Goal: Task Accomplishment & Management: Manage account settings

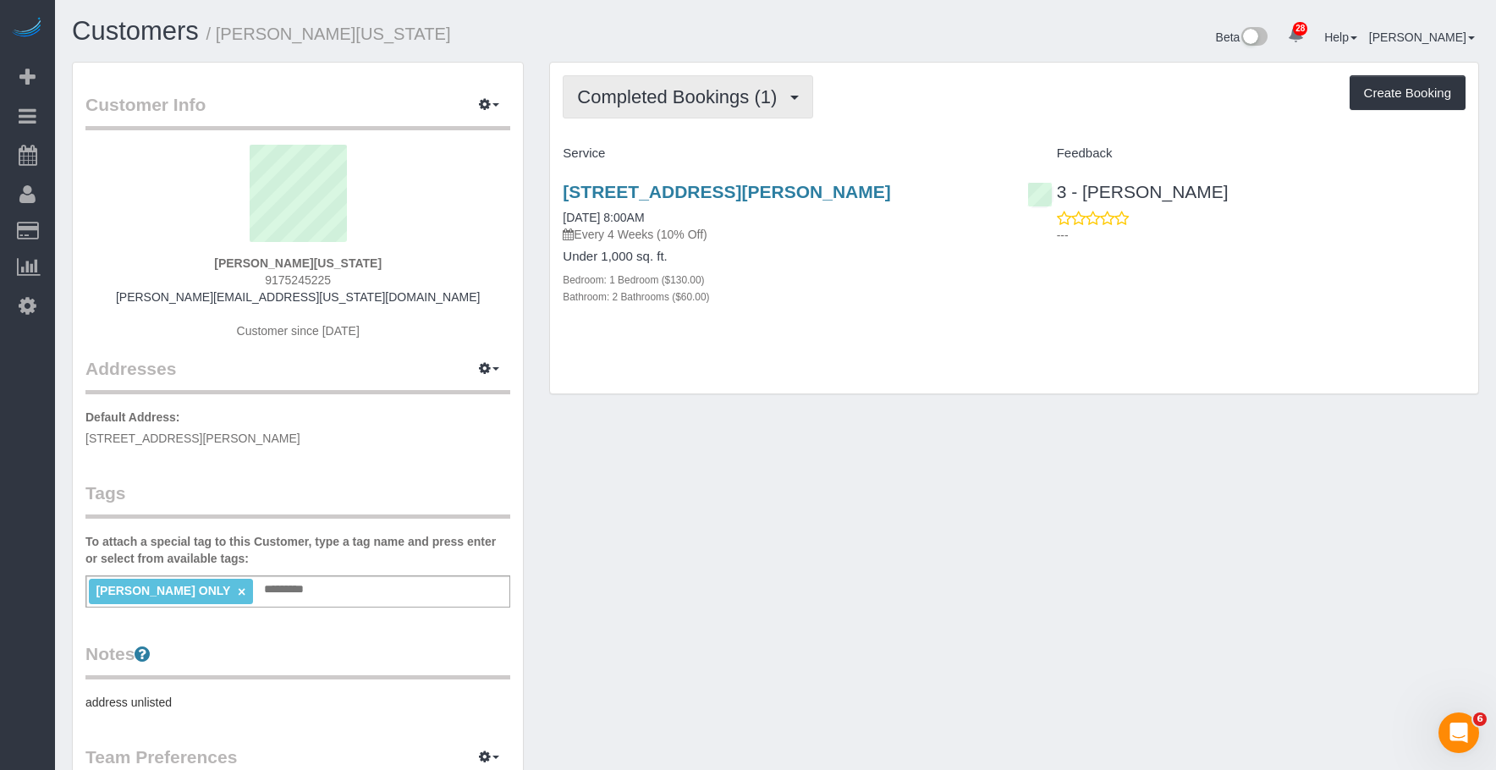
click at [697, 99] on span "Completed Bookings (1)" at bounding box center [681, 96] width 208 height 21
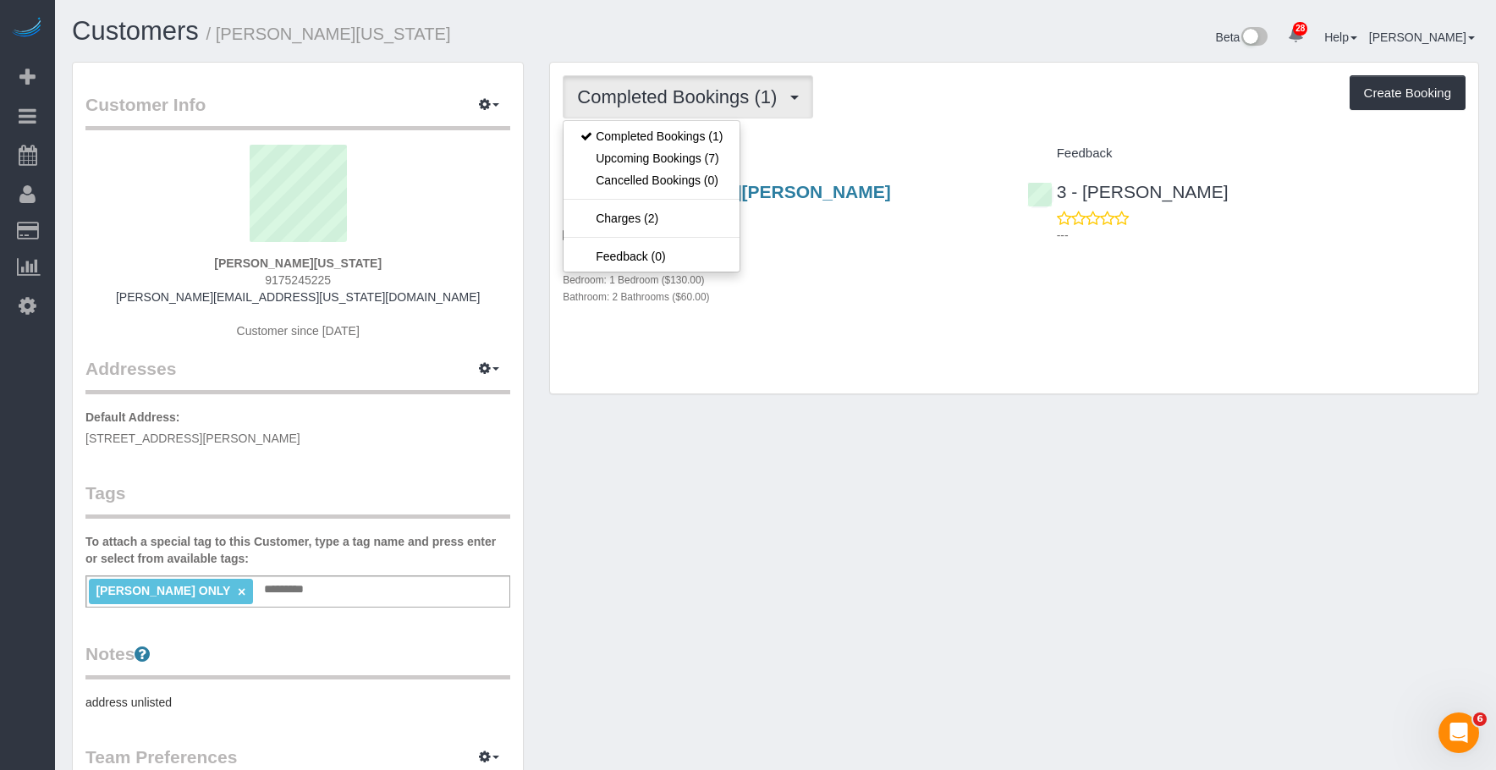
click at [892, 288] on div "Bedroom: 1 Bedroom ($130.00)" at bounding box center [782, 279] width 438 height 17
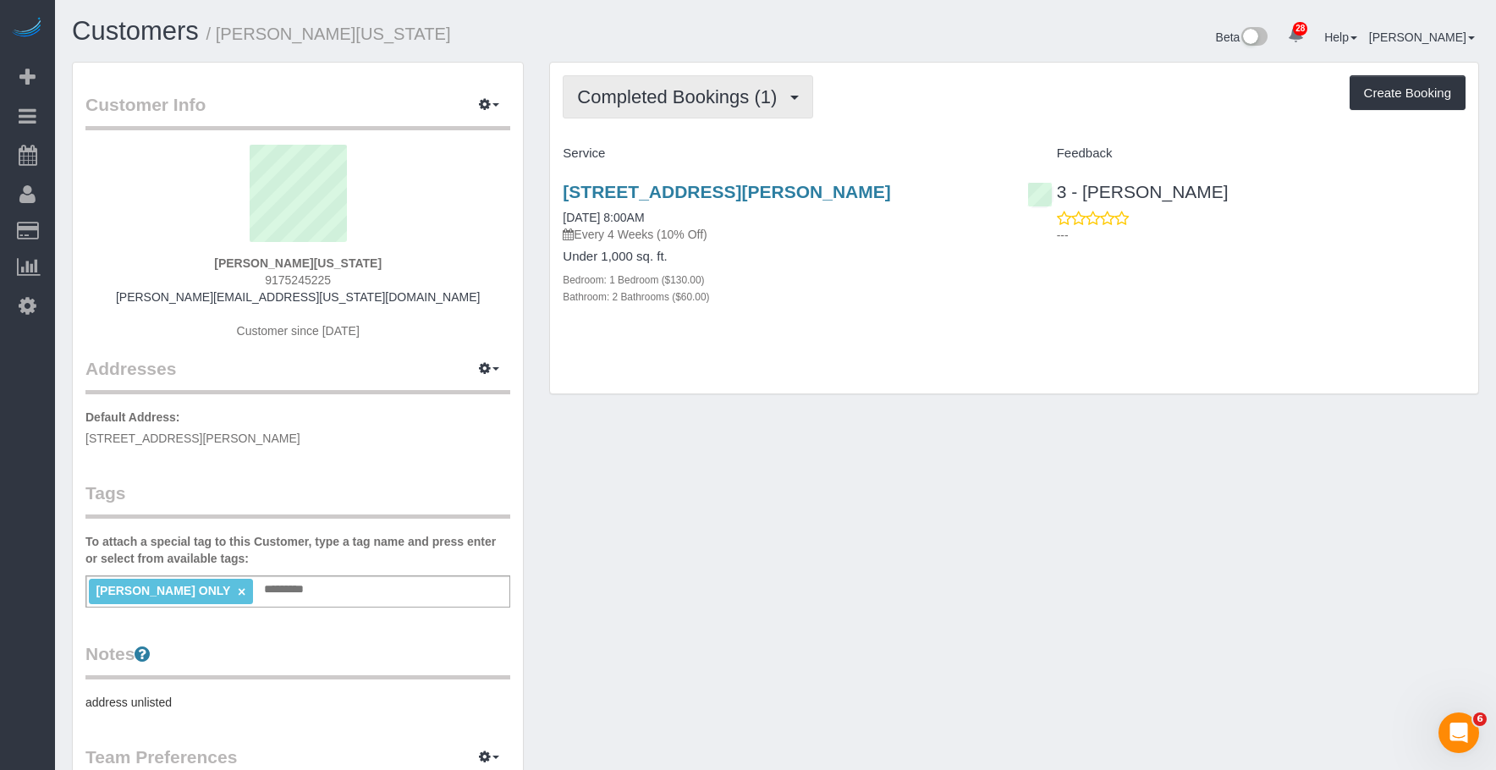
click at [658, 92] on span "Completed Bookings (1)" at bounding box center [681, 96] width 208 height 21
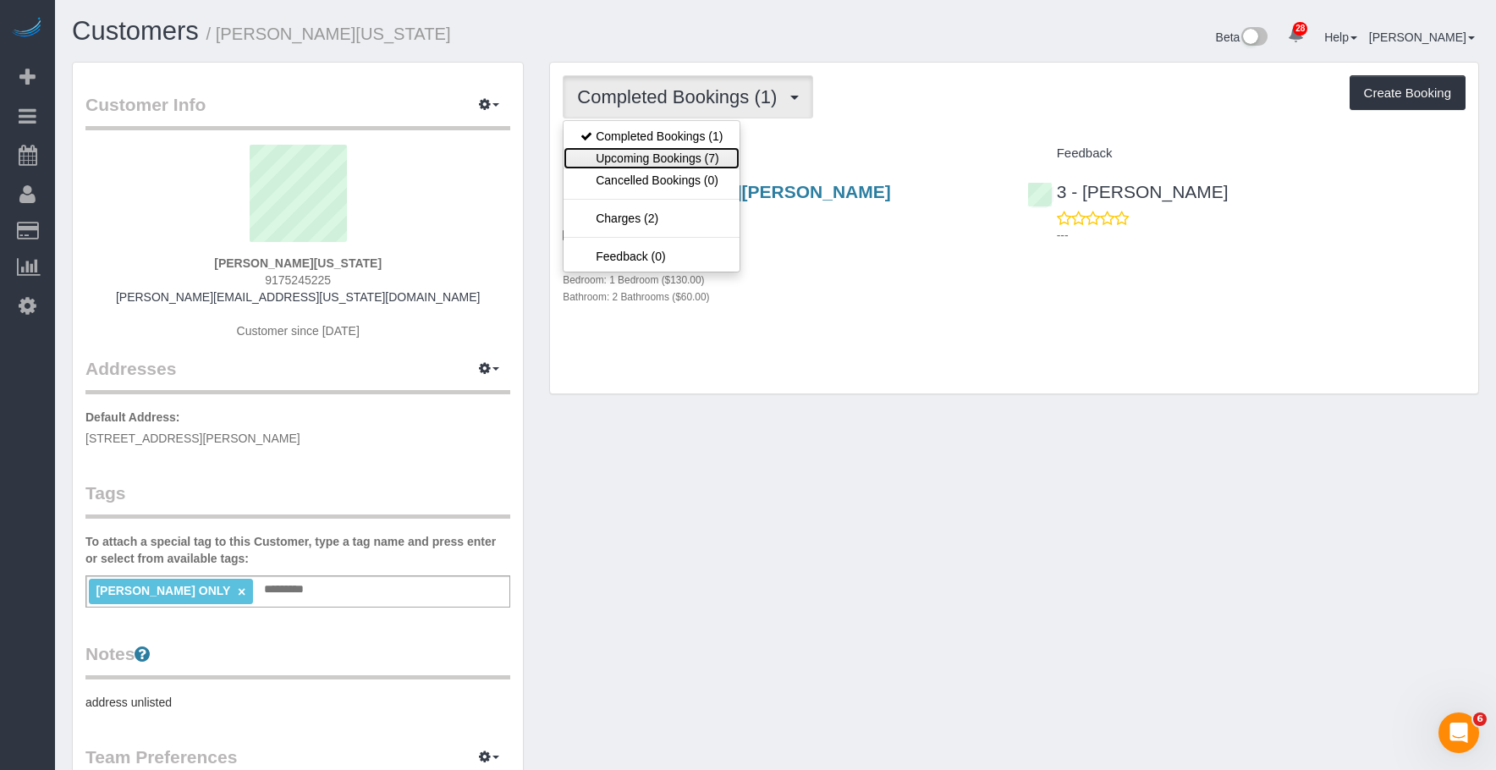
click at [648, 154] on link "Upcoming Bookings (7)" at bounding box center [652, 158] width 176 height 22
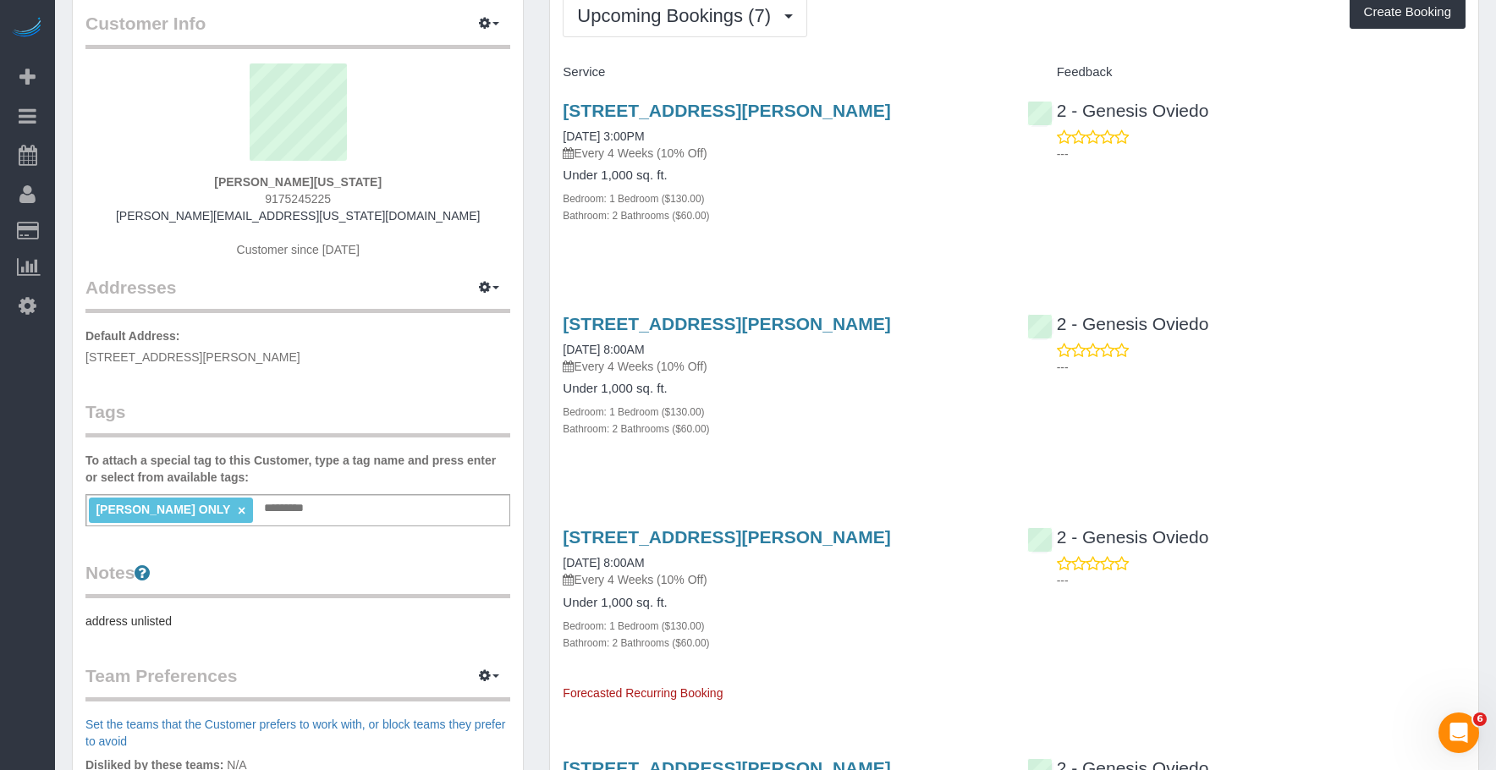
scroll to position [169, 0]
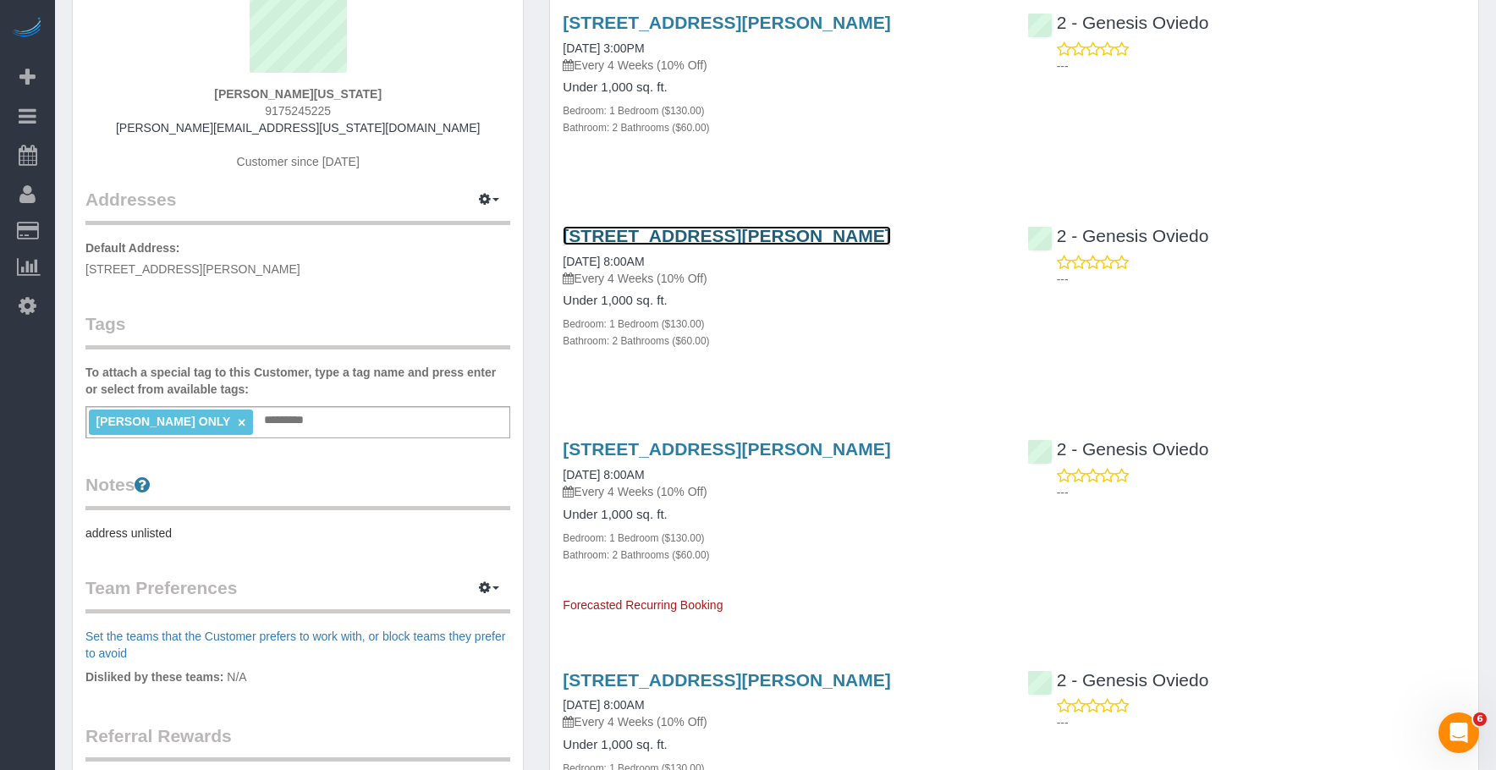
click at [866, 245] on link "131 Montgomery Street, Apt 831, Brooklyn, NY 11225" at bounding box center [727, 235] width 328 height 19
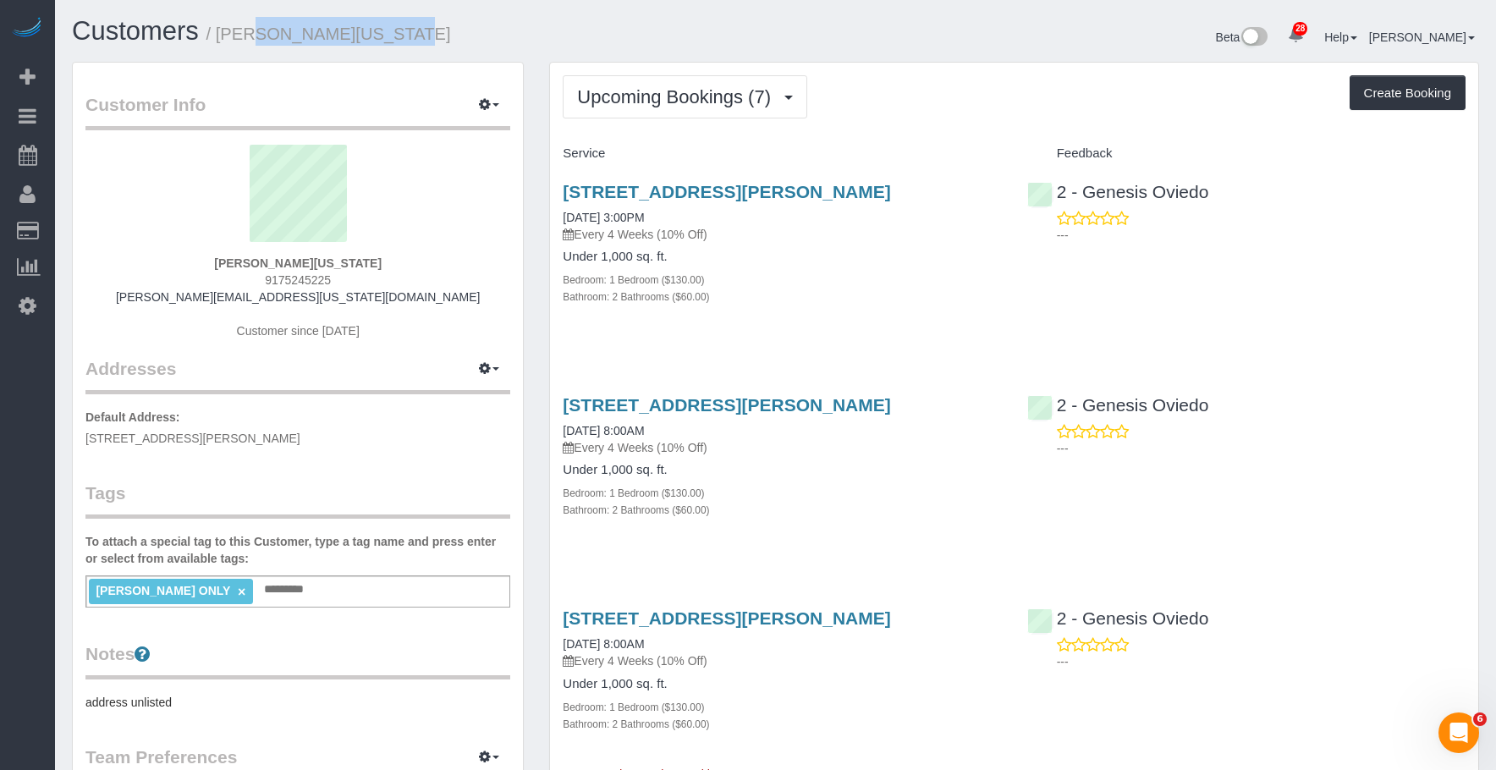
drag, startPoint x: 218, startPoint y: 31, endPoint x: 1376, endPoint y: 322, distance: 1193.8
click at [476, 44] on h1 "Customers / Alicia Washington" at bounding box center [417, 31] width 691 height 29
copy small "Alicia Washington"
click at [857, 268] on div "131 Montgomery Street, Apt 831, Brooklyn, NY 11225 09/26/2025 3:00PM Every 4 We…" at bounding box center [782, 253] width 464 height 171
drag, startPoint x: 673, startPoint y: 80, endPoint x: 655, endPoint y: 144, distance: 65.9
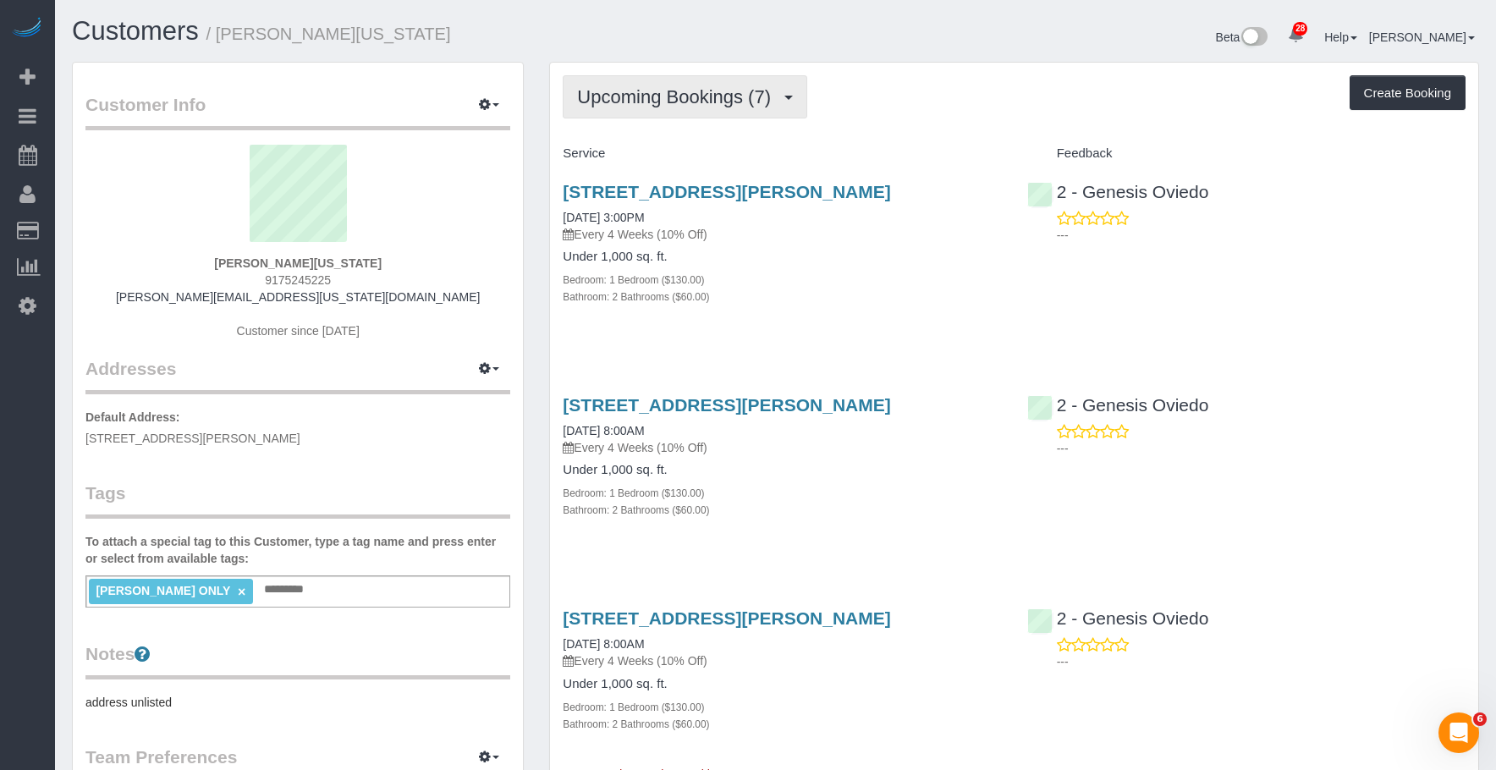
click at [672, 80] on button "Upcoming Bookings (7)" at bounding box center [685, 96] width 245 height 43
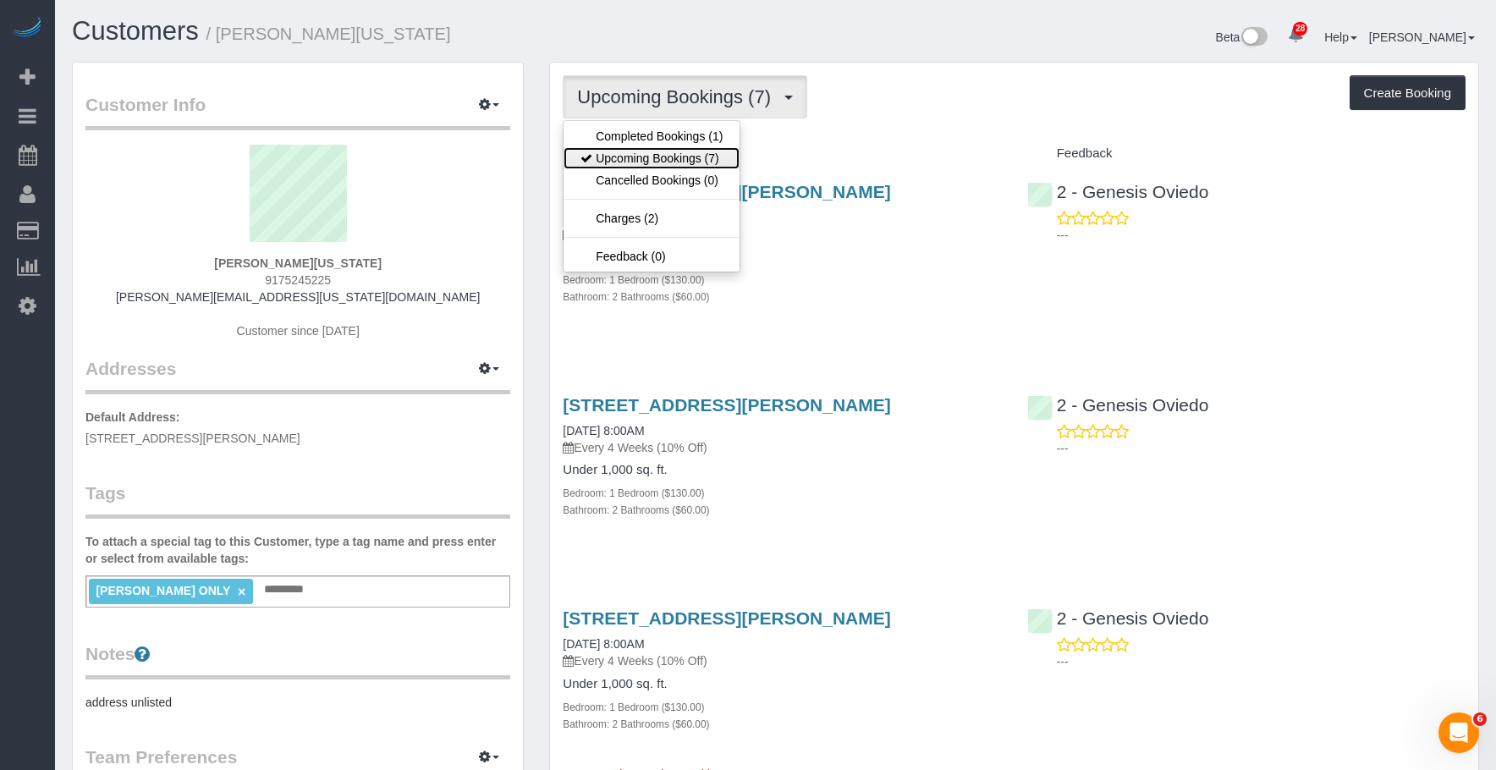
click at [652, 151] on link "Upcoming Bookings (7)" at bounding box center [652, 158] width 176 height 22
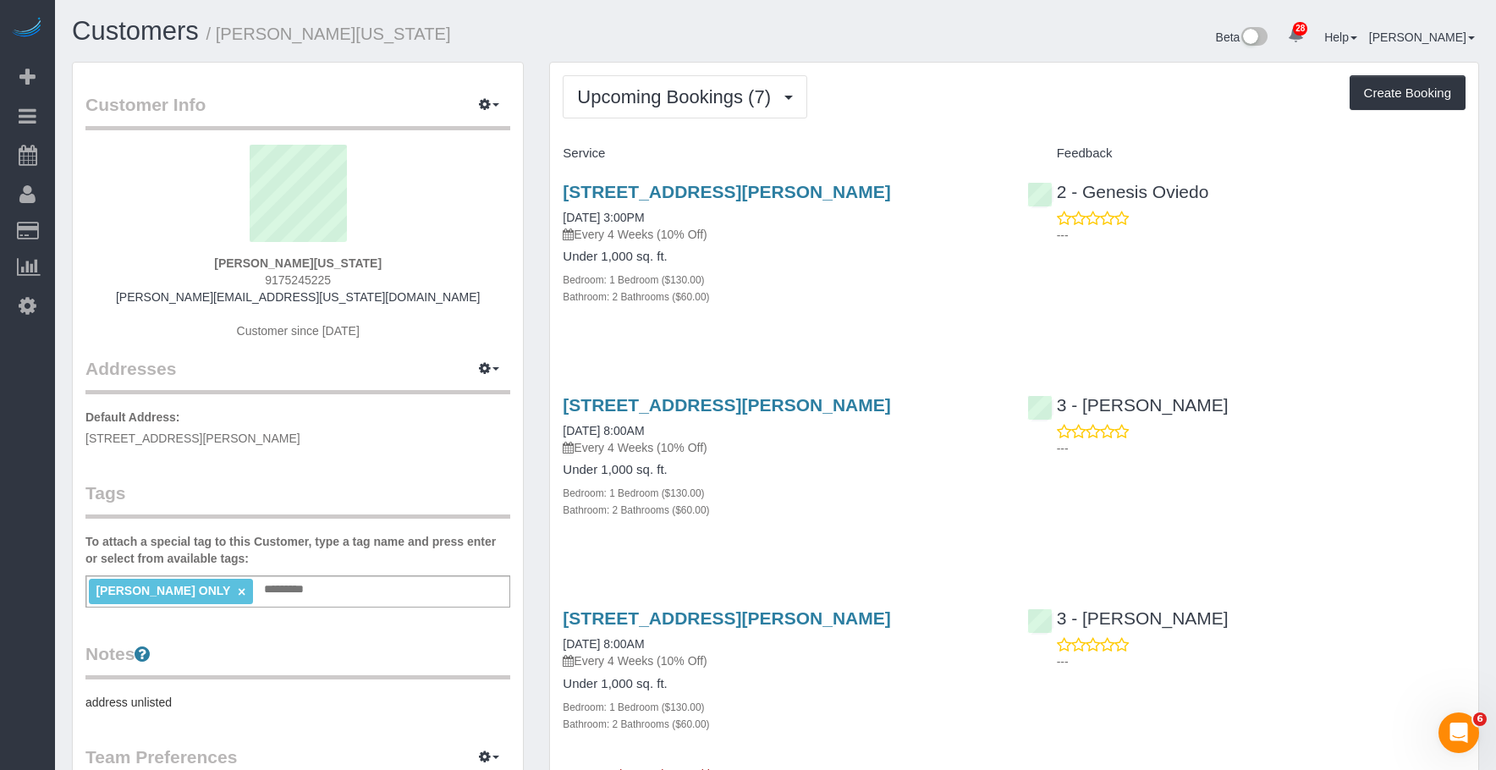
click at [884, 288] on div "Bedroom: 1 Bedroom ($130.00)" at bounding box center [782, 279] width 438 height 17
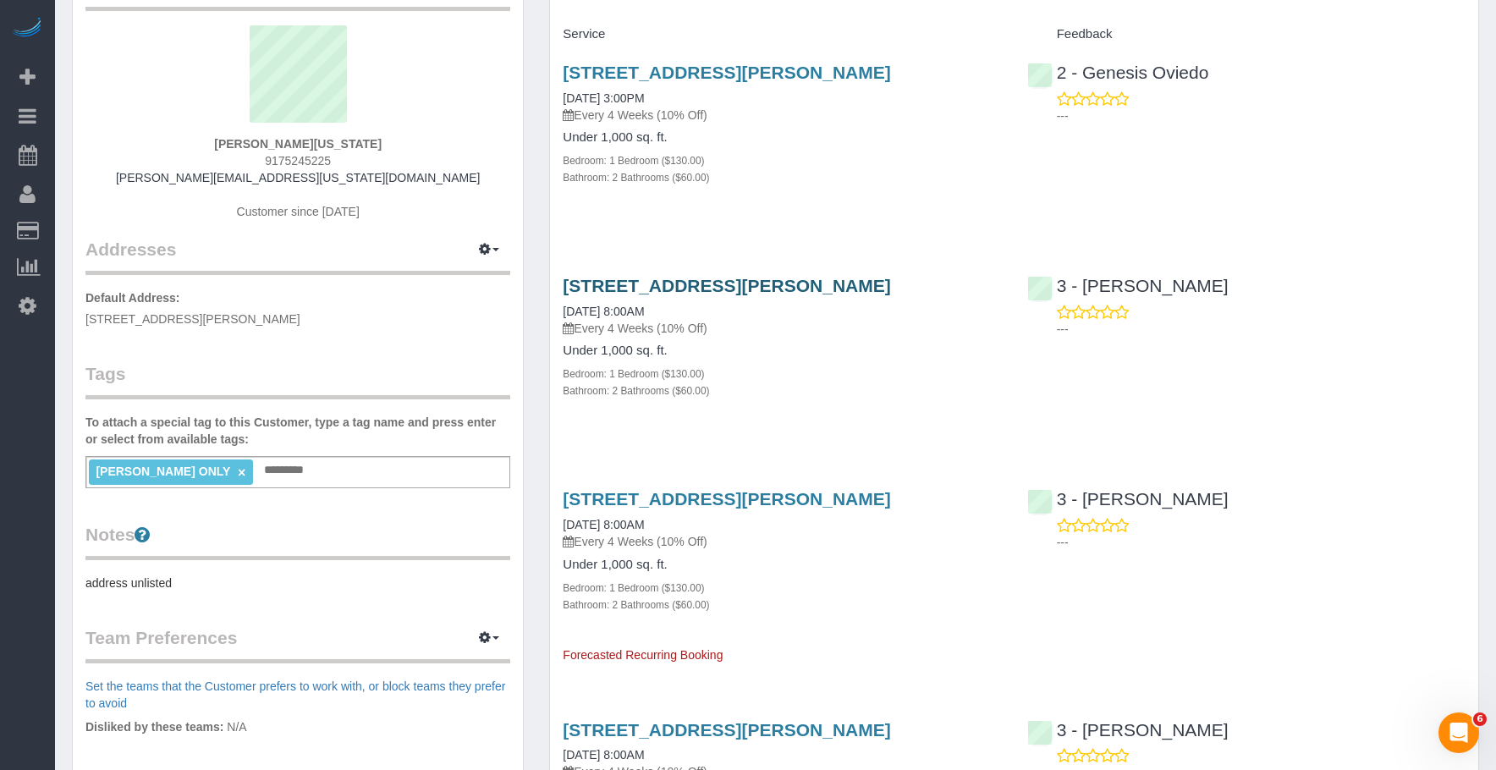
scroll to position [254, 0]
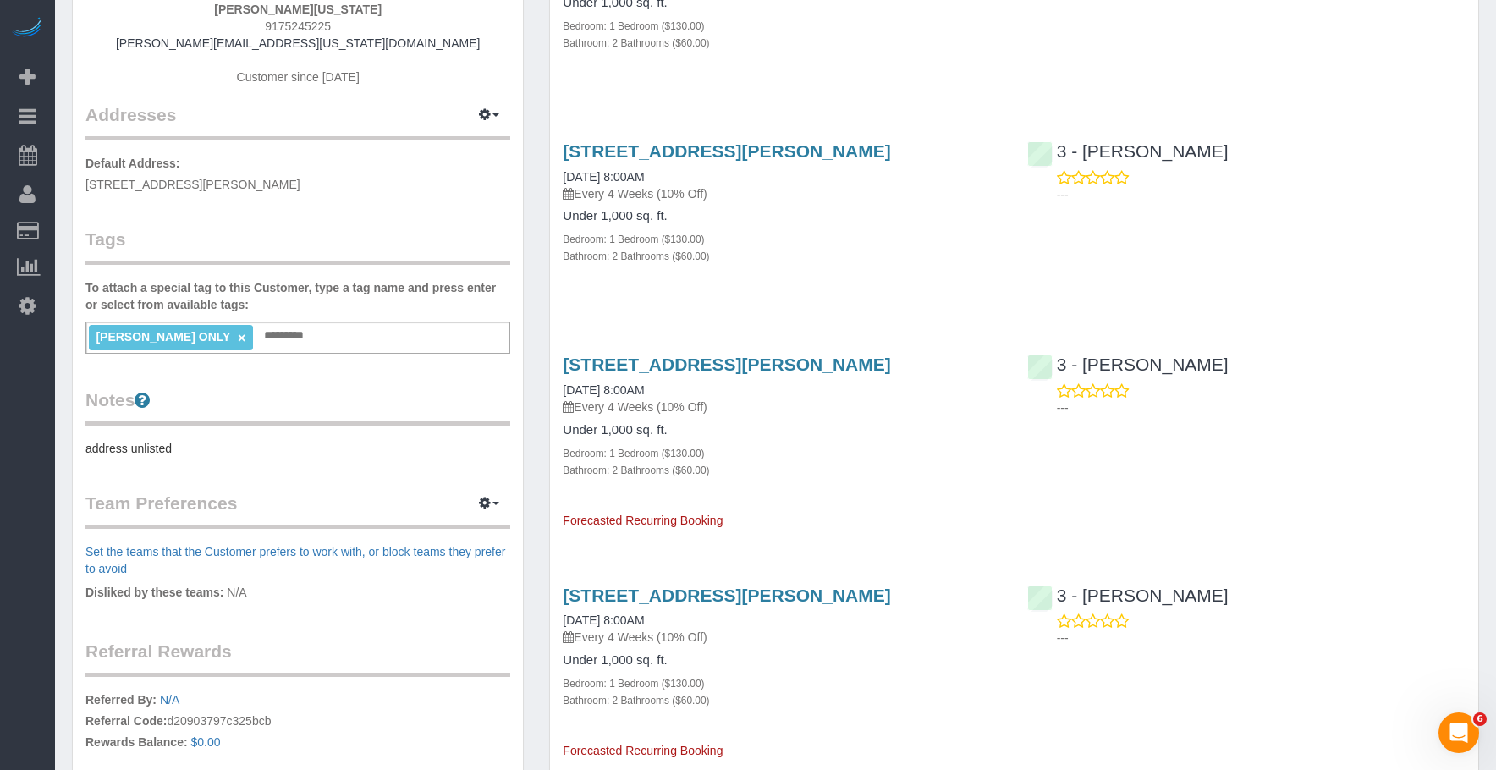
click at [879, 247] on div "Bedroom: 1 Bedroom ($130.00)" at bounding box center [782, 238] width 438 height 17
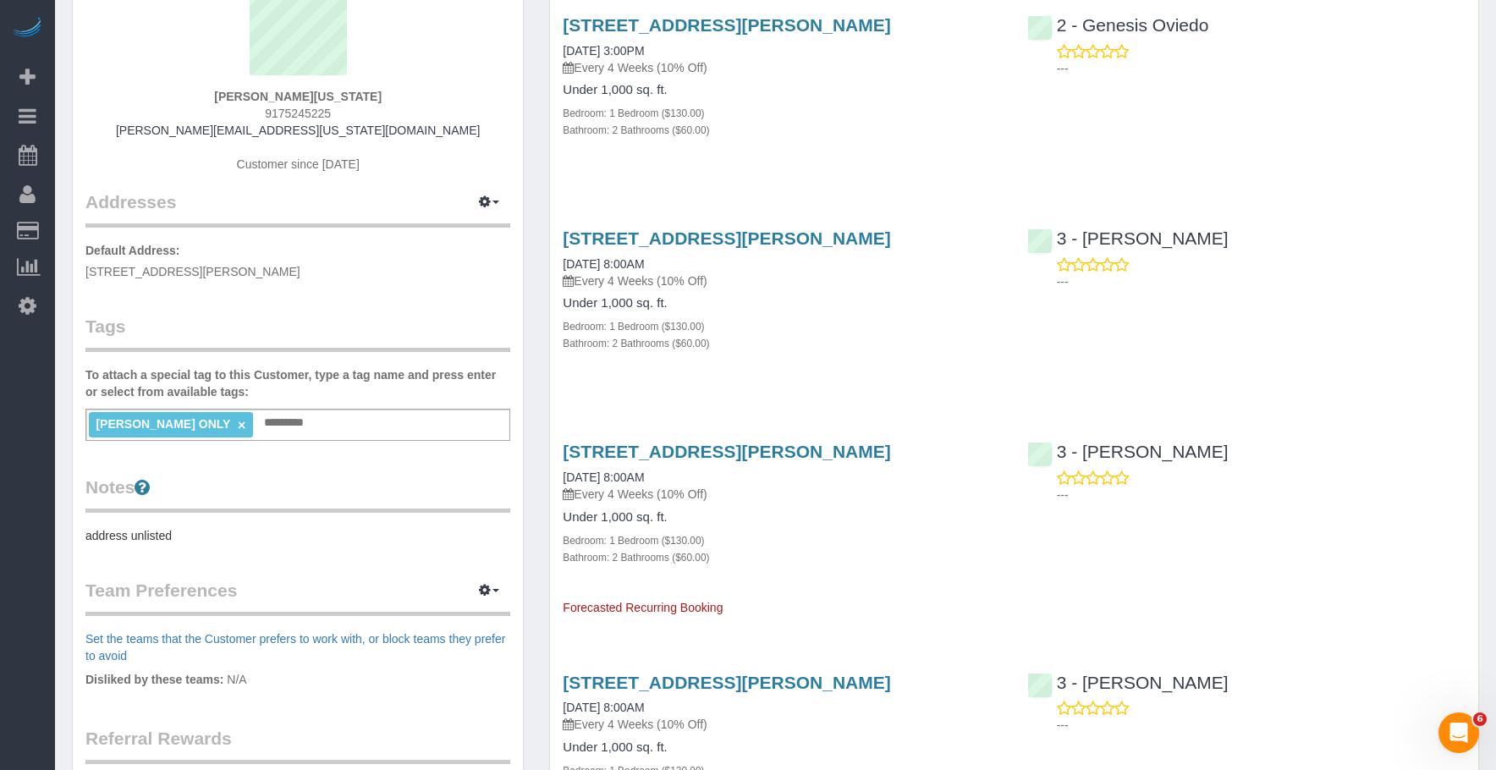
scroll to position [85, 0]
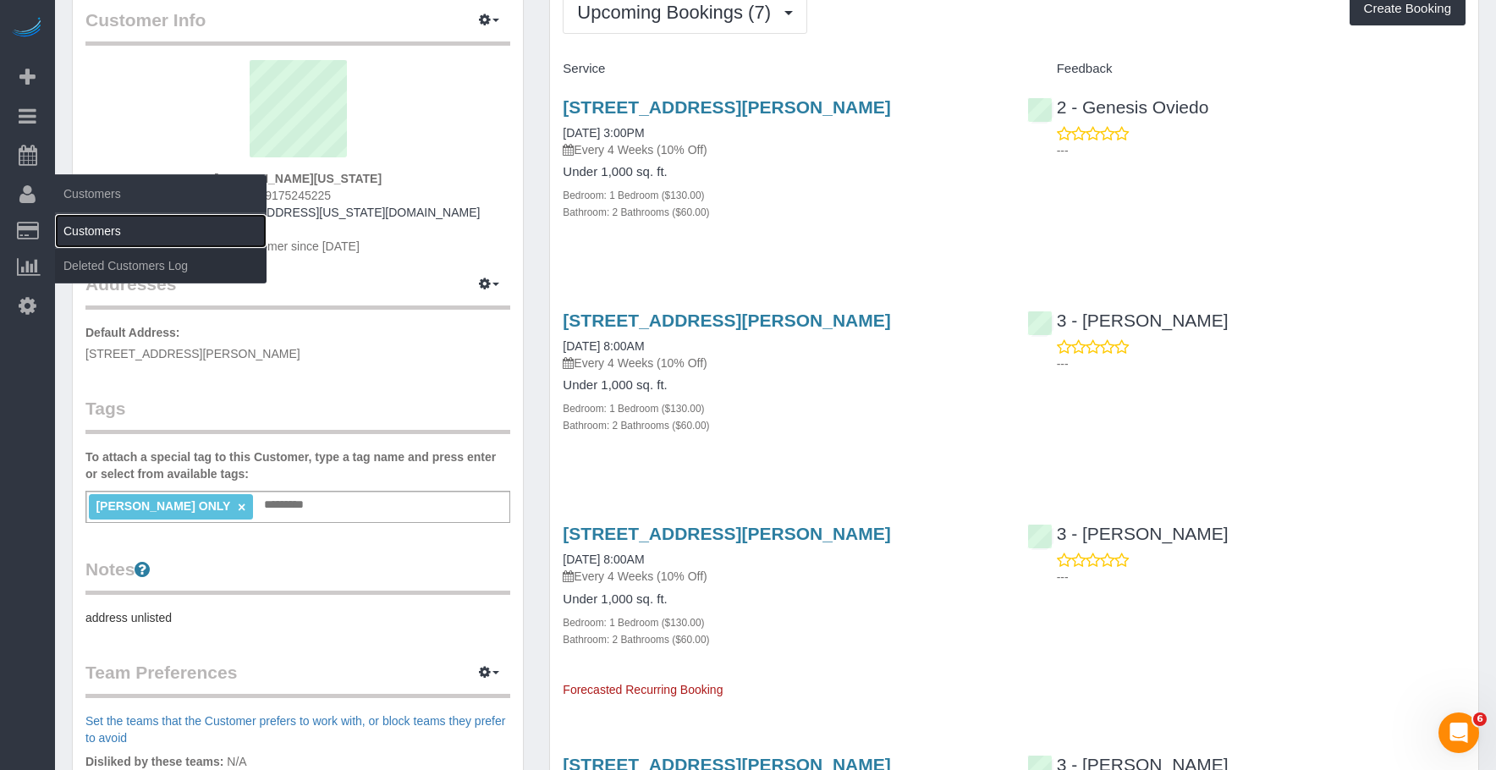
drag, startPoint x: 104, startPoint y: 228, endPoint x: 161, endPoint y: 227, distance: 56.7
click at [104, 228] on link "Customers" at bounding box center [161, 231] width 212 height 34
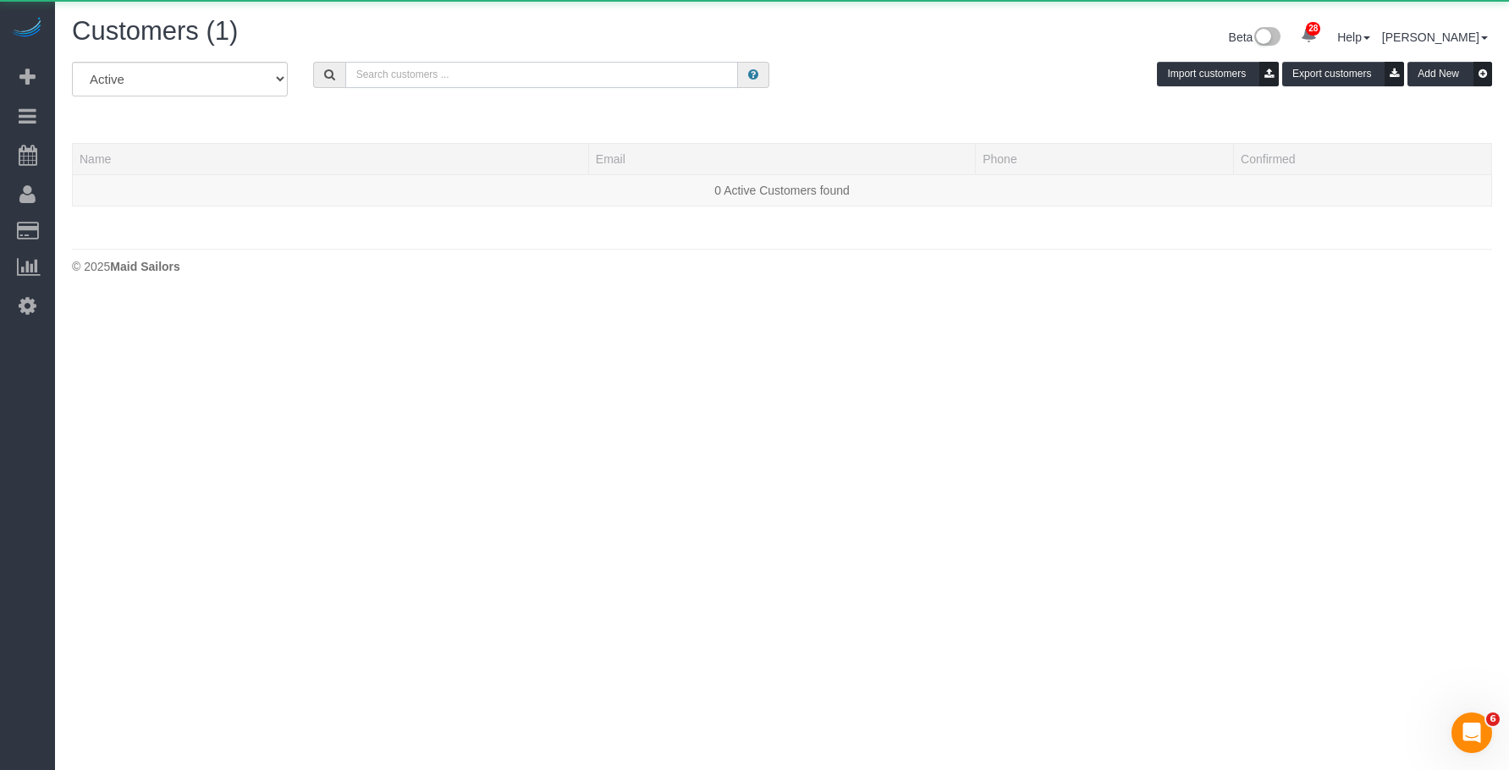
click at [498, 73] on input "text" at bounding box center [541, 75] width 393 height 26
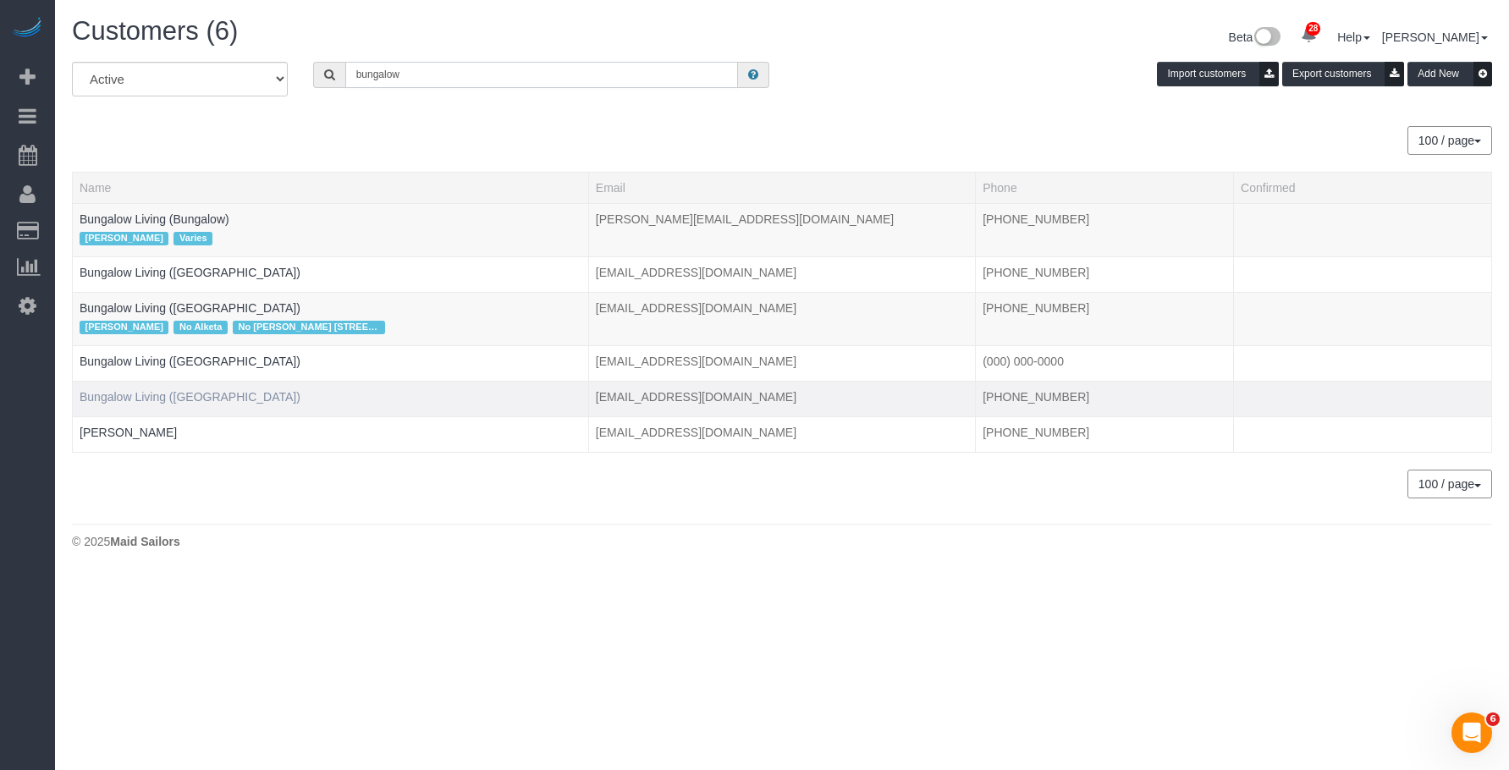
type input "bungalow"
click at [169, 401] on link "Bungalow Living (Austin)" at bounding box center [190, 397] width 221 height 14
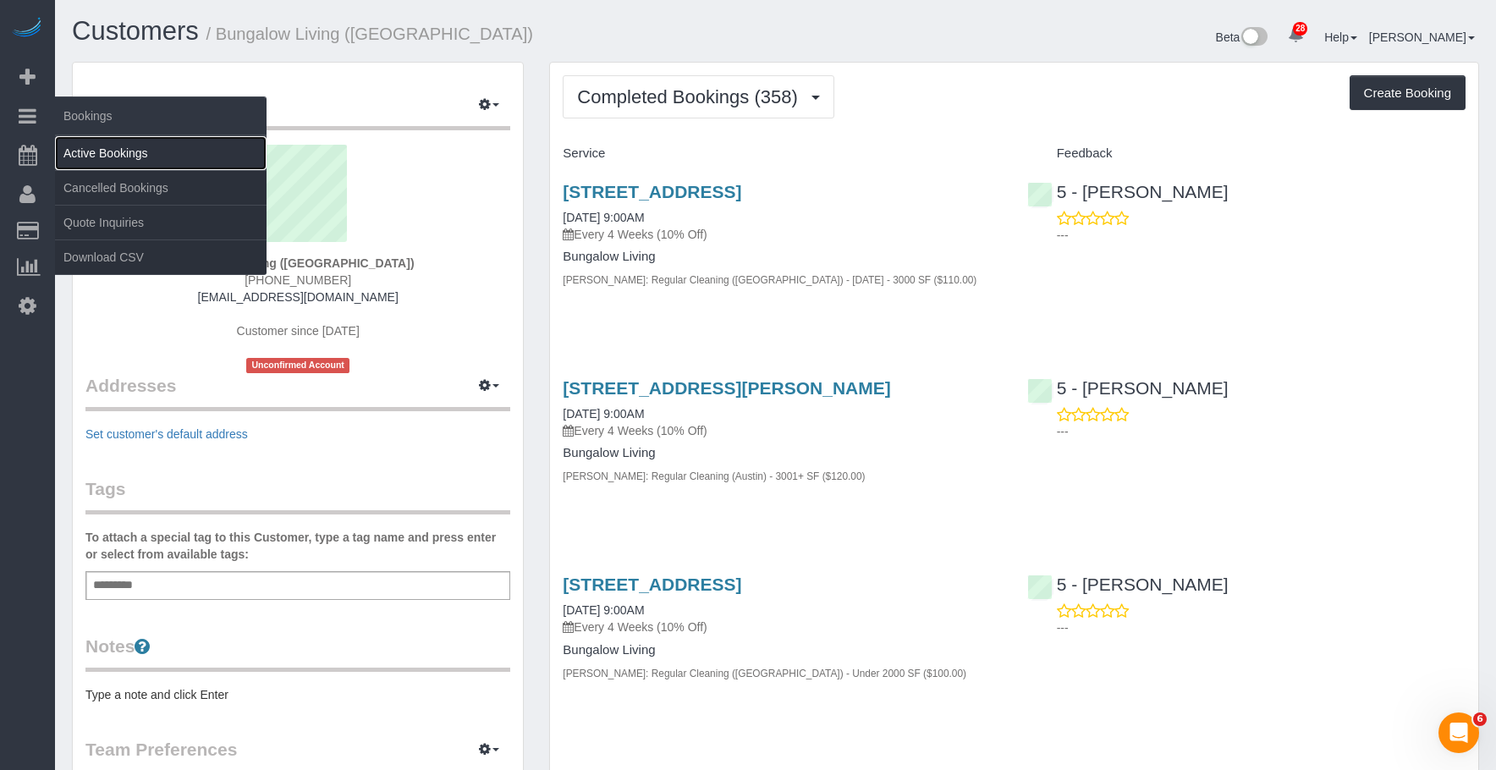
click at [111, 154] on link "Active Bookings" at bounding box center [161, 153] width 212 height 34
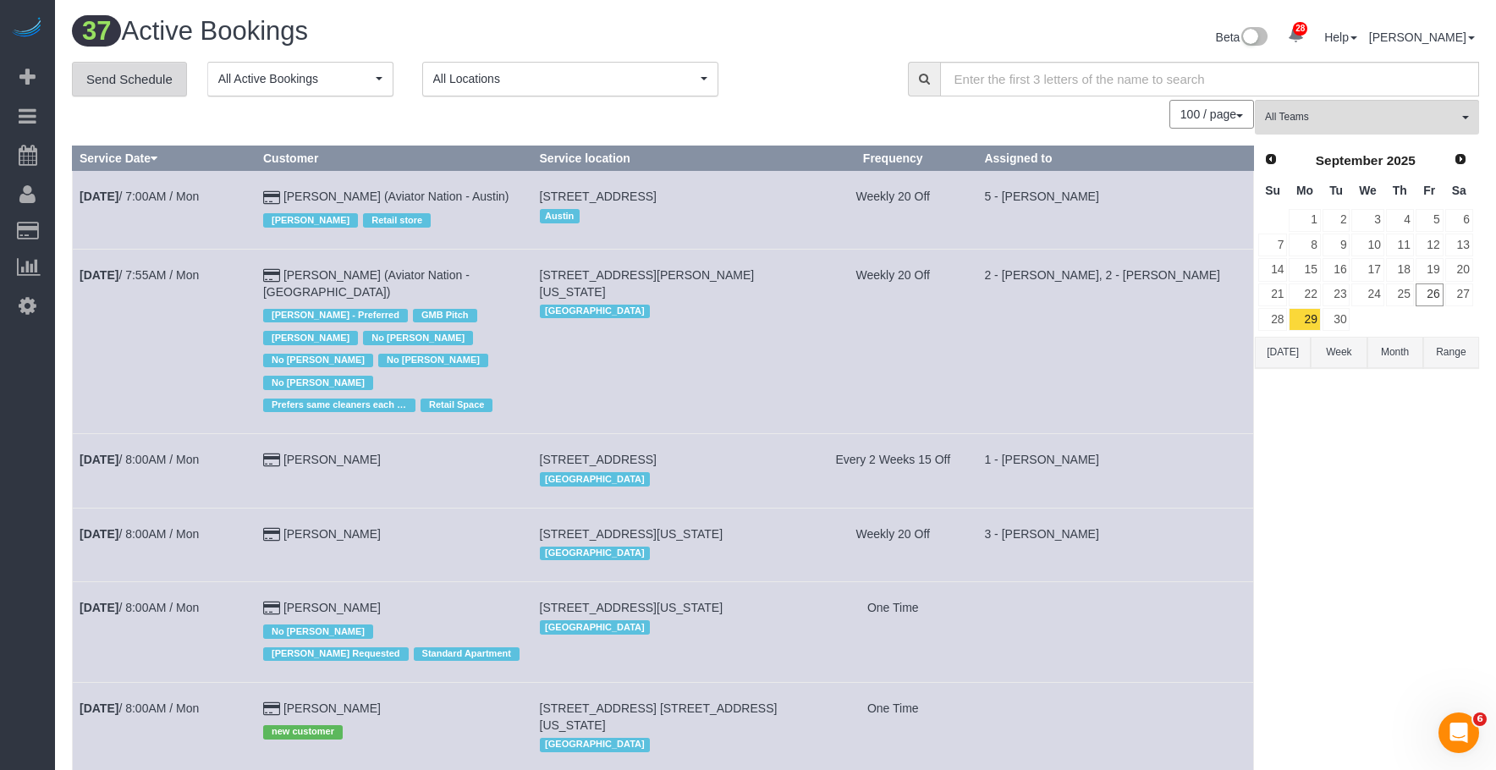
click at [158, 83] on link "Send Schedule" at bounding box center [129, 80] width 115 height 36
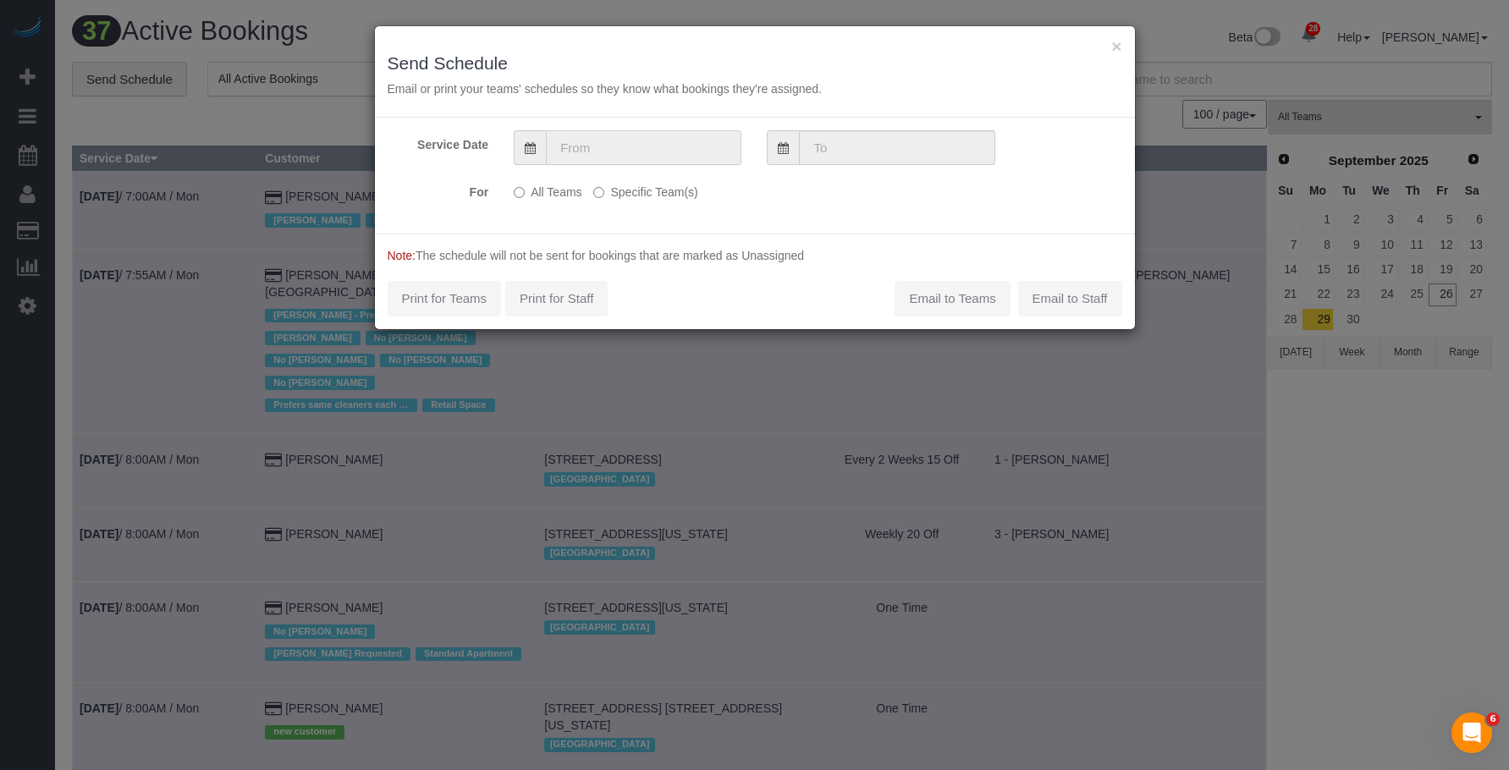
click at [627, 132] on input "text" at bounding box center [644, 147] width 196 height 35
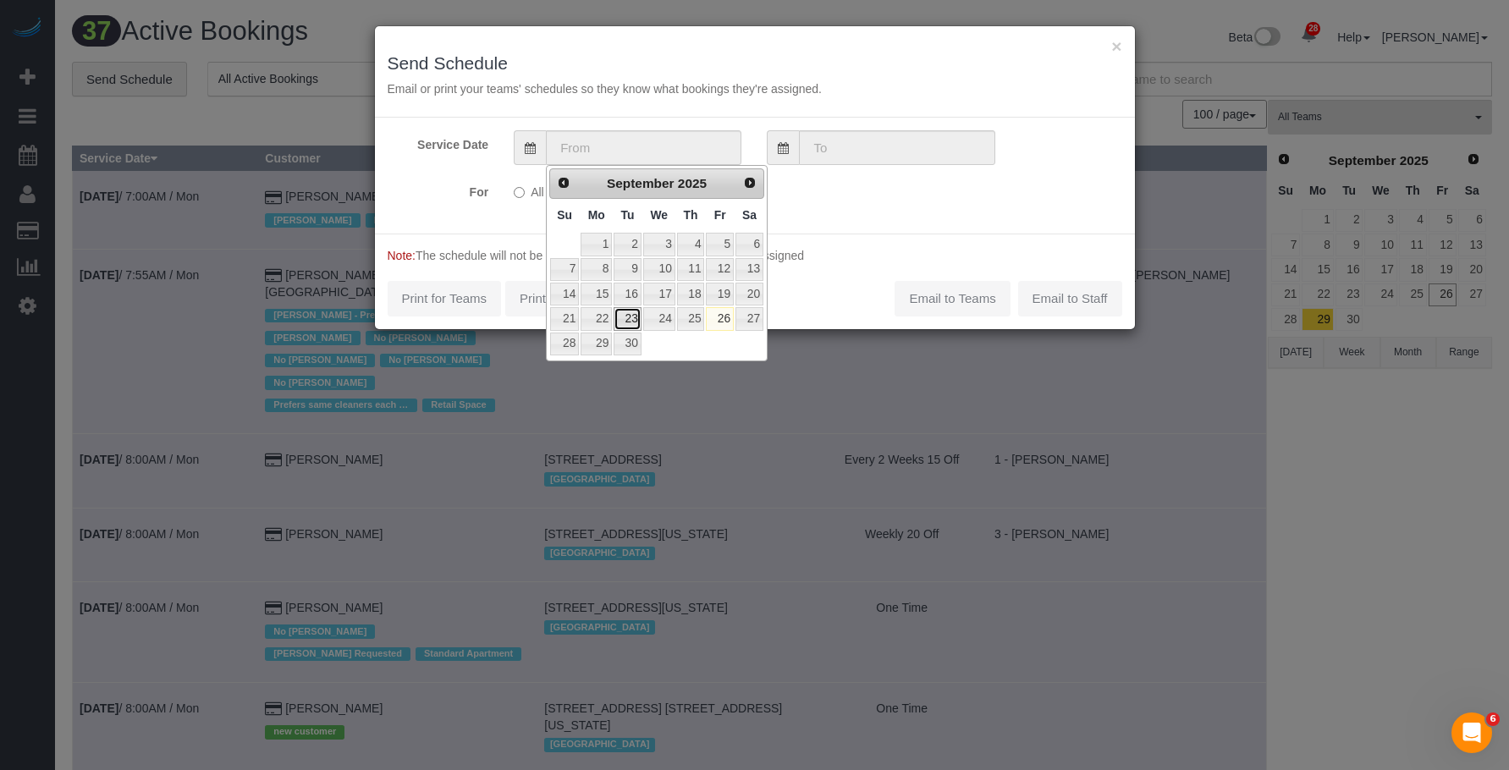
click at [628, 315] on link "23" at bounding box center [627, 318] width 27 height 23
type input "[DATE]"
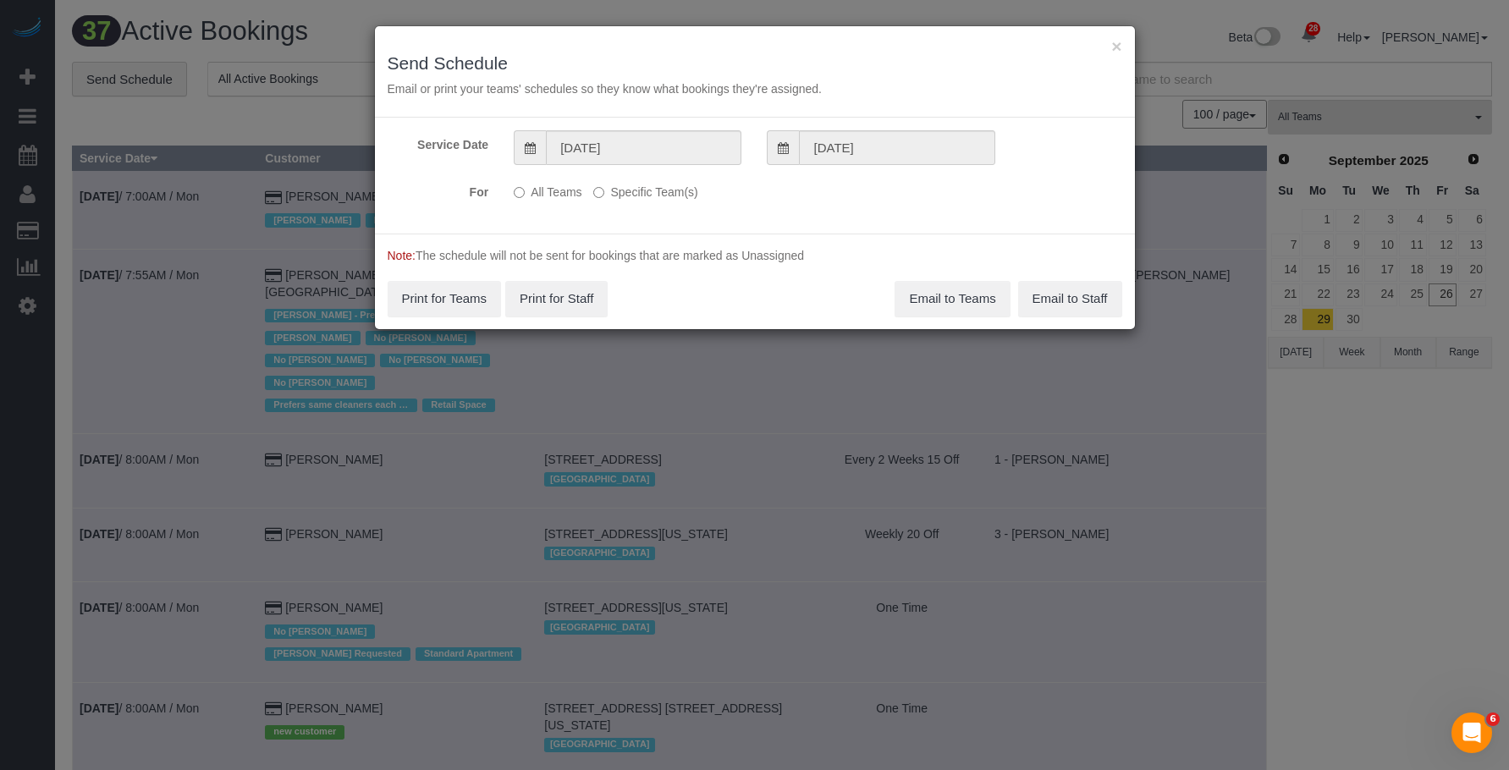
drag, startPoint x: 672, startPoint y: 196, endPoint x: 730, endPoint y: 219, distance: 62.2
click at [675, 195] on label "Specific Team(s)" at bounding box center [645, 189] width 104 height 23
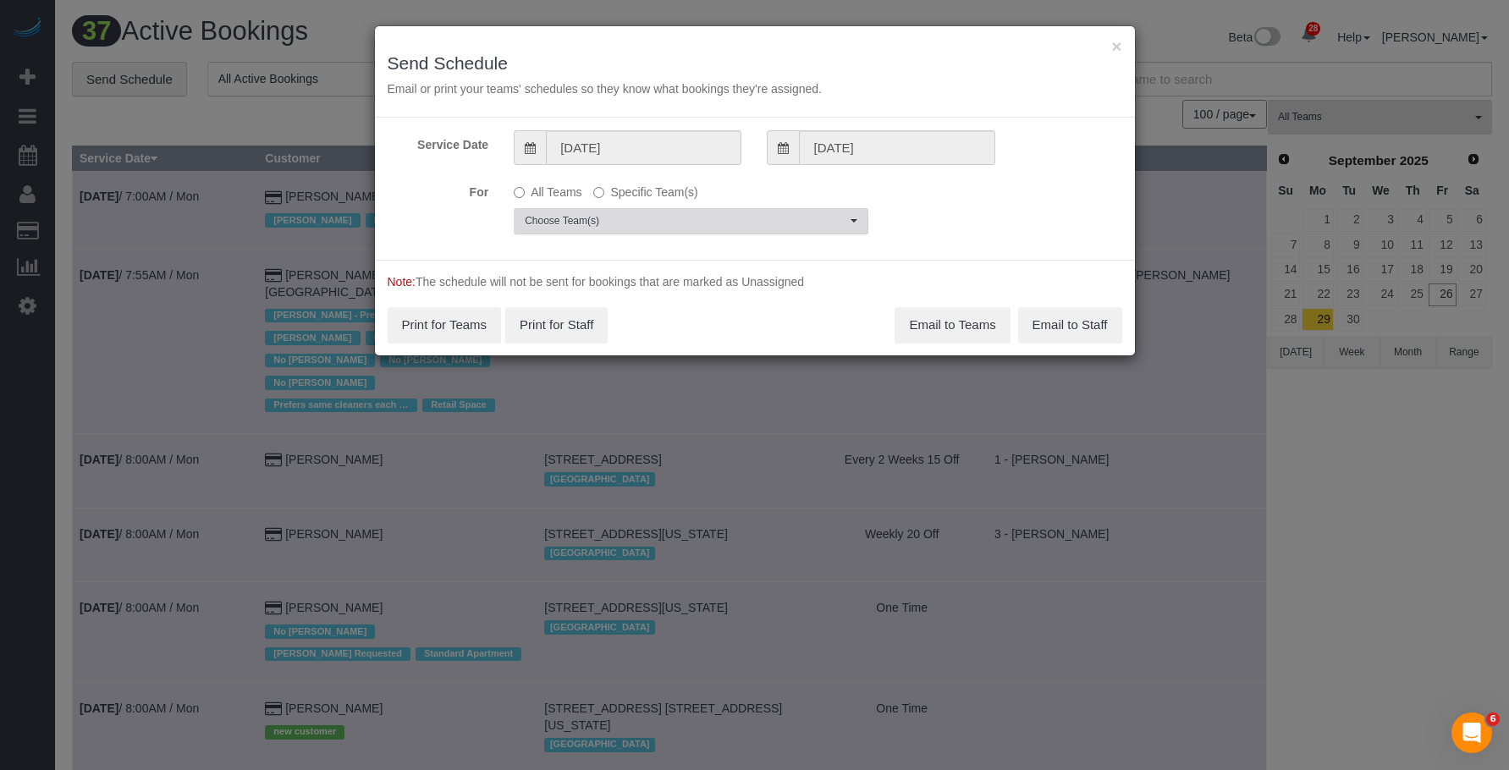
click at [731, 218] on span "Choose Team(s)" at bounding box center [686, 221] width 322 height 14
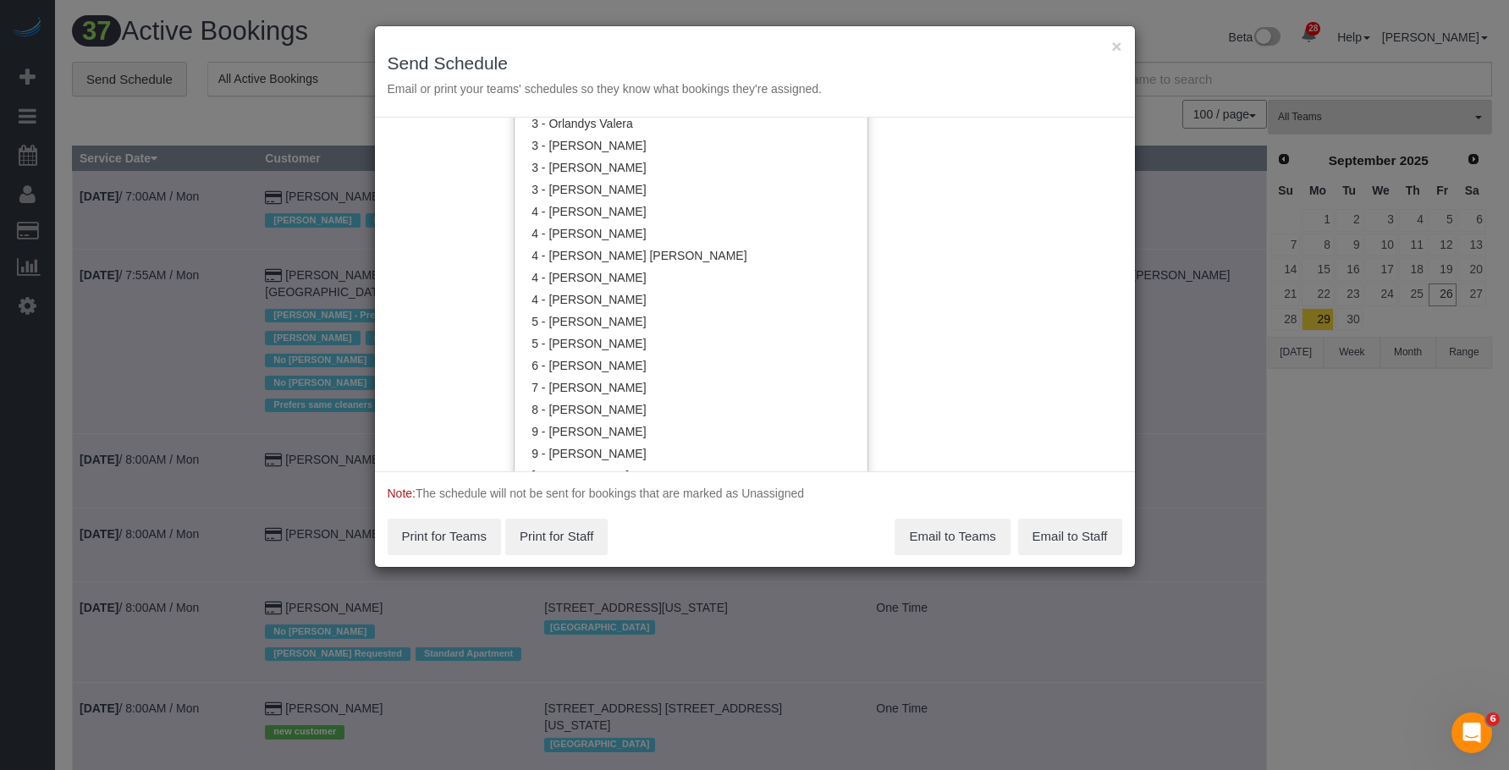
scroll to position [1696, 0]
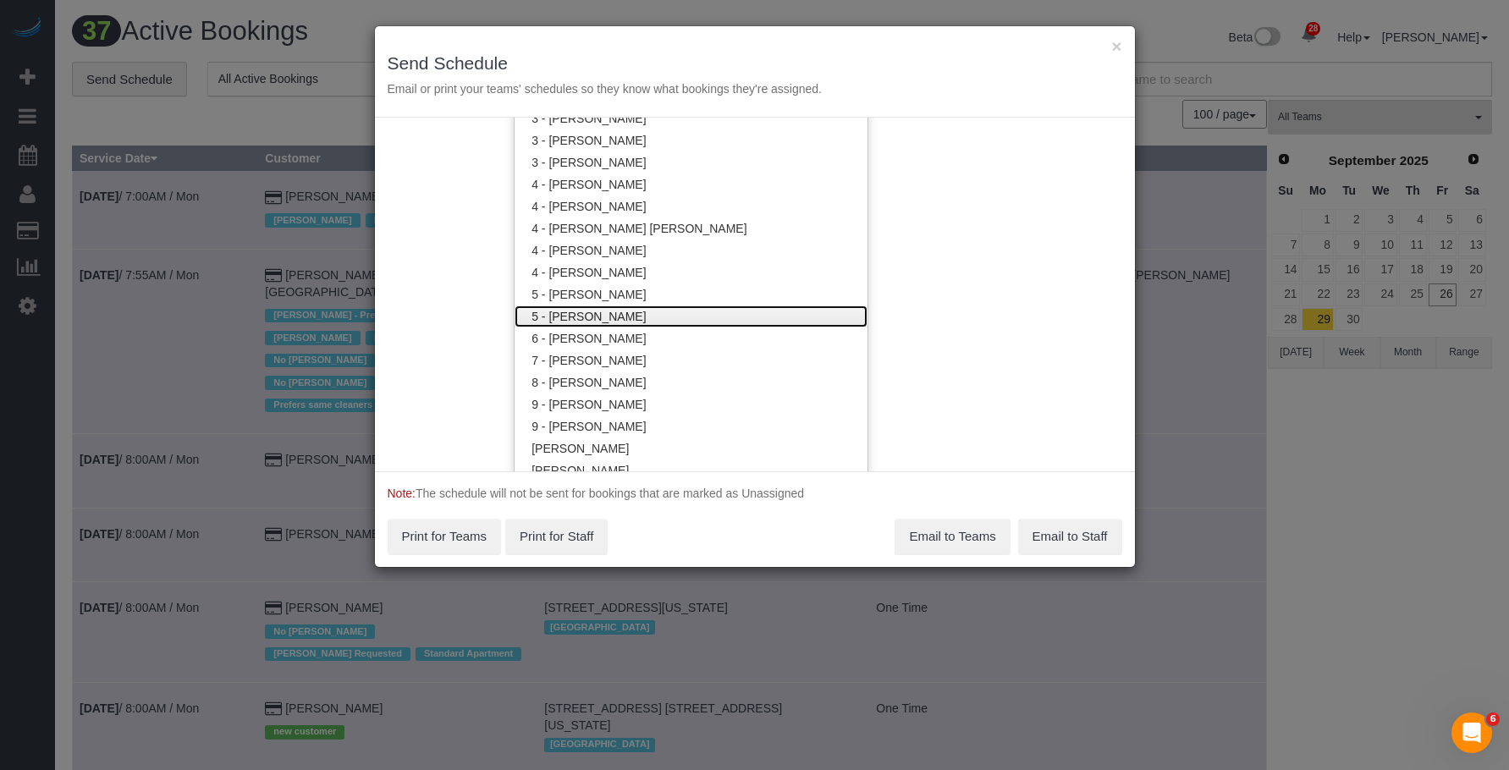
click at [674, 317] on link "5 - [PERSON_NAME]" at bounding box center [691, 317] width 353 height 22
click at [824, 44] on div "× Send Schedule Email or print your teams' schedules so they know what bookings…" at bounding box center [755, 71] width 760 height 91
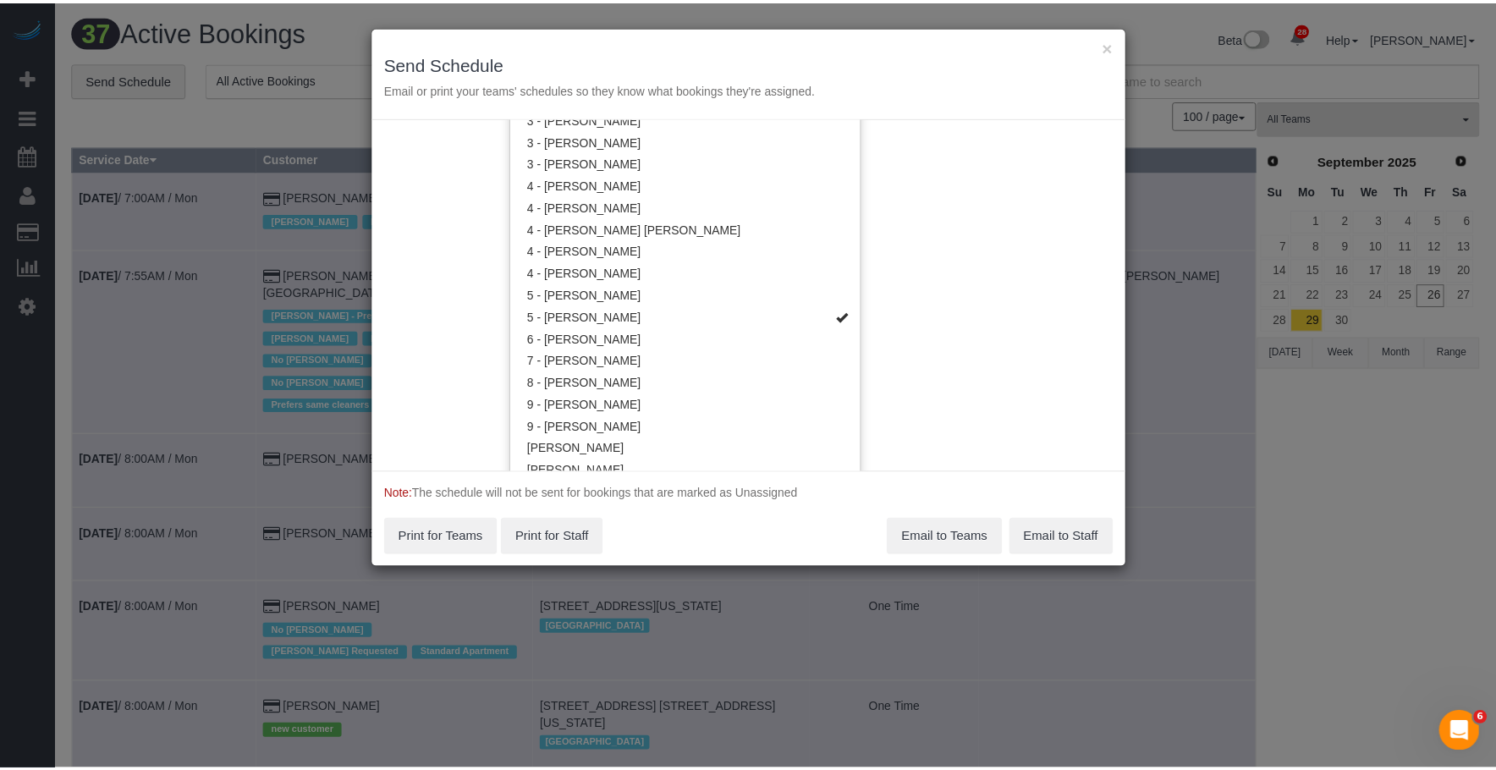
scroll to position [0, 0]
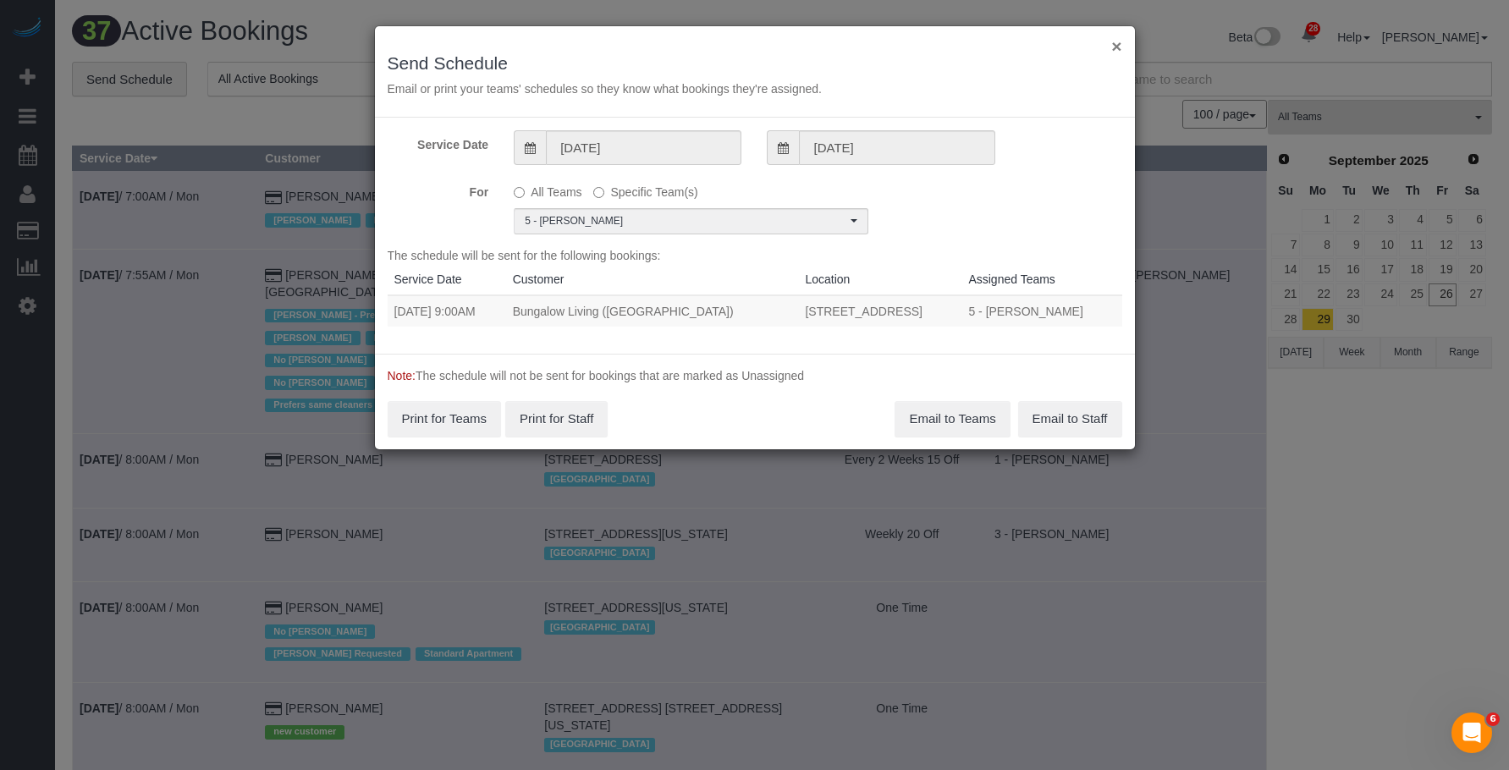
click at [1115, 47] on button "×" at bounding box center [1116, 46] width 10 height 18
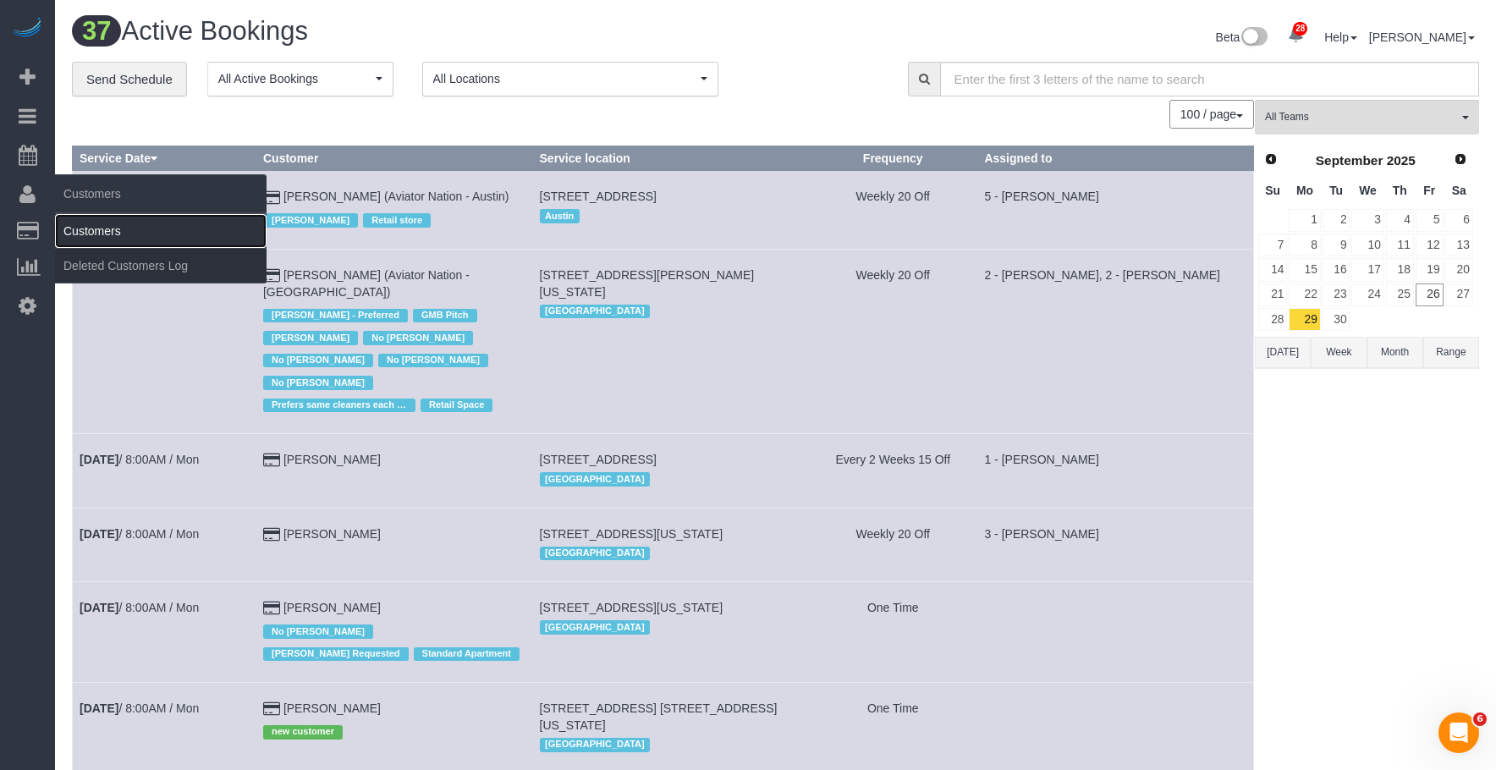
click at [118, 224] on link "Customers" at bounding box center [161, 231] width 212 height 34
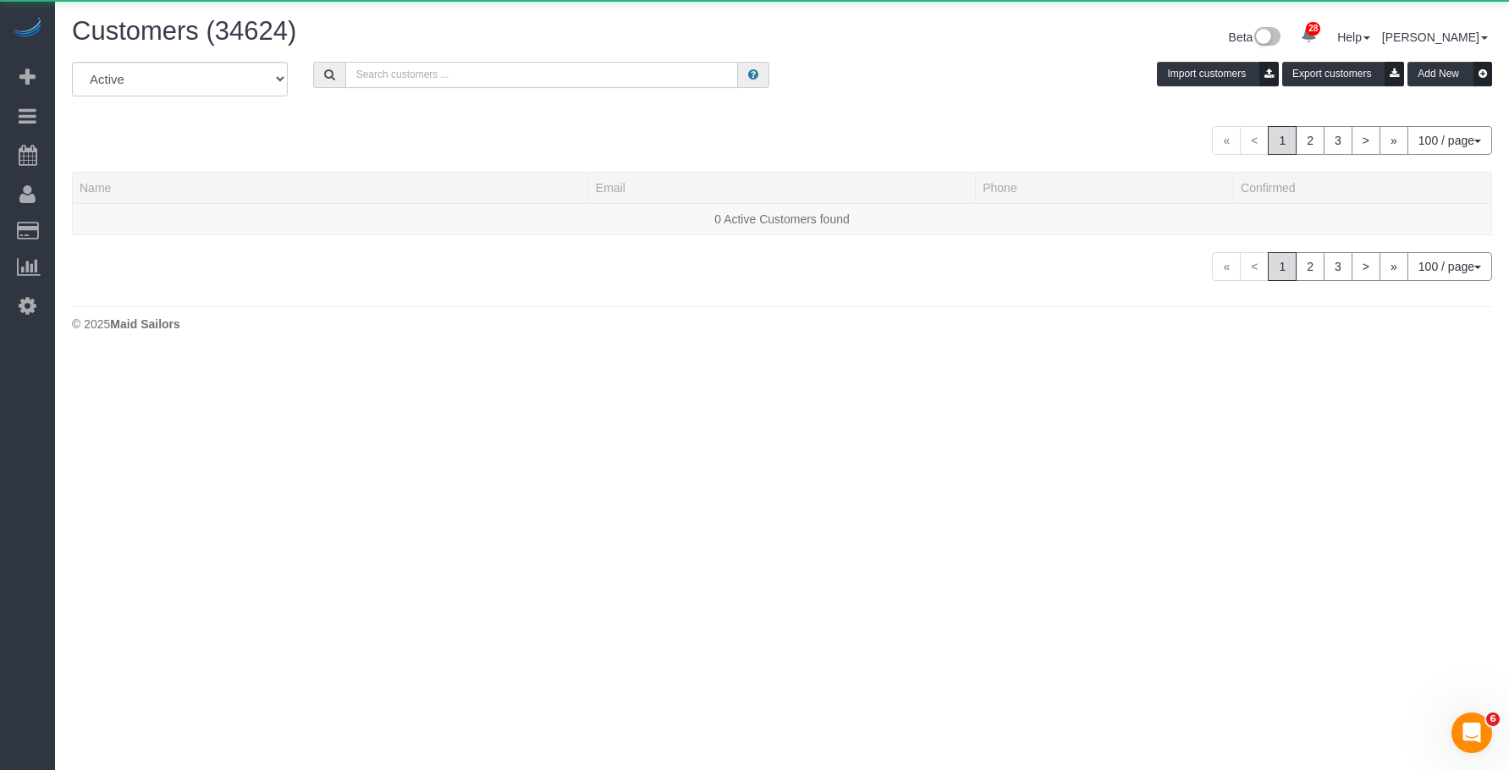
click at [435, 74] on input "text" at bounding box center [541, 75] width 393 height 26
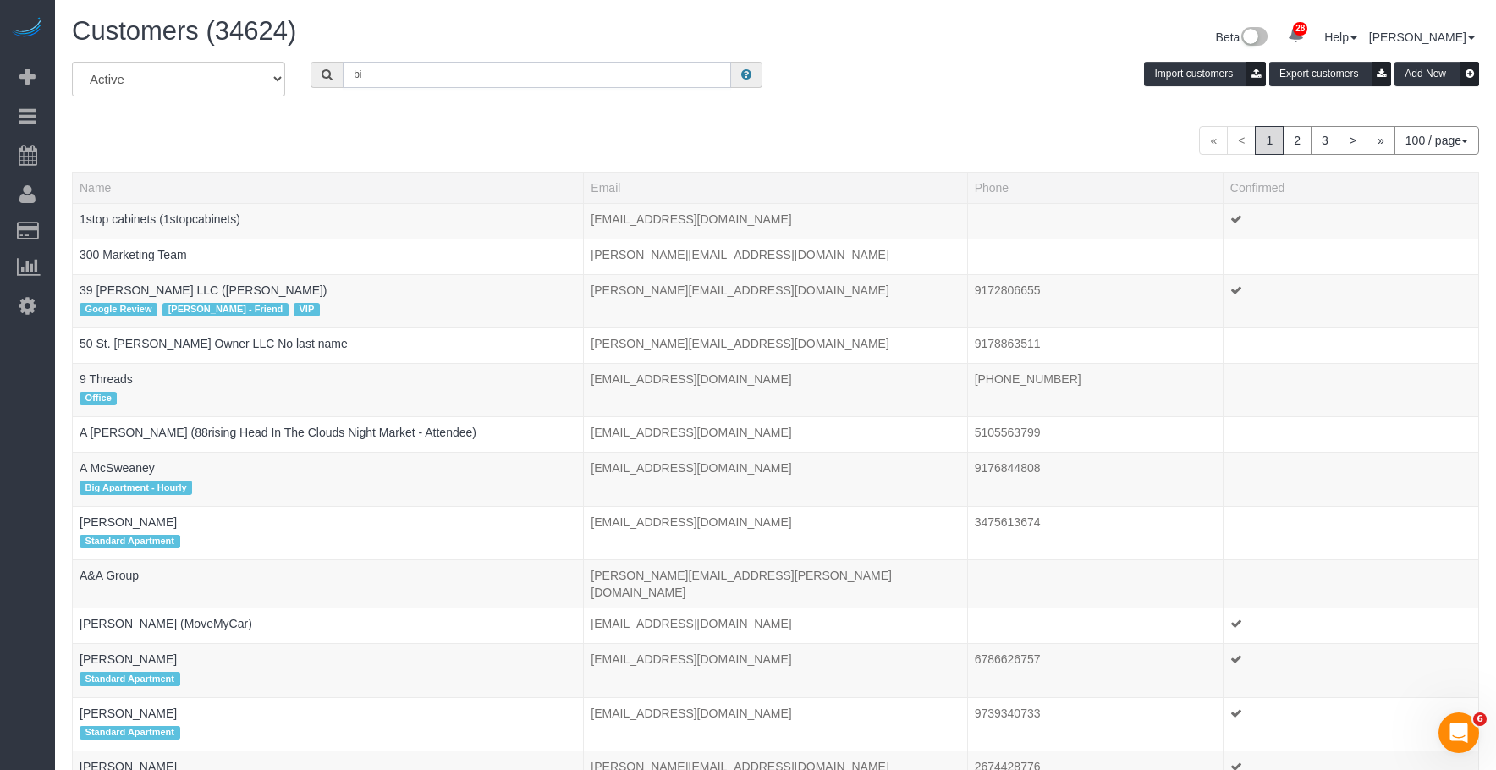
type input "b"
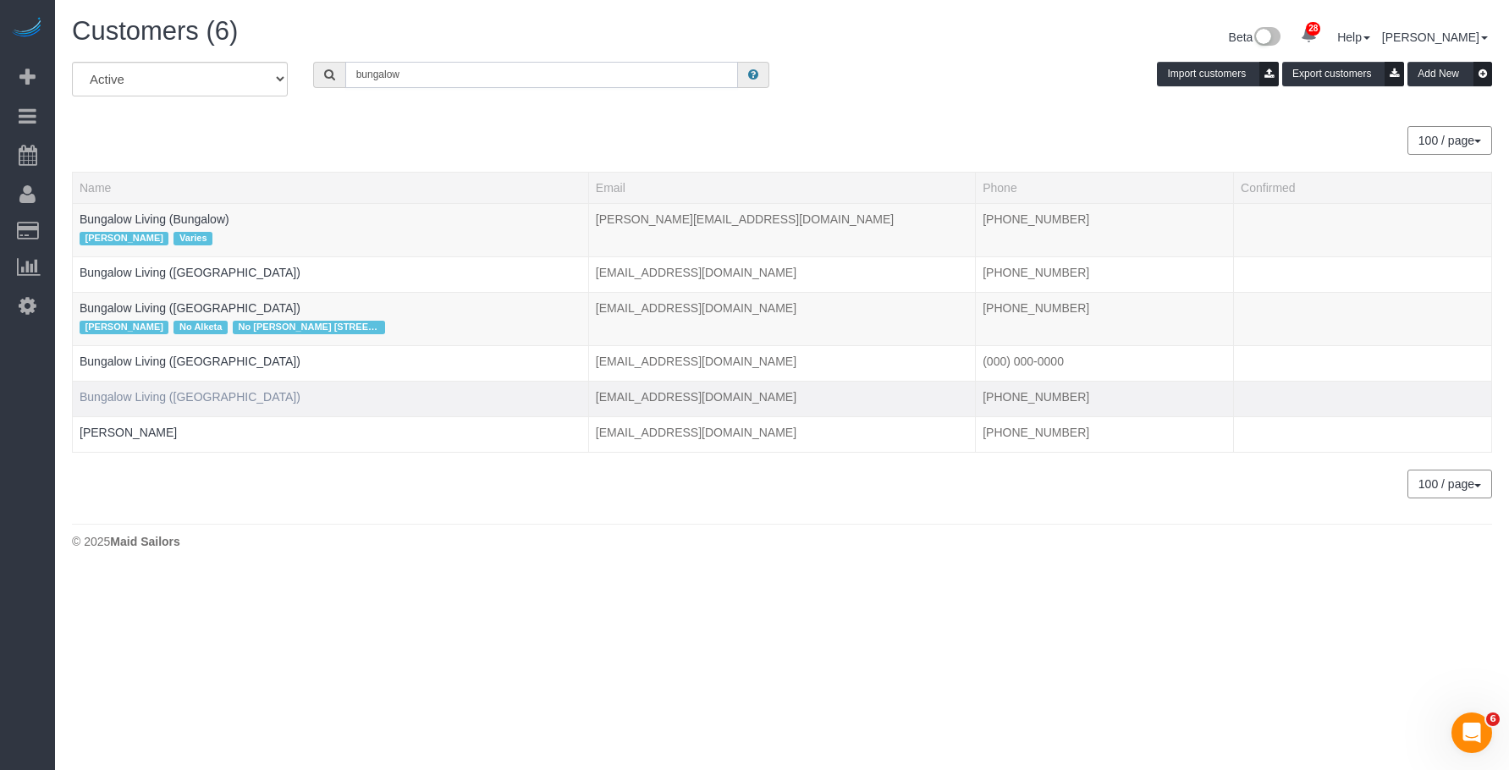
type input "bungalow"
click at [159, 394] on link "Bungalow Living ([GEOGRAPHIC_DATA])" at bounding box center [190, 397] width 221 height 14
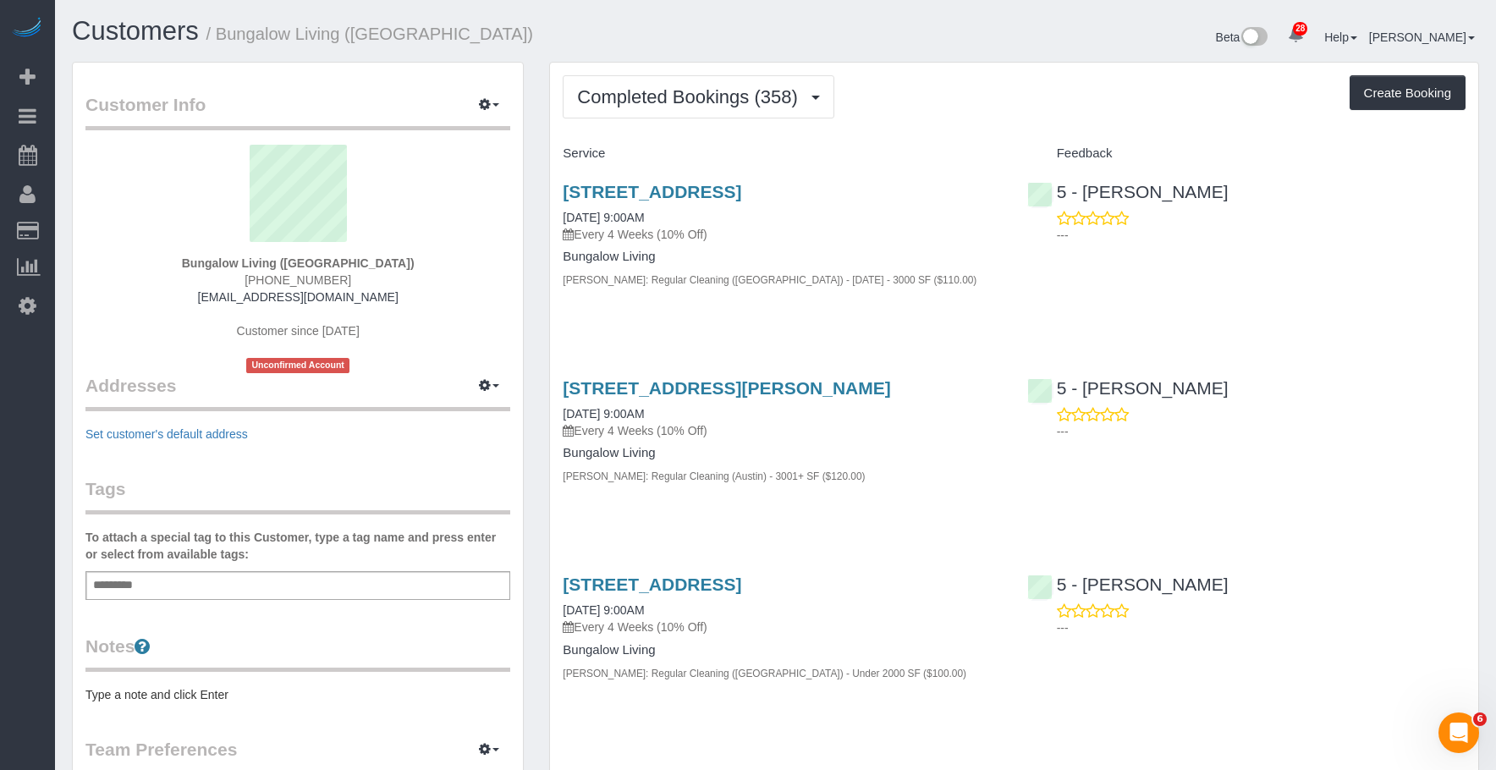
drag, startPoint x: 548, startPoint y: 185, endPoint x: 940, endPoint y: 196, distance: 392.8
copy link "[STREET_ADDRESS]"
click at [726, 20] on h1 "Customers / Bungalow Living (Austin)" at bounding box center [417, 31] width 691 height 29
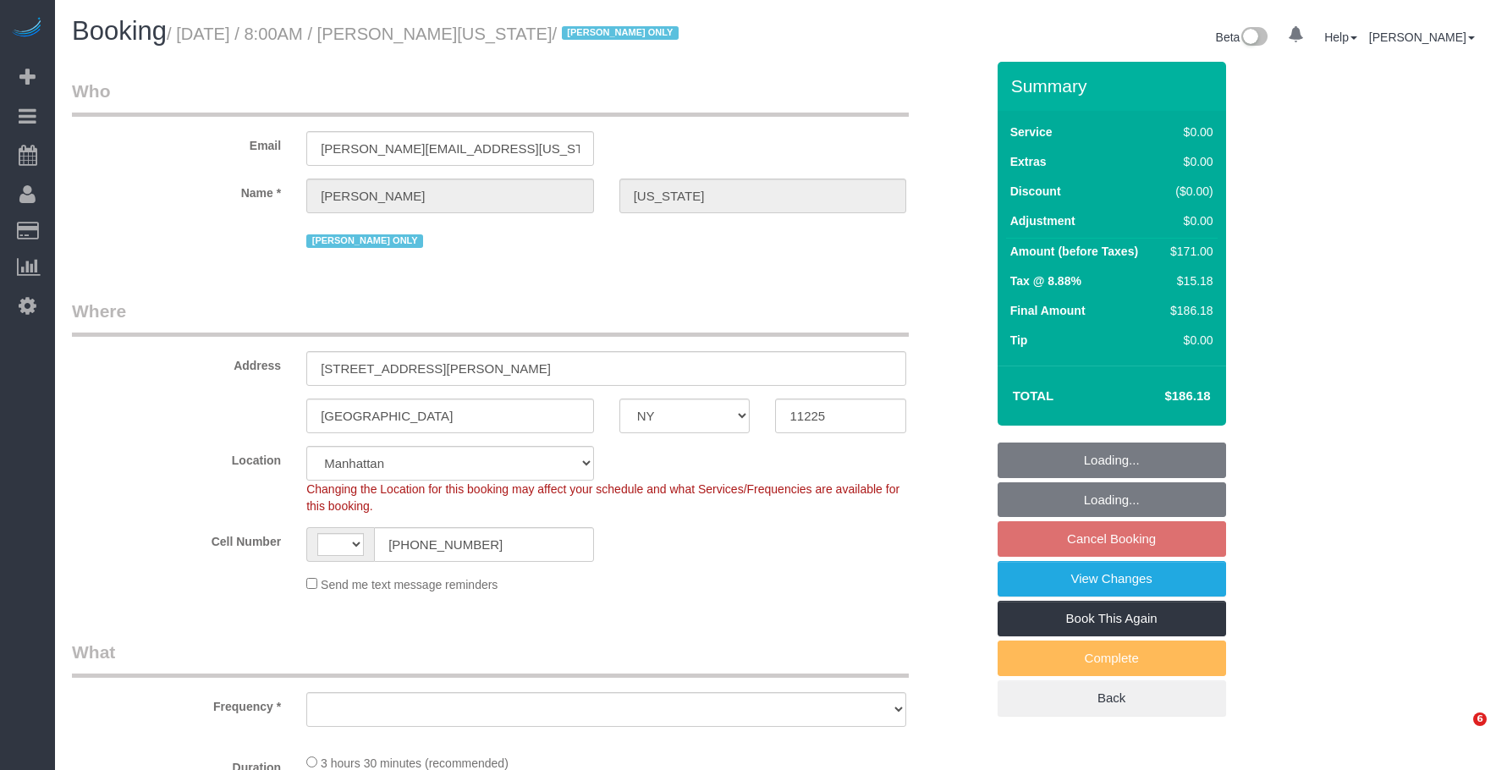
select select "NY"
select select "string:stripe-pm_1RzHtg4VGloSiKo7Jn1bTGcG"
select select "number:89"
select select "number:90"
select select "number:15"
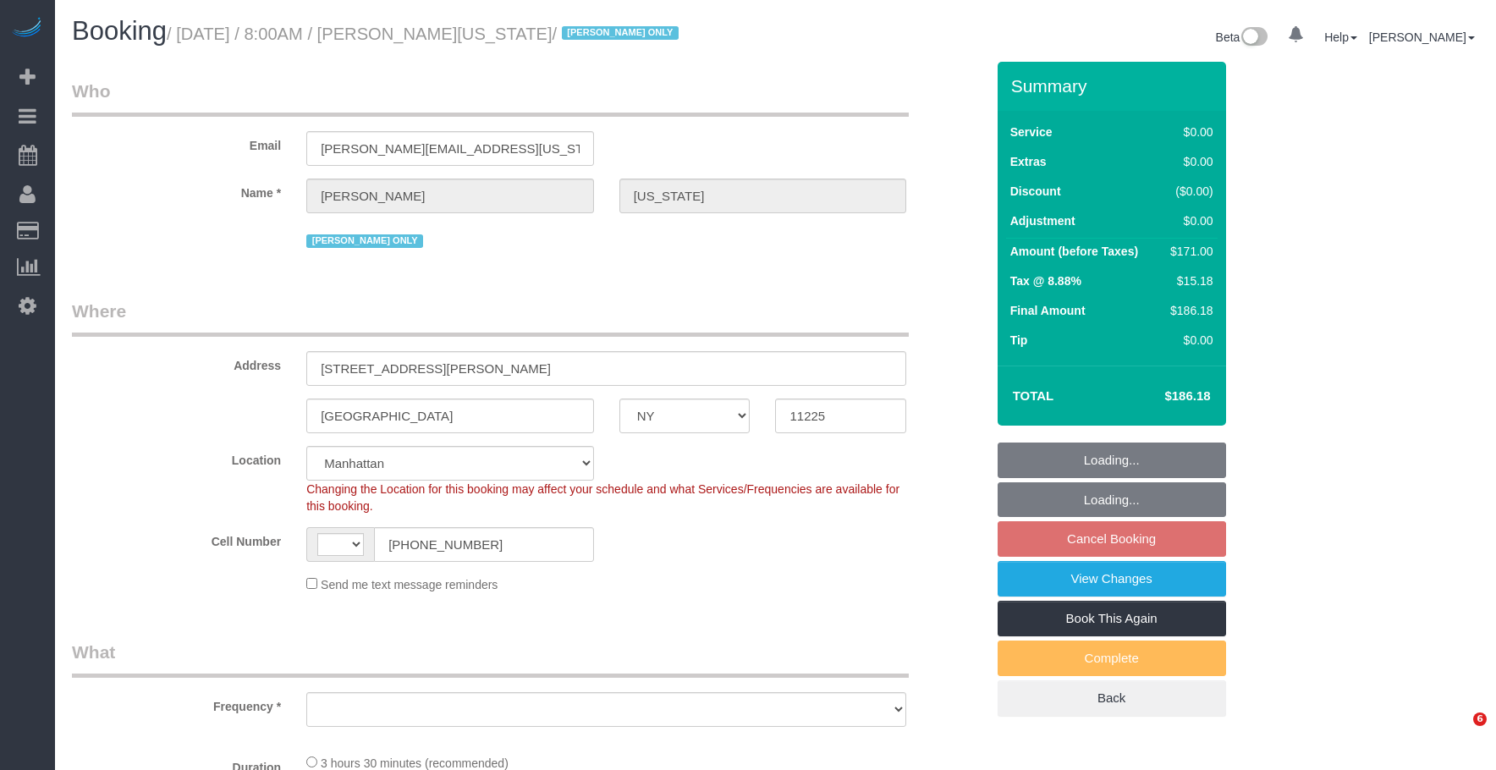
select select "number:5"
select select "string:US"
select select "object:673"
select select "spot1"
select select "object:1492"
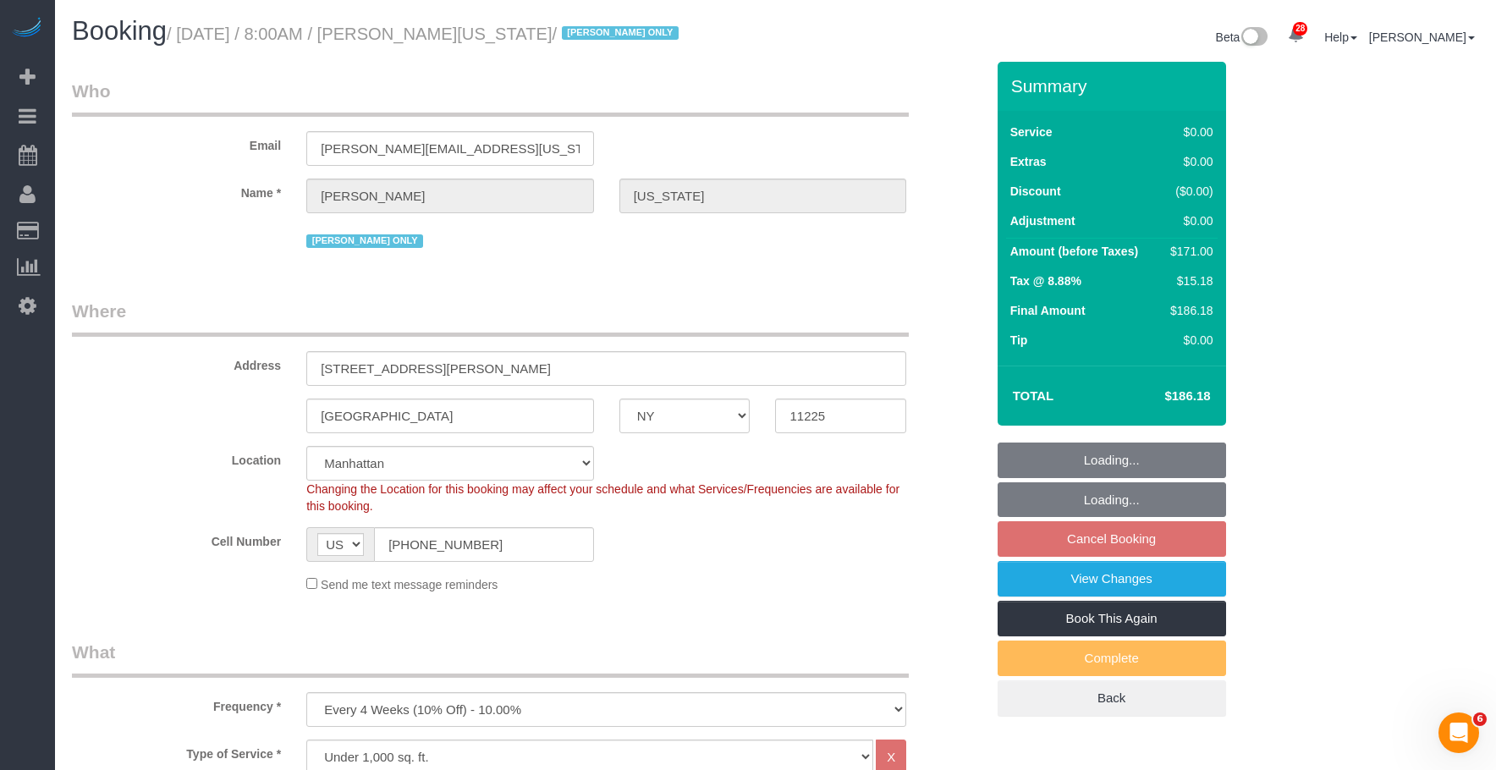
select select "1"
select select "2"
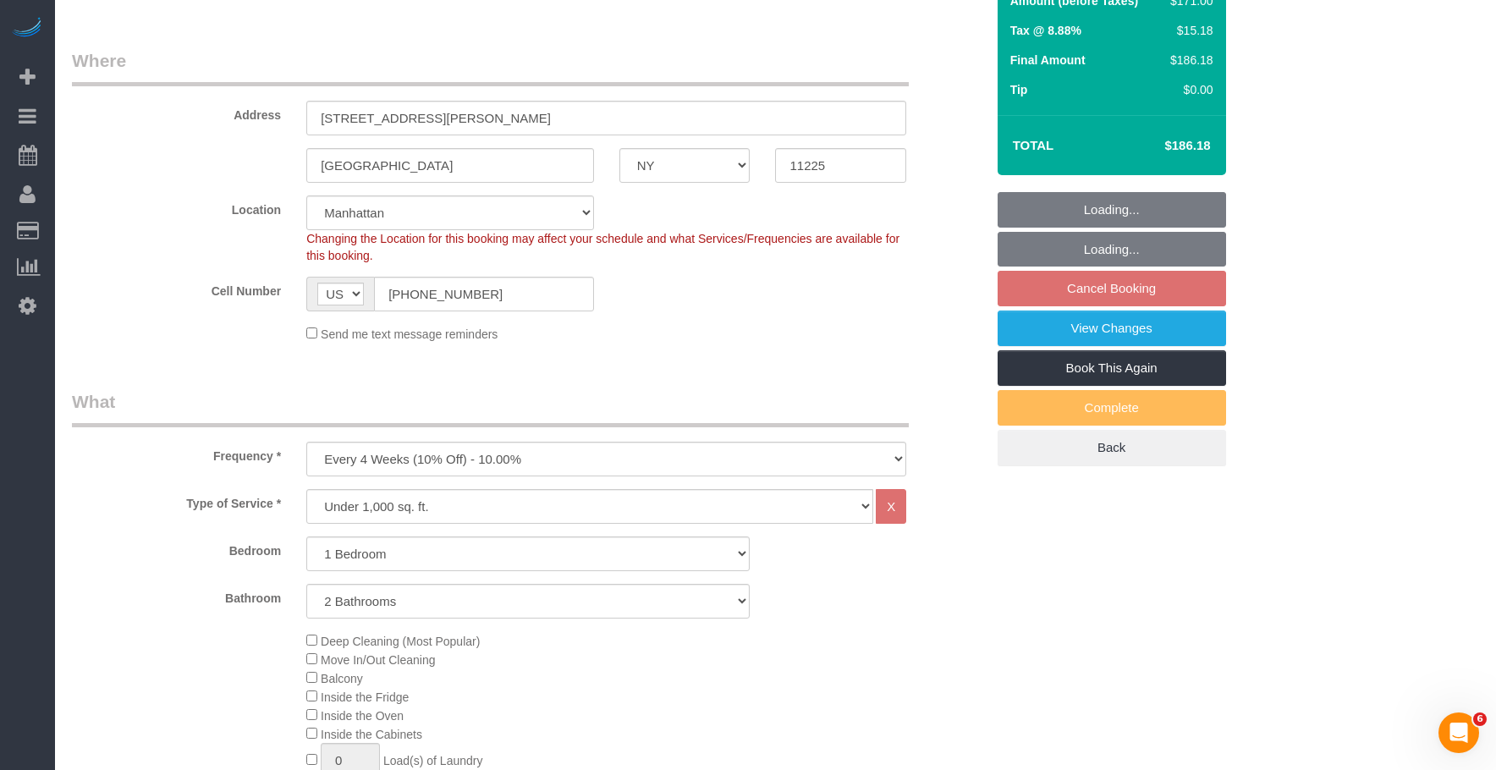
scroll to position [85, 0]
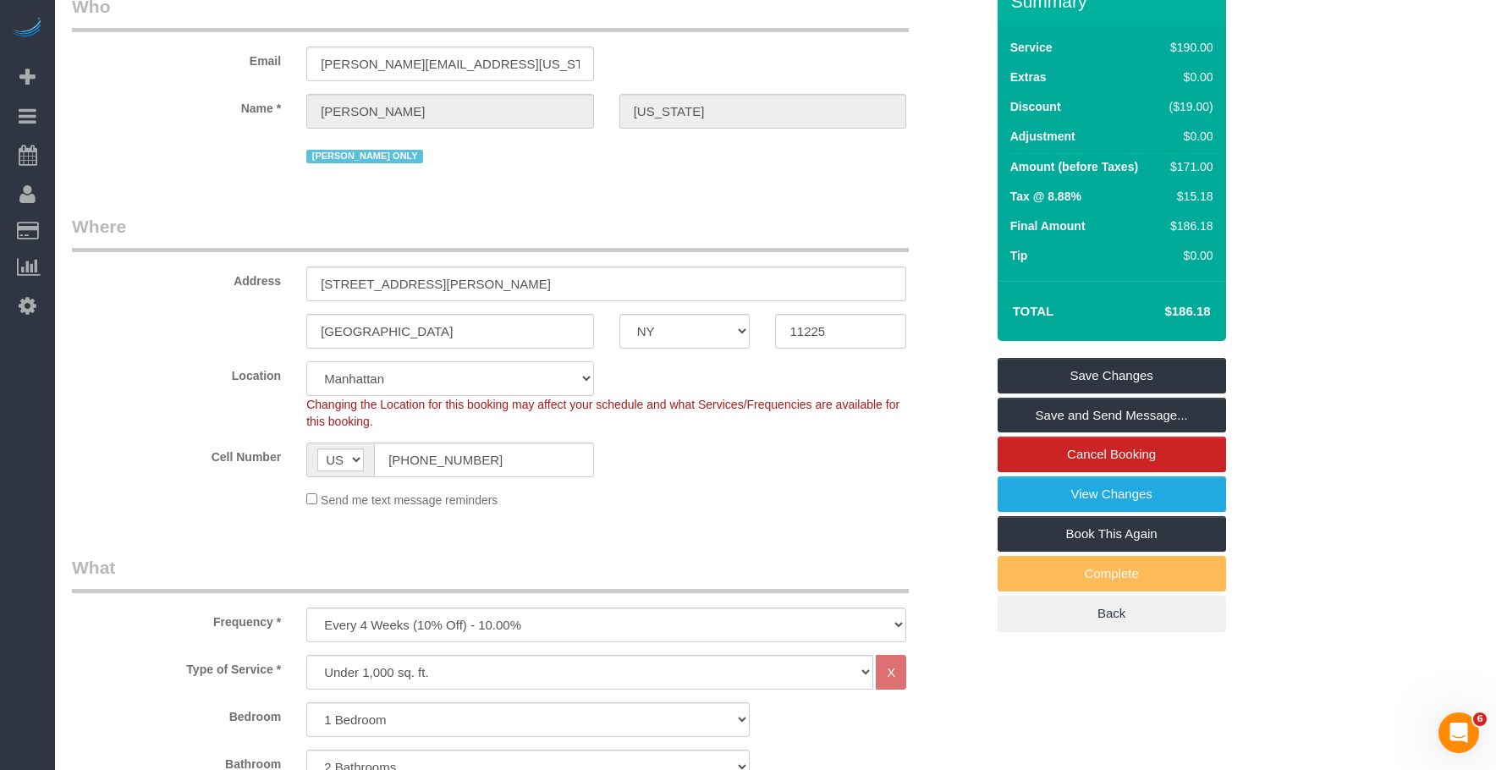
drag, startPoint x: 450, startPoint y: 369, endPoint x: 442, endPoint y: 387, distance: 19.7
click at [450, 369] on select "Manhattan Austin Boston Bronx Brooklyn Charlotte Denver New Jersey Portland Que…" at bounding box center [450, 378] width 288 height 35
select select "6"
click at [306, 361] on select "Manhattan Austin Boston Bronx Brooklyn Charlotte Denver New Jersey Portland Que…" at bounding box center [450, 378] width 288 height 35
click at [726, 478] on sui-booking-location "Location Manhattan Austin Boston Bronx Brooklyn Charlotte Denver New Jersey Por…" at bounding box center [528, 434] width 913 height 147
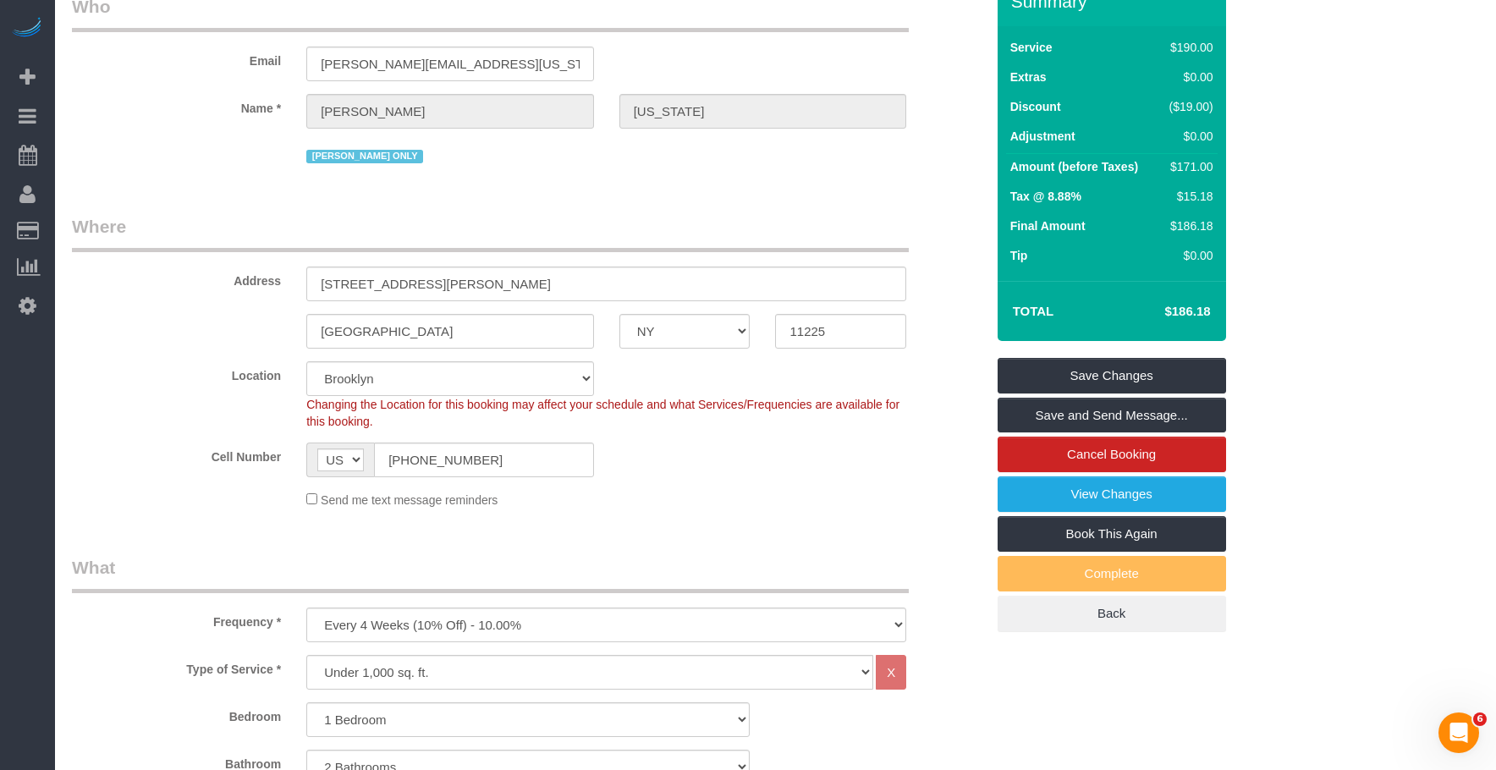
select select "spot59"
select select "object:1941"
select select "1"
select select "2"
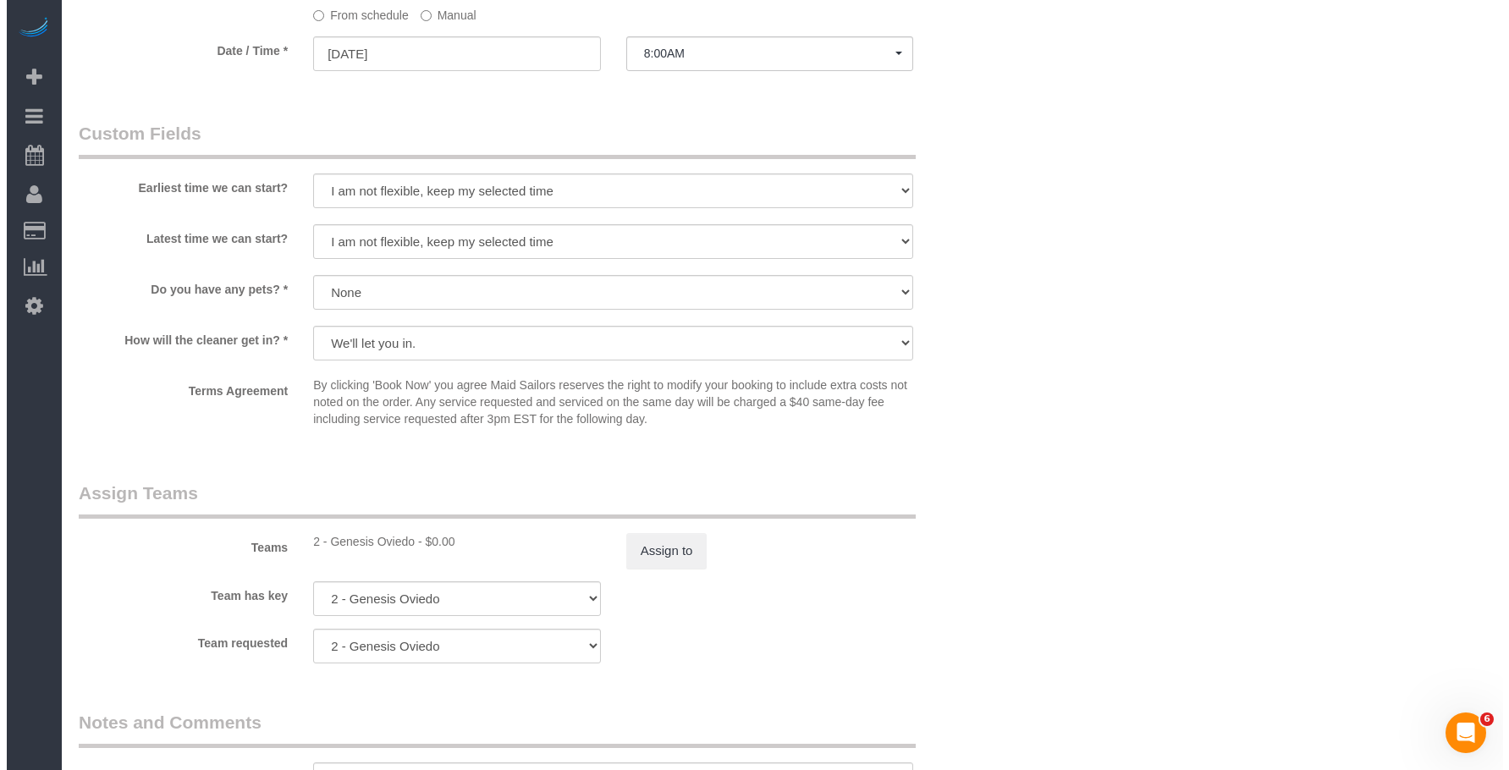
scroll to position [1862, 0]
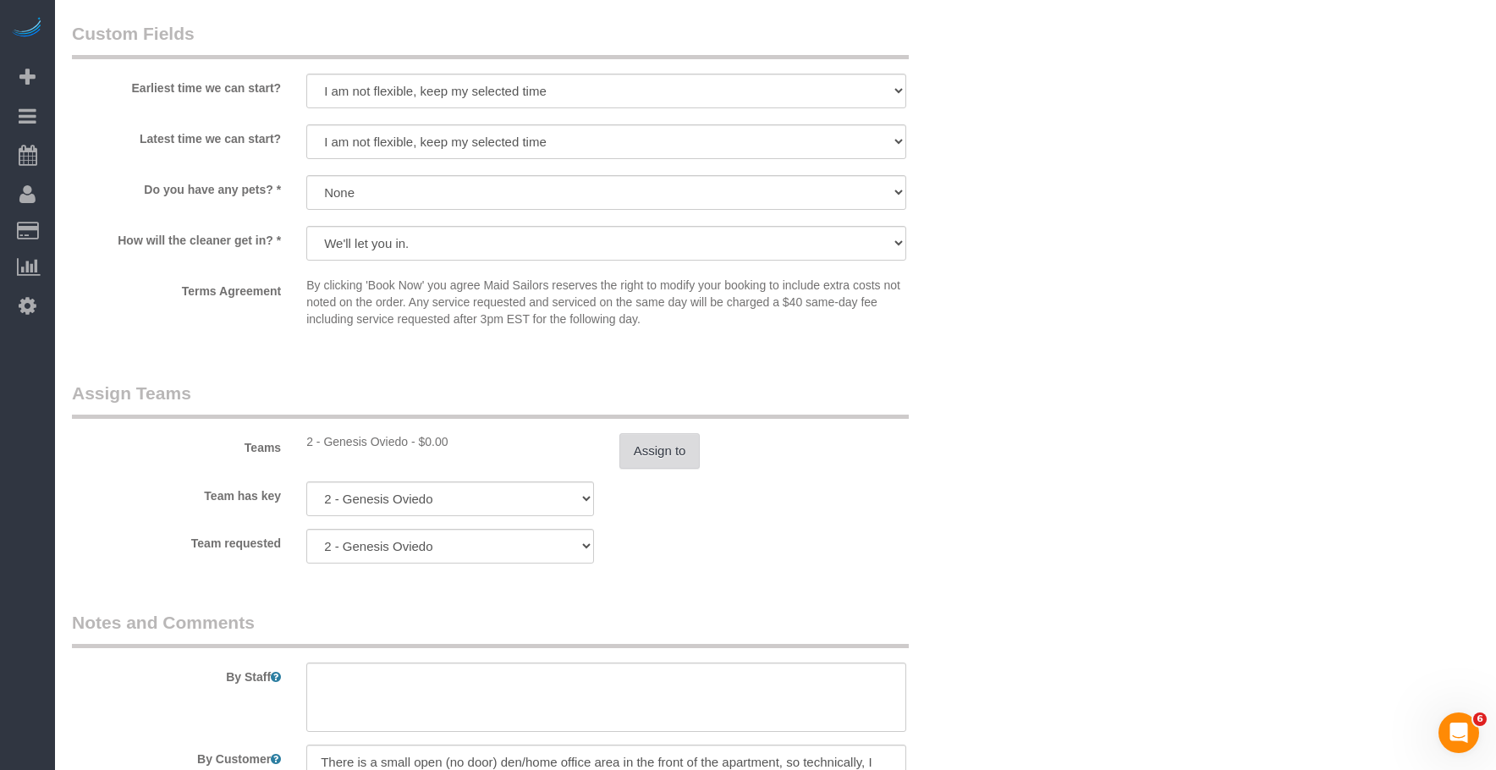
click at [663, 457] on button "Assign to" at bounding box center [660, 451] width 81 height 36
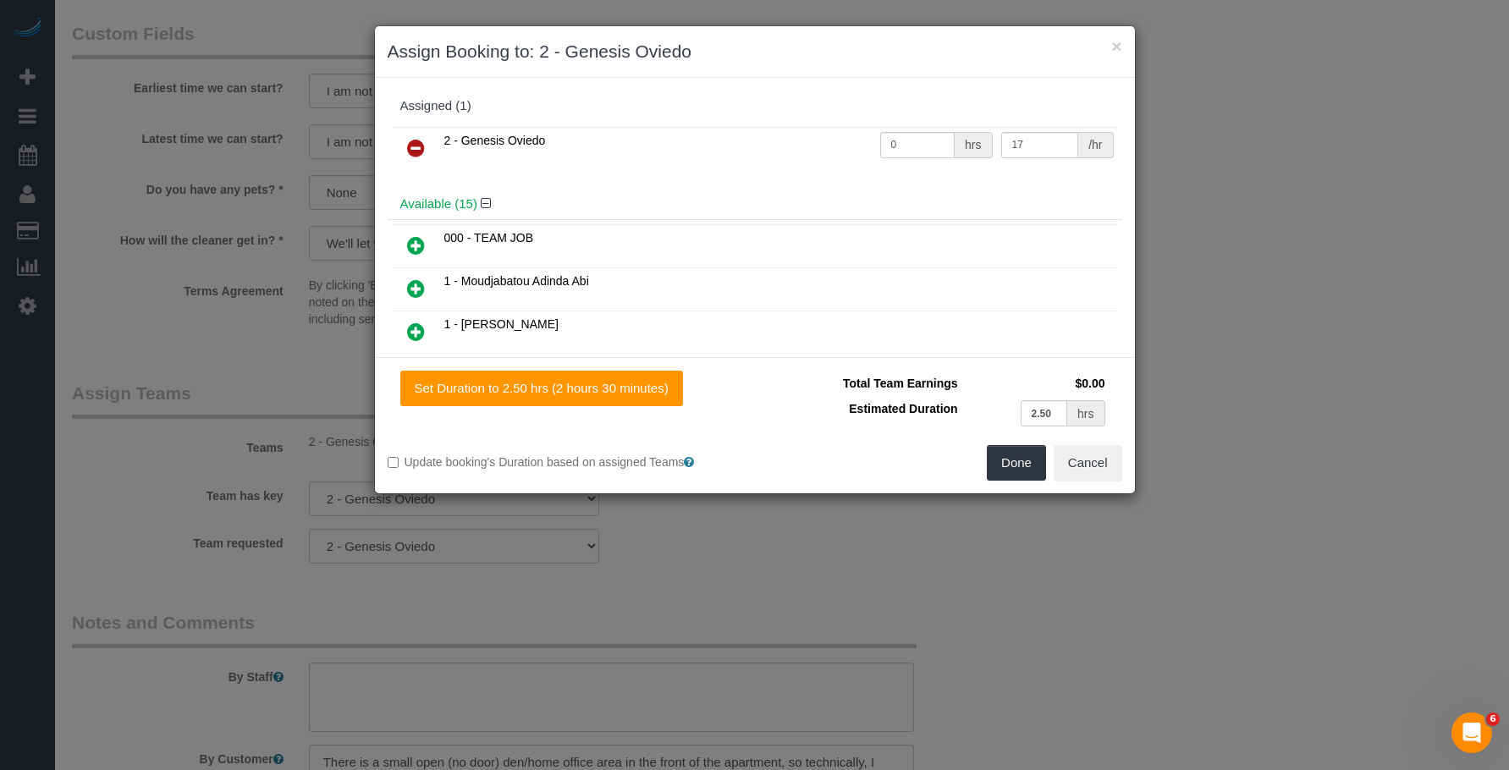
click at [415, 149] on icon at bounding box center [416, 148] width 18 height 20
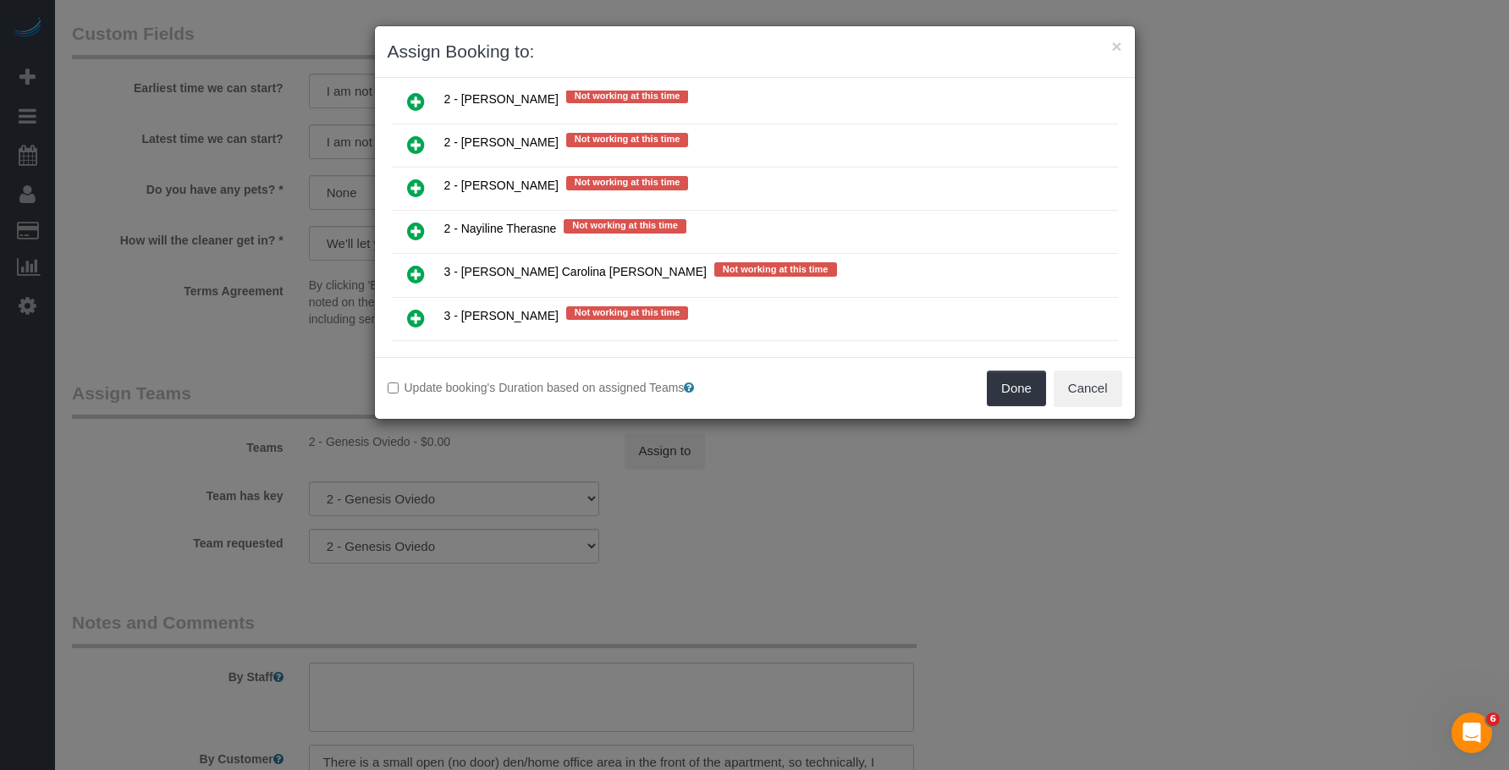
scroll to position [2708, 0]
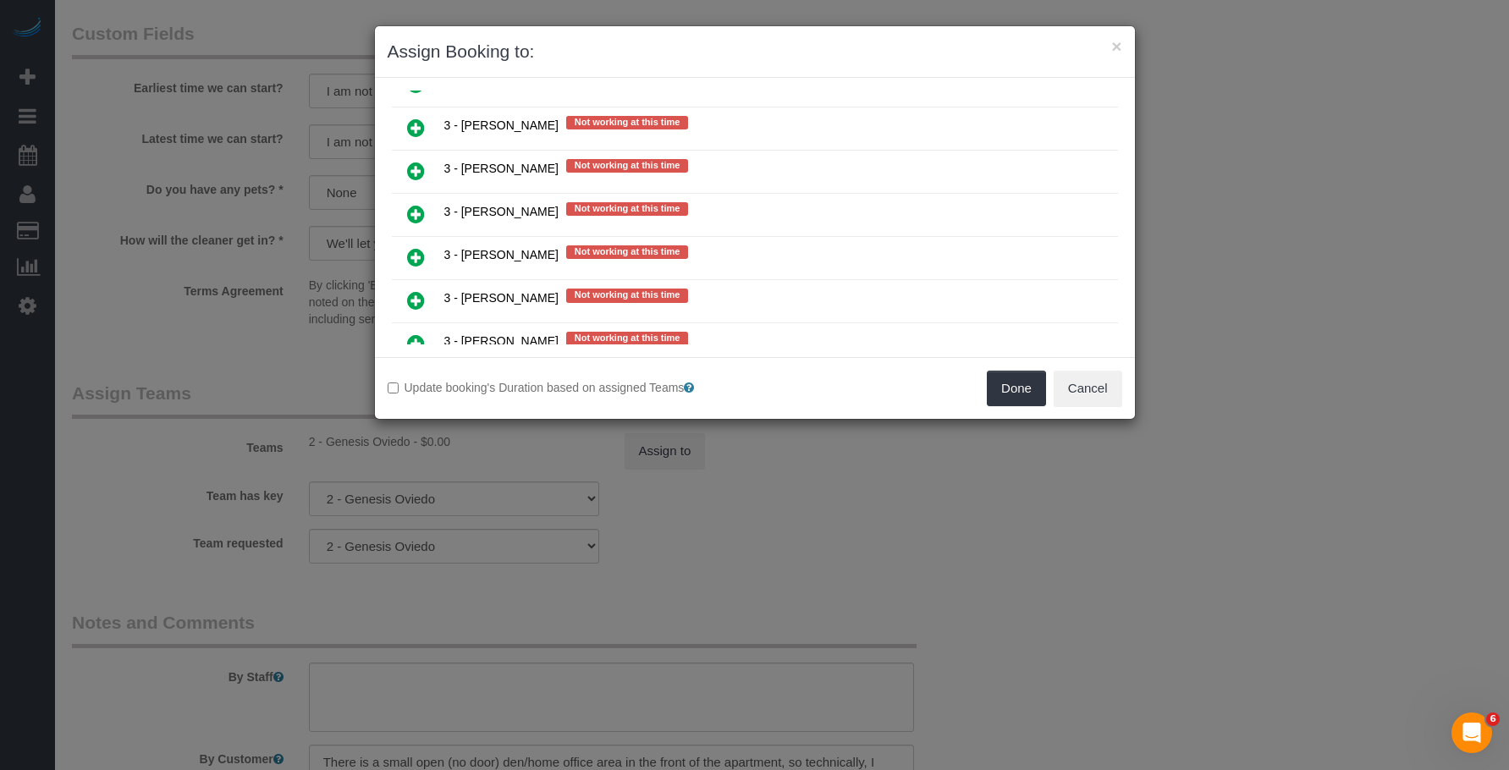
click at [412, 259] on icon at bounding box center [416, 257] width 18 height 20
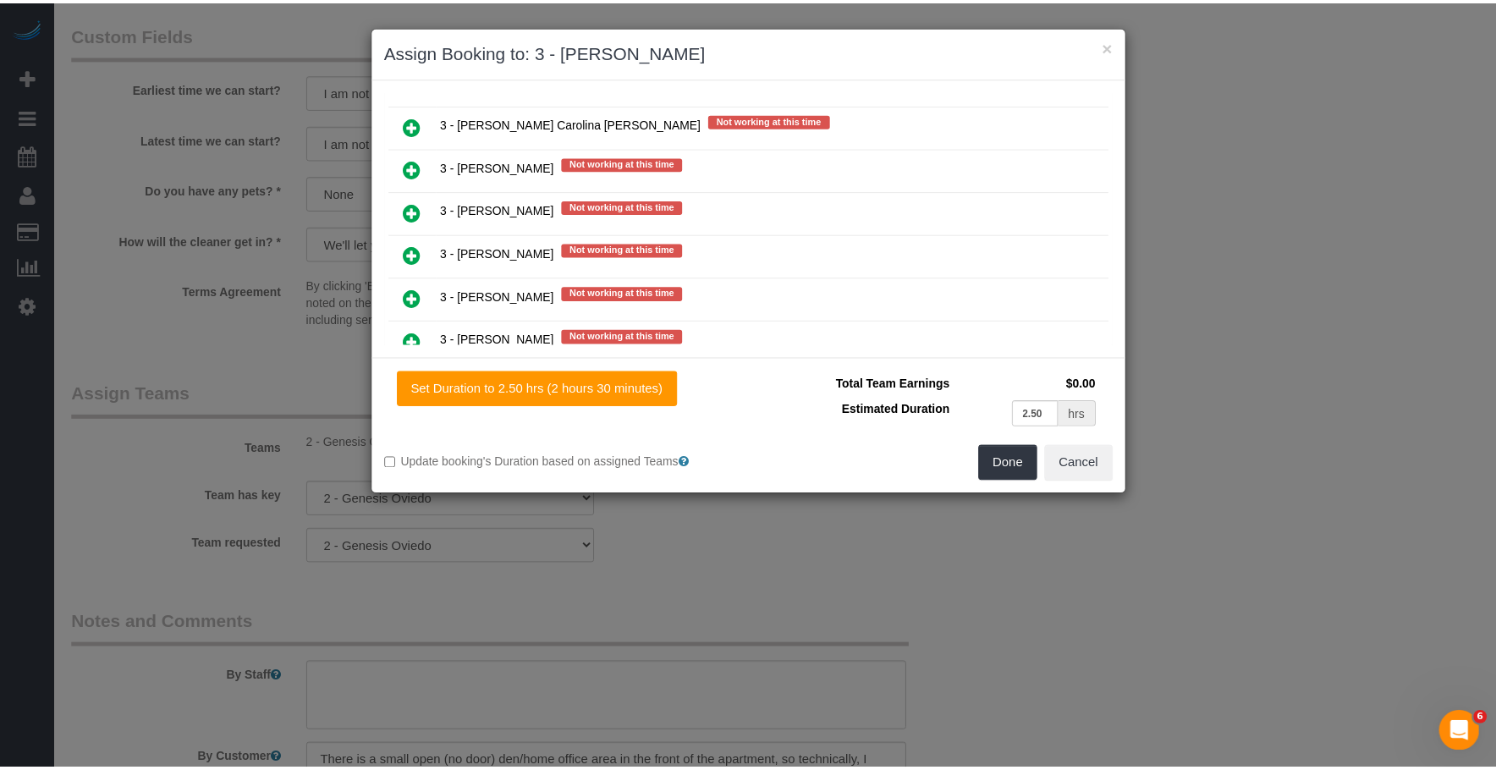
scroll to position [2834, 0]
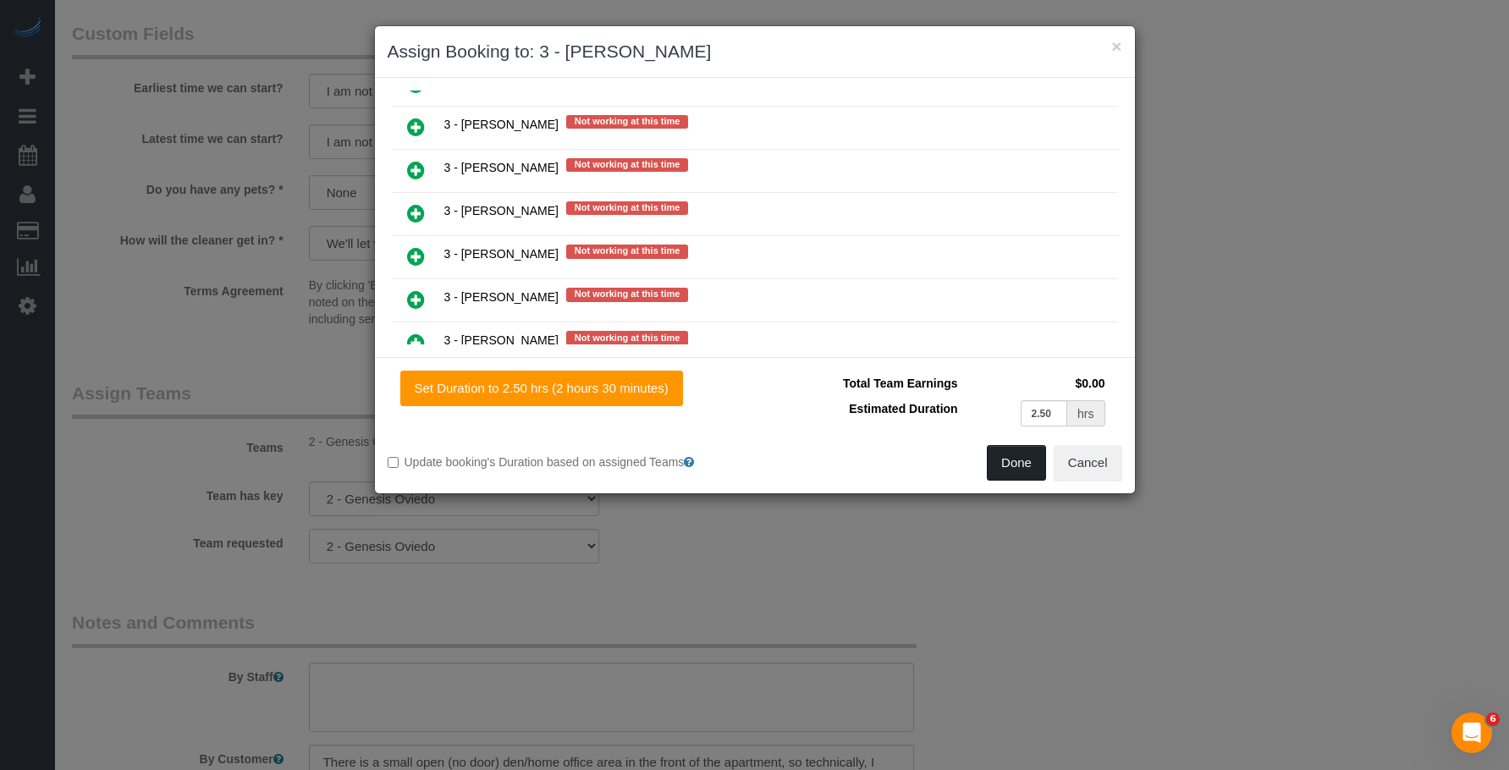
drag, startPoint x: 993, startPoint y: 458, endPoint x: 1019, endPoint y: 472, distance: 29.9
click at [1005, 467] on button "Done" at bounding box center [1016, 463] width 59 height 36
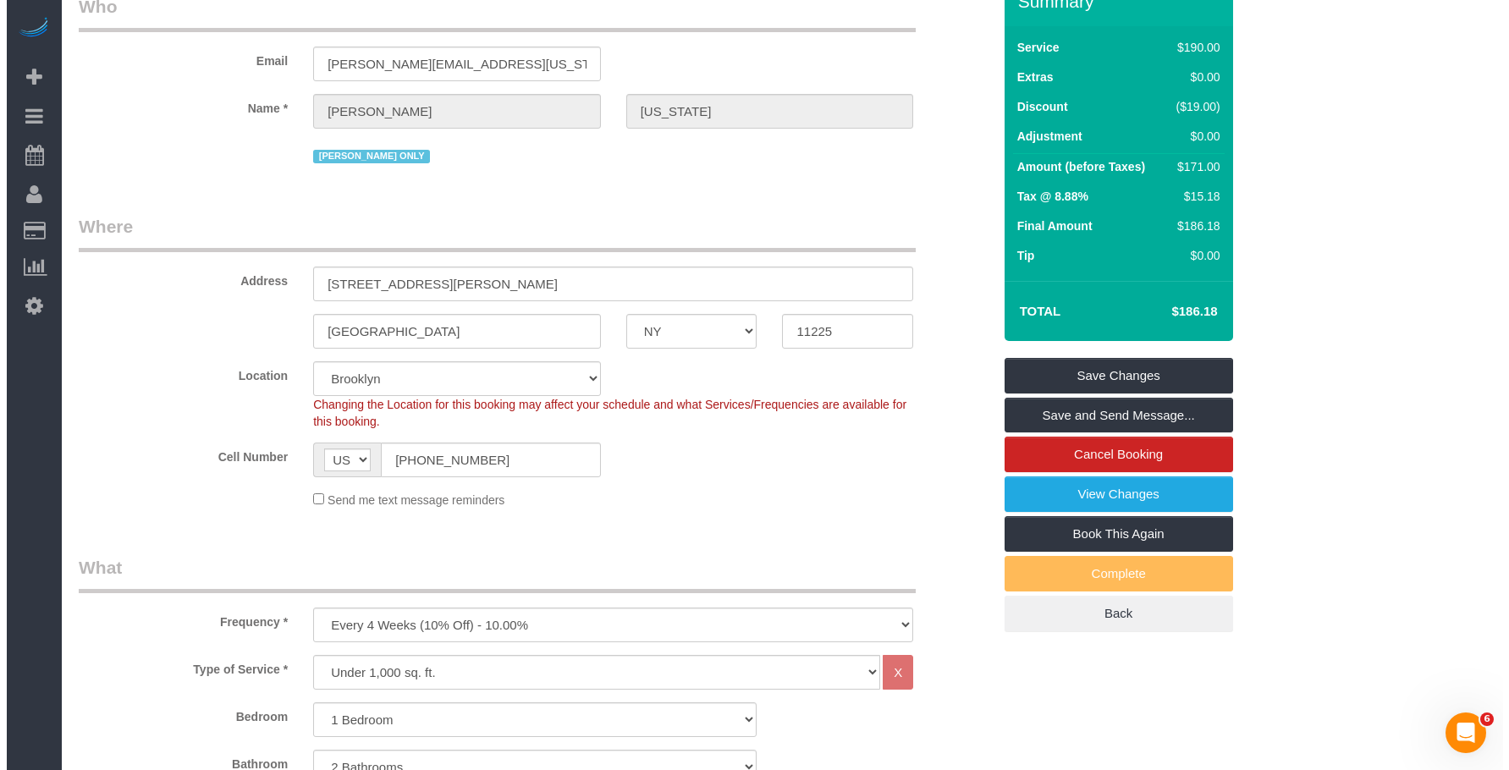
scroll to position [0, 0]
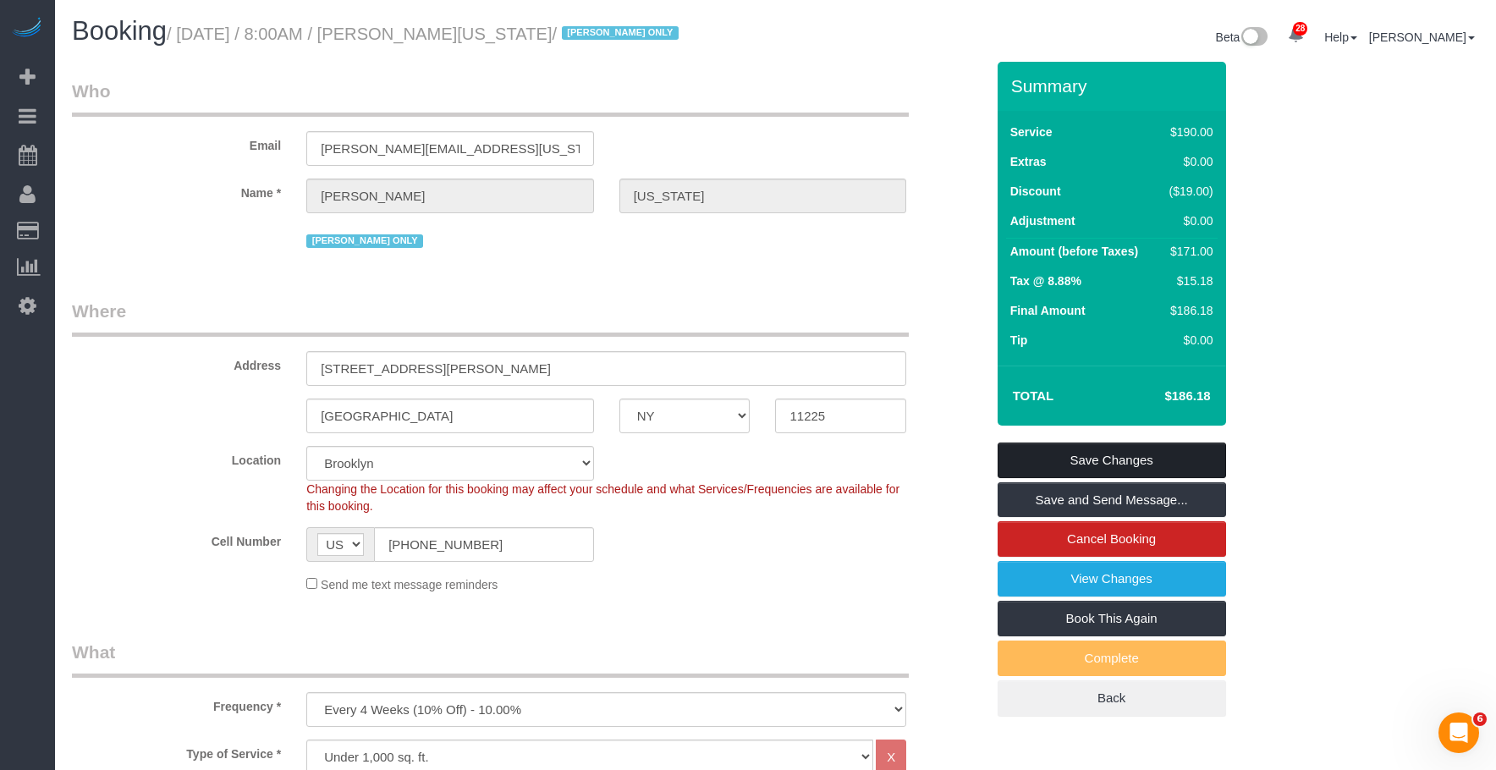
click at [1162, 454] on link "Save Changes" at bounding box center [1112, 461] width 229 height 36
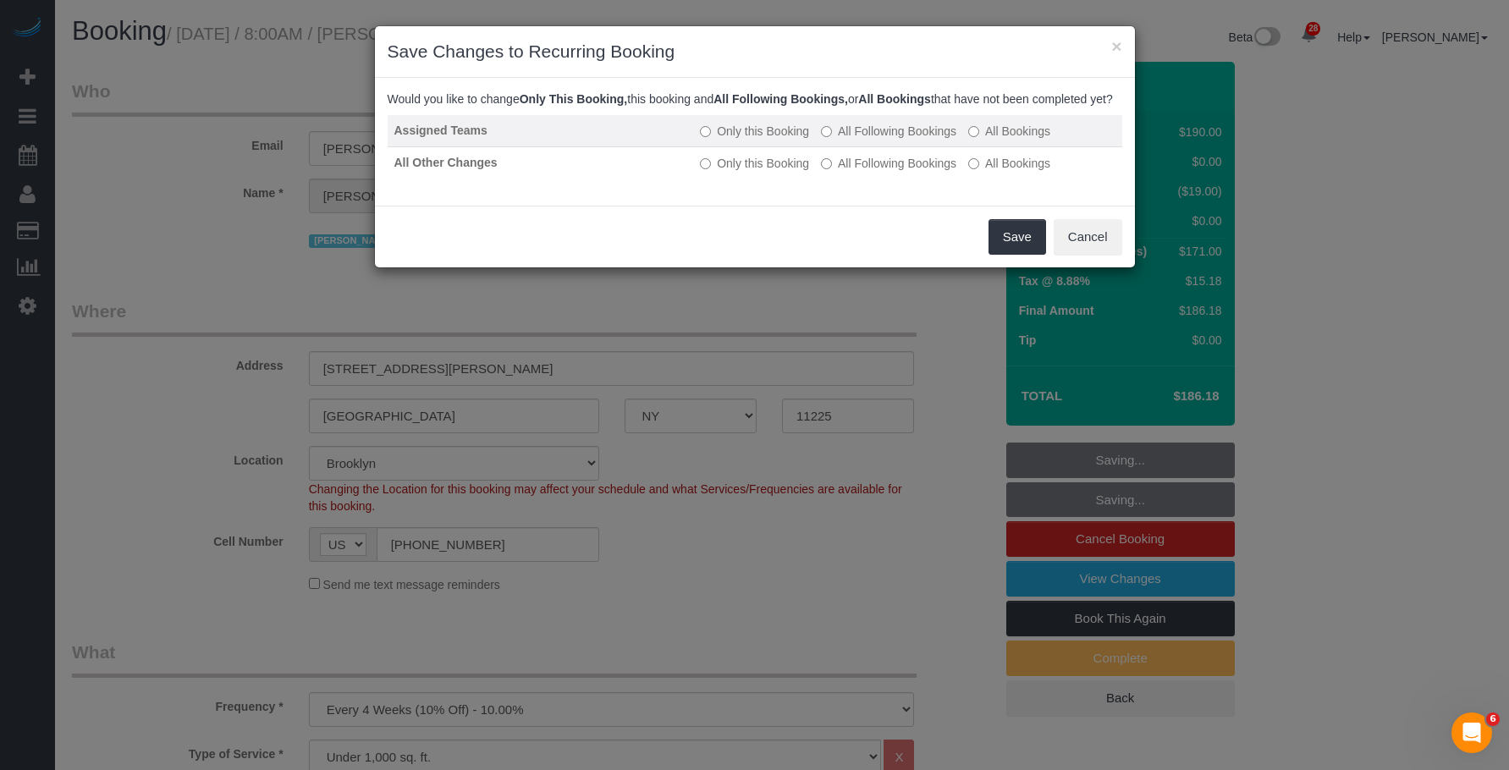
click at [919, 140] on label "All Following Bookings" at bounding box center [888, 131] width 135 height 17
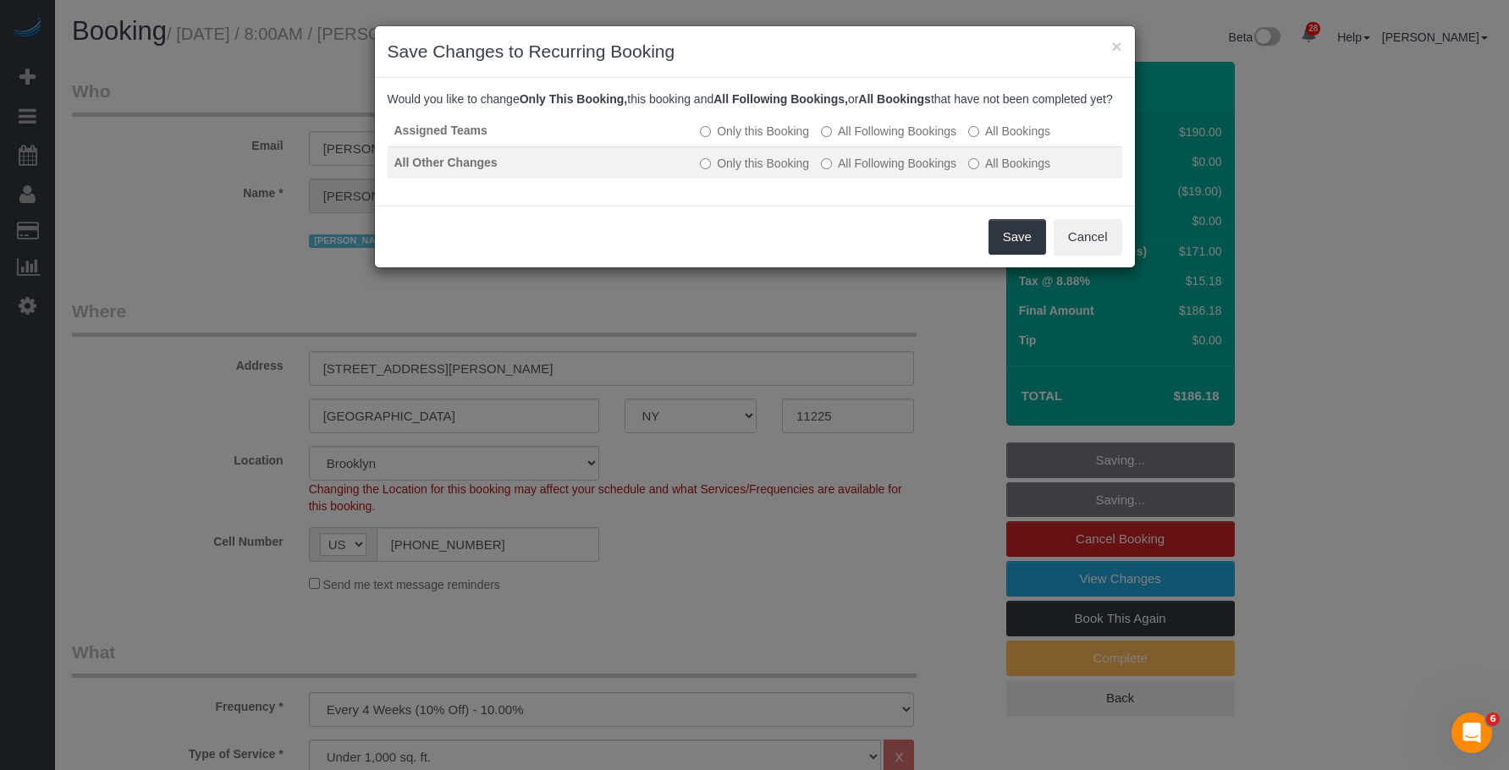
click at [907, 172] on label "All Following Bookings" at bounding box center [888, 163] width 135 height 17
click at [1012, 250] on button "Save" at bounding box center [1018, 237] width 58 height 36
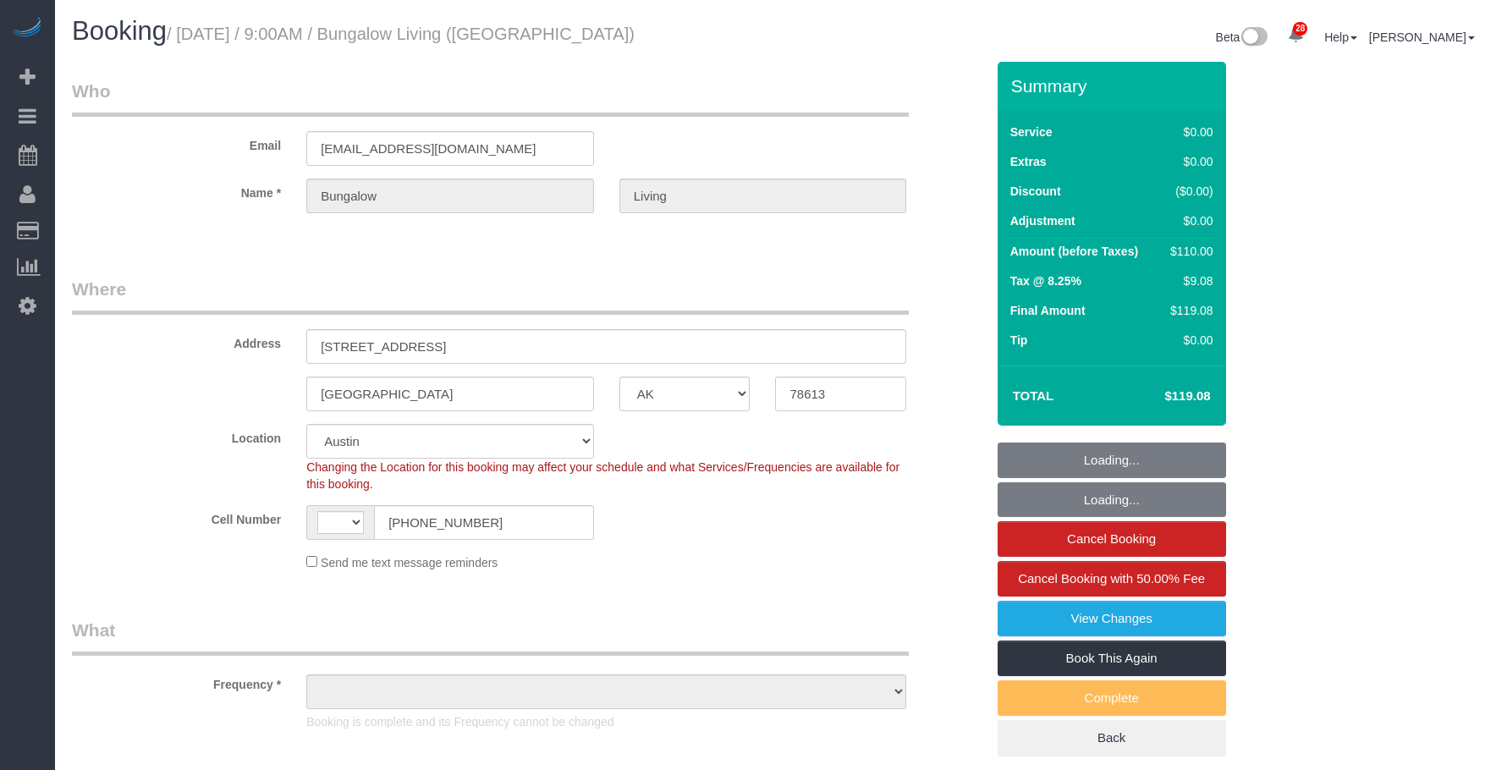
select select "[GEOGRAPHIC_DATA]"
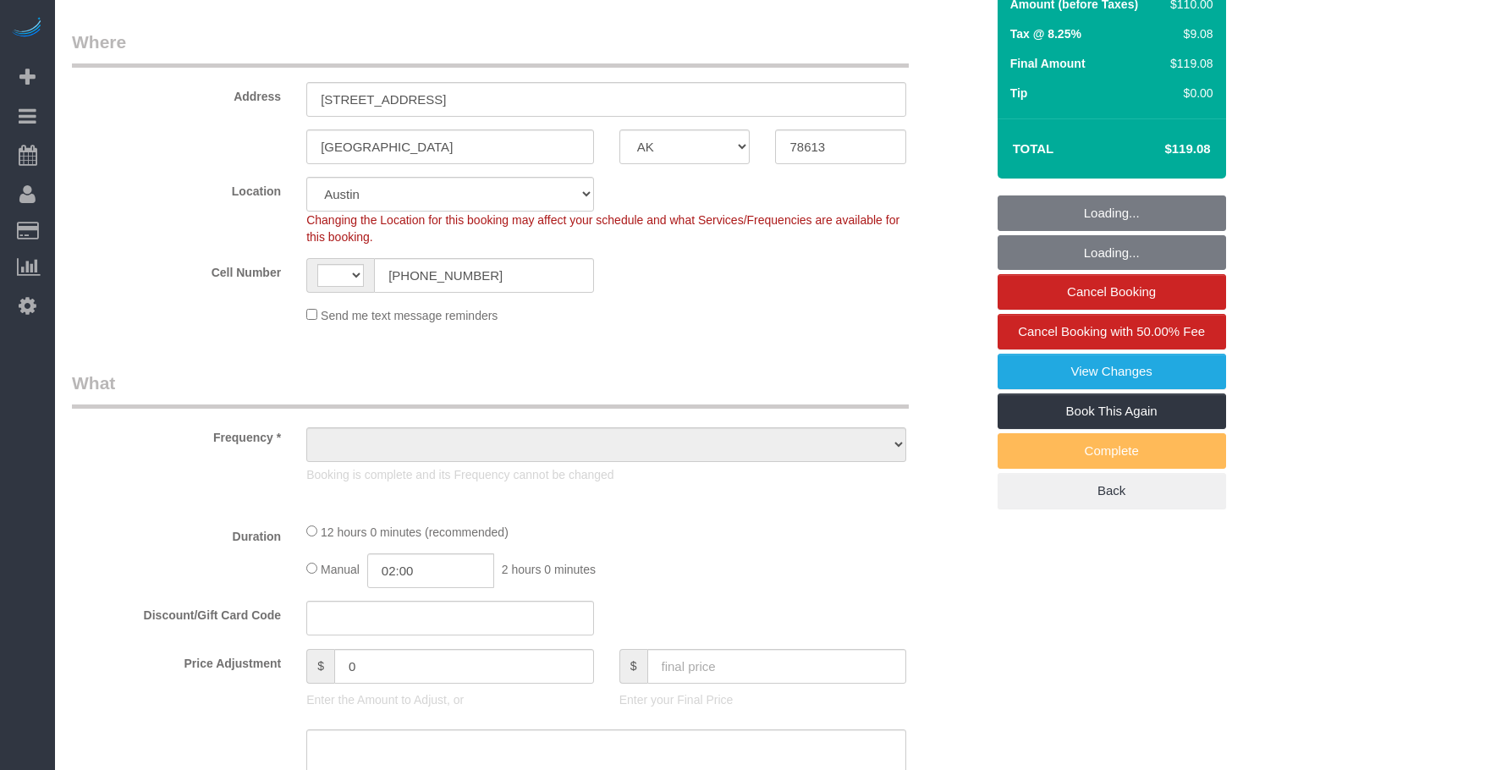
select select "object:558"
select select "number:89"
select select "number:90"
select select "number:15"
select select "number:7"
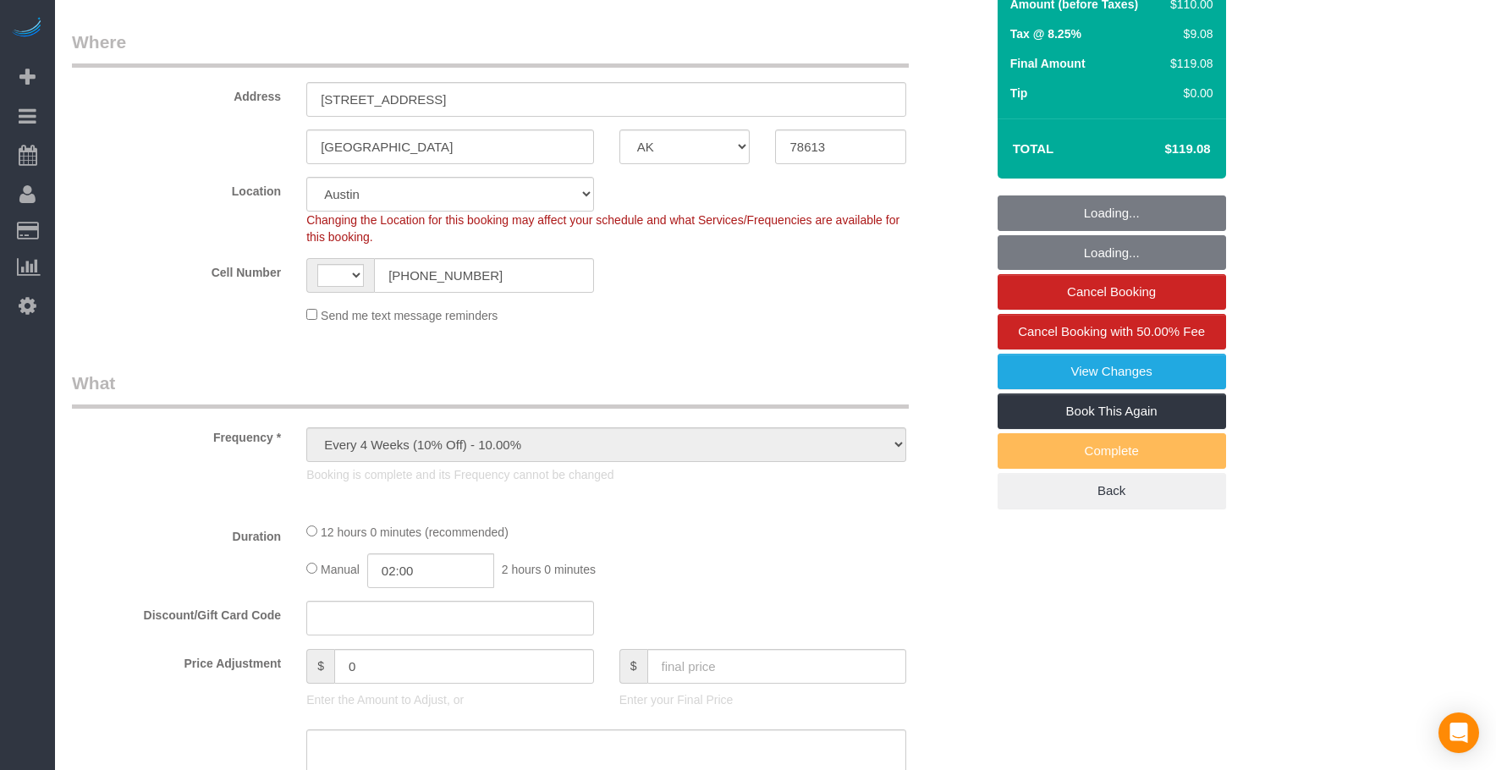
scroll to position [339, 0]
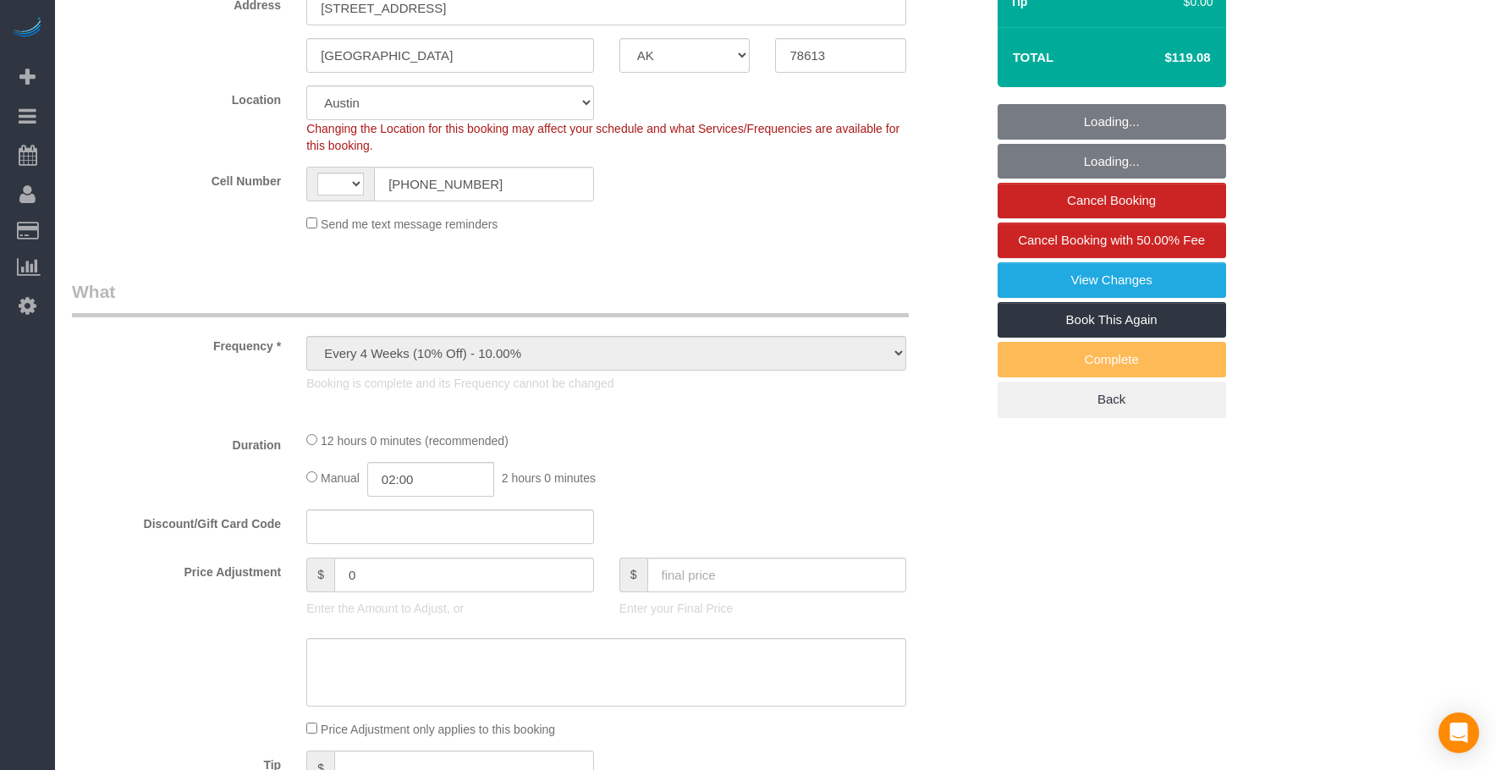
select select "object:1001"
select select "string:US"
select select "6"
select select "spot1"
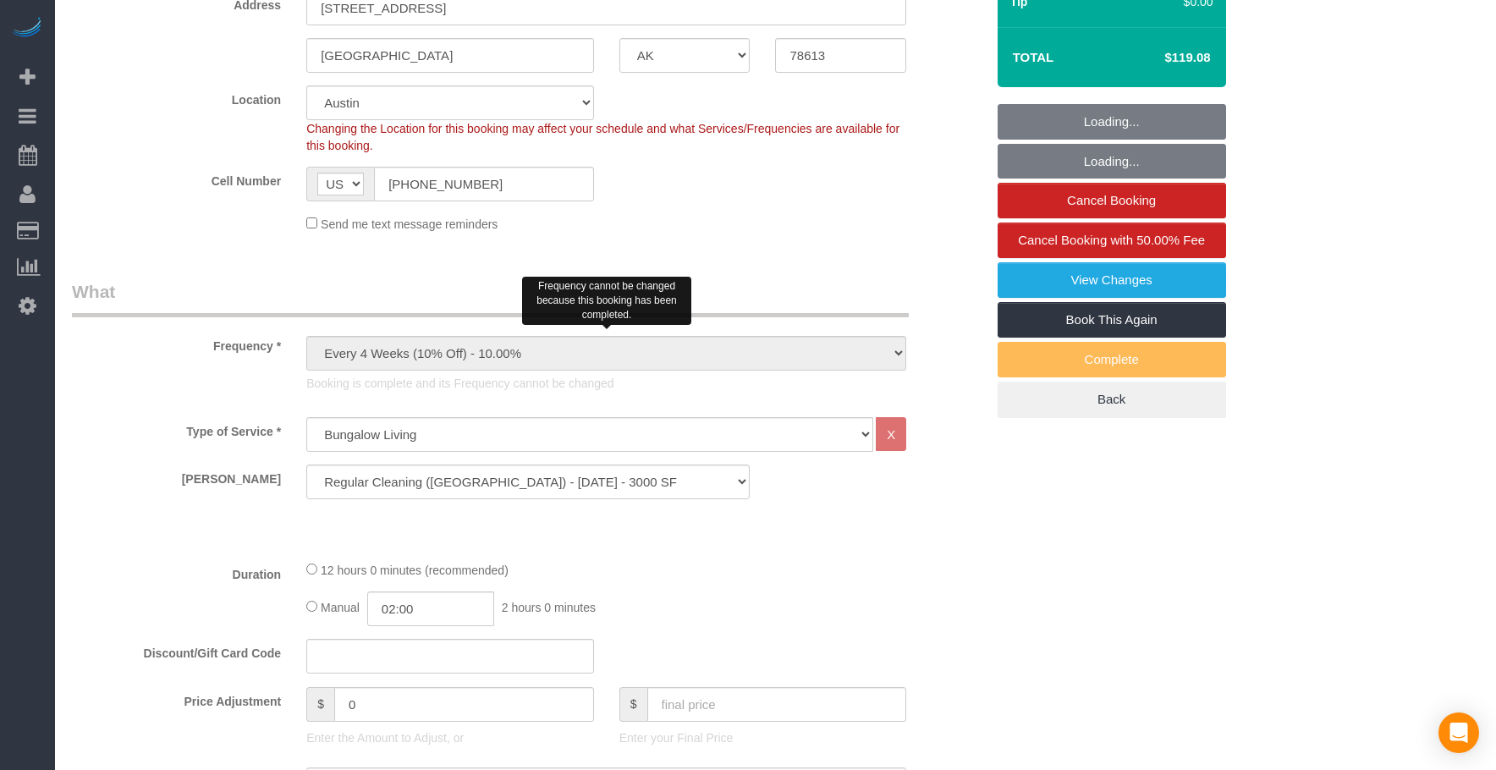
select select "6"
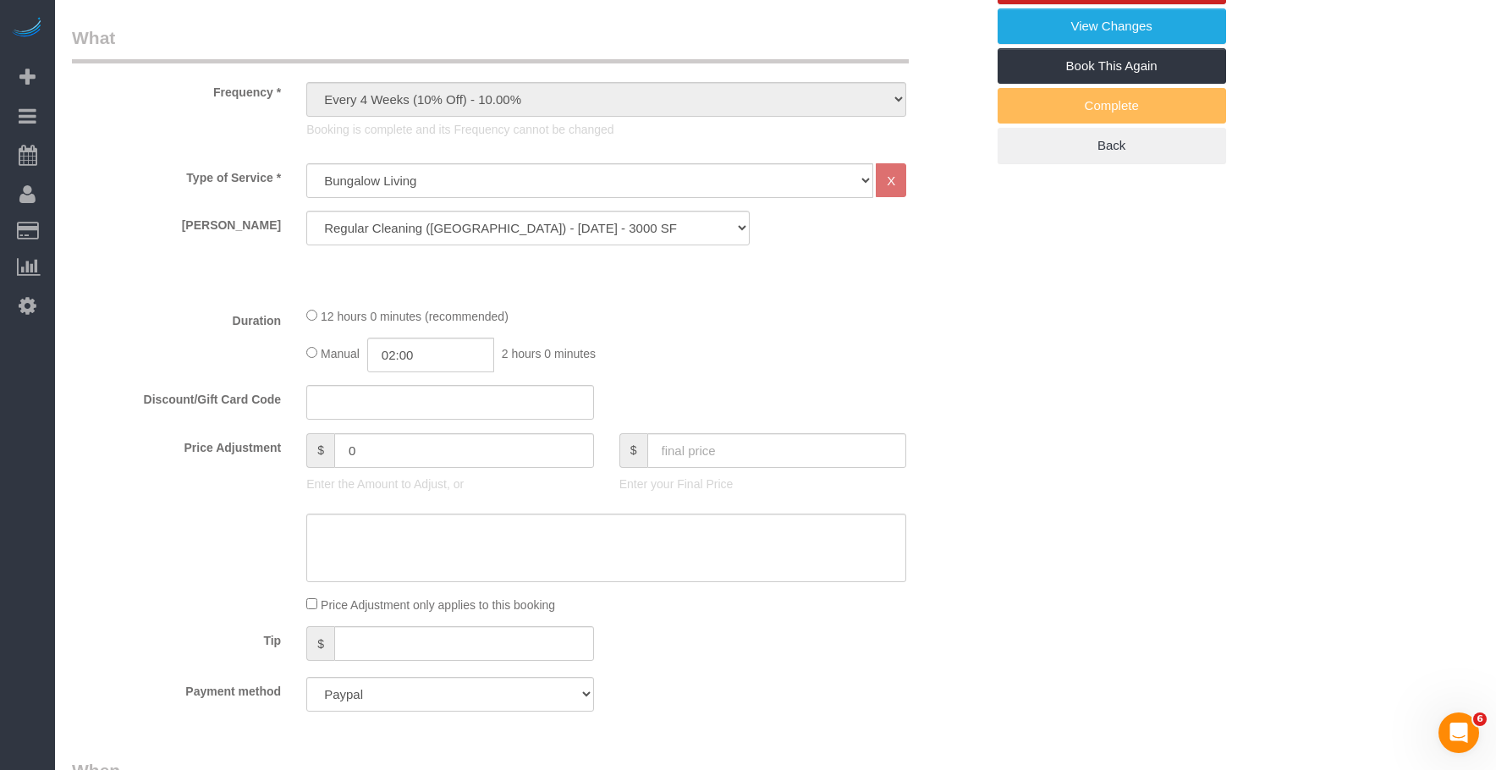
scroll to position [931, 0]
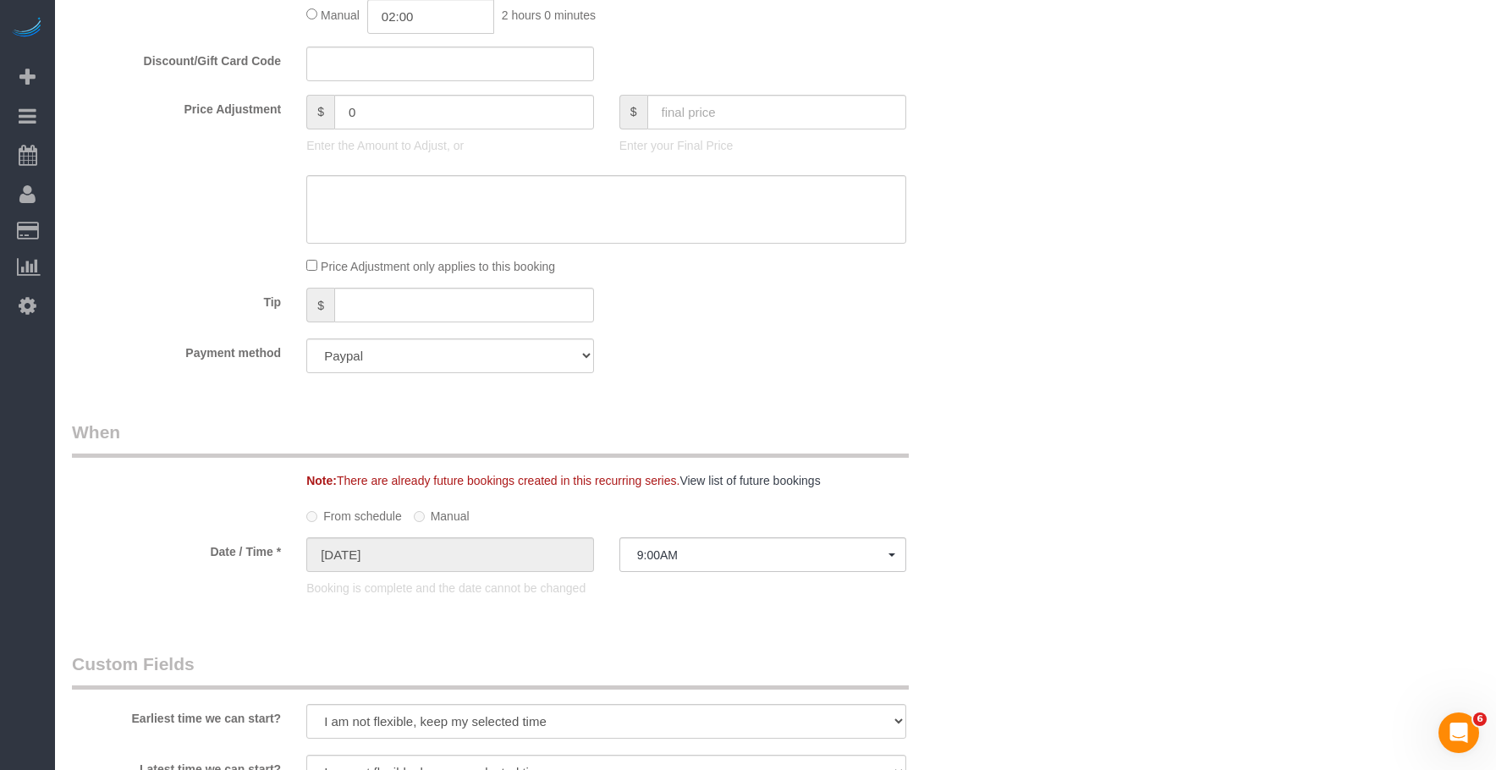
click at [448, 515] on label "Manual" at bounding box center [442, 513] width 56 height 23
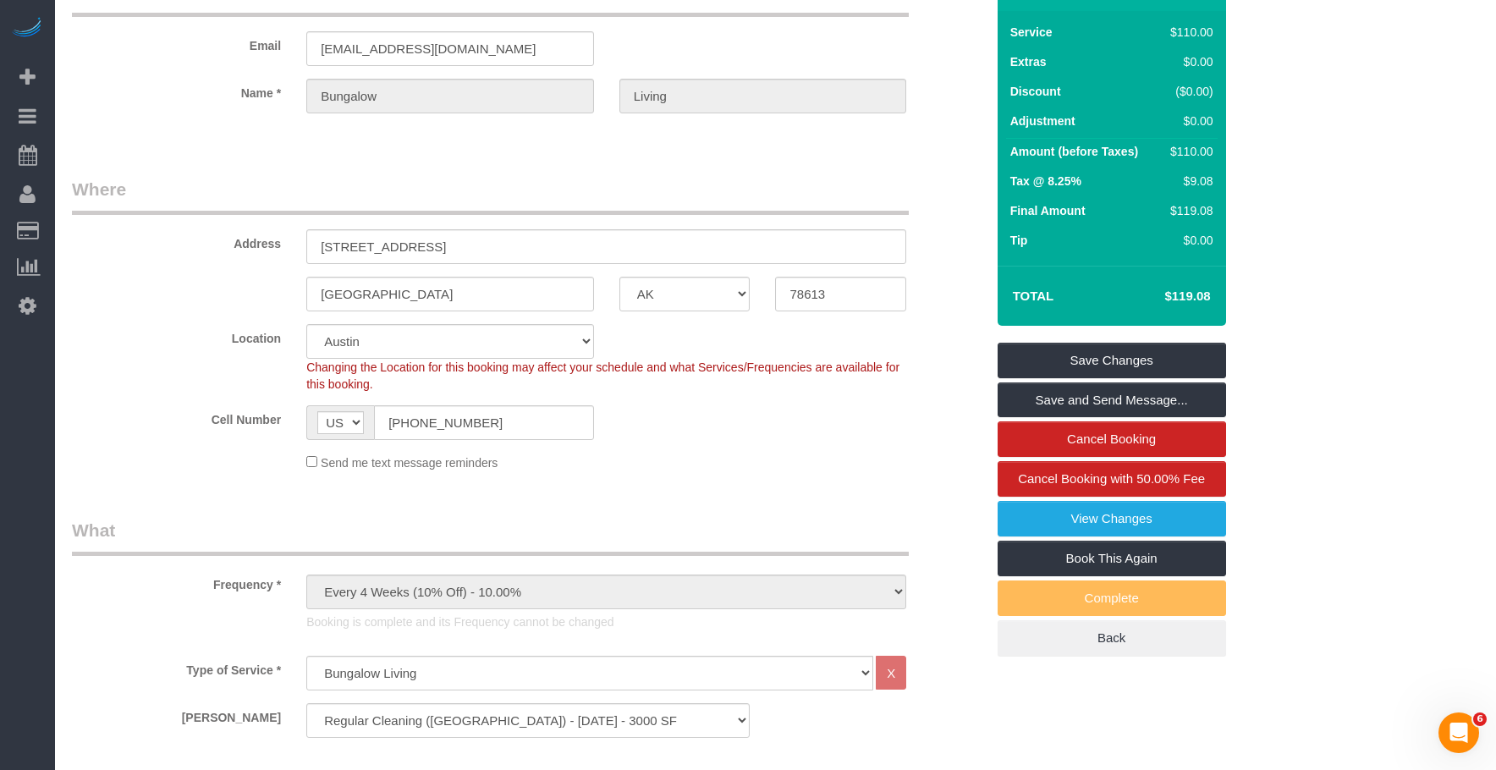
scroll to position [0, 0]
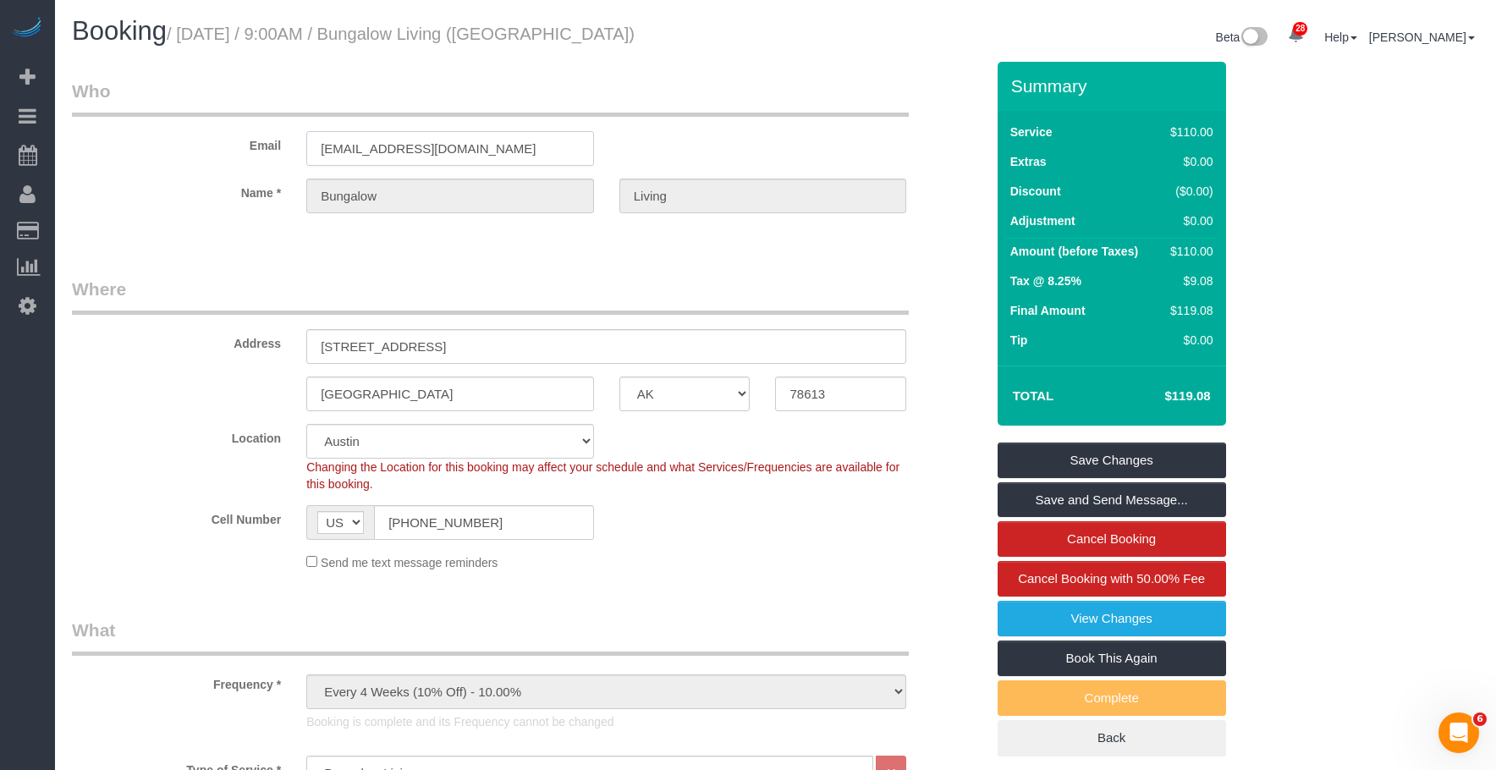
drag, startPoint x: 258, startPoint y: 142, endPoint x: 136, endPoint y: 150, distance: 122.1
click at [125, 149] on div "Email bungalow-austin@maidsailors.com" at bounding box center [528, 122] width 939 height 87
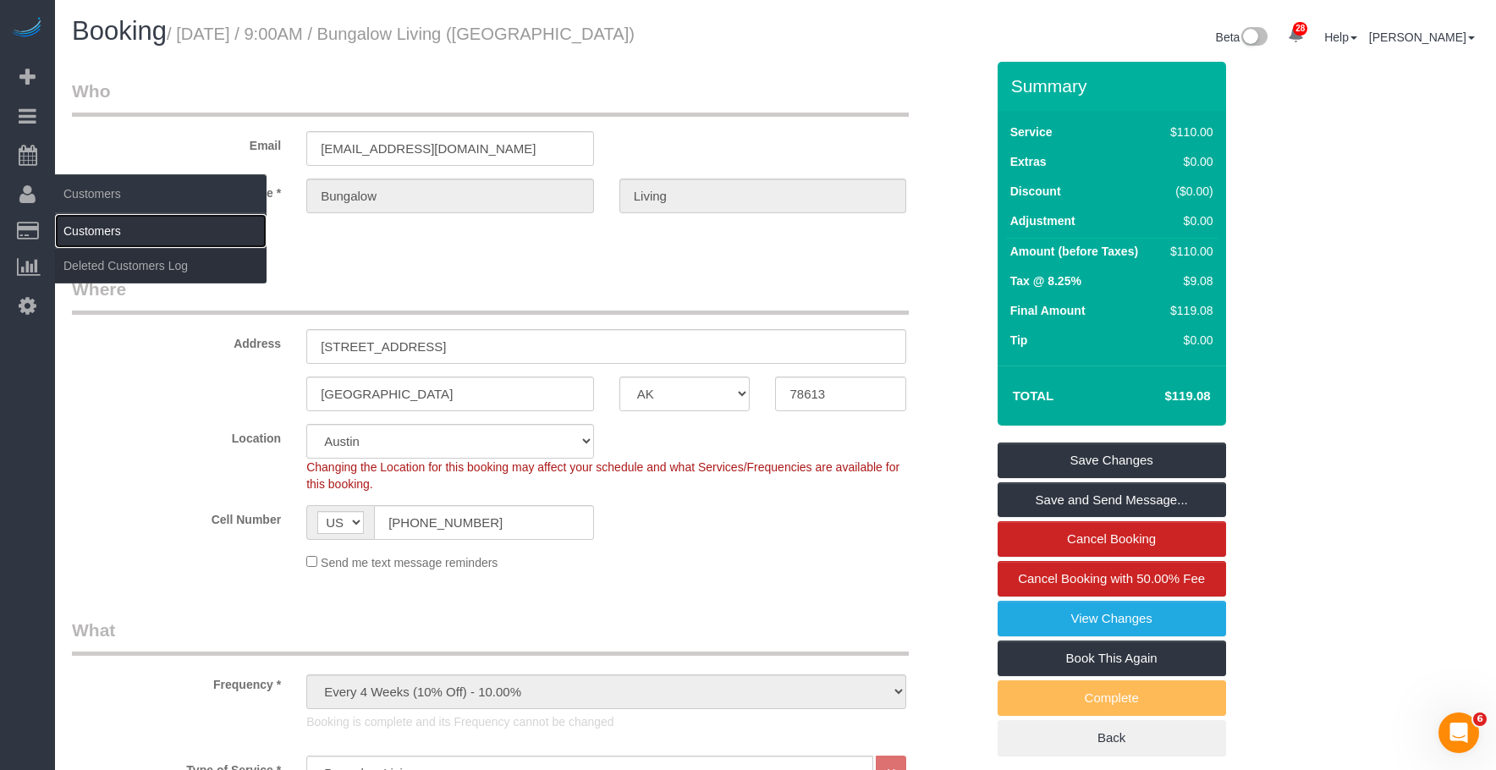
click at [123, 228] on link "Customers" at bounding box center [161, 231] width 212 height 34
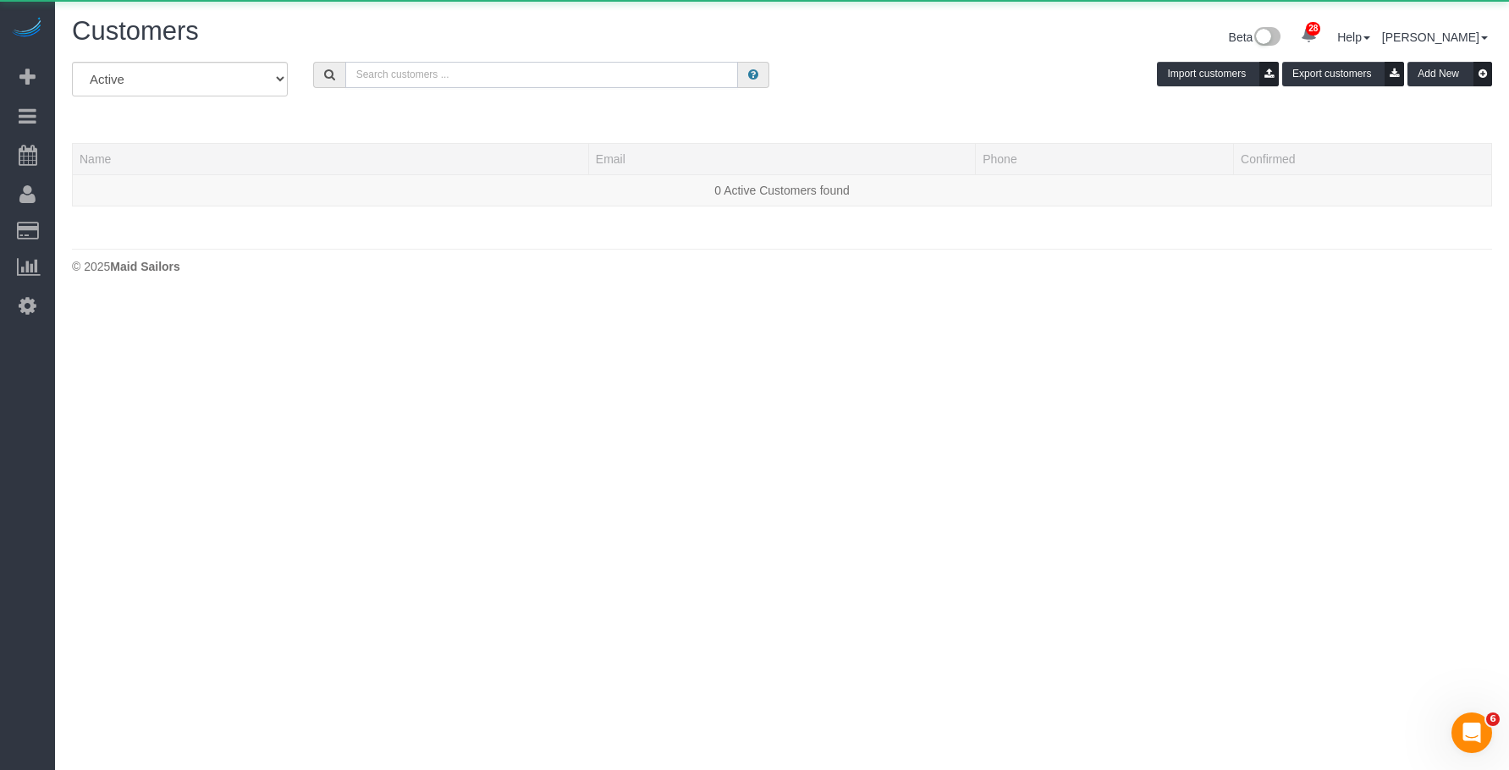
click at [539, 67] on input "text" at bounding box center [541, 75] width 393 height 26
paste input "[EMAIL_ADDRESS][DOMAIN_NAME]"
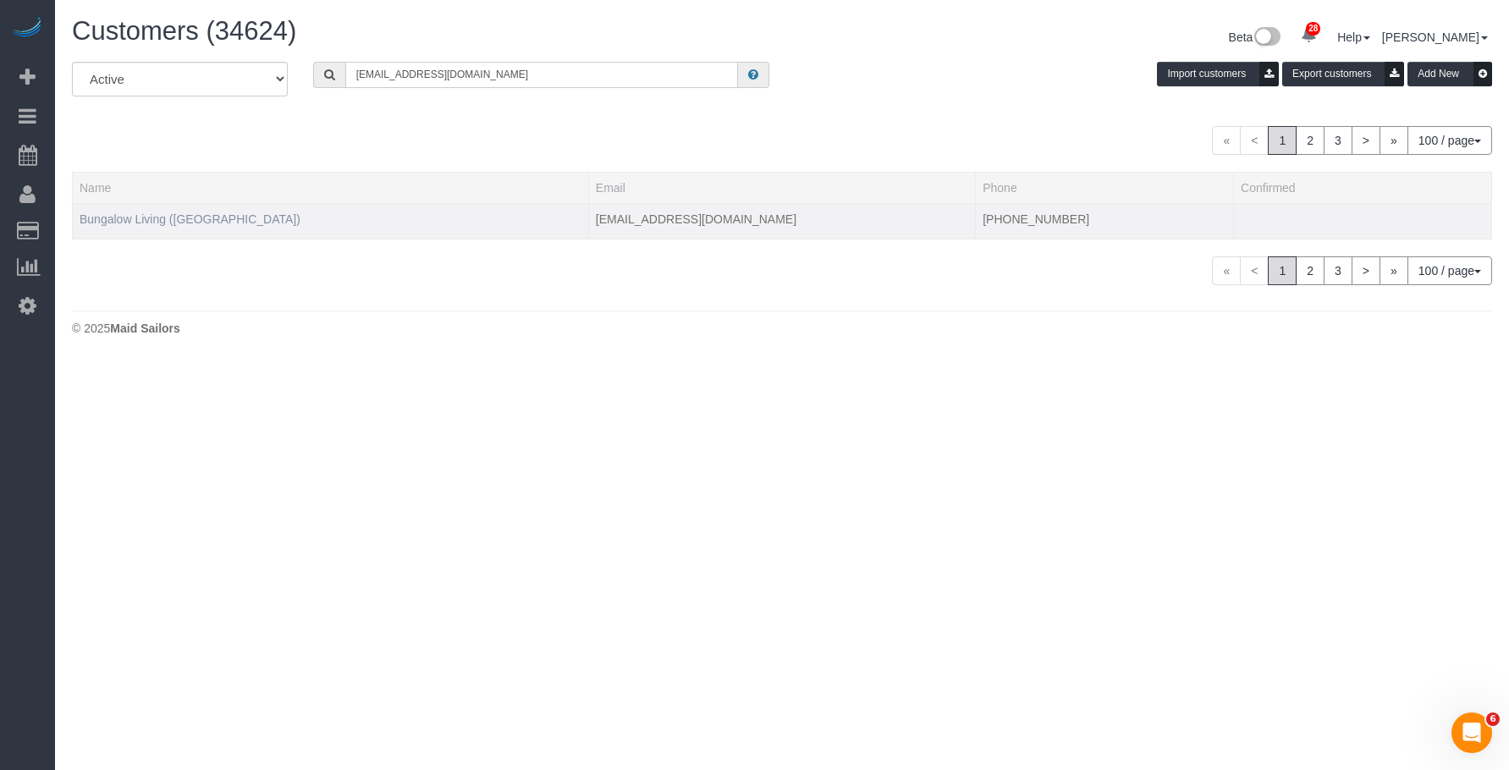
type input "[EMAIL_ADDRESS][DOMAIN_NAME]"
click at [146, 214] on link "Bungalow Living (Austin)" at bounding box center [190, 219] width 221 height 14
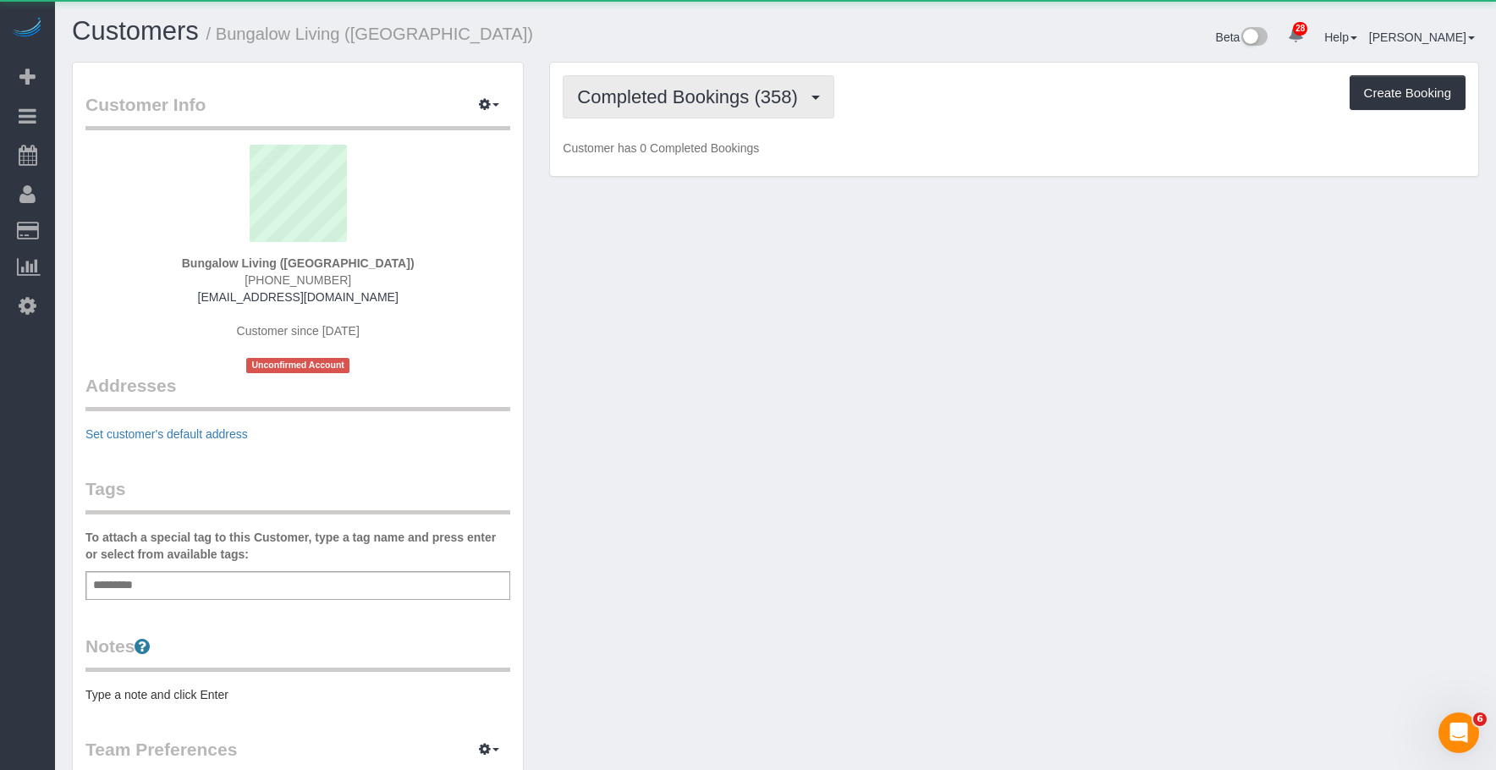
click at [697, 97] on span "Completed Bookings (358)" at bounding box center [691, 96] width 229 height 21
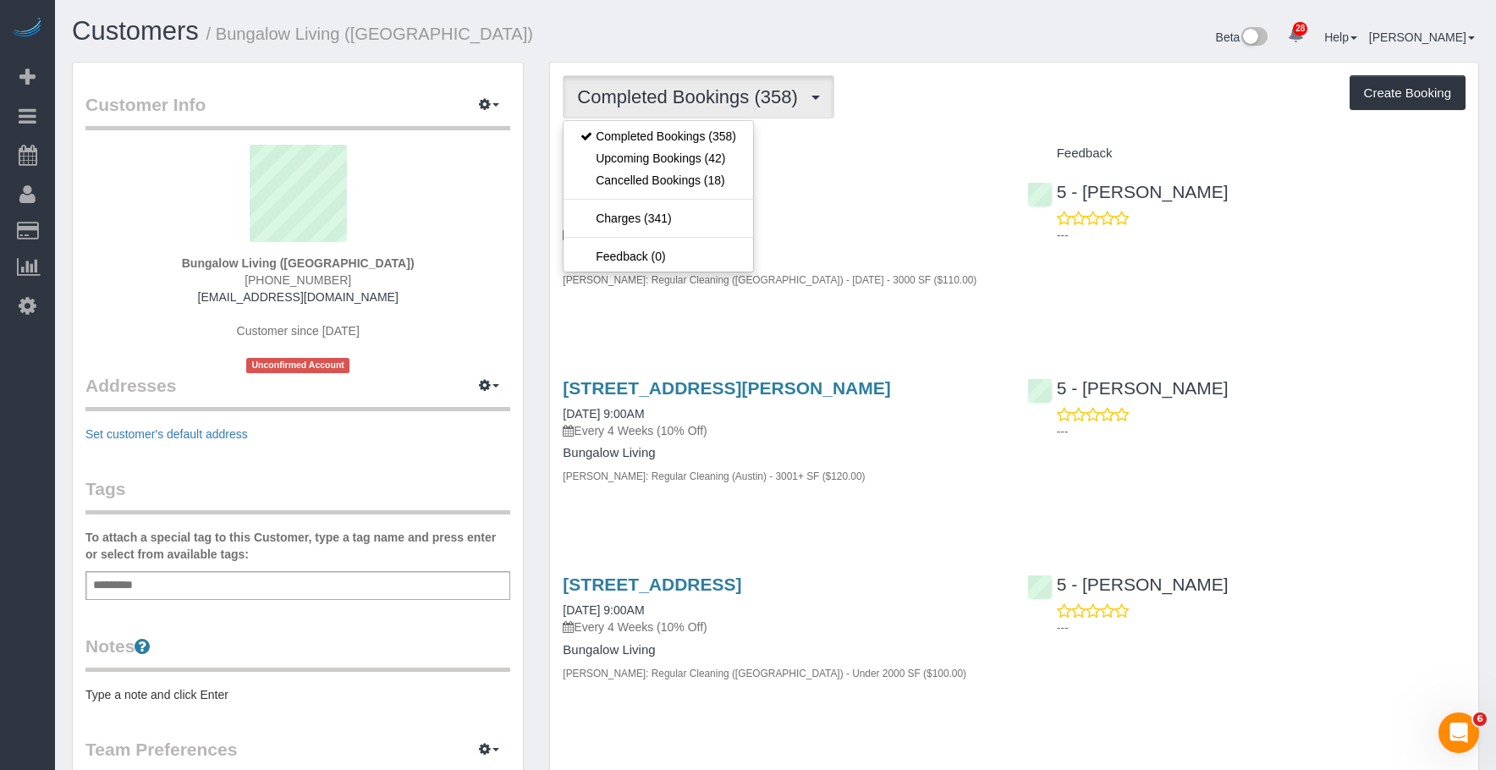
click at [898, 256] on h4 "Bungalow Living" at bounding box center [782, 257] width 438 height 14
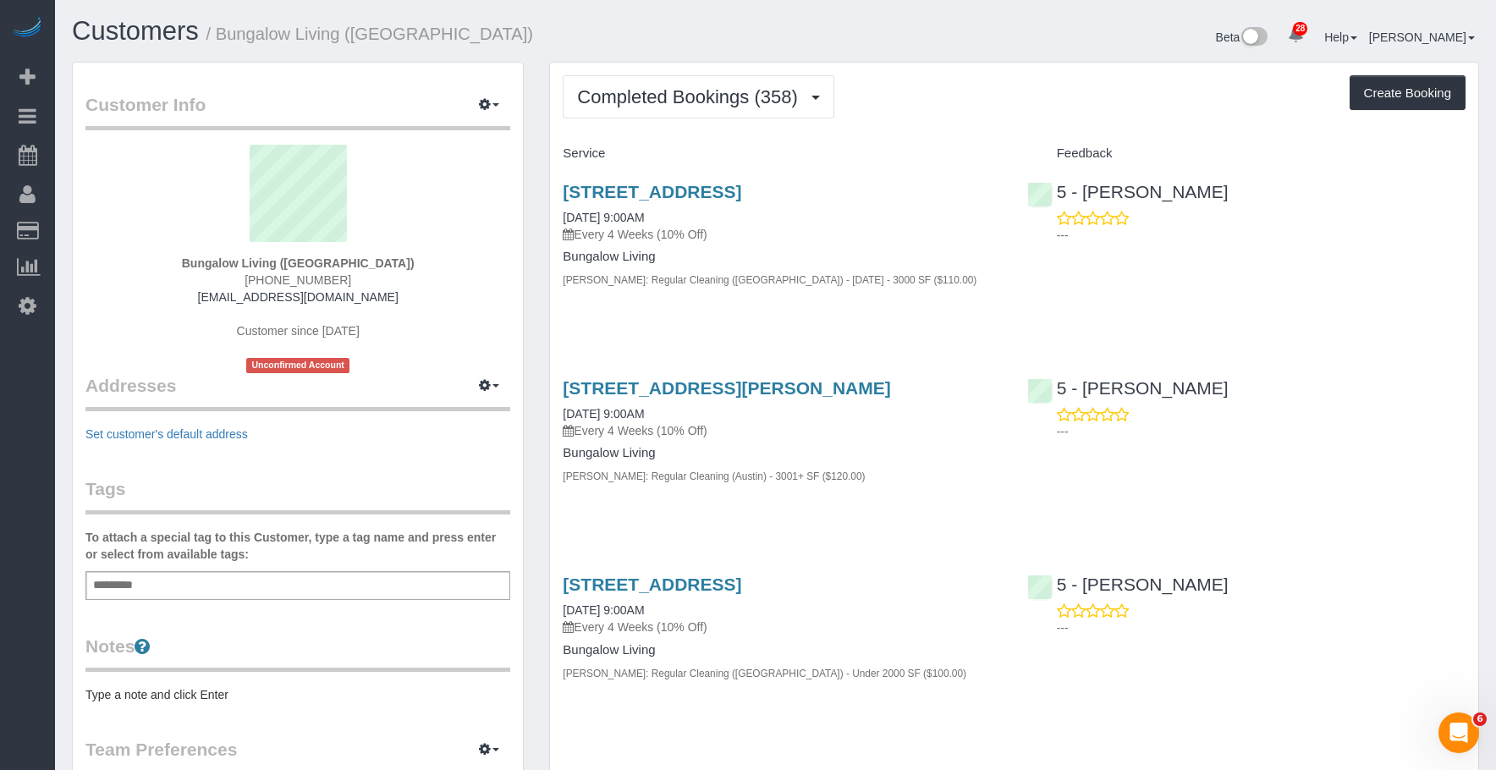
click at [913, 247] on div "204 Monaco Drive, Cedar Park, TX 78613 09/23/2025 9:00AM Every 4 Weeks (10% Off…" at bounding box center [782, 245] width 464 height 154
click at [831, 220] on div "204 Monaco Drive, Cedar Park, TX 78613 09/23/2025 9:00AM Every 4 Weeks (10% Off)" at bounding box center [782, 212] width 438 height 61
drag, startPoint x: 770, startPoint y: 230, endPoint x: 793, endPoint y: 196, distance: 41.5
click at [770, 231] on p "Every 4 Weeks (10% Off)" at bounding box center [782, 234] width 438 height 17
click at [741, 187] on link "204 Monaco Drive, Cedar Park, TX 78613" at bounding box center [652, 191] width 179 height 19
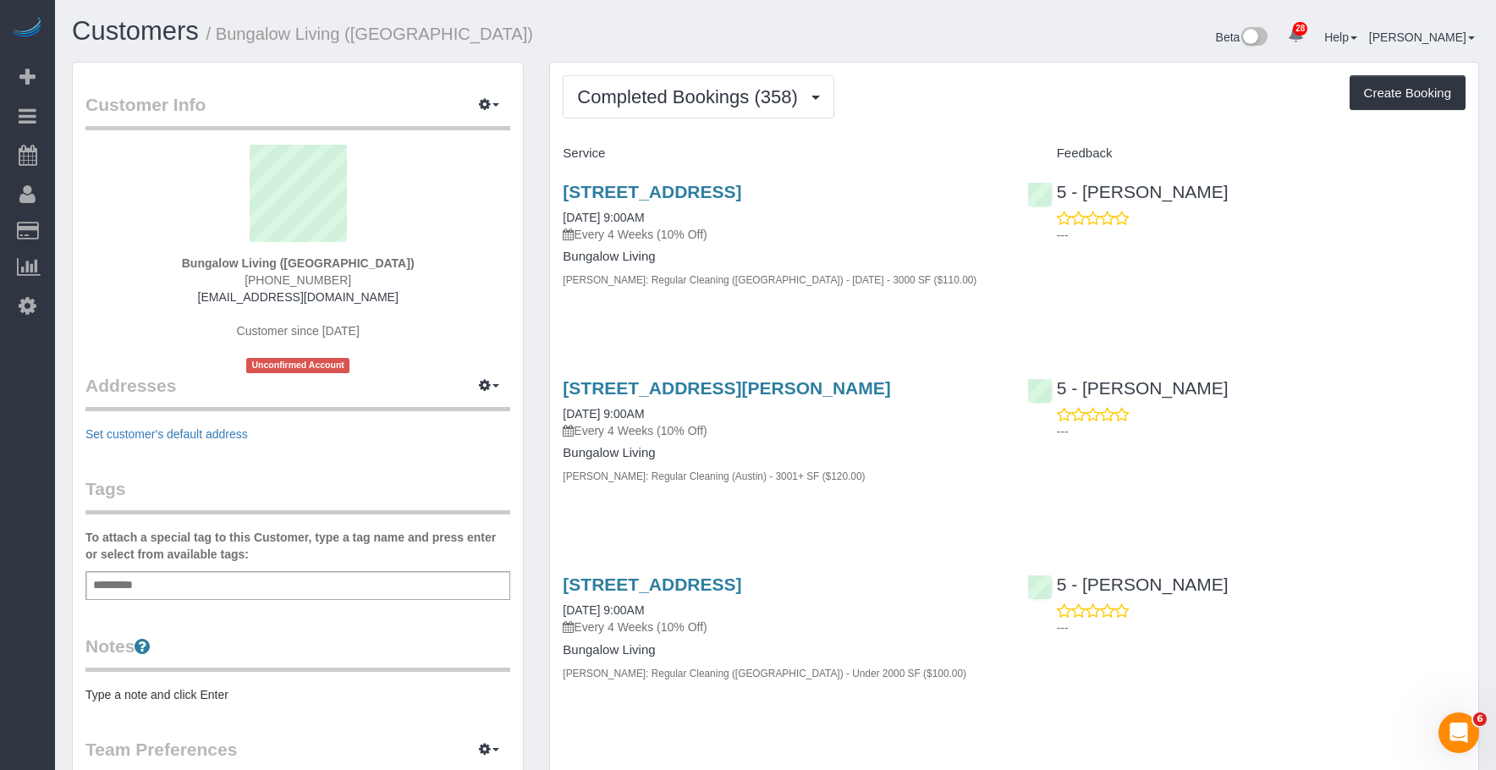
click at [680, 21] on h1 "Customers / Bungalow Living (Austin)" at bounding box center [417, 31] width 691 height 29
click at [633, 94] on span "Completed Bookings (358)" at bounding box center [691, 96] width 229 height 21
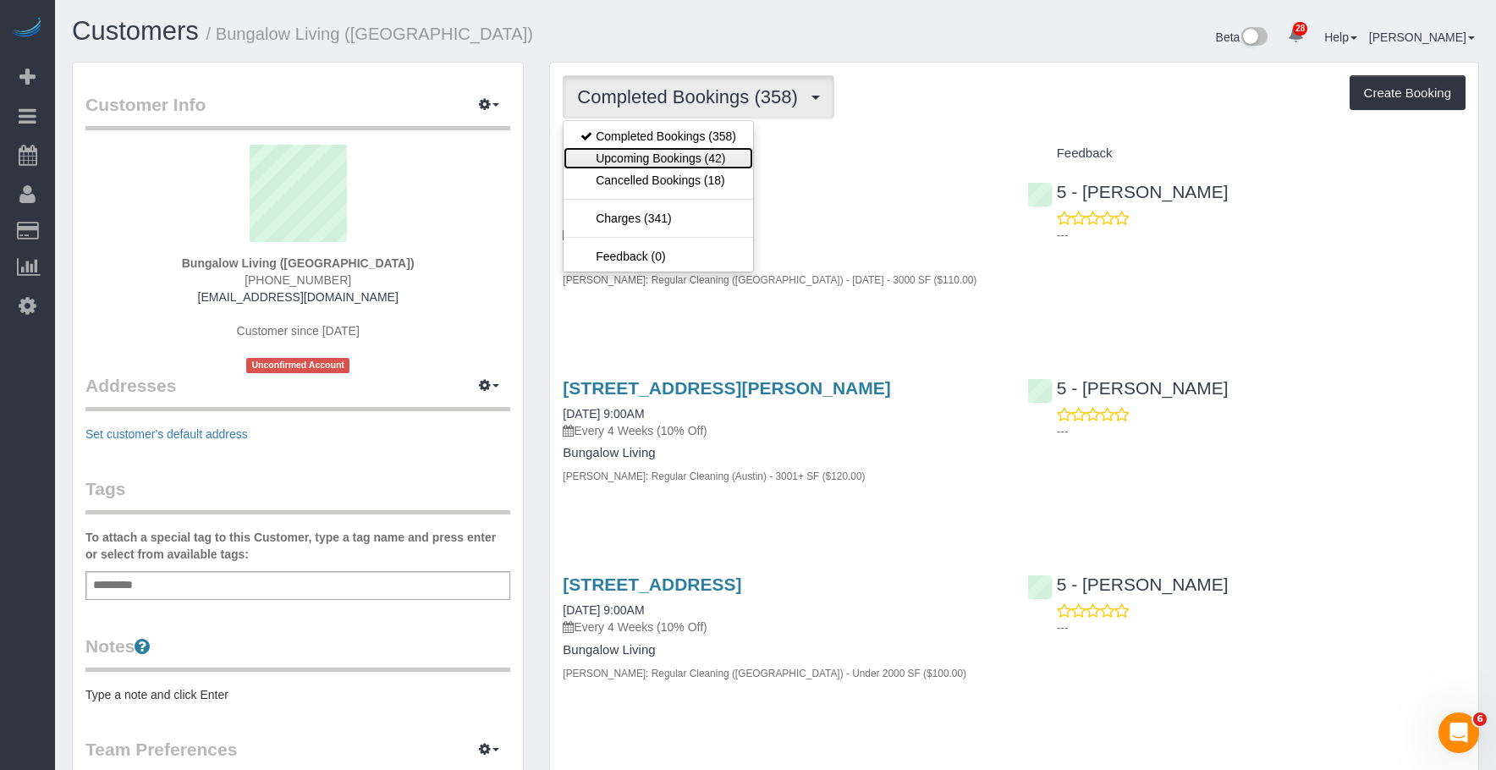
click at [643, 162] on link "Upcoming Bookings (42)" at bounding box center [659, 158] width 190 height 22
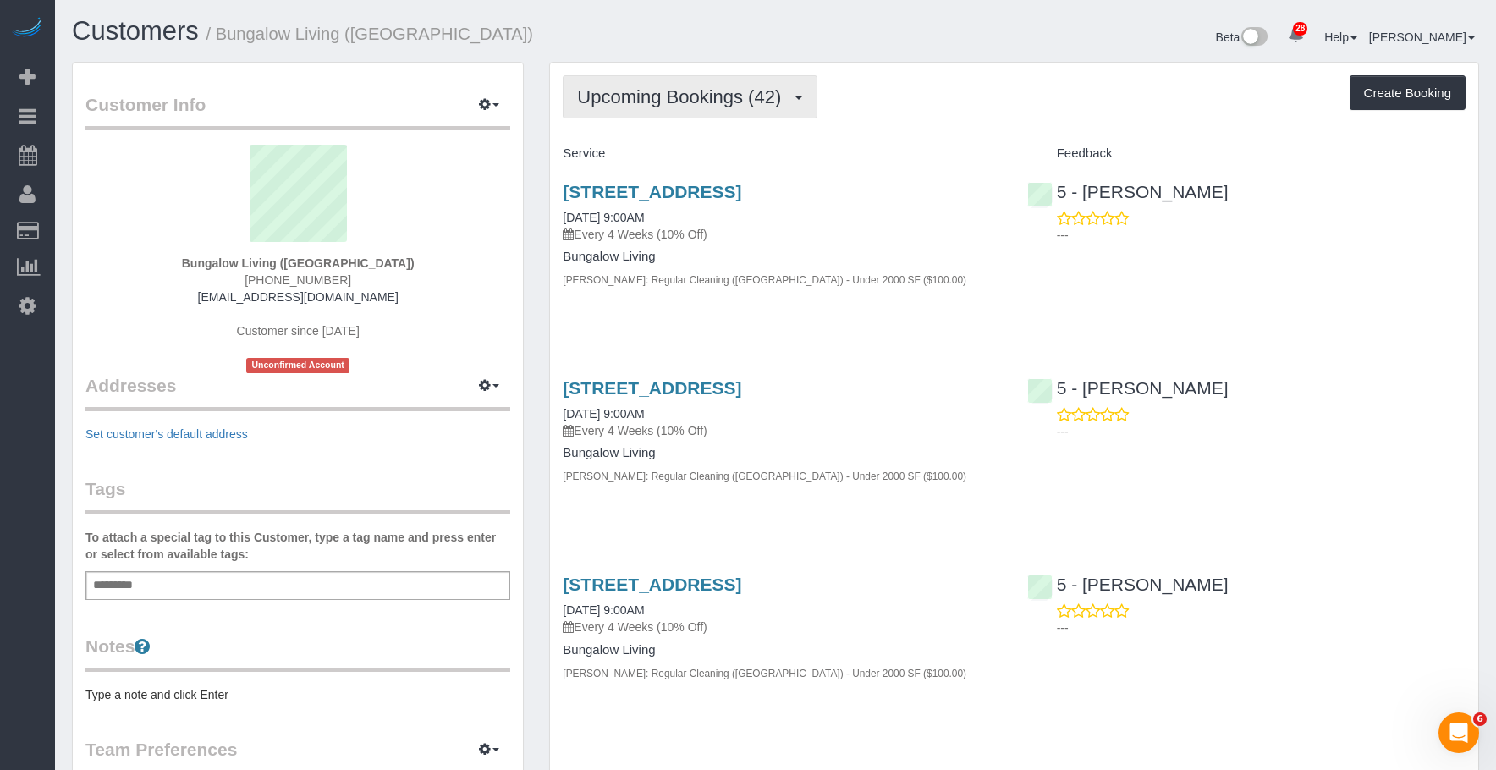
click at [675, 97] on span "Upcoming Bookings (42)" at bounding box center [683, 96] width 212 height 21
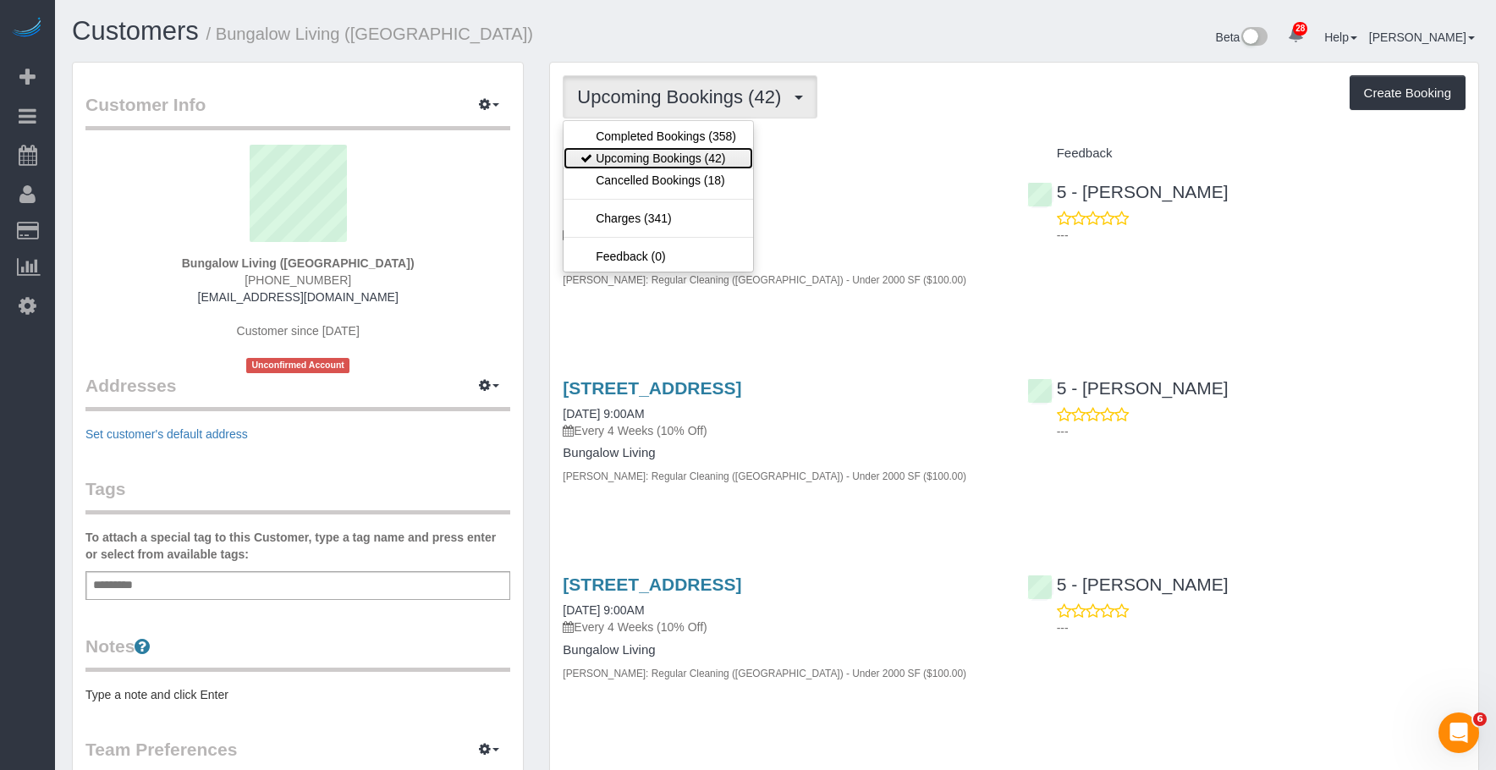
click at [656, 153] on link "Upcoming Bookings (42)" at bounding box center [659, 158] width 190 height 22
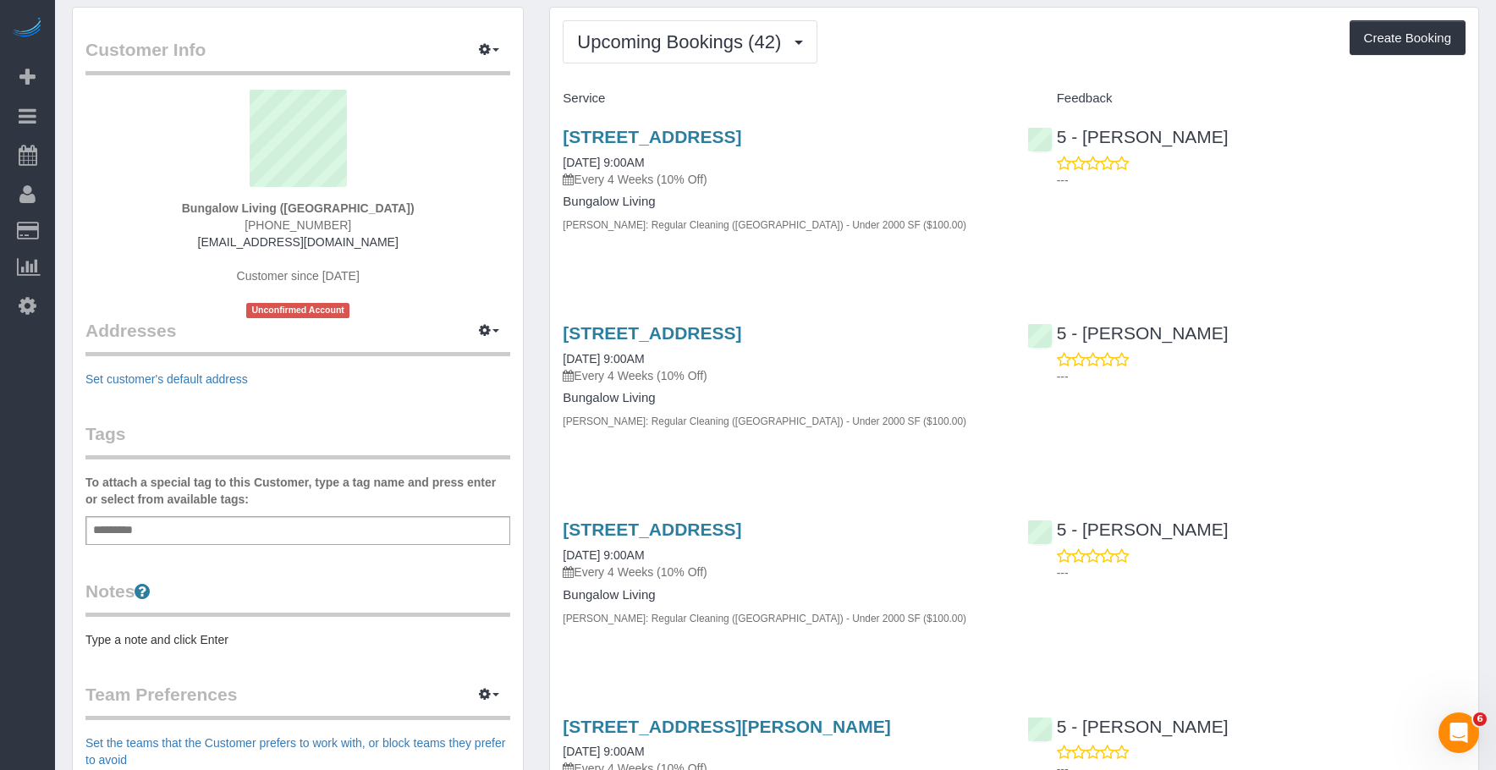
scroll to position [85, 0]
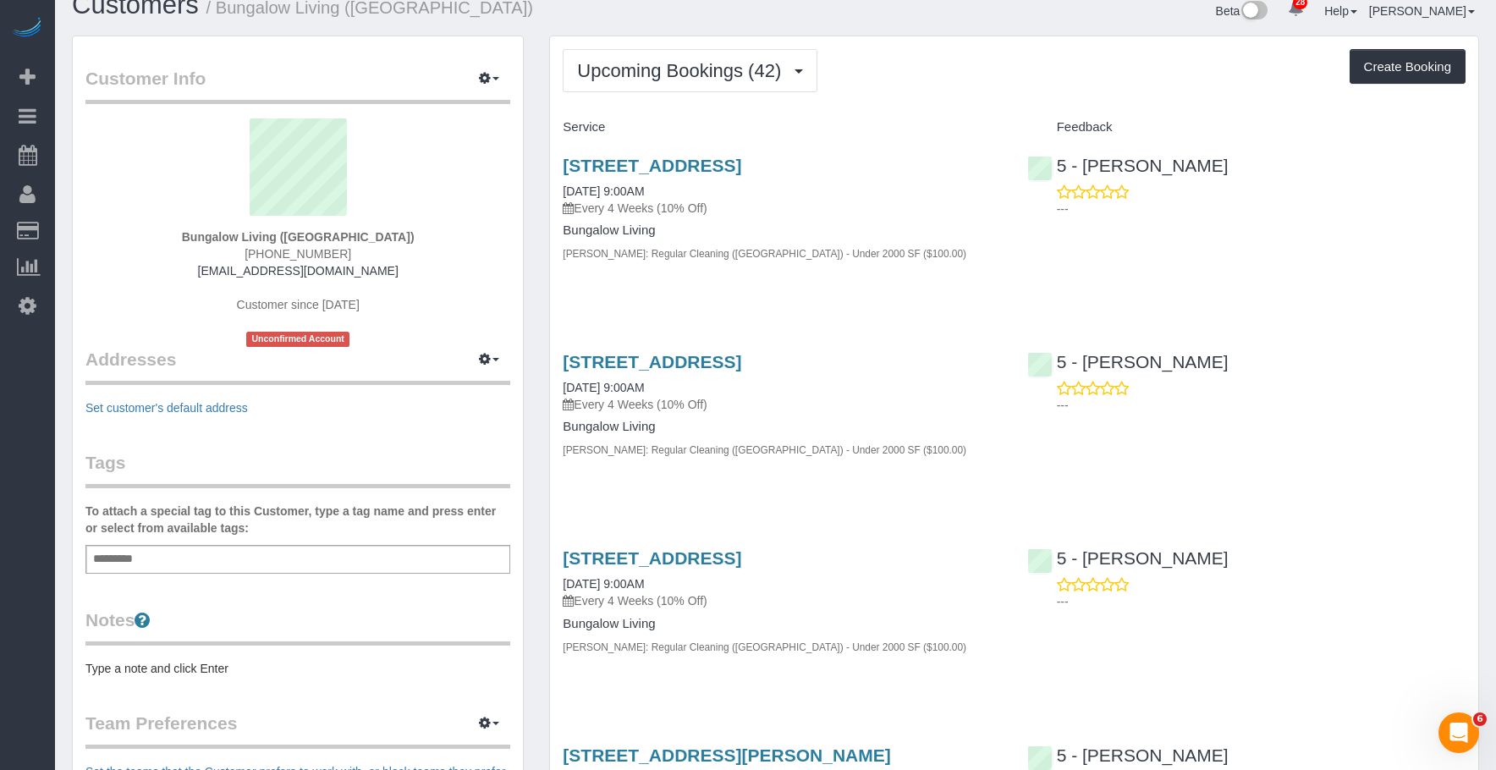
scroll to position [0, 0]
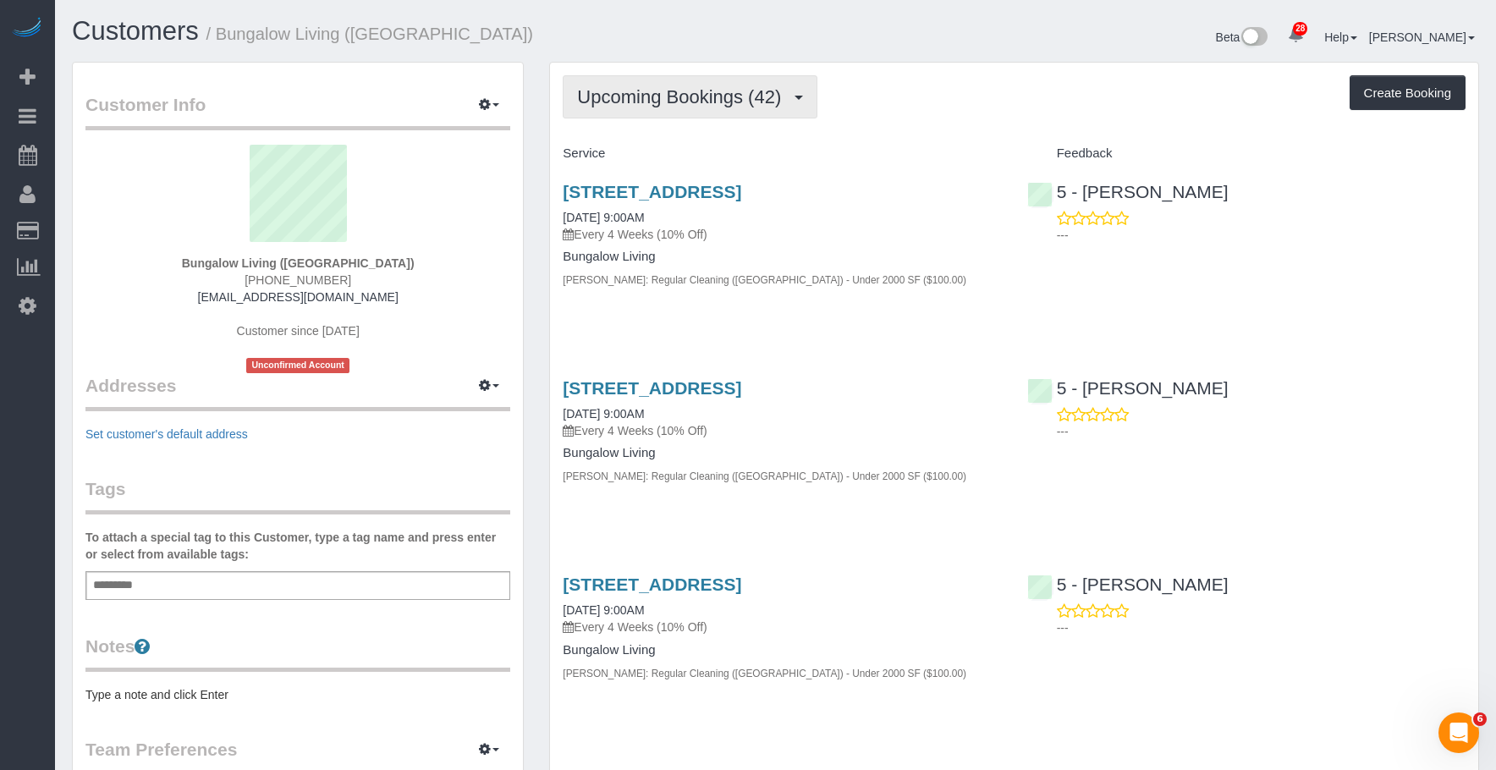
drag, startPoint x: 618, startPoint y: 91, endPoint x: 609, endPoint y: 134, distance: 44.2
click at [618, 91] on span "Upcoming Bookings (42)" at bounding box center [683, 96] width 212 height 21
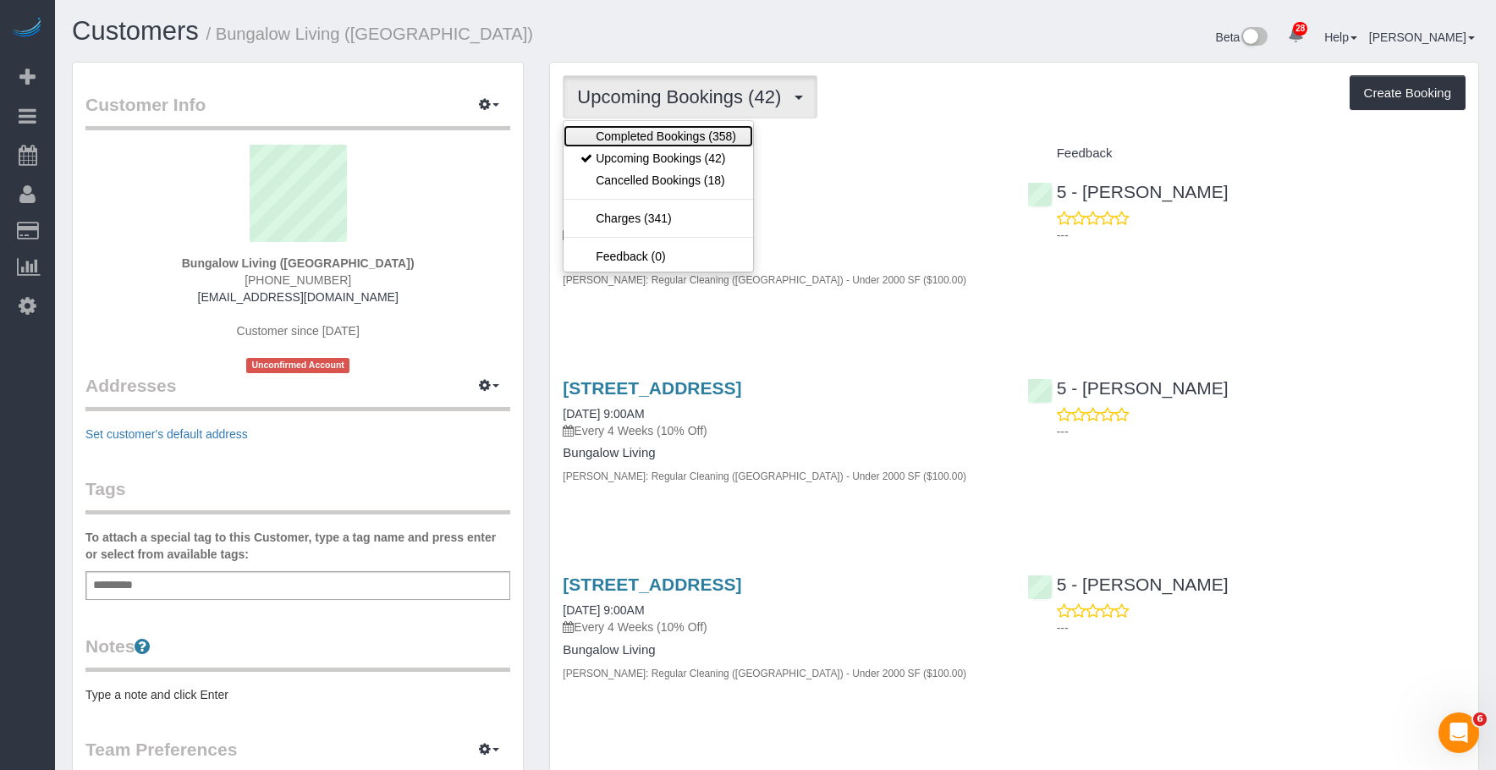
click at [608, 135] on link "Completed Bookings (358)" at bounding box center [659, 136] width 190 height 22
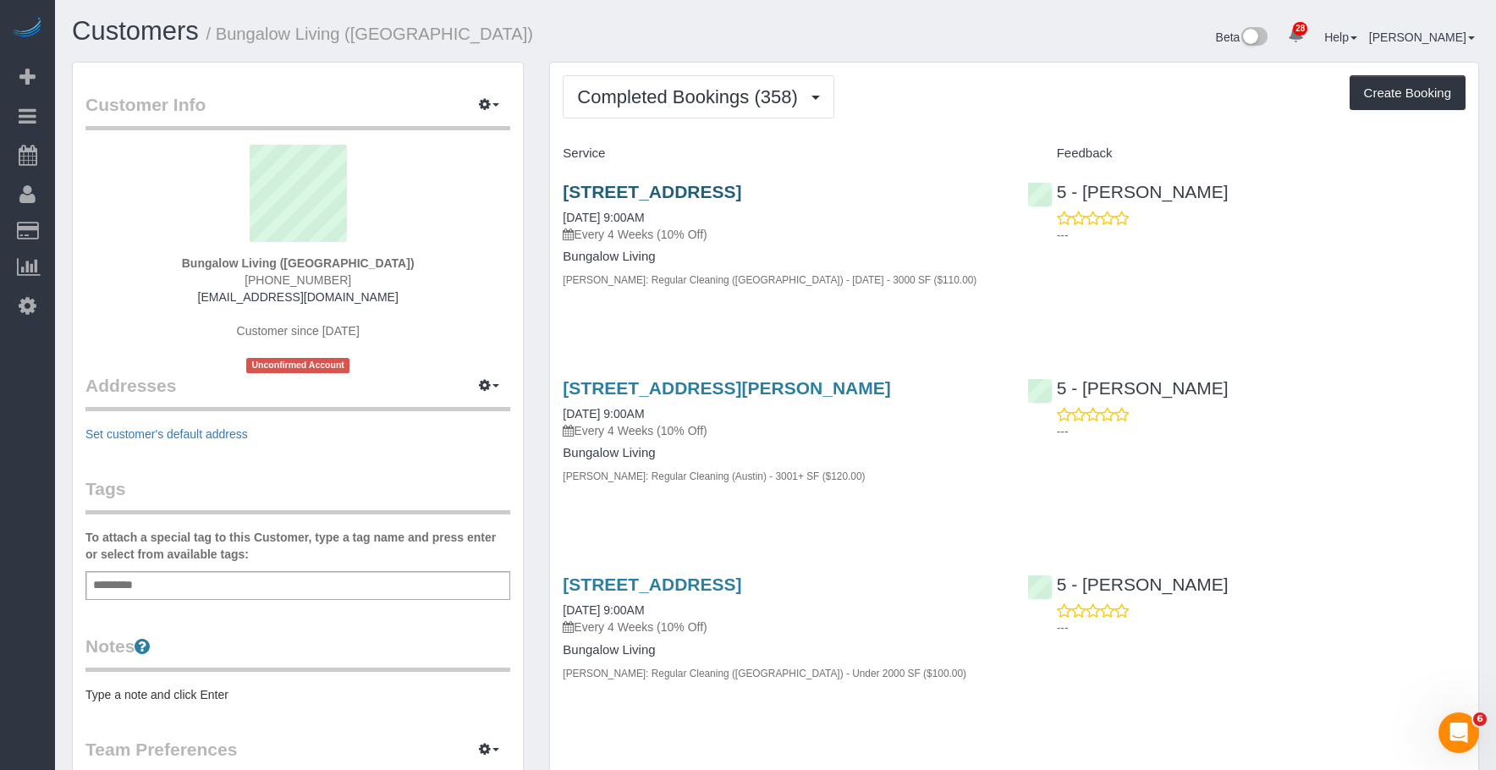
drag, startPoint x: 815, startPoint y: 231, endPoint x: 869, endPoint y: 197, distance: 63.9
click at [816, 231] on p "Every 4 Weeks (10% Off)" at bounding box center [782, 234] width 438 height 17
click at [741, 189] on link "204 Monaco Drive, Cedar Park, TX 78613" at bounding box center [652, 191] width 179 height 19
click at [664, 196] on link "204 Monaco Drive, Cedar Park, TX 78613" at bounding box center [652, 191] width 179 height 19
click at [658, 187] on link "204 Monaco Drive, Cedar Park, TX 78613" at bounding box center [652, 191] width 179 height 19
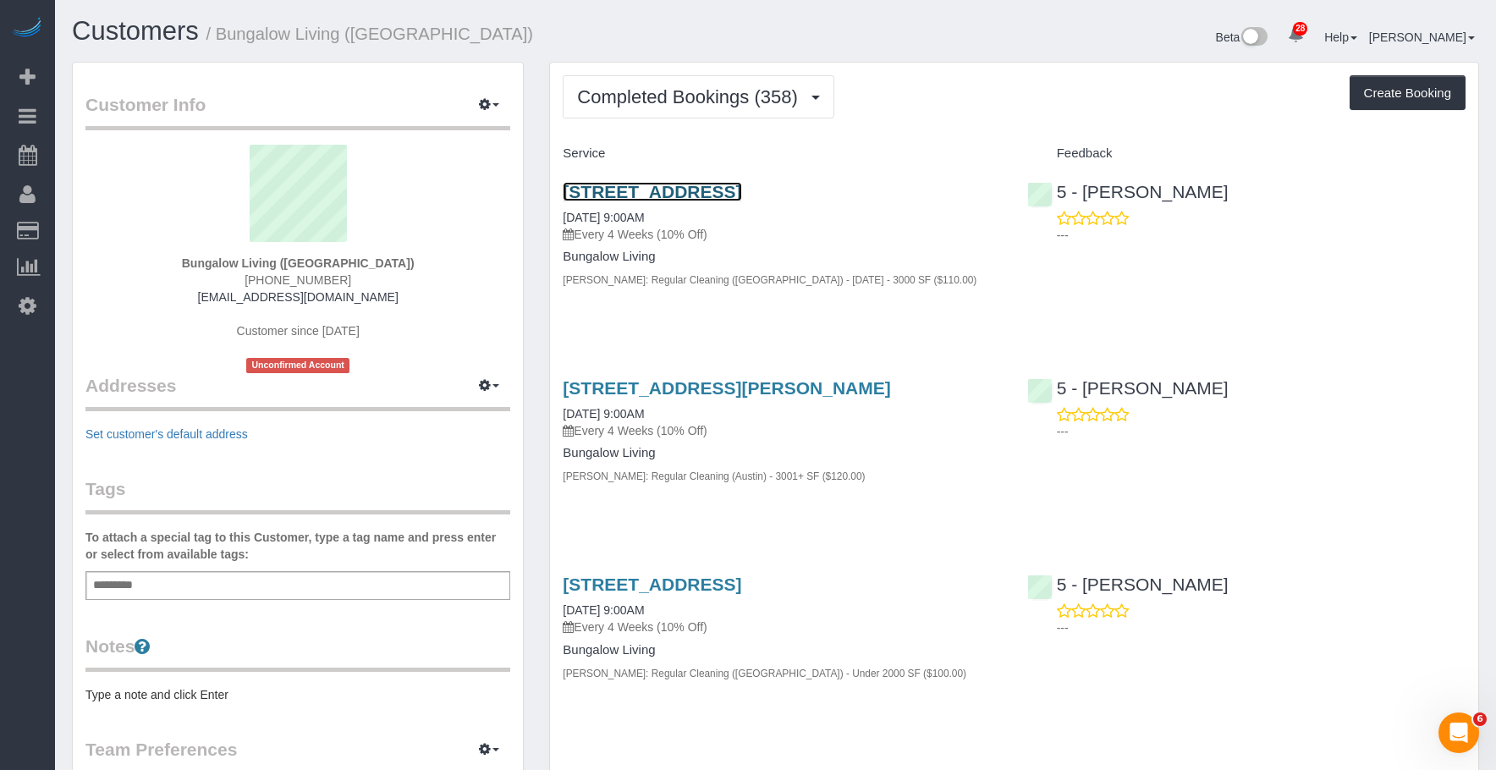
click at [601, 190] on link "204 Monaco Drive, Cedar Park, TX 78613" at bounding box center [652, 191] width 179 height 19
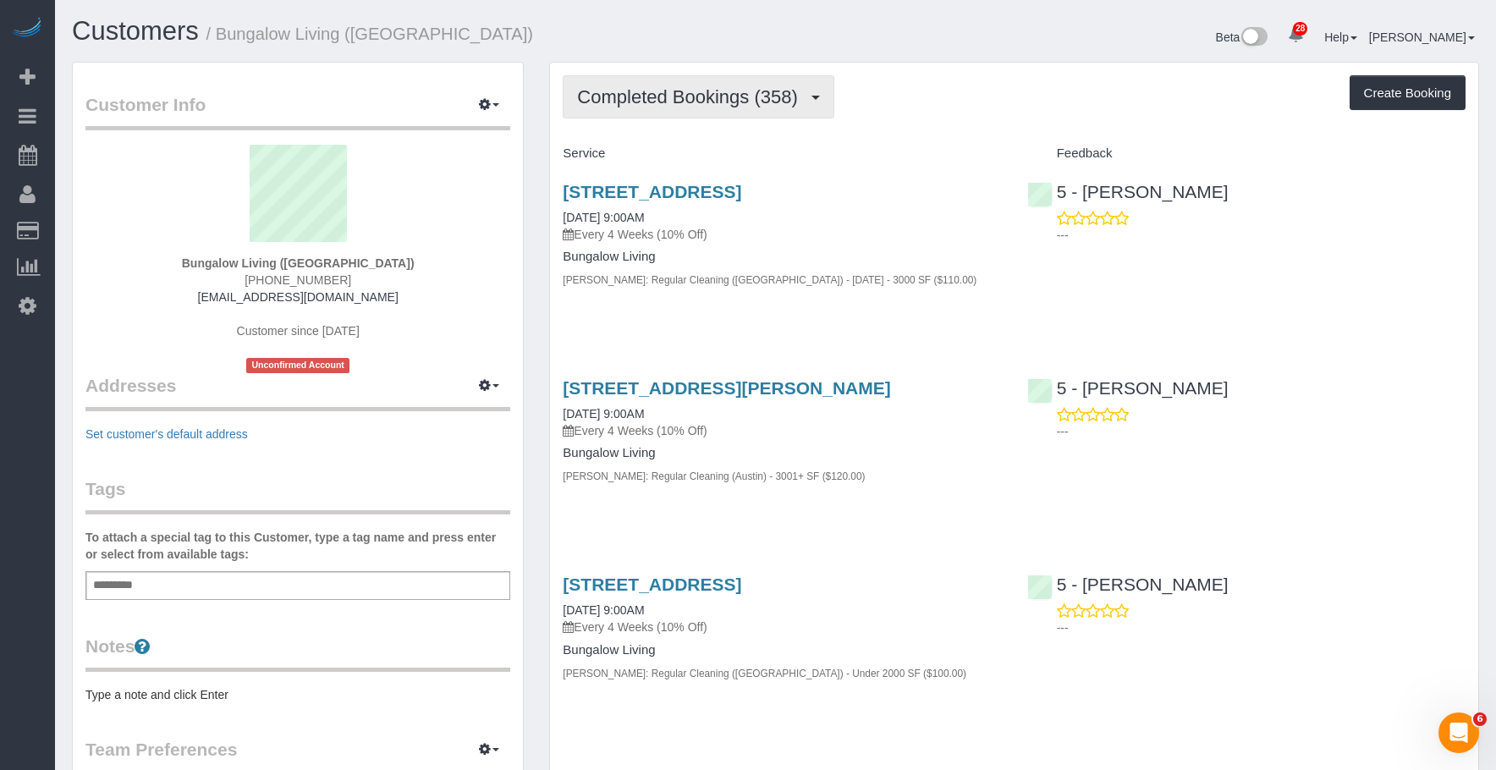
click at [620, 85] on button "Completed Bookings (358)" at bounding box center [699, 96] width 272 height 43
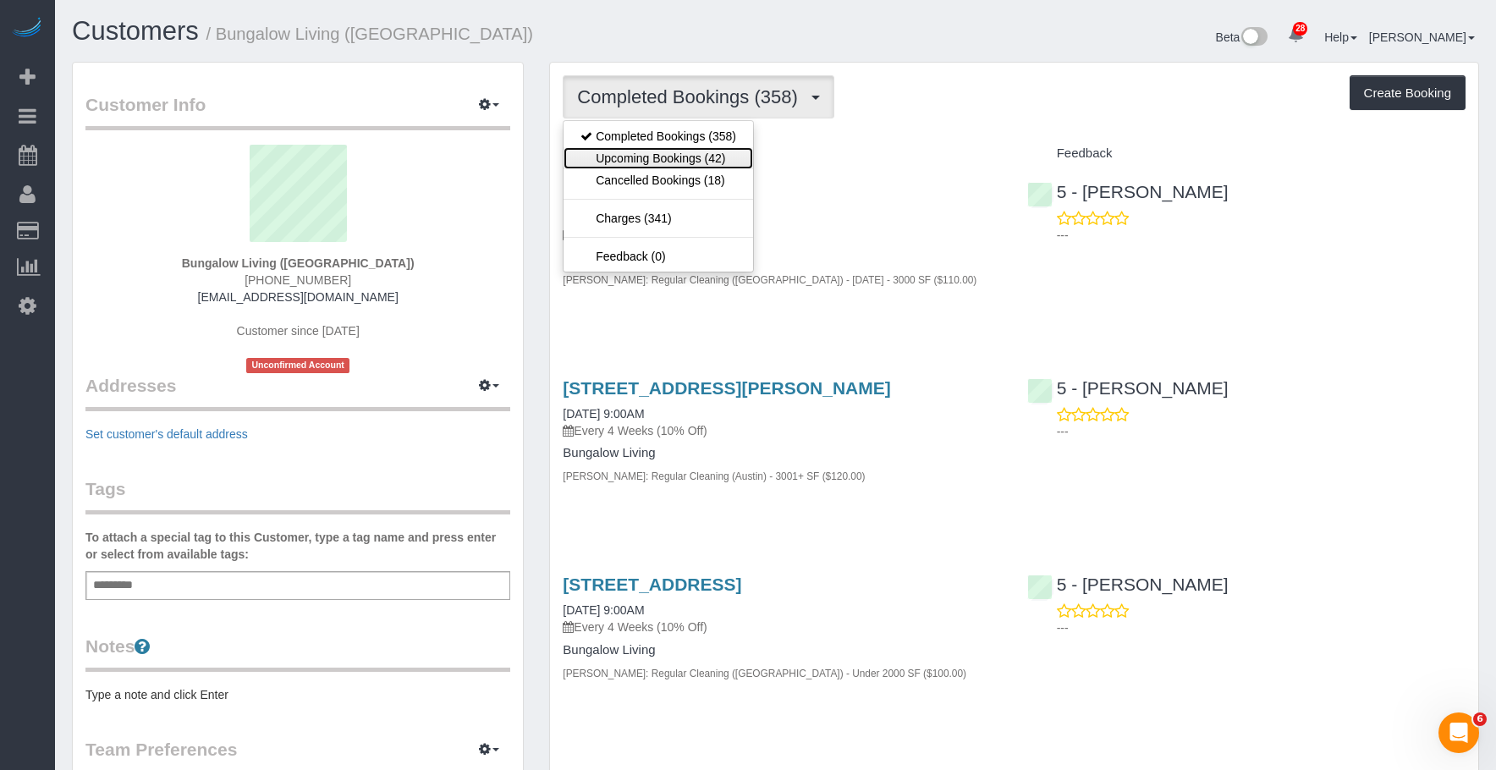
click at [627, 159] on link "Upcoming Bookings (42)" at bounding box center [659, 158] width 190 height 22
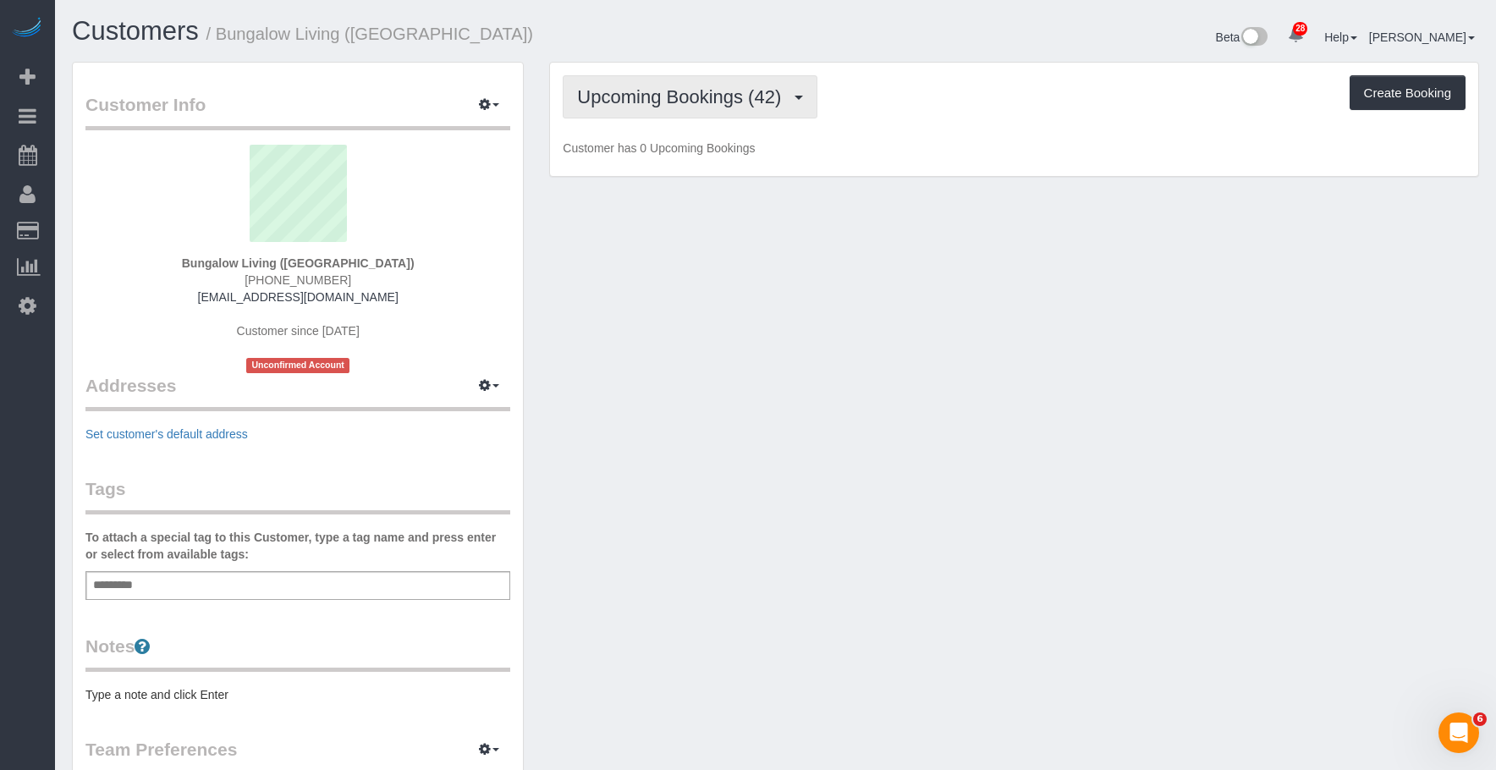
click at [675, 112] on button "Upcoming Bookings (42)" at bounding box center [690, 96] width 255 height 43
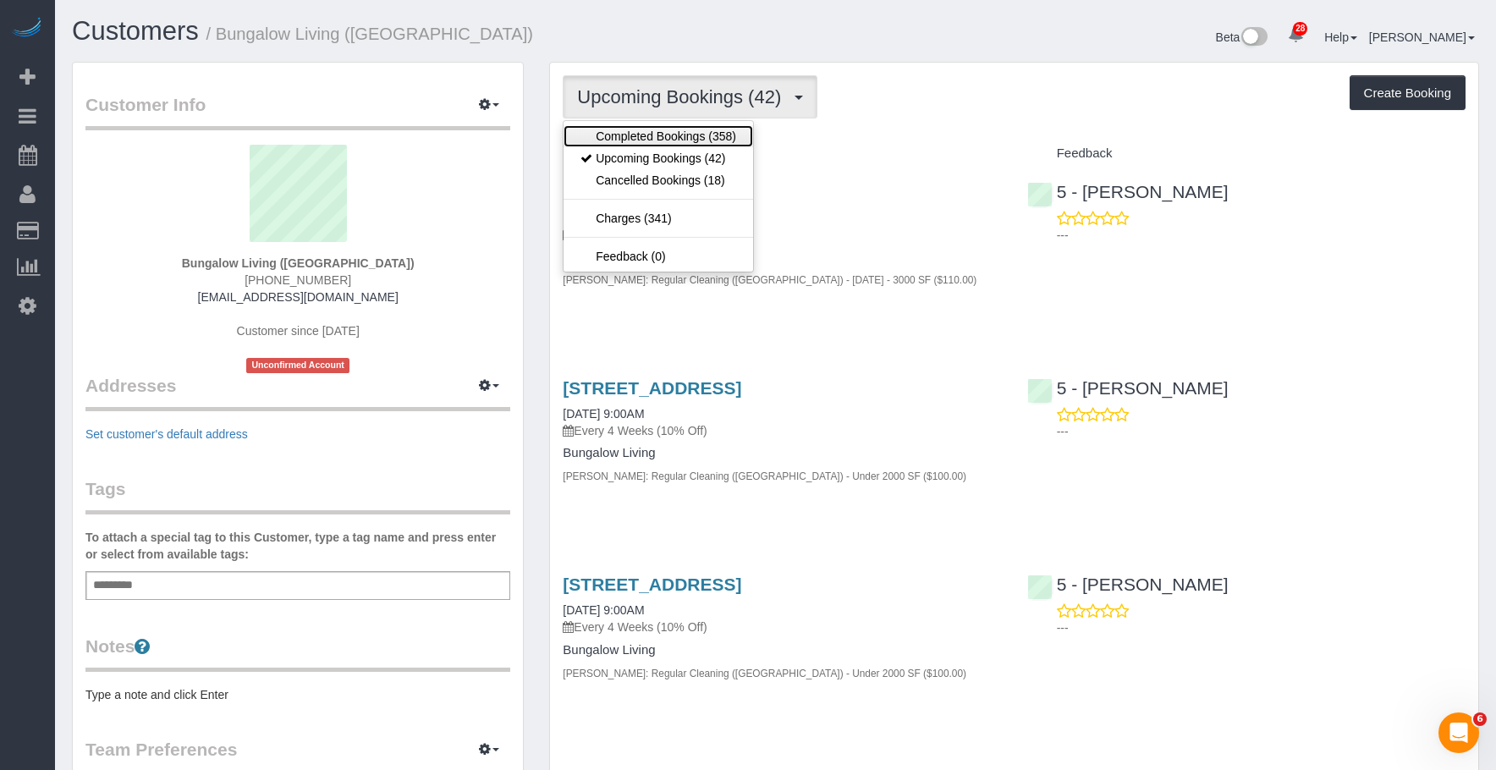
click at [663, 131] on link "Completed Bookings (358)" at bounding box center [659, 136] width 190 height 22
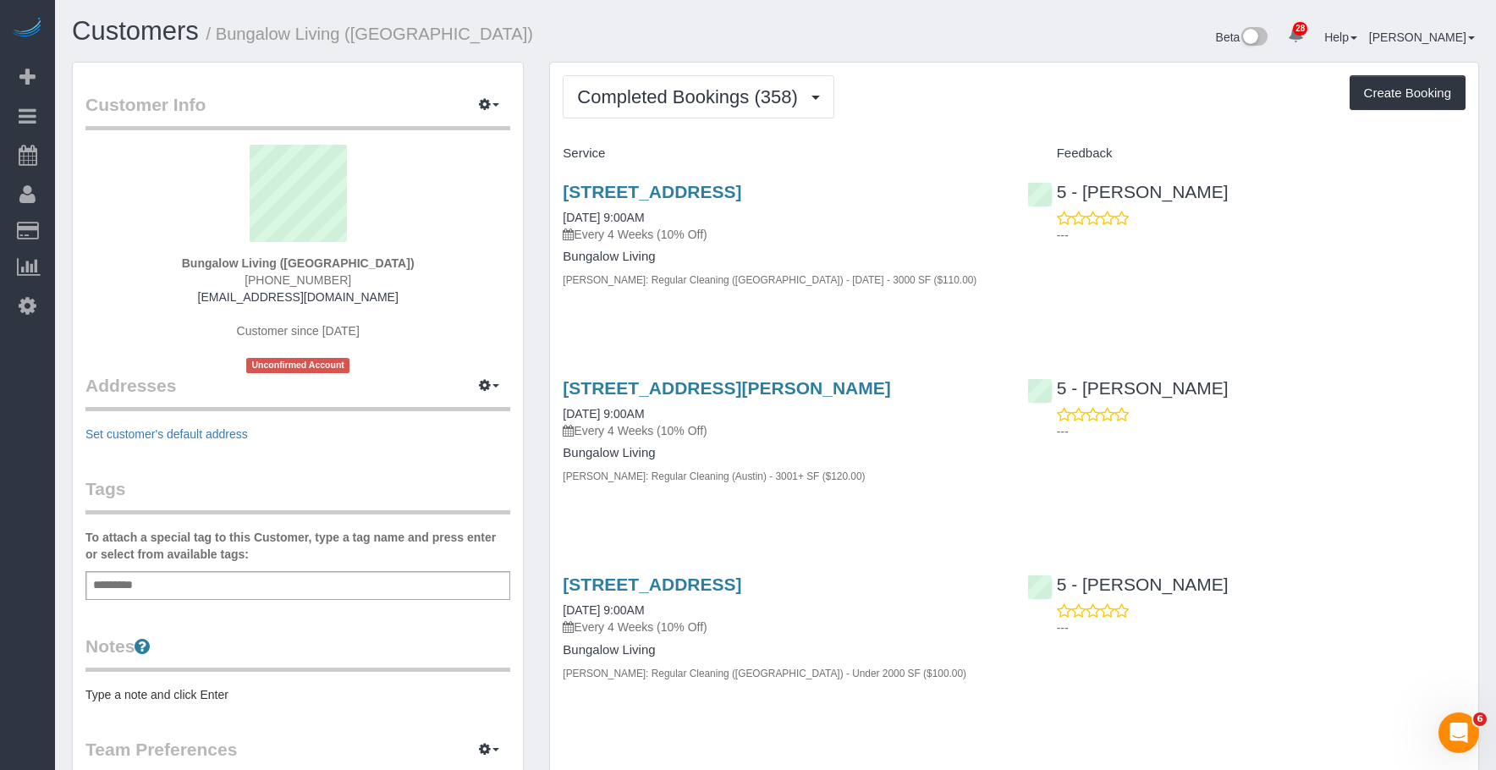
click at [962, 260] on h4 "Bungalow Living" at bounding box center [782, 257] width 438 height 14
click at [818, 226] on p "Every 4 Weeks (10% Off)" at bounding box center [782, 234] width 438 height 17
click at [741, 183] on link "204 Monaco Drive, Cedar Park, TX 78613" at bounding box center [652, 191] width 179 height 19
click at [697, 85] on button "Completed Bookings (358)" at bounding box center [699, 96] width 272 height 43
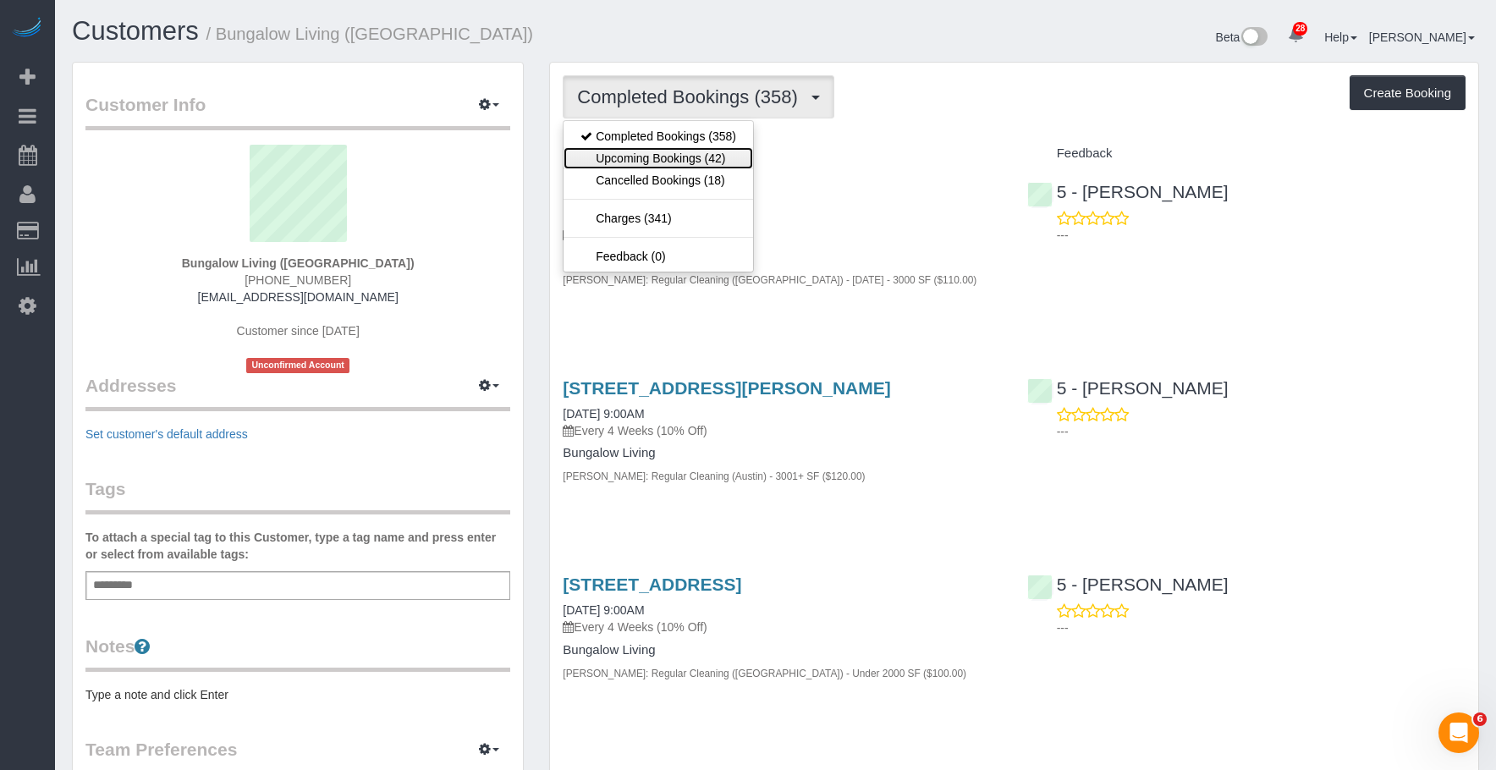
click at [678, 155] on link "Upcoming Bookings (42)" at bounding box center [659, 158] width 190 height 22
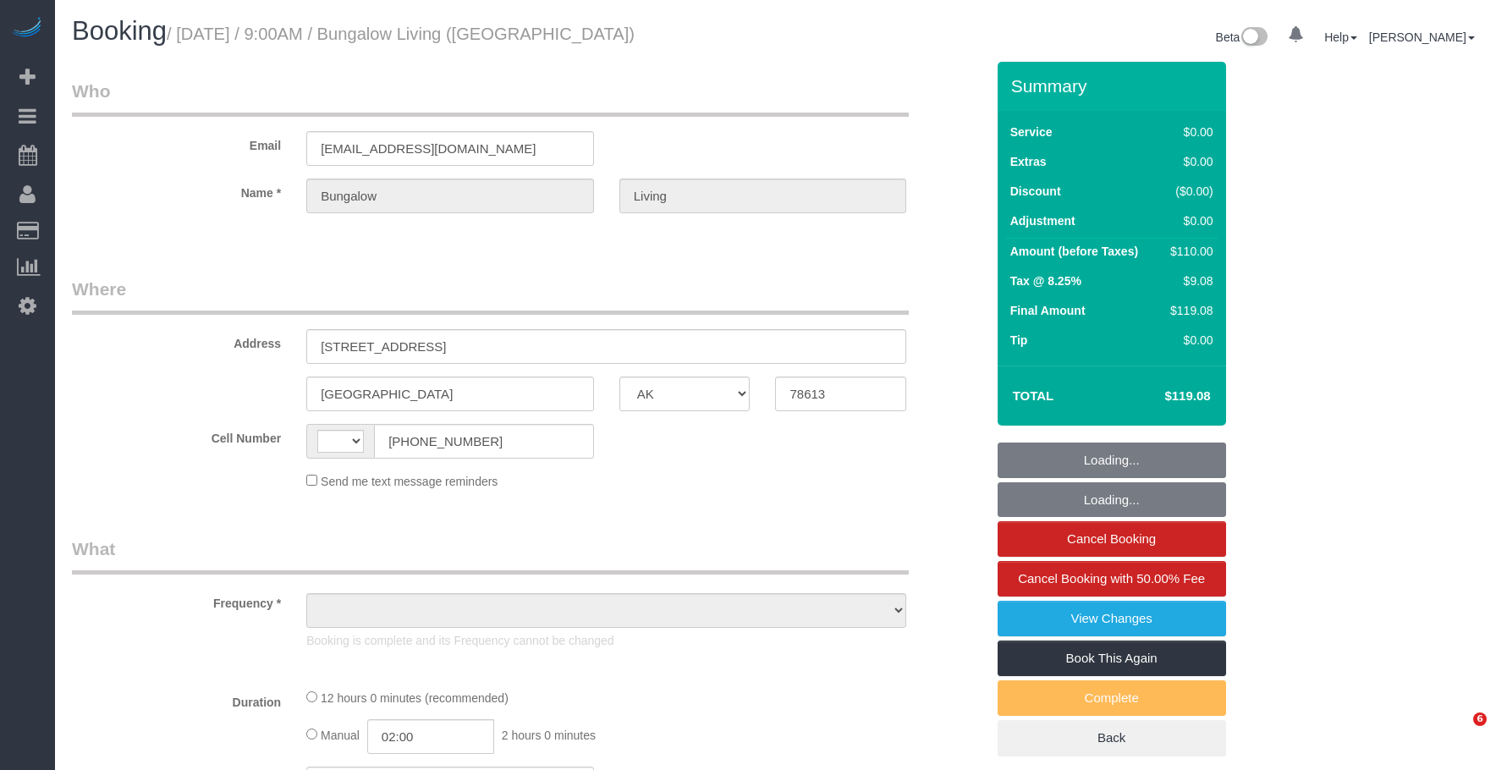
select select "[GEOGRAPHIC_DATA]"
select select "string:[GEOGRAPHIC_DATA]"
select select "number:89"
select select "number:90"
select select "number:15"
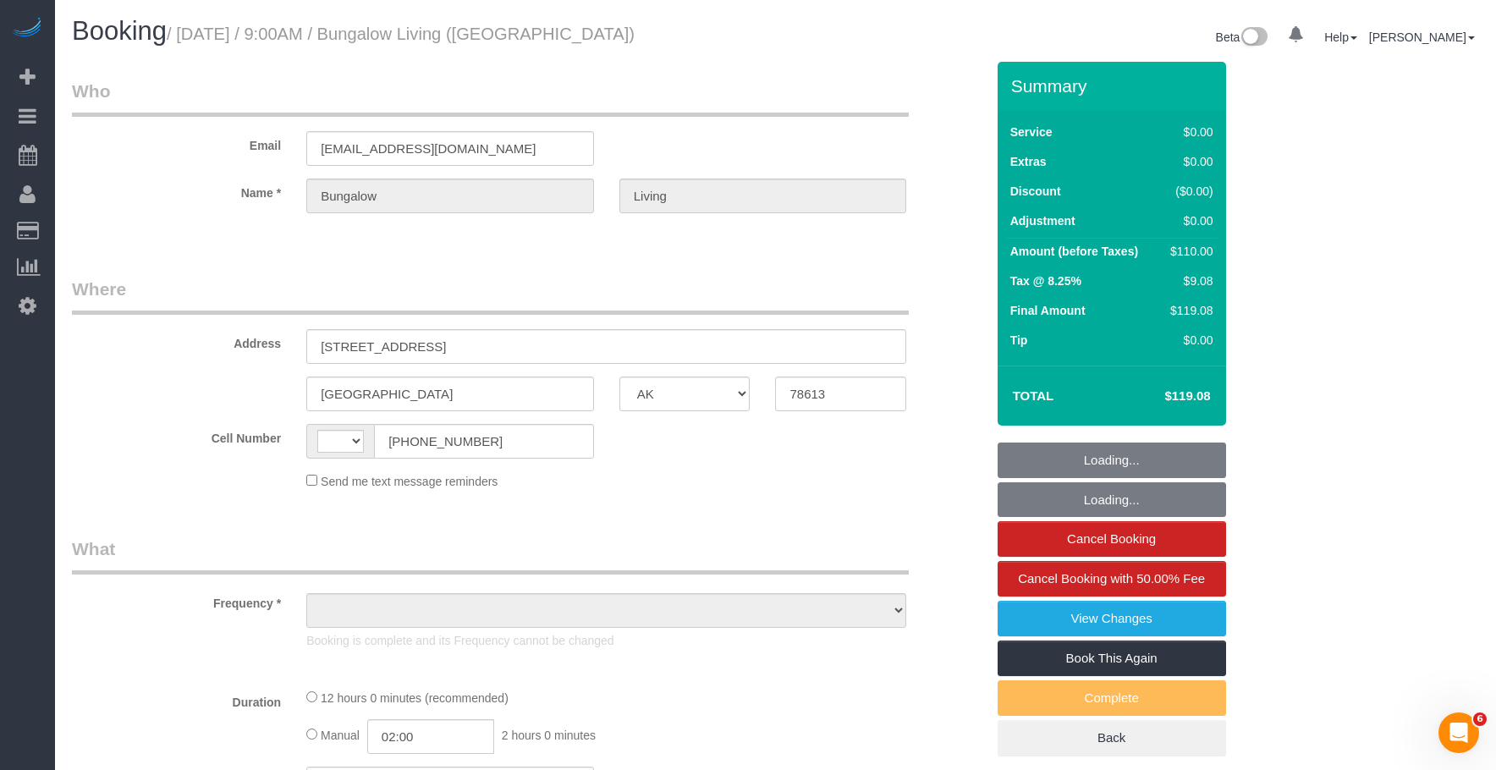
select select "number:7"
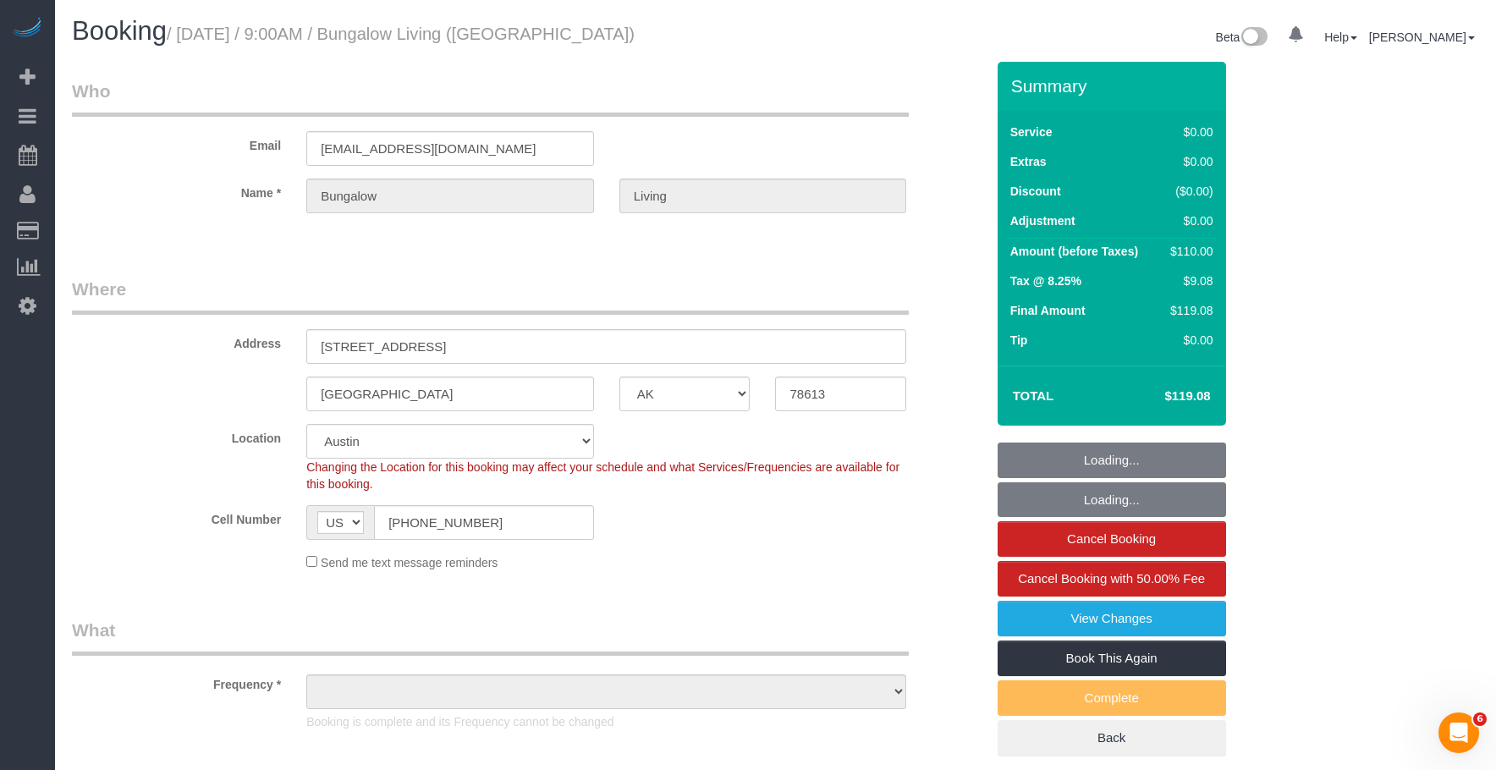
select select "object:946"
select select "spot1"
select select "object:1095"
select select "6"
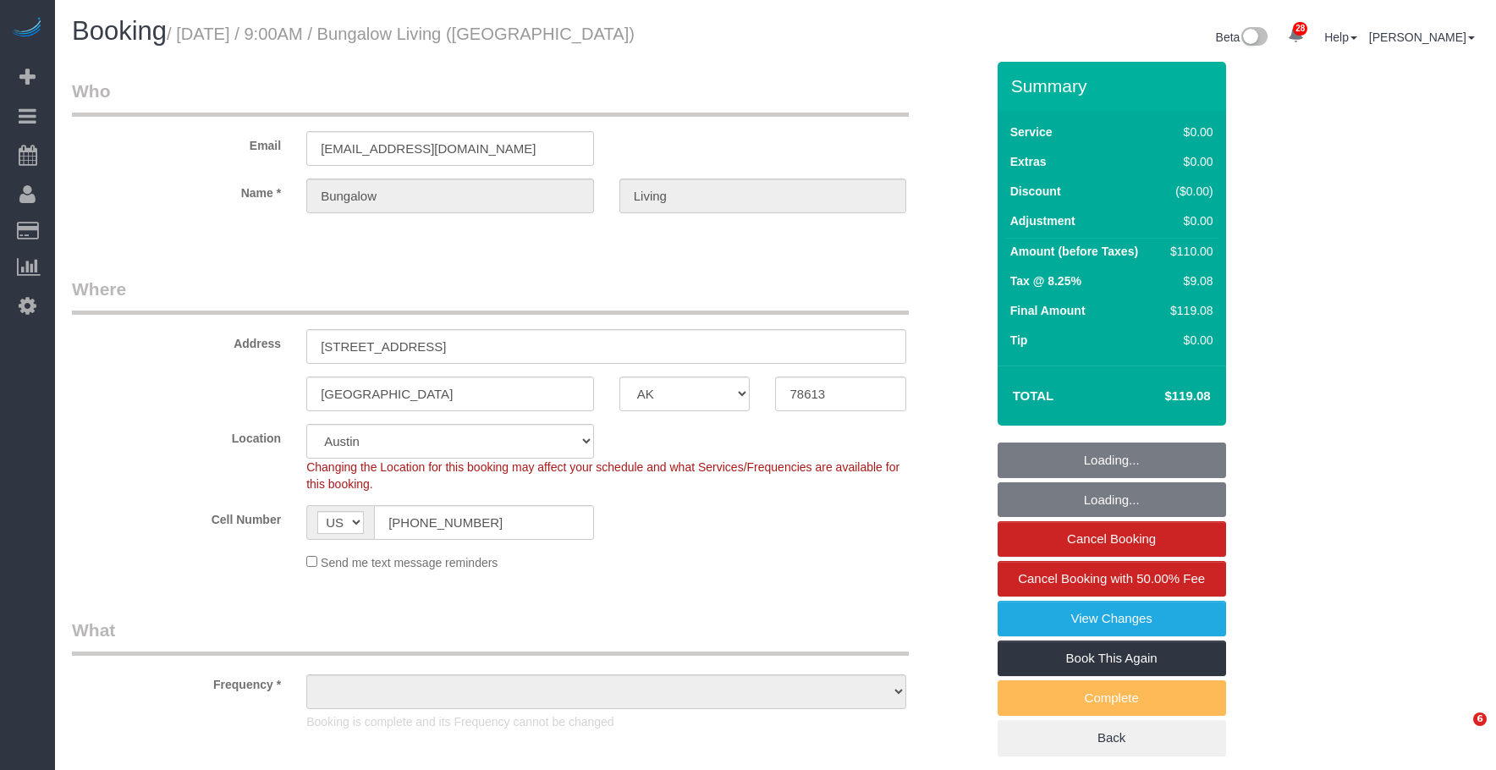
select select "[GEOGRAPHIC_DATA]"
select select "spot1"
select select "number:89"
select select "number:90"
select select "number:15"
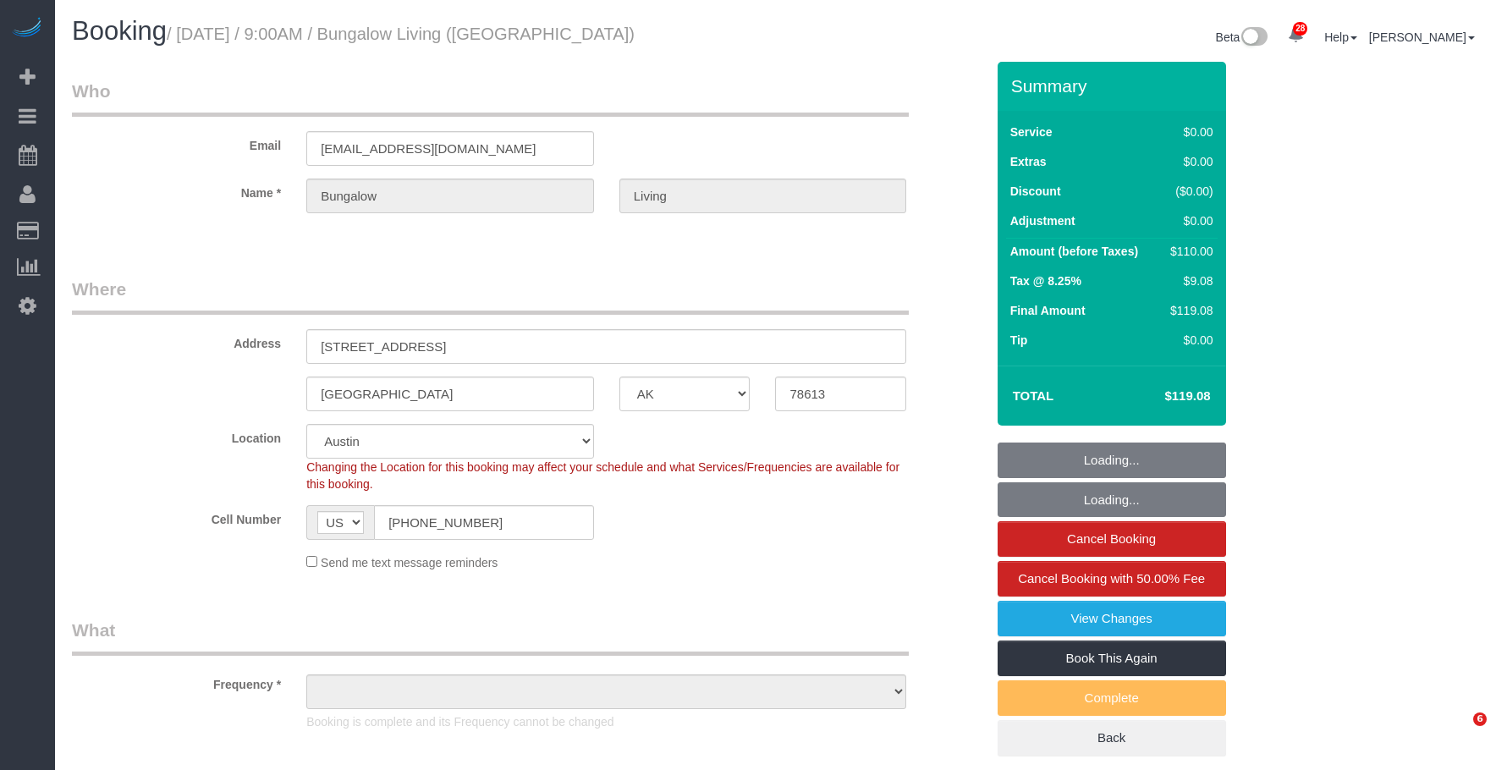
select select "number:7"
select select "object:1095"
select select "6"
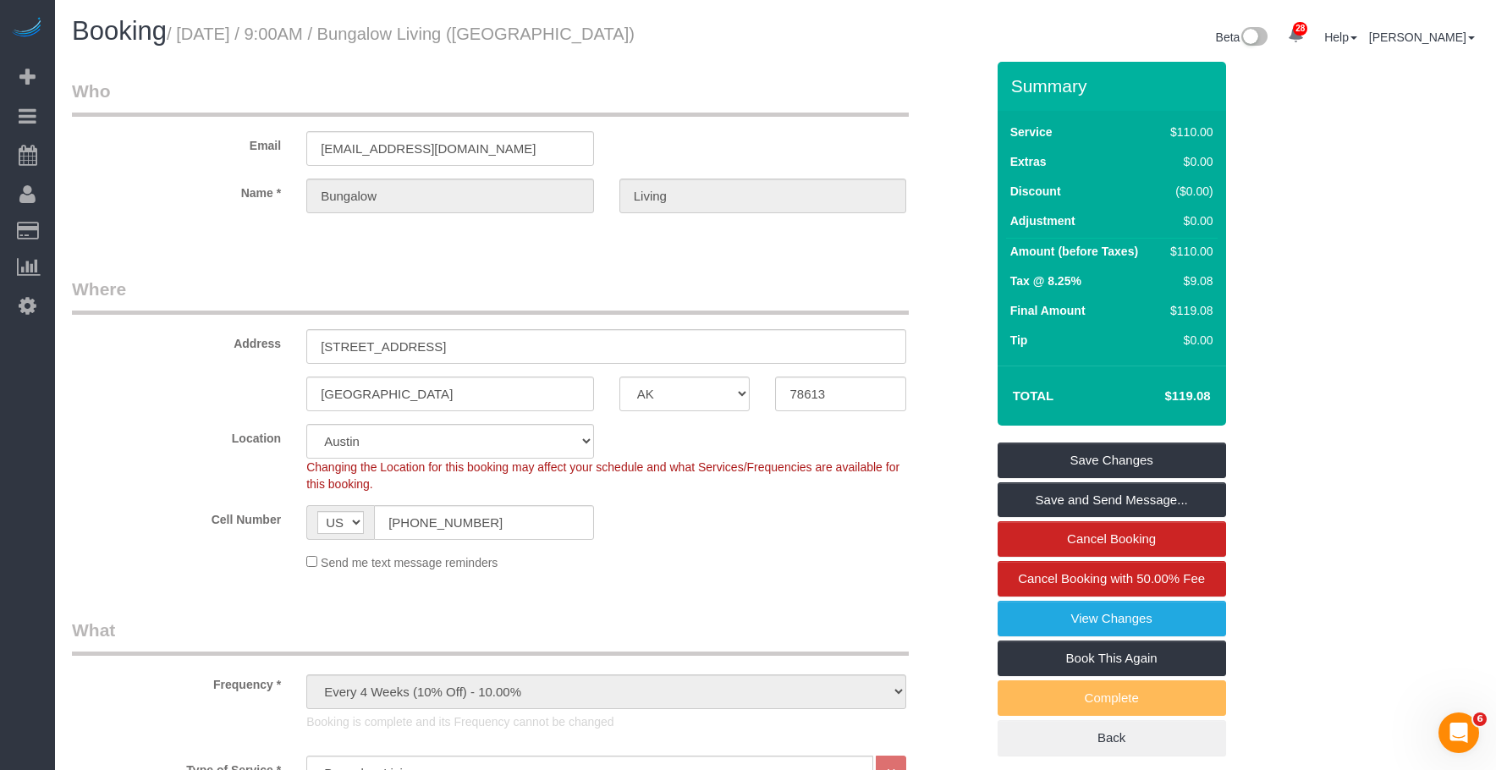
drag, startPoint x: 1154, startPoint y: 394, endPoint x: 1251, endPoint y: 410, distance: 97.8
click at [1251, 410] on div "Summary Service $110.00 Extras $0.00 Discount ($0.00) Adjustment $0.00 Amount (…" at bounding box center [1161, 426] width 352 height 729
copy table "Total"
click at [705, 293] on legend "Where" at bounding box center [490, 296] width 837 height 38
click at [777, 279] on legend "Where" at bounding box center [490, 296] width 837 height 38
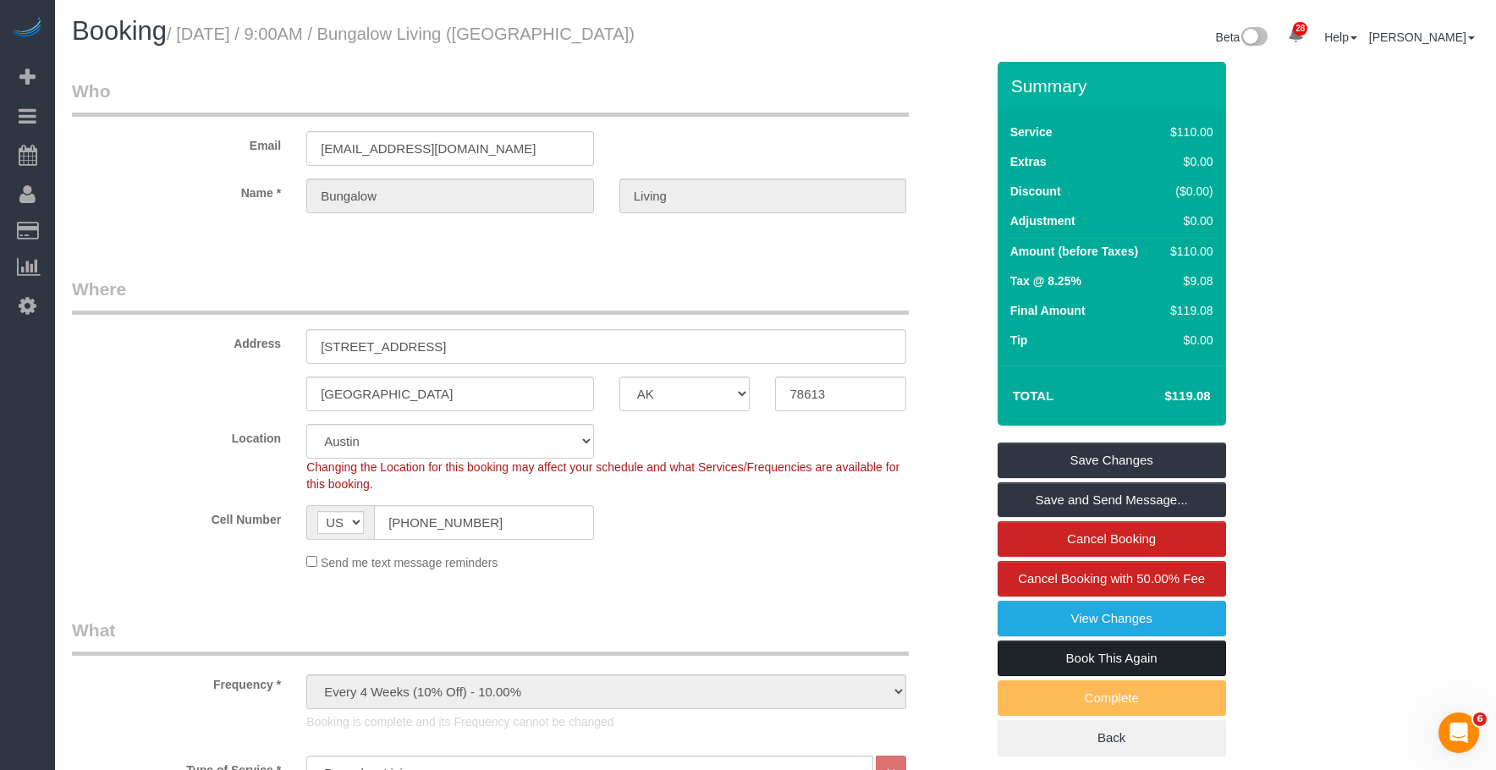
drag, startPoint x: 1049, startPoint y: 653, endPoint x: 941, endPoint y: 584, distance: 128.7
click at [1050, 653] on link "Book This Again" at bounding box center [1112, 659] width 229 height 36
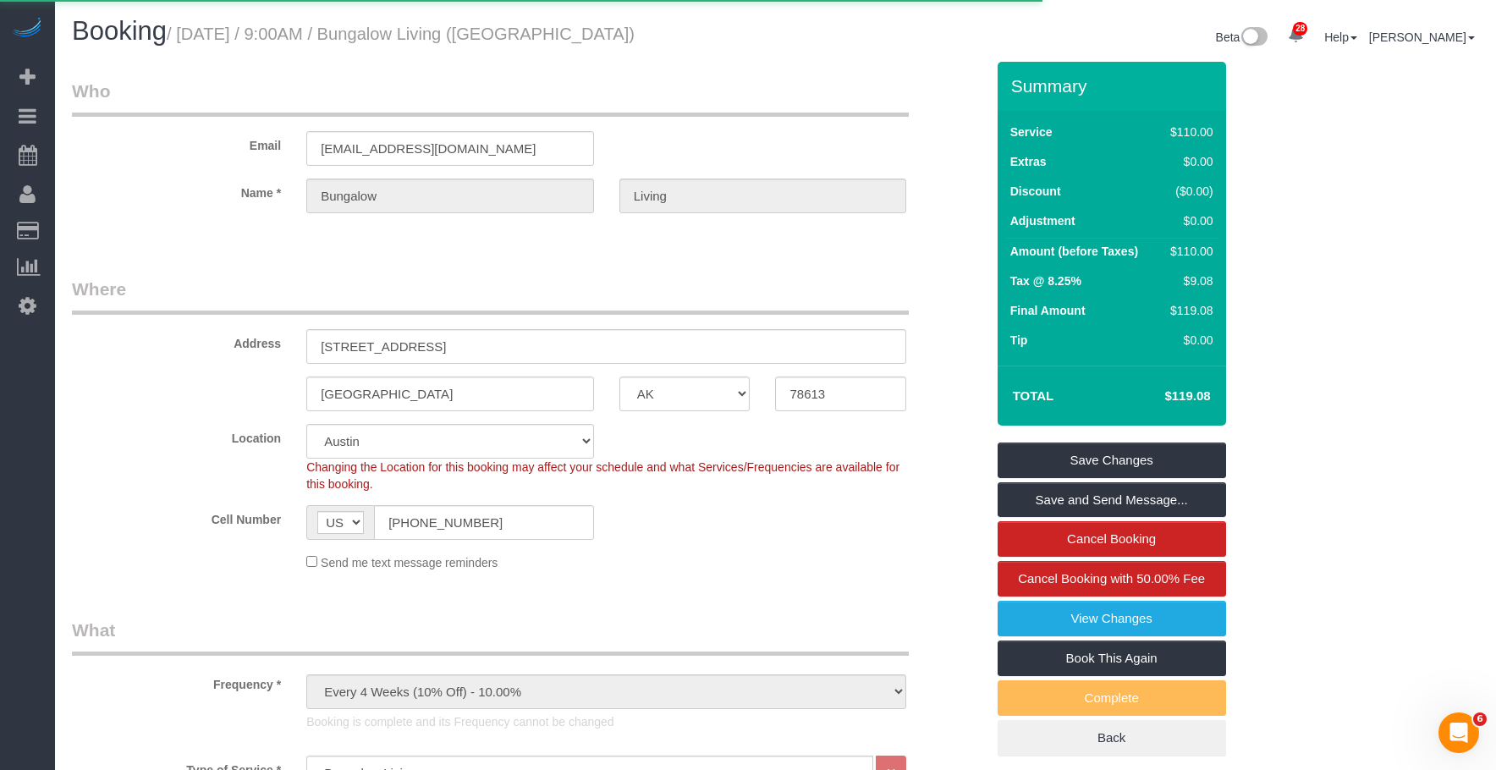
select select "[GEOGRAPHIC_DATA]"
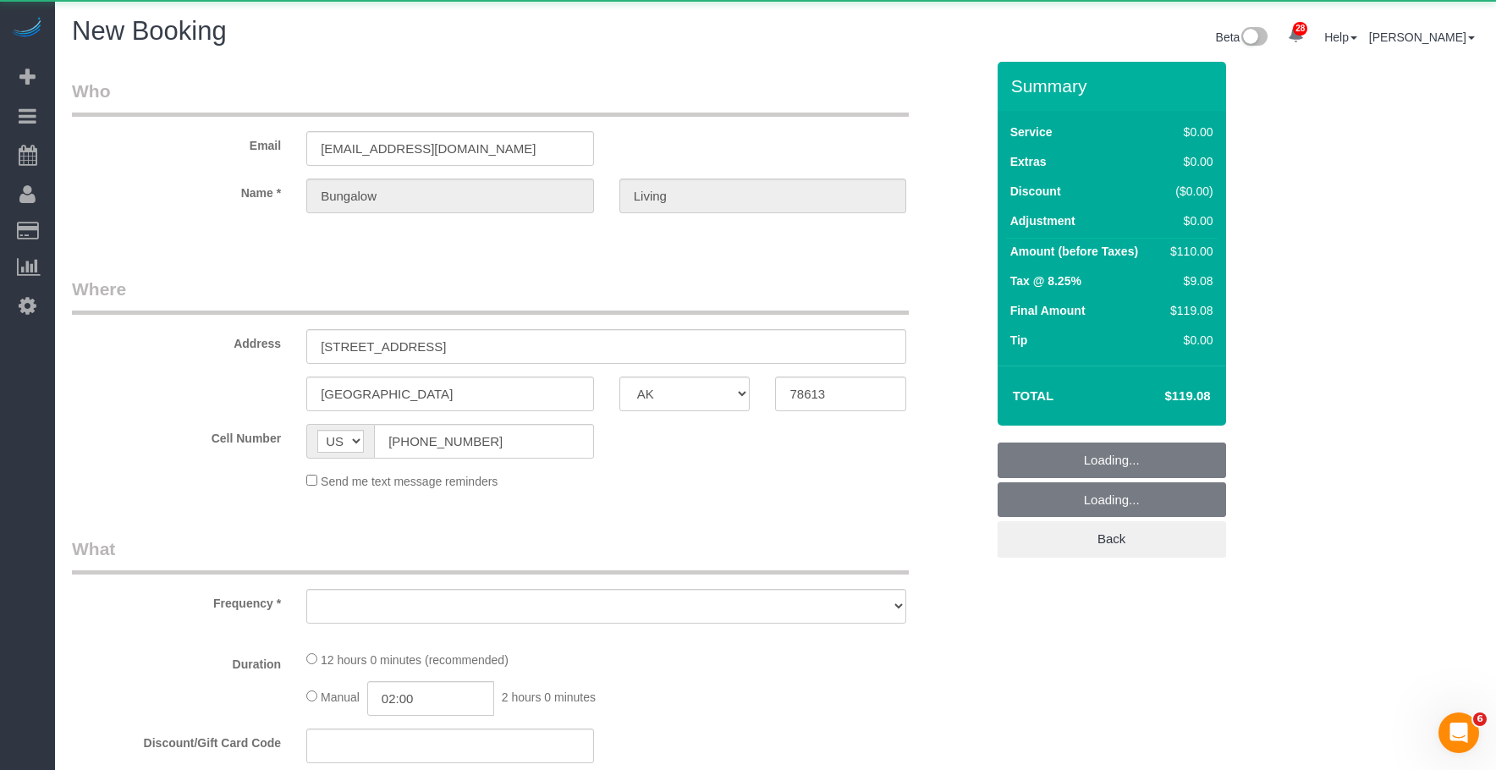
select select "string:stripe"
select select "number:89"
select select "number:90"
select select "number:15"
select select "number:7"
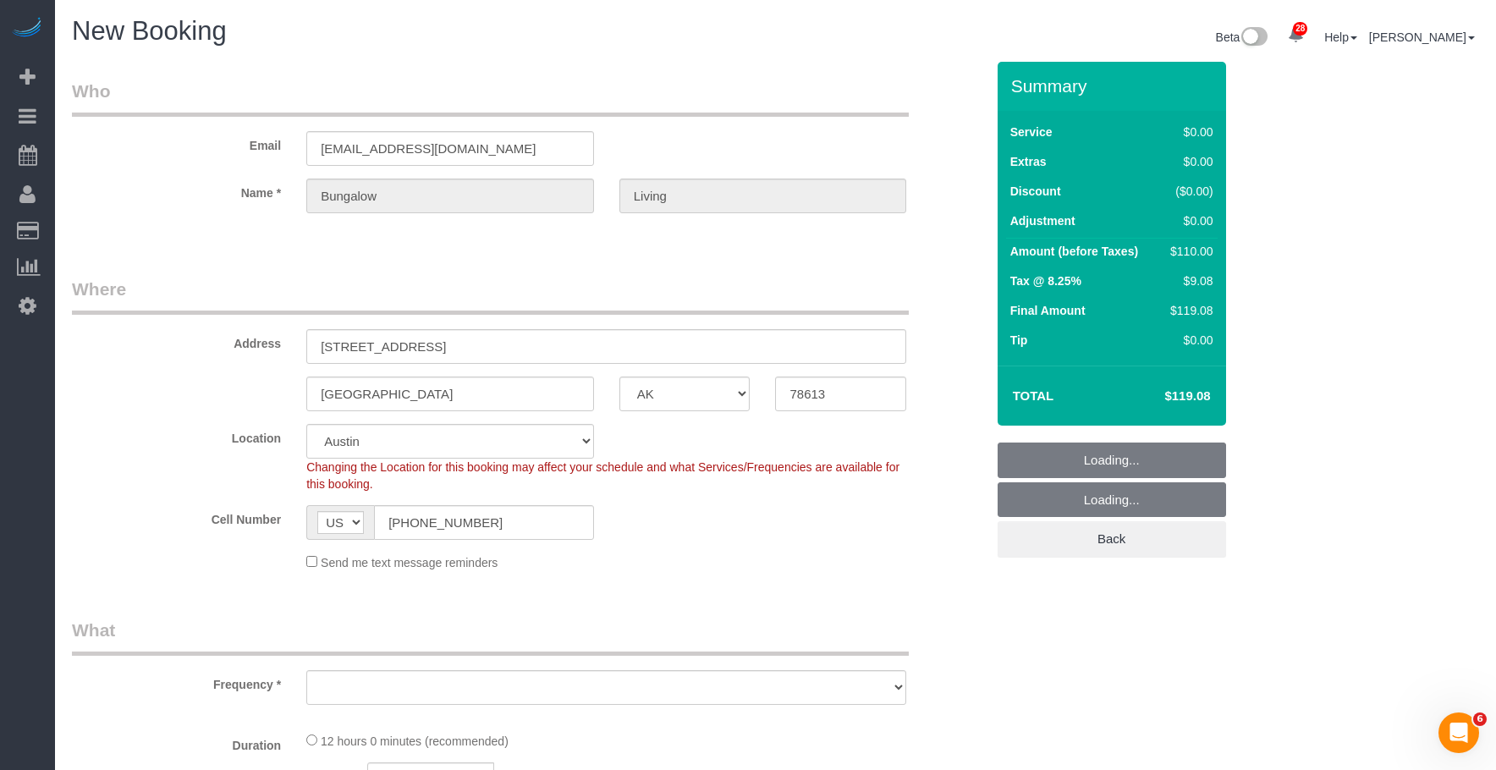
select select "object:1646"
select select "6"
select select "object:1747"
select select "6"
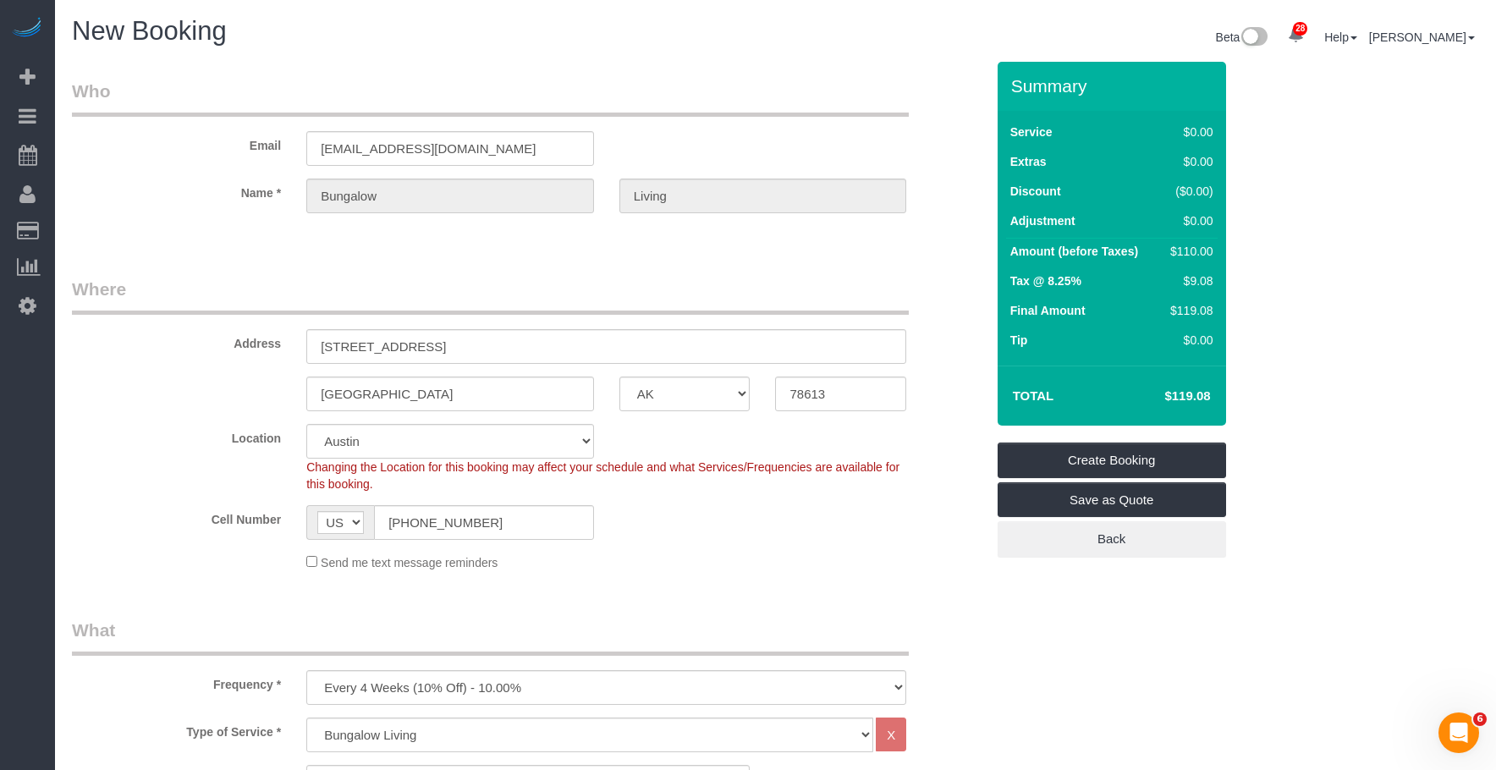
select select "object:1832"
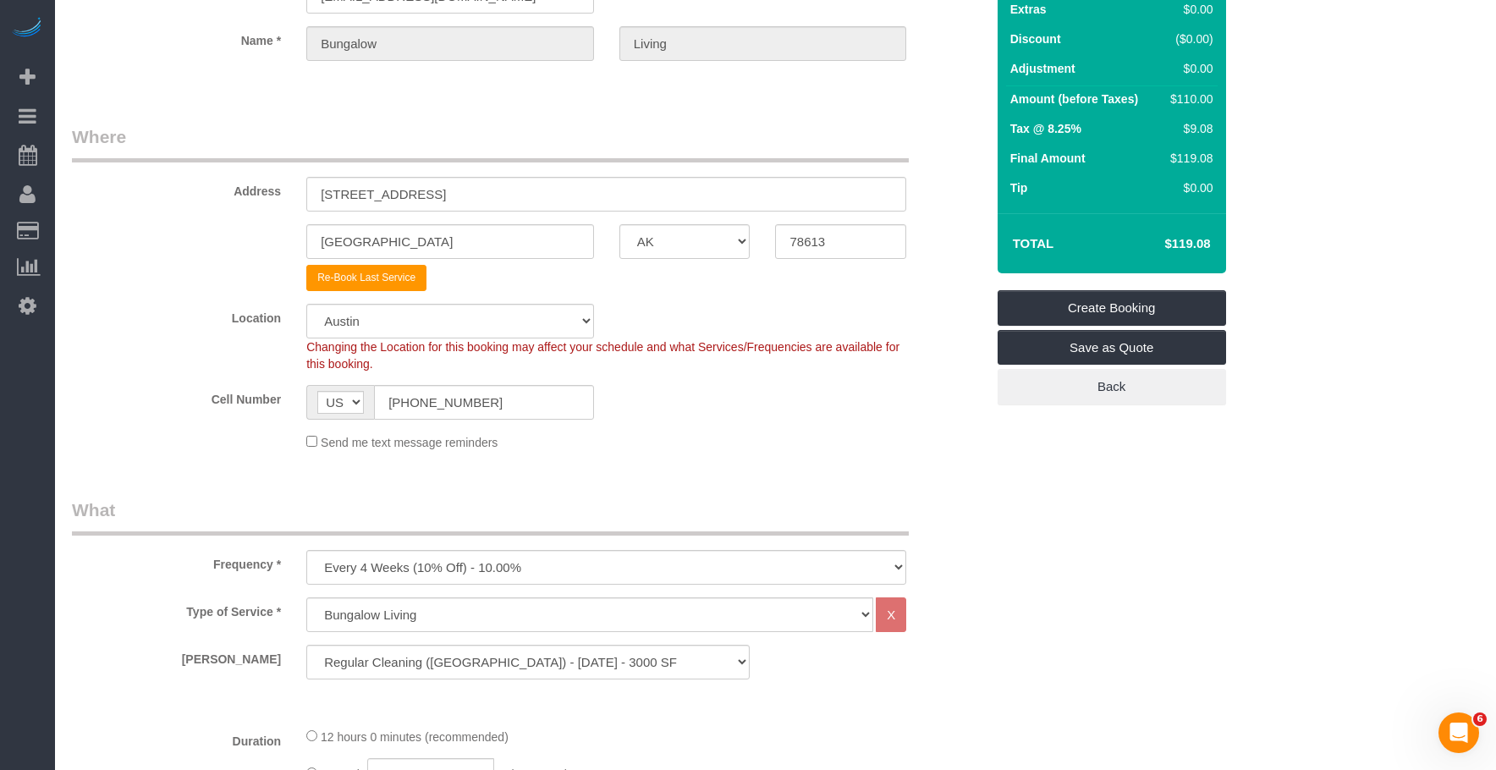
select select "6"
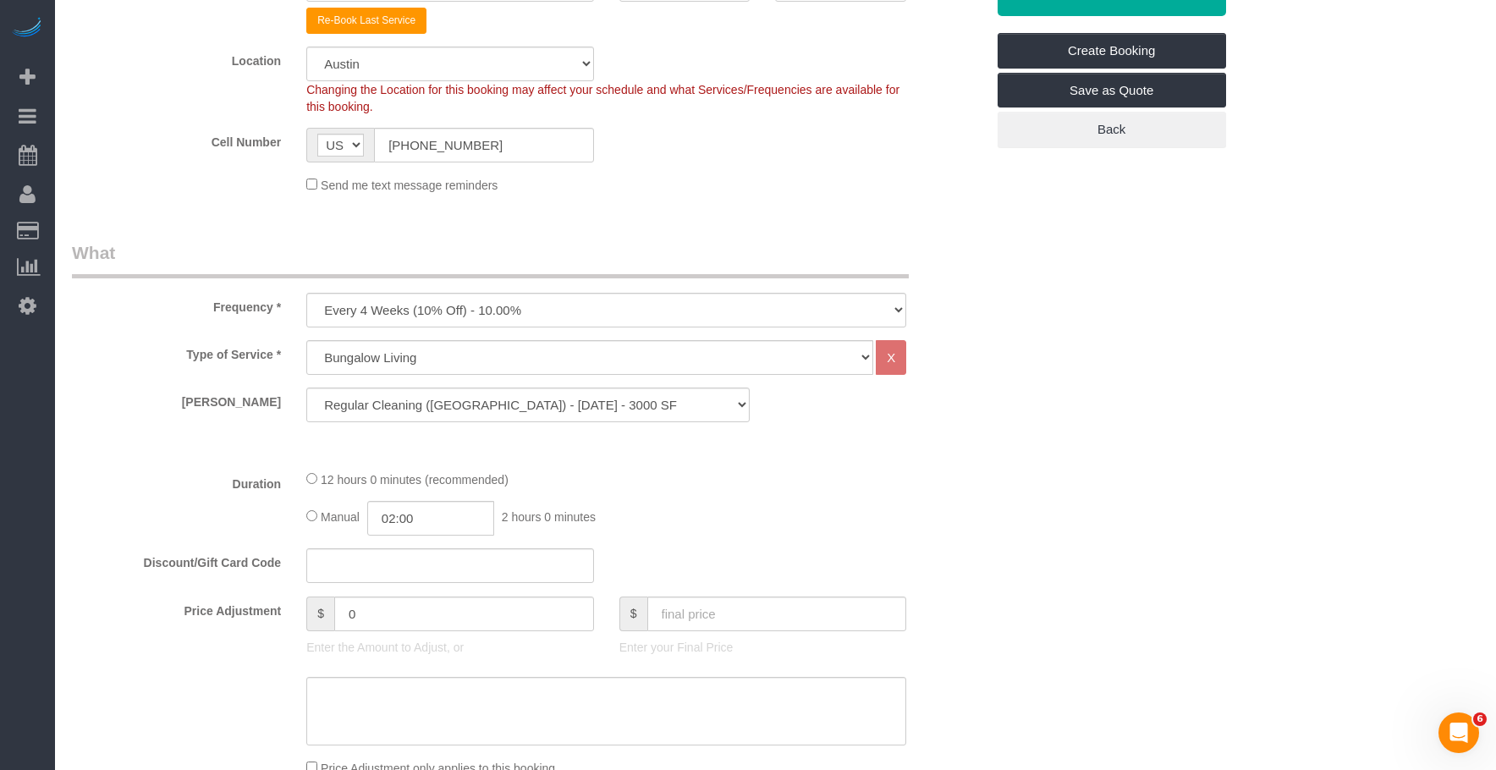
scroll to position [508, 0]
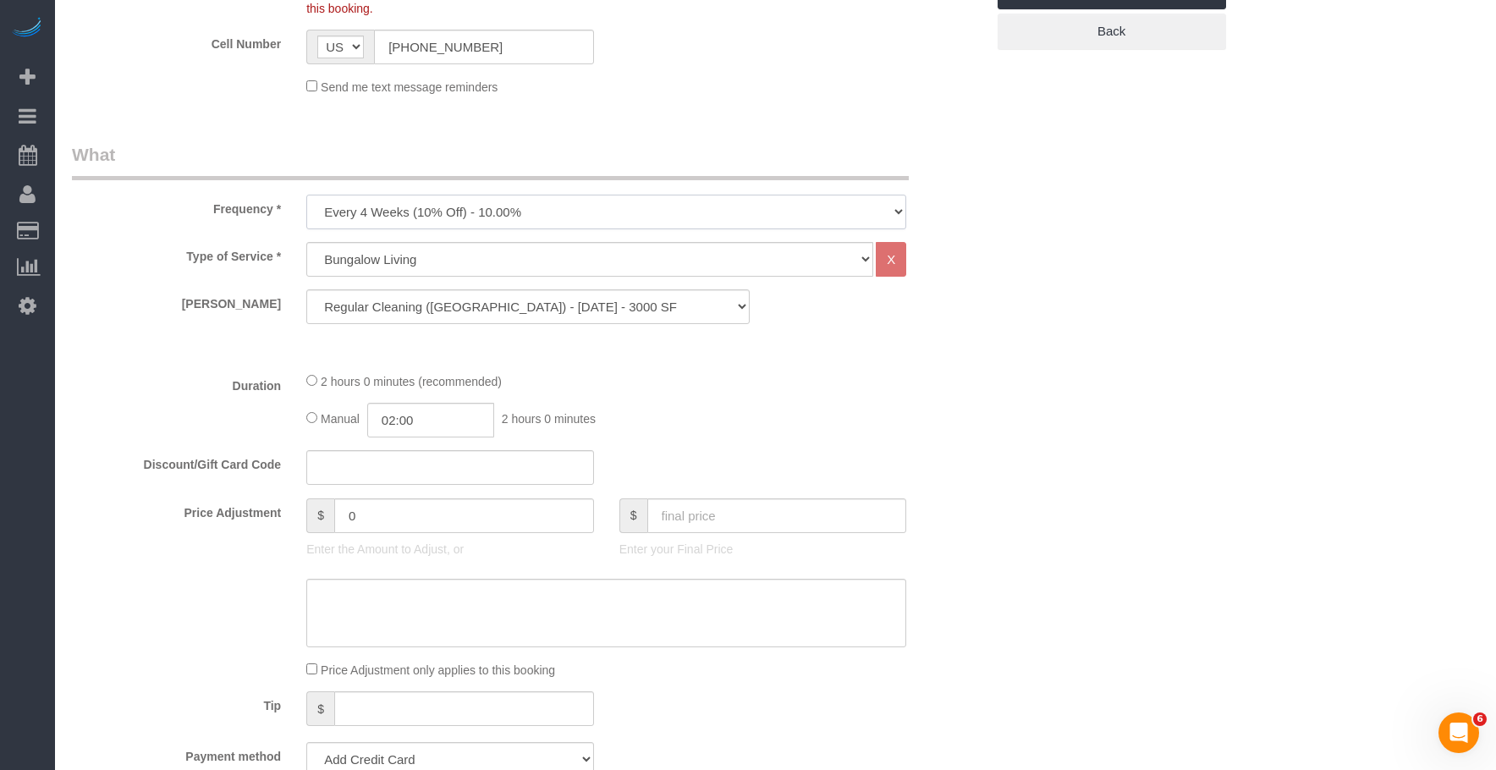
drag, startPoint x: 523, startPoint y: 208, endPoint x: 507, endPoint y: 224, distance: 22.7
click at [523, 209] on select "One Time Weekly (20% Off) - 20.00% Every 2 Weeks (15% Off) - 15.00% Every 4 Wee…" at bounding box center [606, 212] width 600 height 35
select select "object:1833"
click at [306, 195] on select "One Time Weekly (20% Off) - 20.00% Every 2 Weeks (15% Off) - 15.00% Every 4 Wee…" at bounding box center [606, 212] width 600 height 35
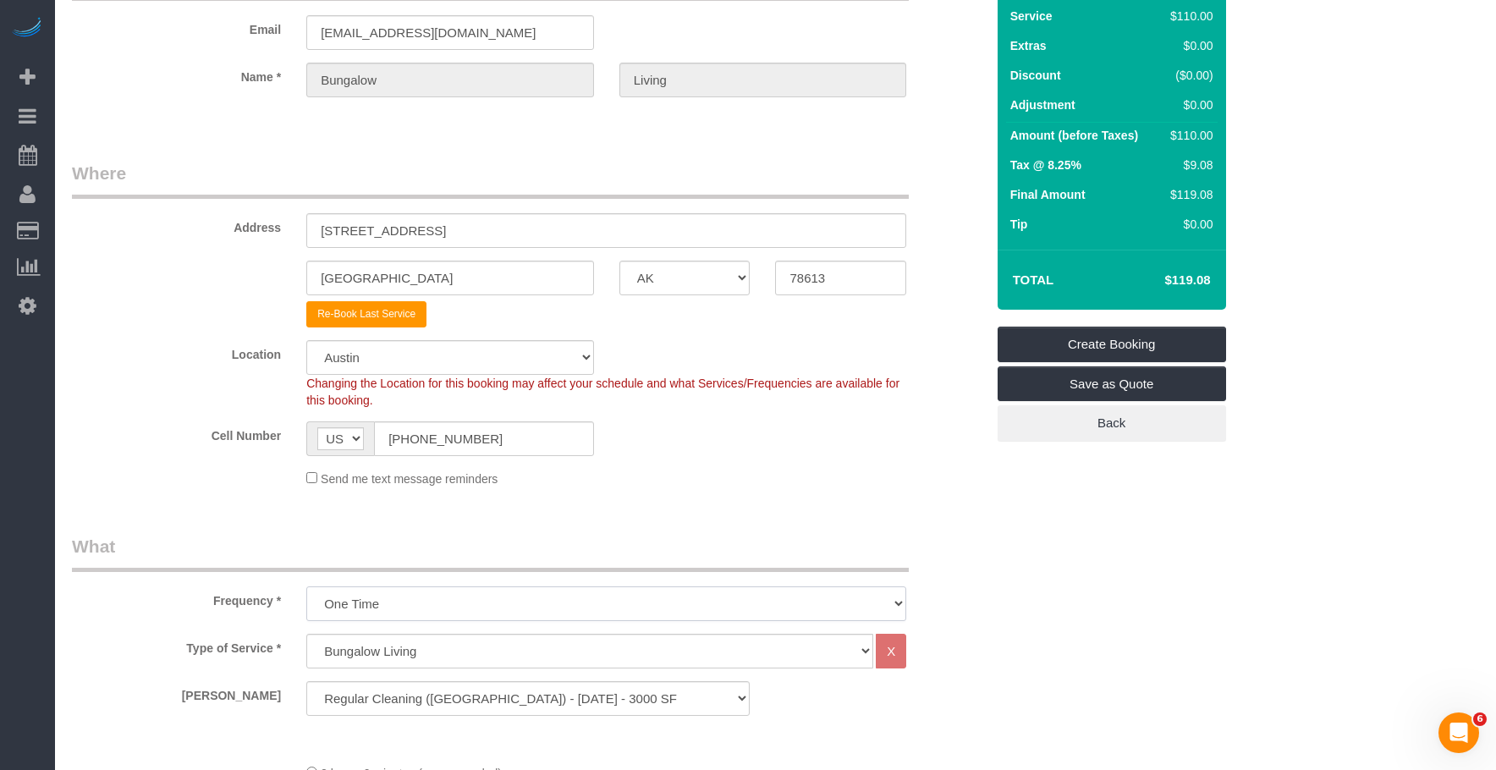
scroll to position [0, 0]
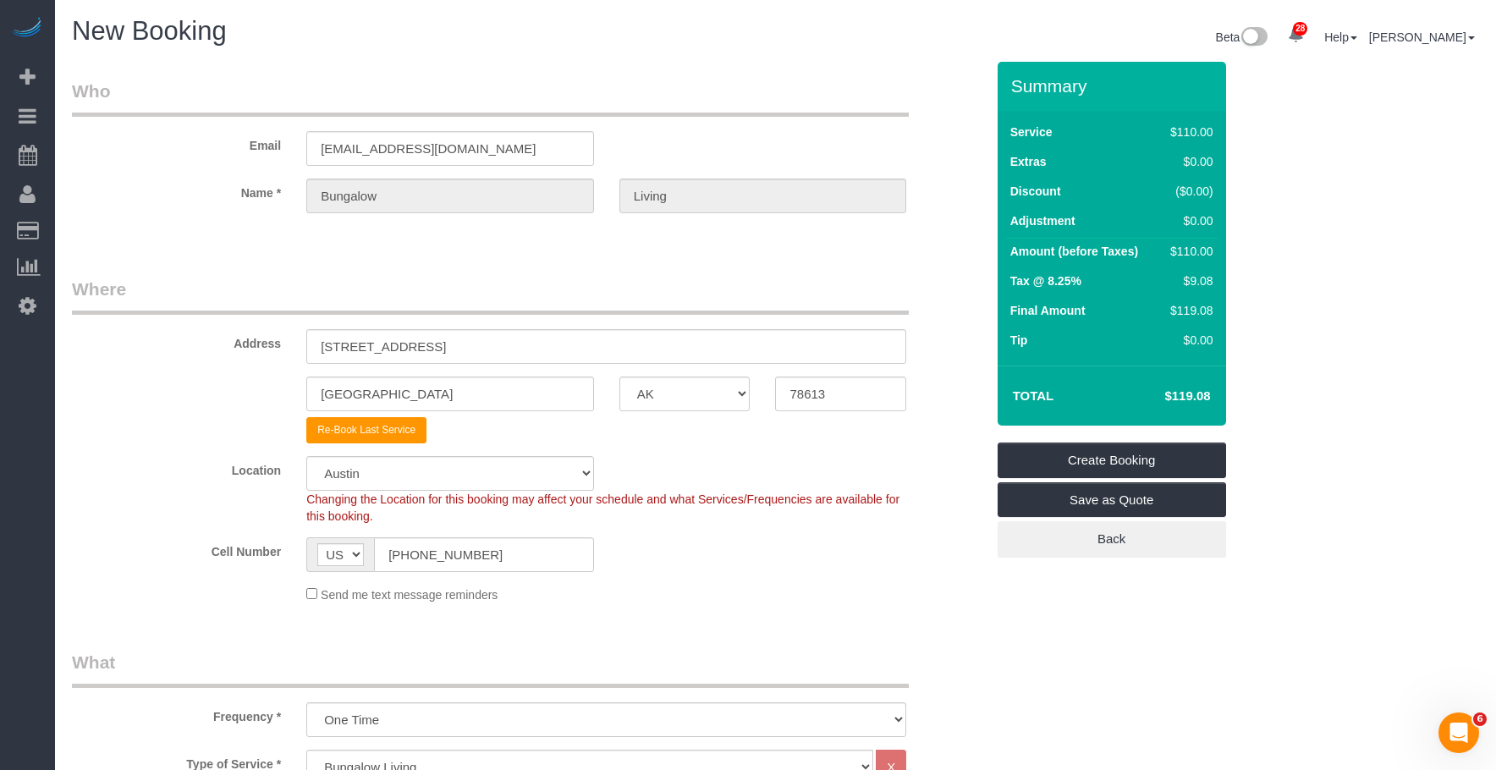
drag, startPoint x: 724, startPoint y: 80, endPoint x: 509, endPoint y: 72, distance: 215.1
click at [724, 80] on legend "Who" at bounding box center [490, 98] width 837 height 38
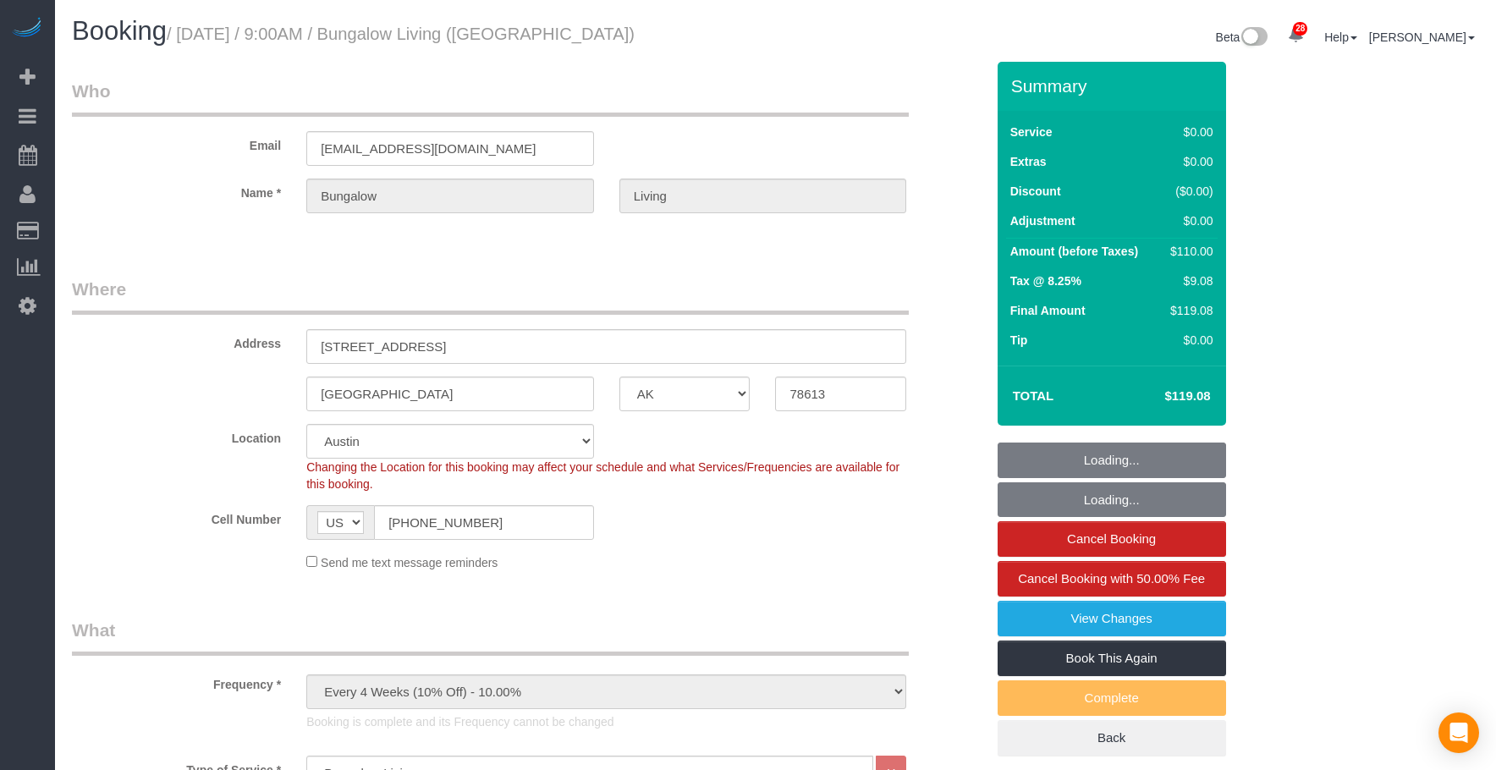
select select "[GEOGRAPHIC_DATA]"
select select "number:89"
select select "number:90"
select select "number:15"
select select "number:7"
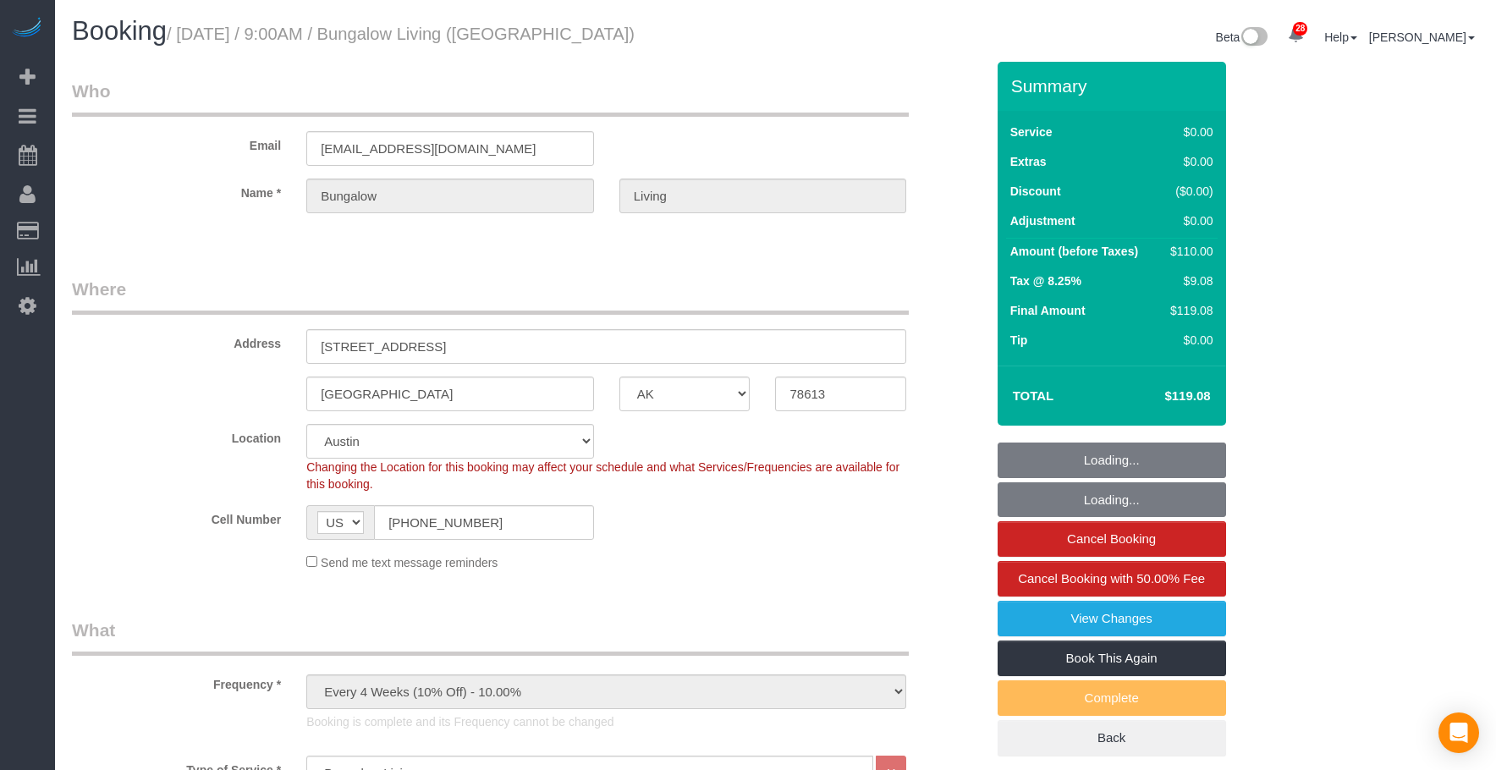
select select "spot1"
select select "6"
select select "[GEOGRAPHIC_DATA]"
select select "6"
select select "spot1"
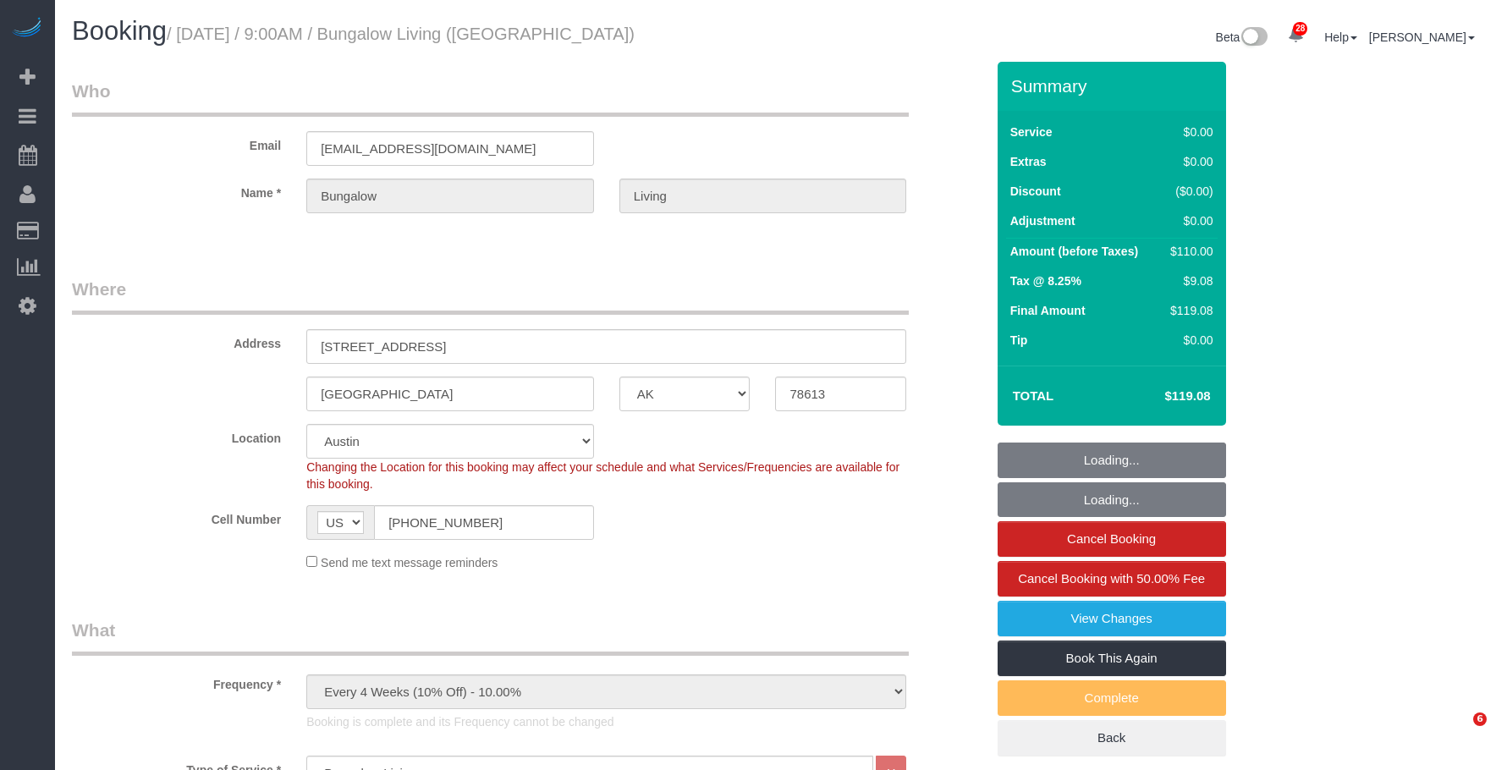
select select "number:89"
select select "number:90"
select select "number:15"
select select "number:7"
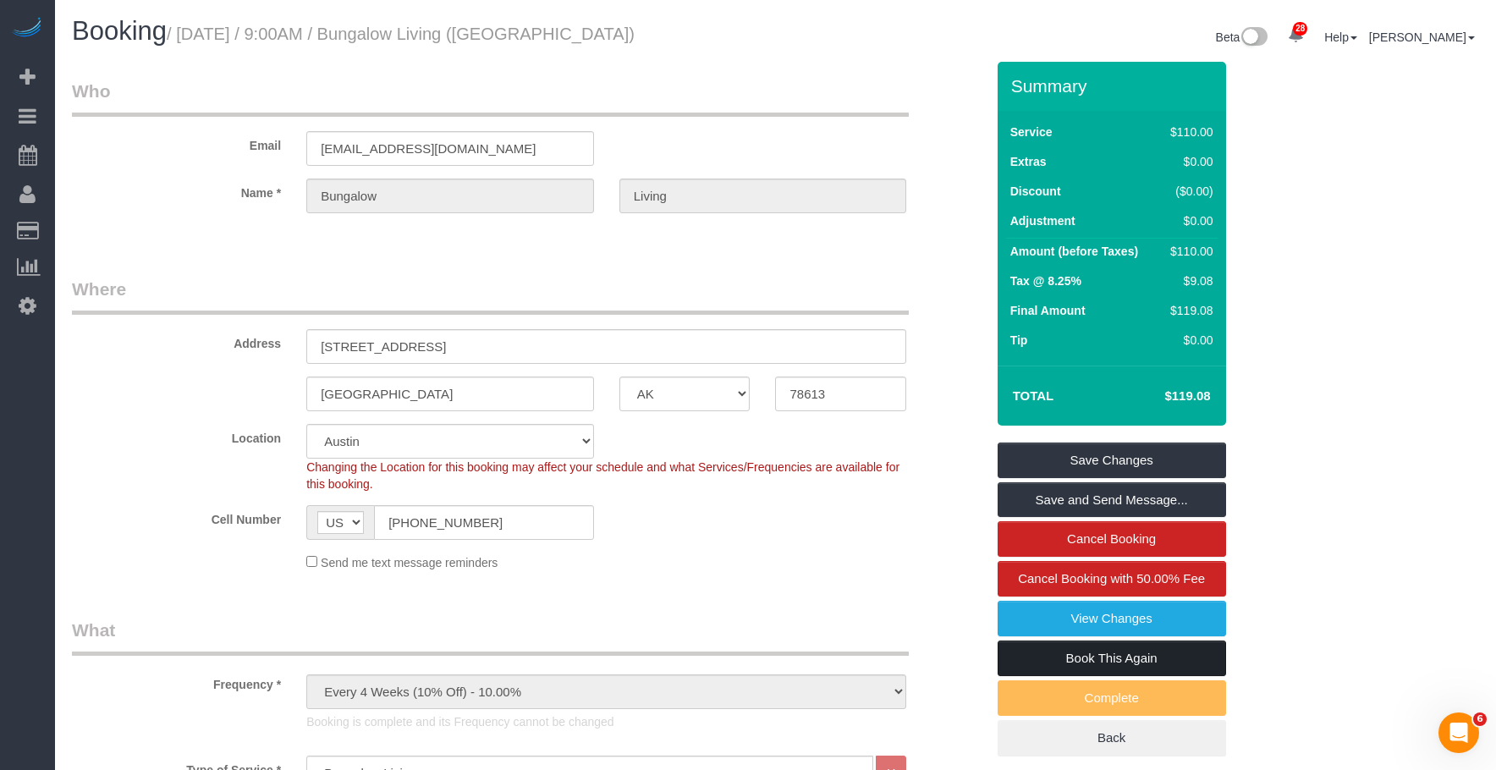
click at [1045, 653] on link "Book This Again" at bounding box center [1112, 659] width 229 height 36
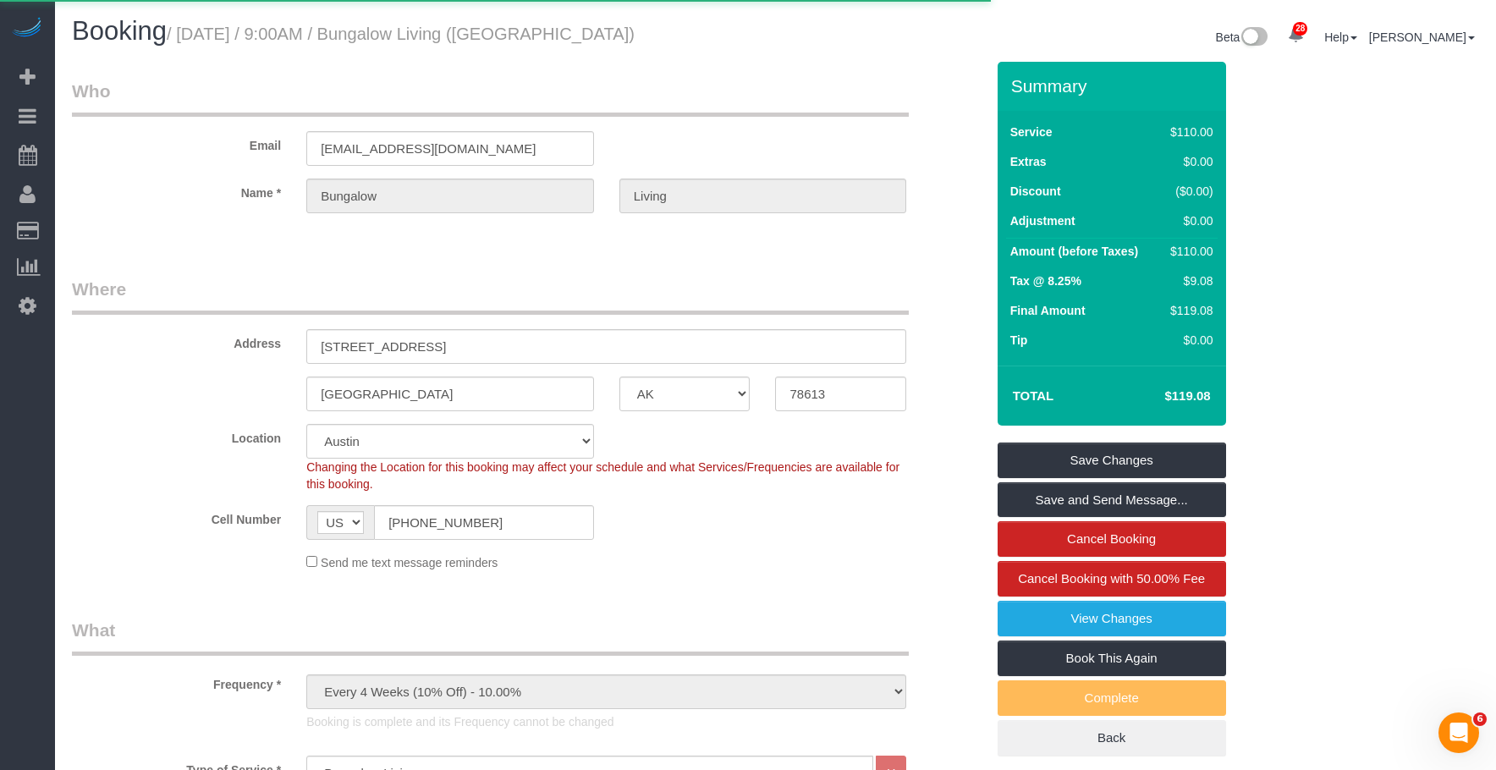
select select "[GEOGRAPHIC_DATA]"
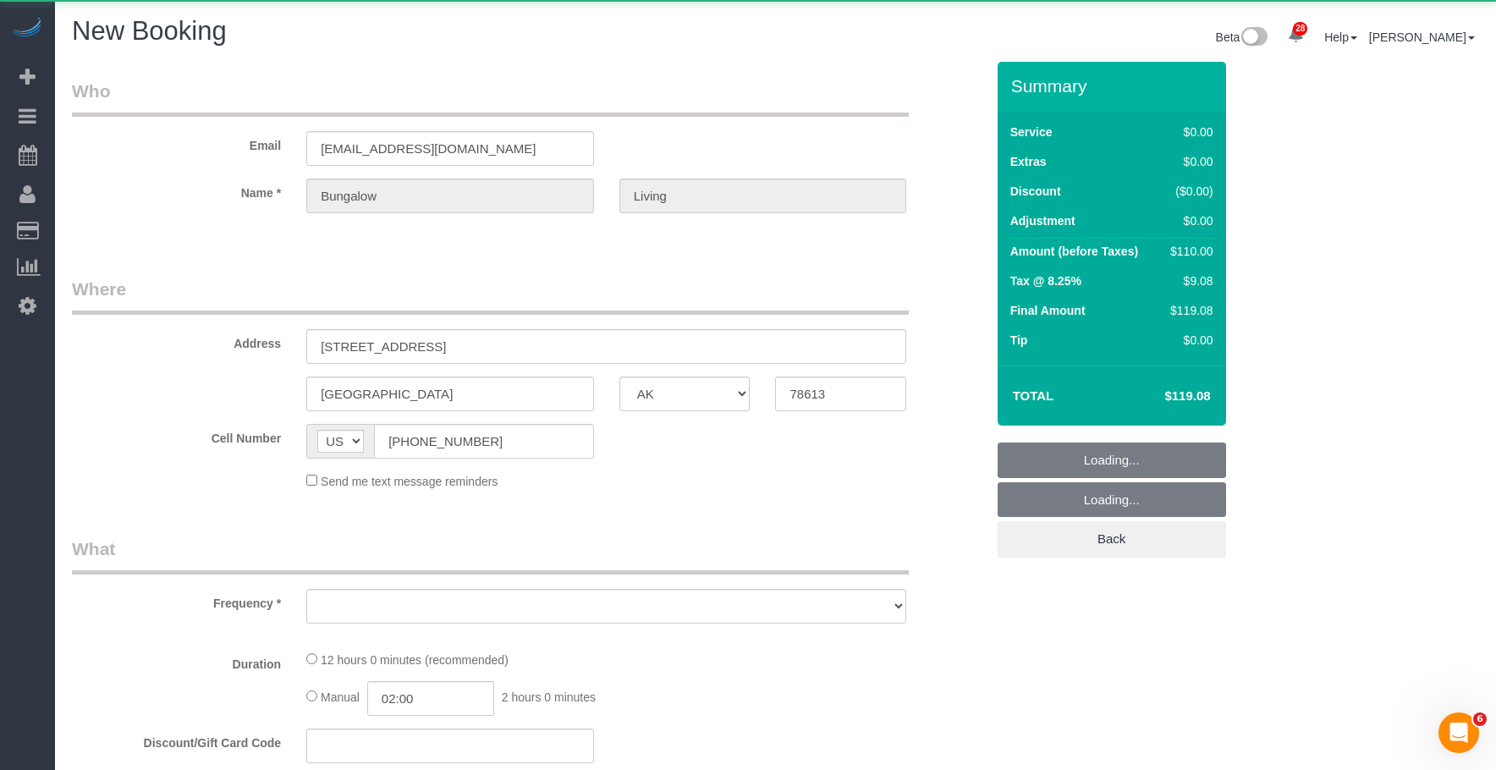
select select "number:89"
select select "number:90"
select select "number:15"
select select "number:7"
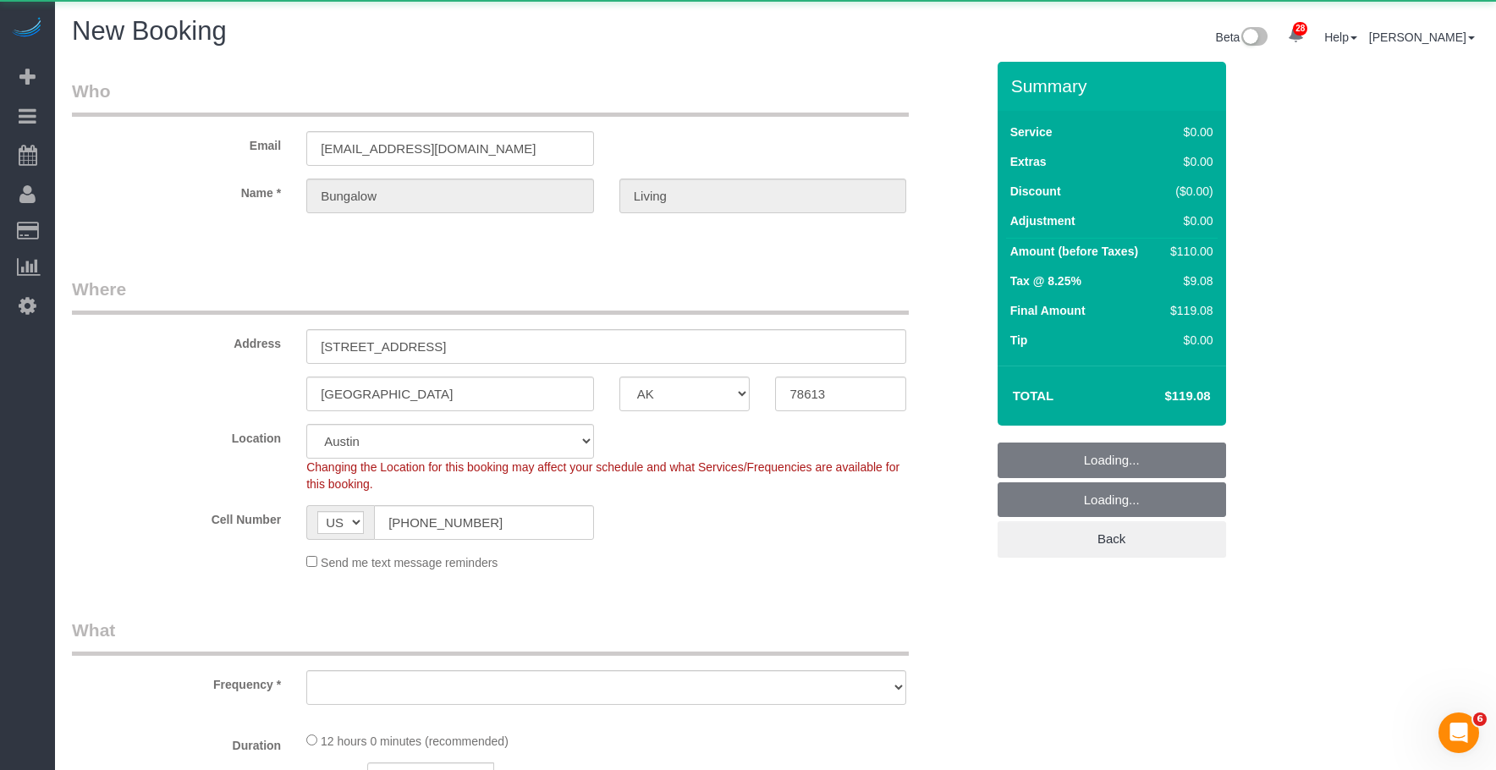
select select "string:stripe"
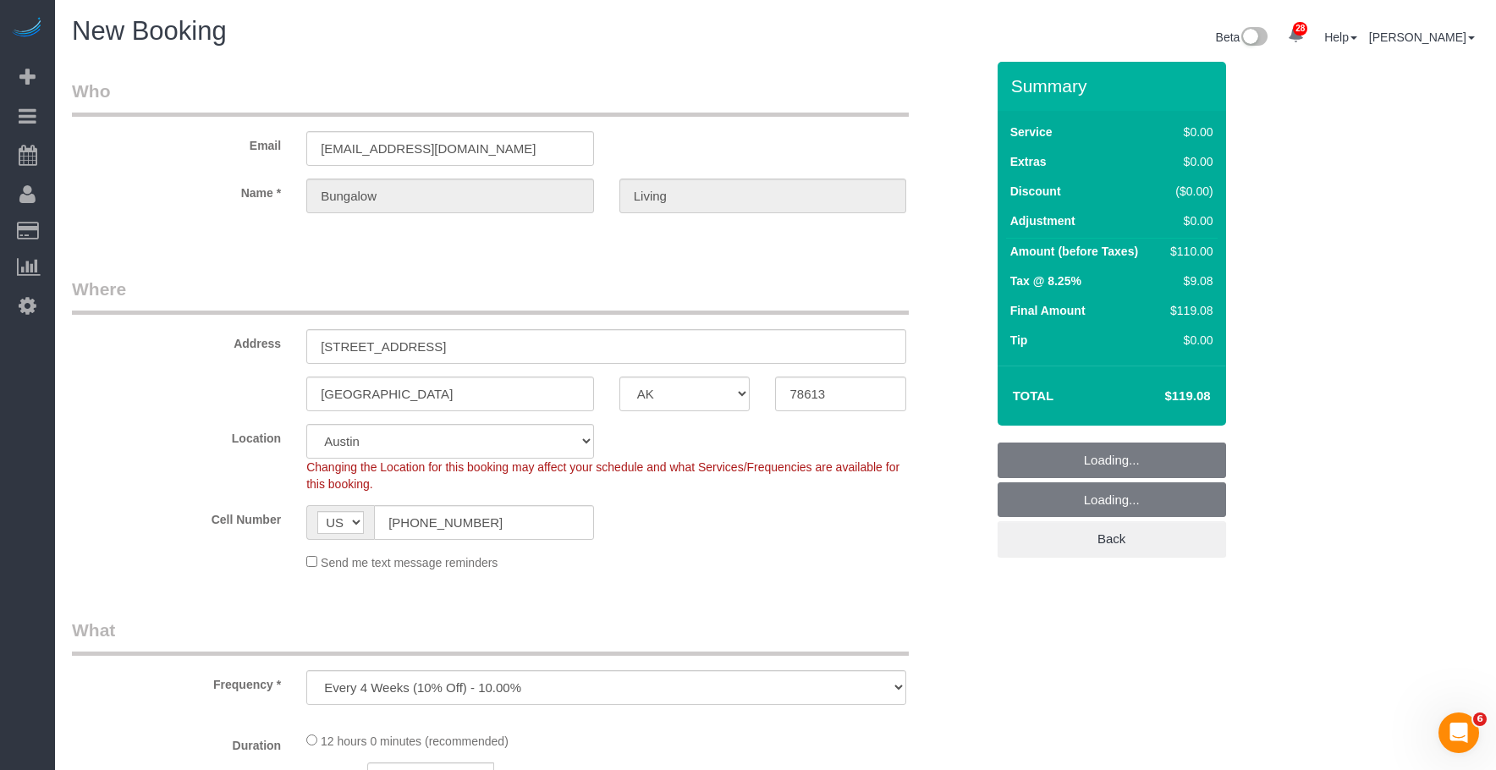
select select "object:1614"
select select "6"
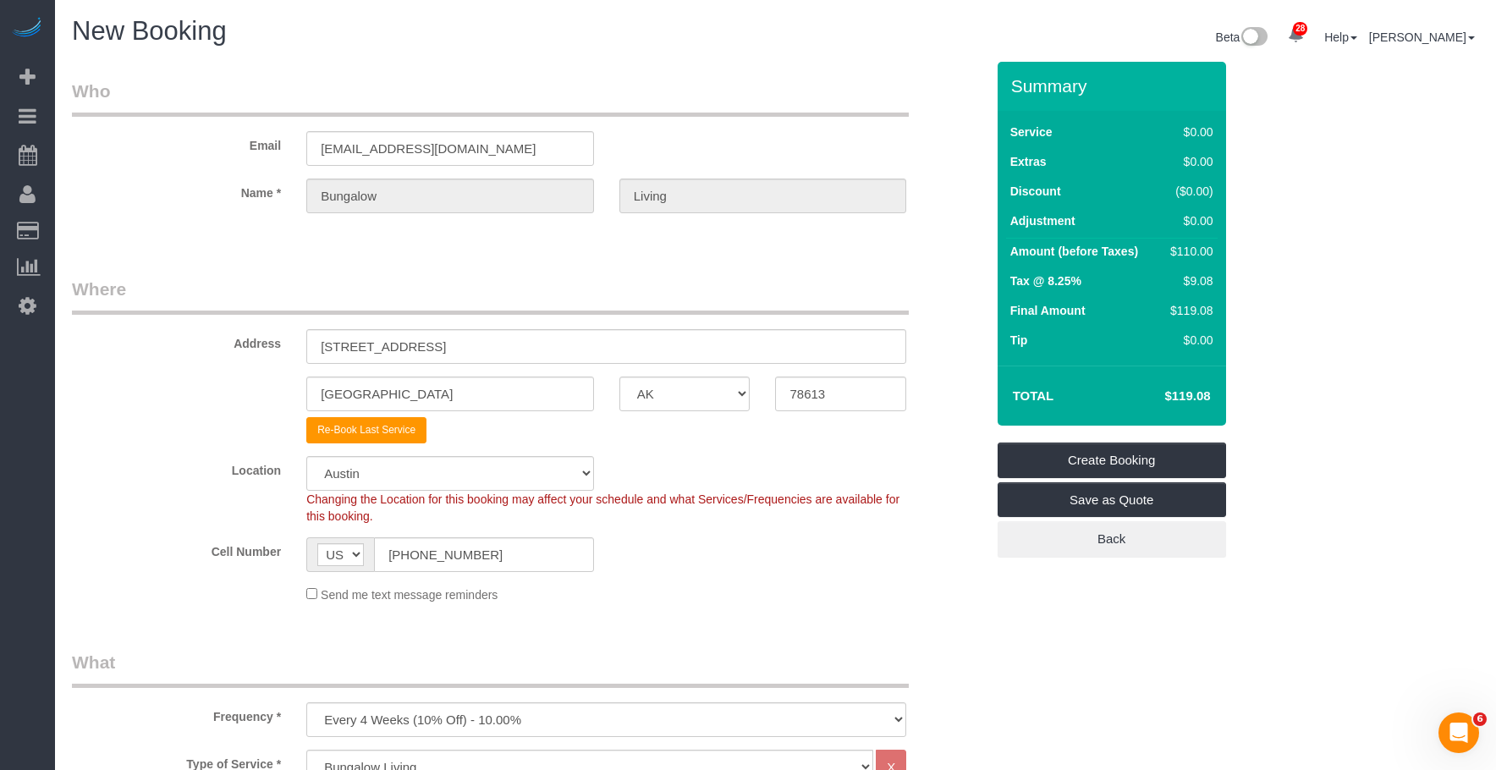
select select "object:1837"
select select "6"
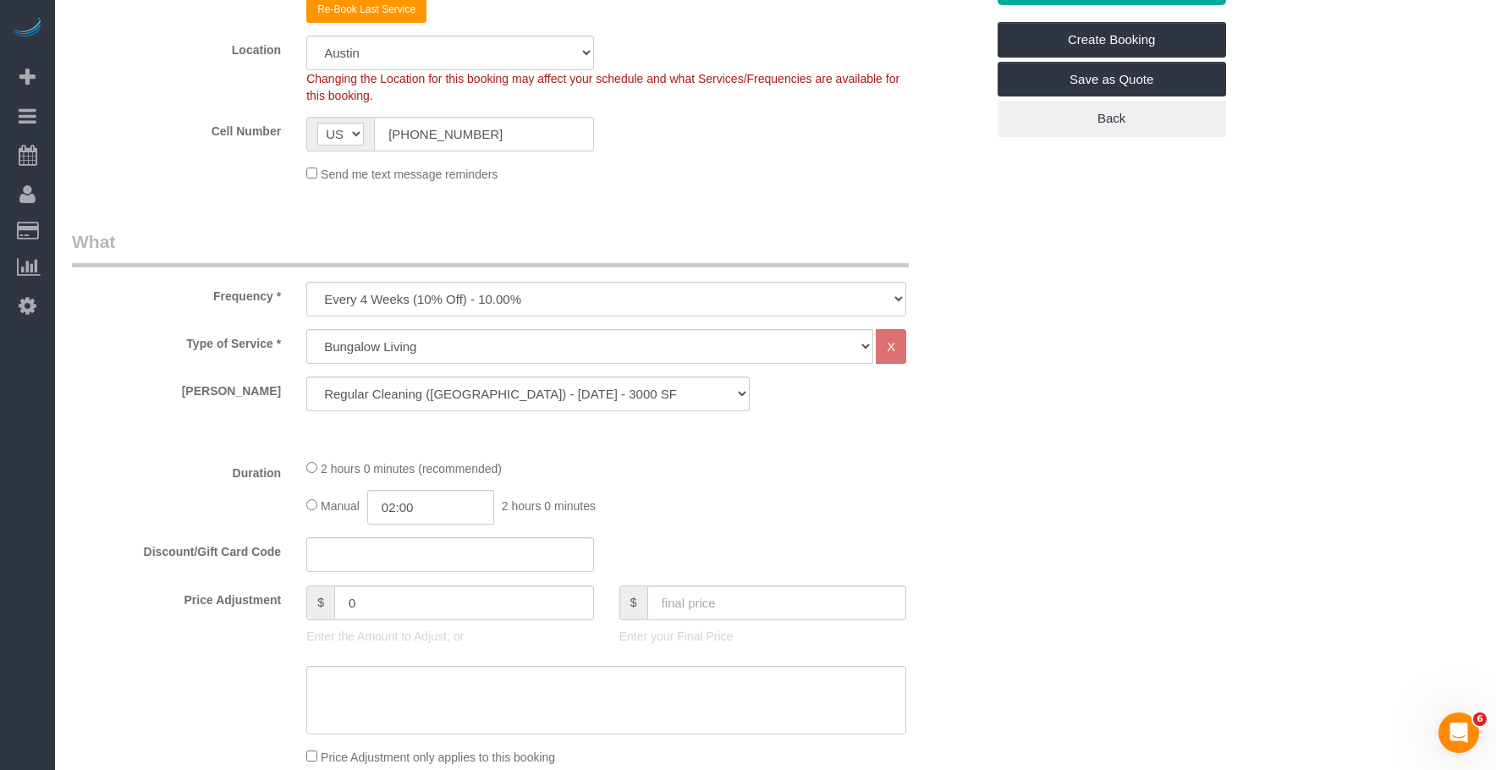
scroll to position [423, 0]
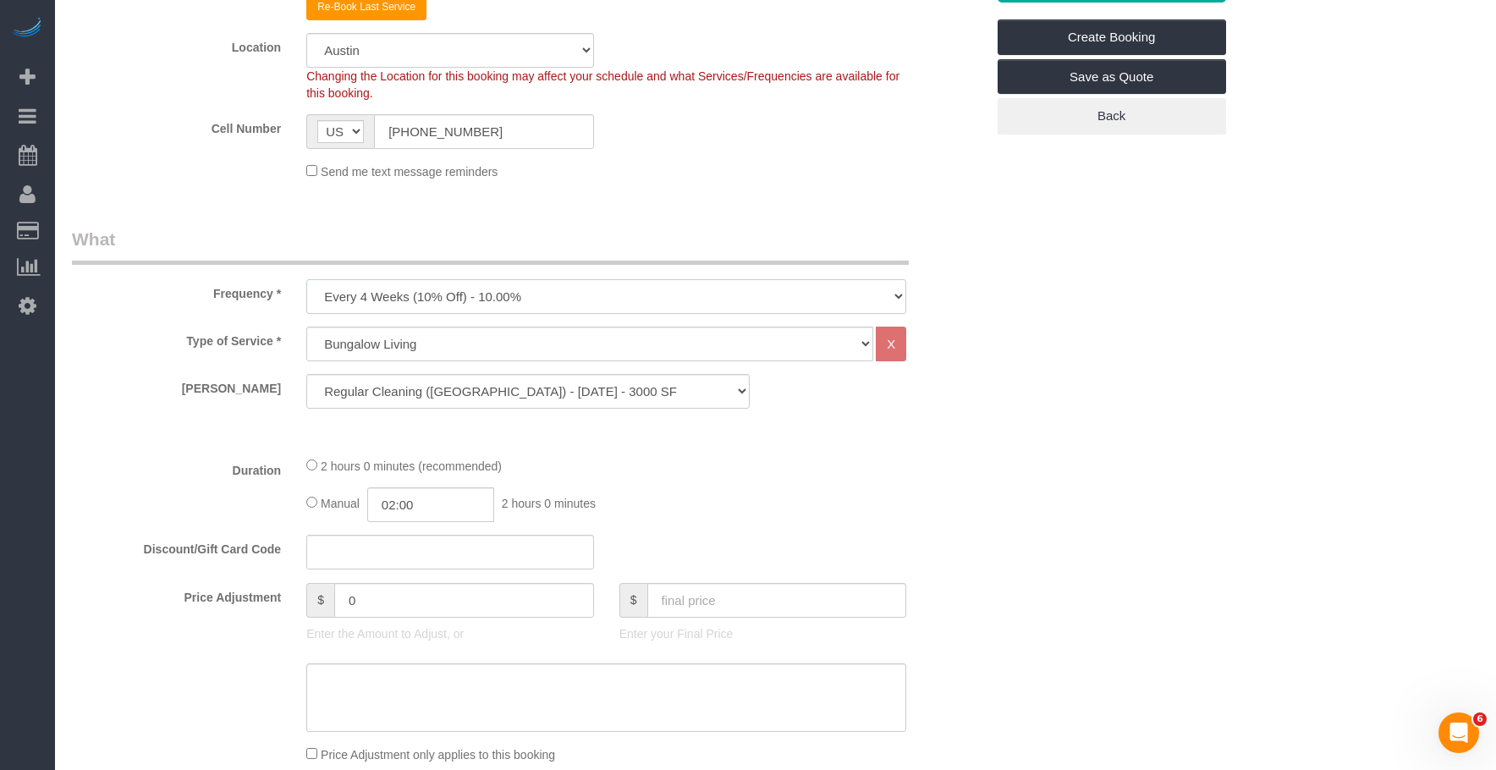
click at [526, 291] on select "One Time Weekly (20% Off) - 20.00% Every 2 Weeks (15% Off) - 15.00% Every 4 Wee…" at bounding box center [606, 296] width 600 height 35
select select "object:1838"
click at [306, 279] on select "One Time Weekly (20% Off) - 20.00% Every 2 Weeks (15% Off) - 15.00% Every 4 Wee…" at bounding box center [606, 296] width 600 height 35
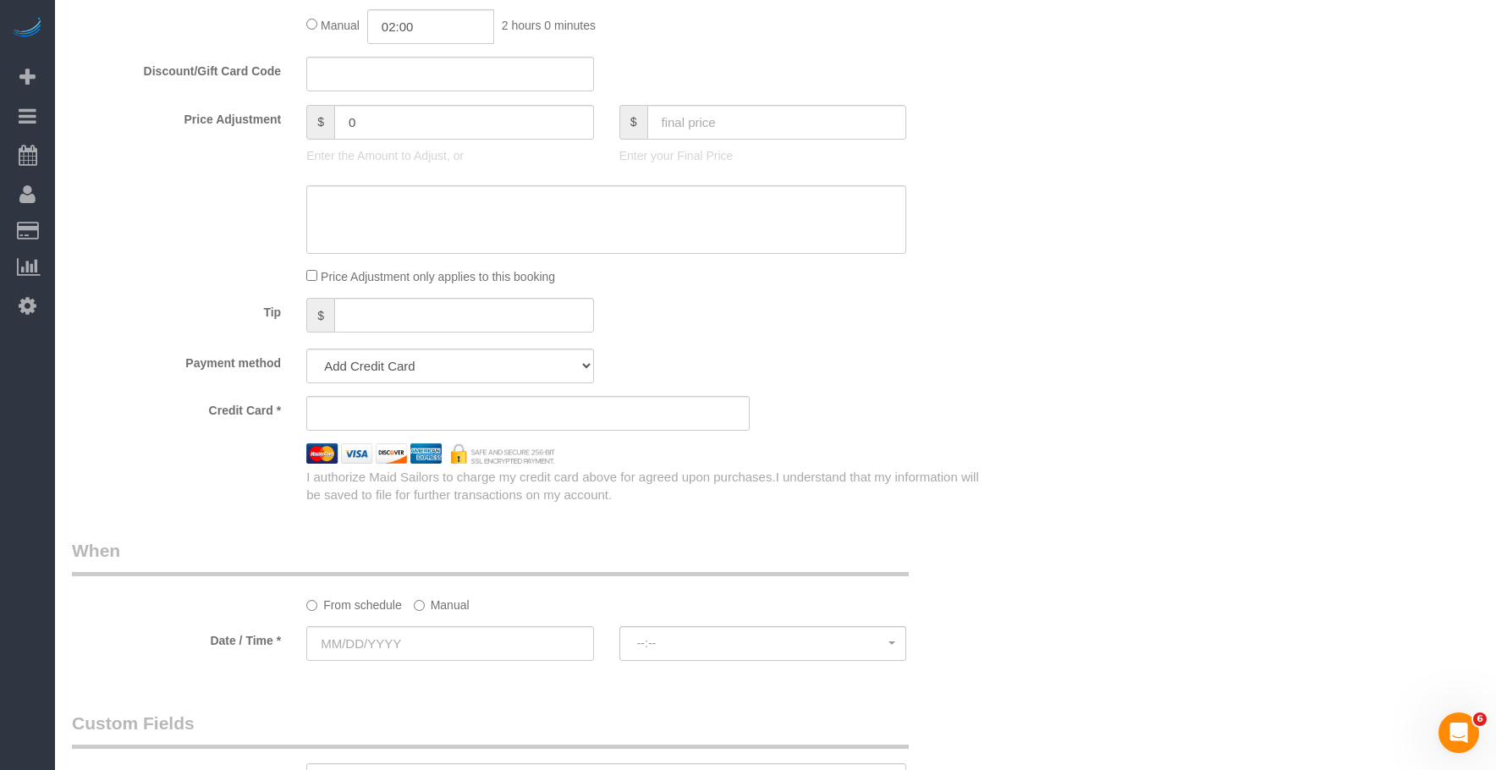
scroll to position [931, 0]
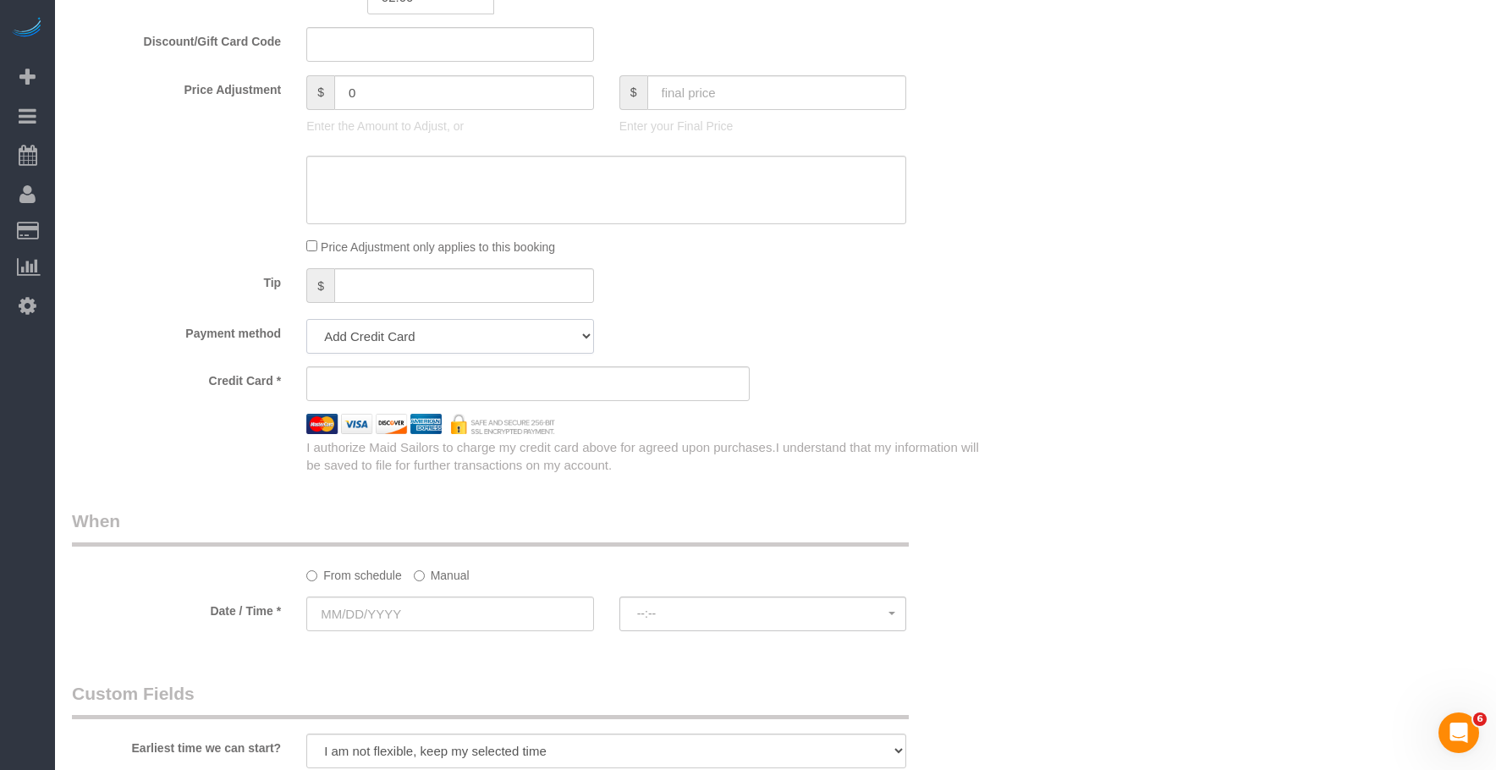
click at [436, 339] on select "Add Credit Card Cash Check Paypal" at bounding box center [450, 336] width 288 height 35
select select "string:paypal"
click at [306, 319] on select "Add Credit Card Cash Check Paypal" at bounding box center [450, 336] width 288 height 35
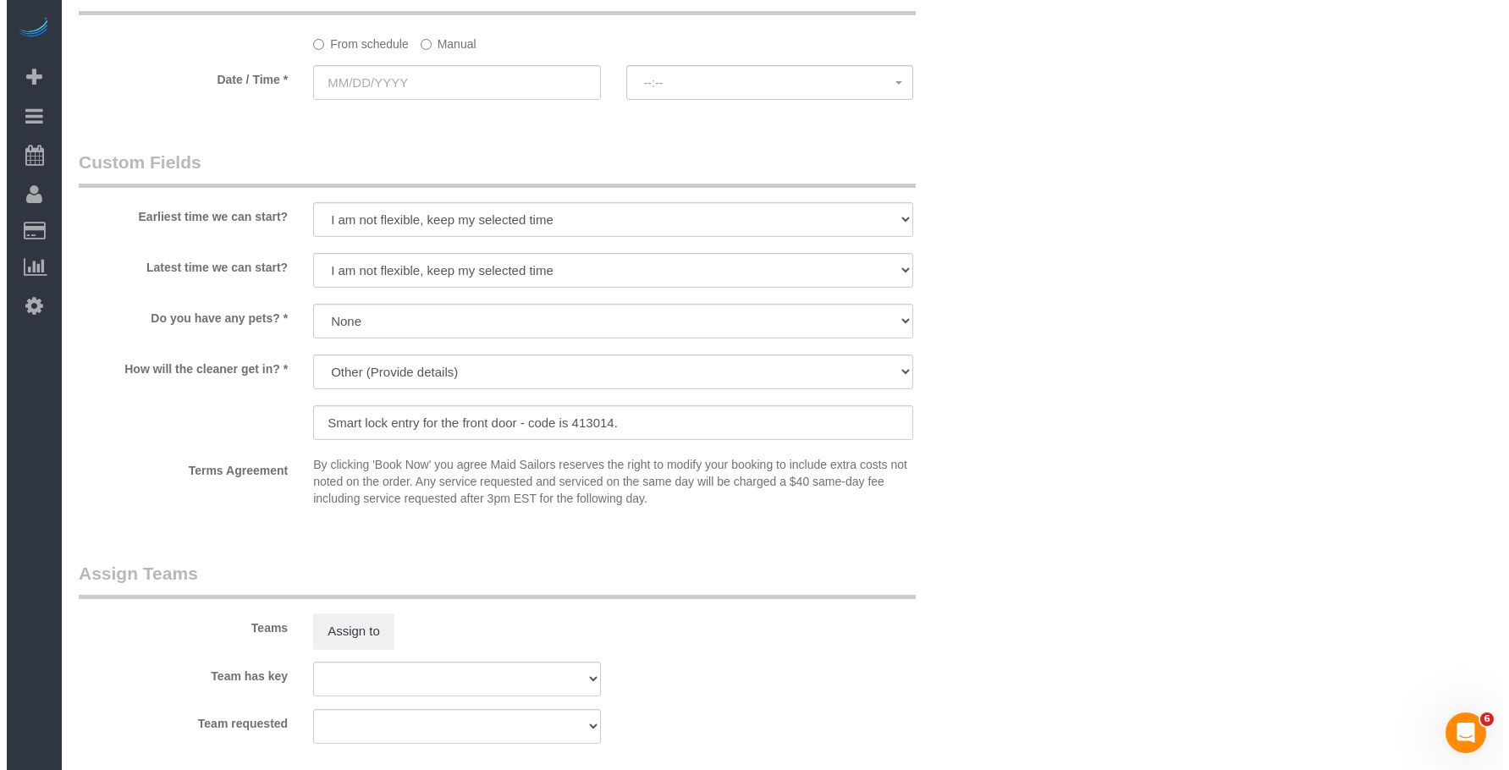
scroll to position [1693, 0]
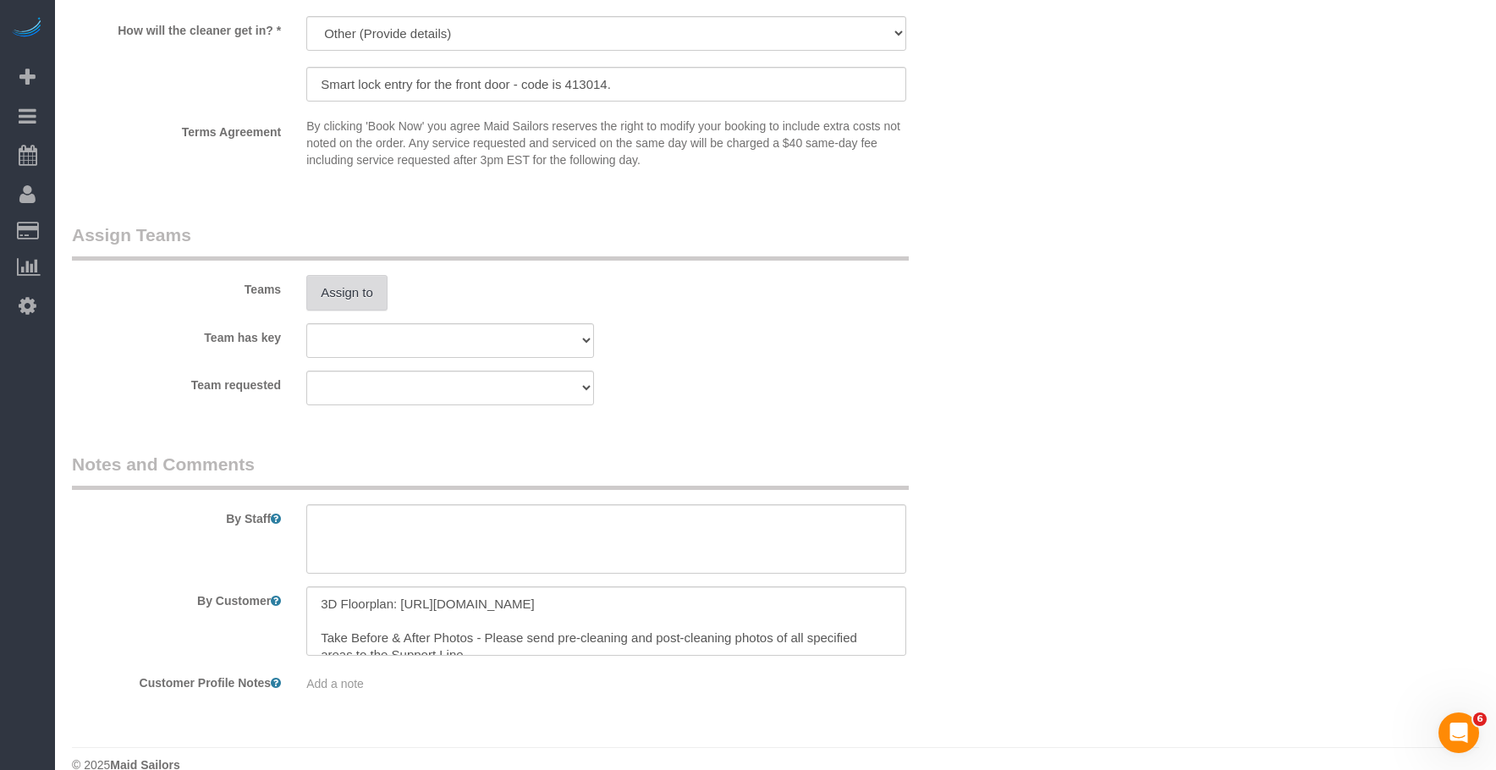
click at [346, 296] on button "Assign to" at bounding box center [346, 293] width 81 height 36
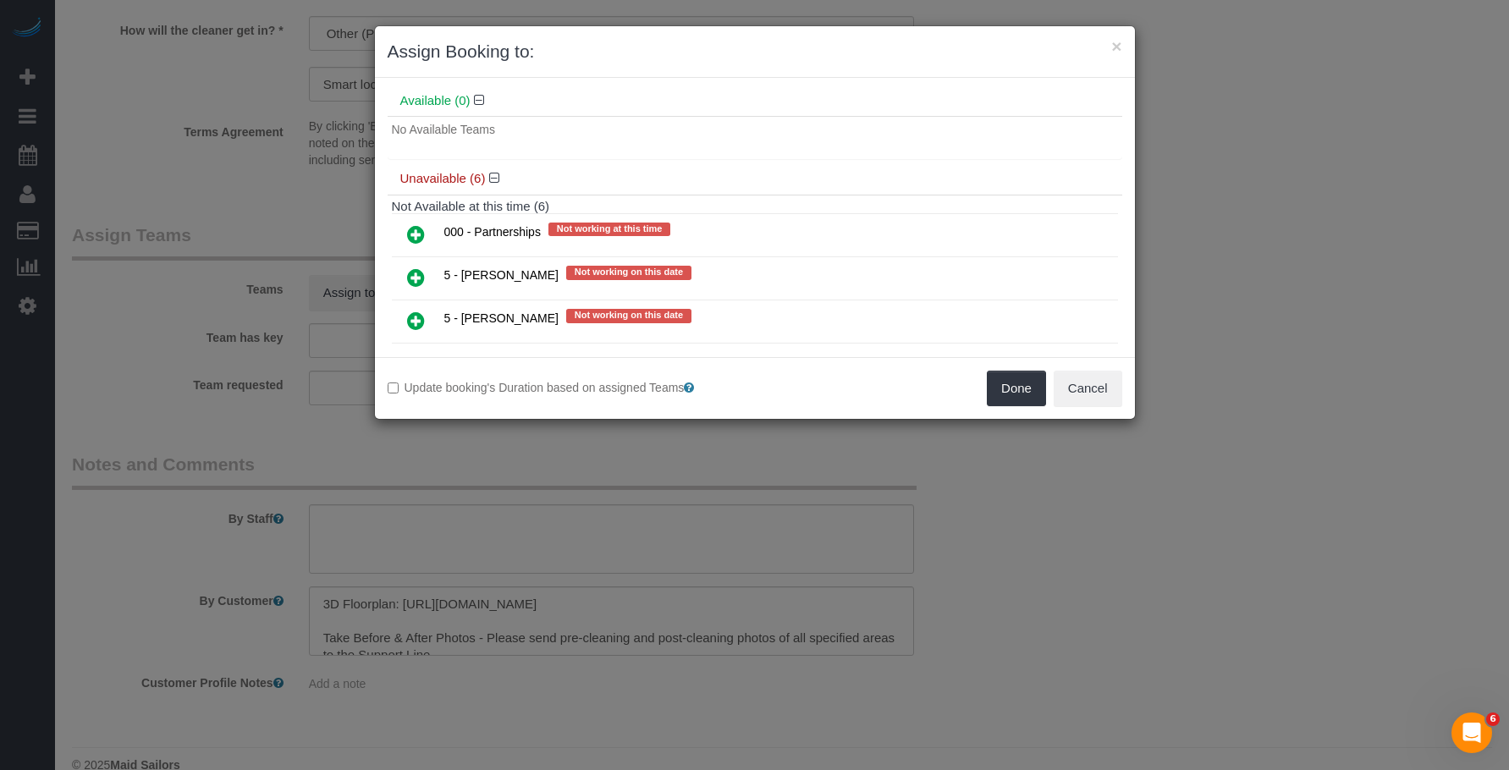
scroll to position [169, 0]
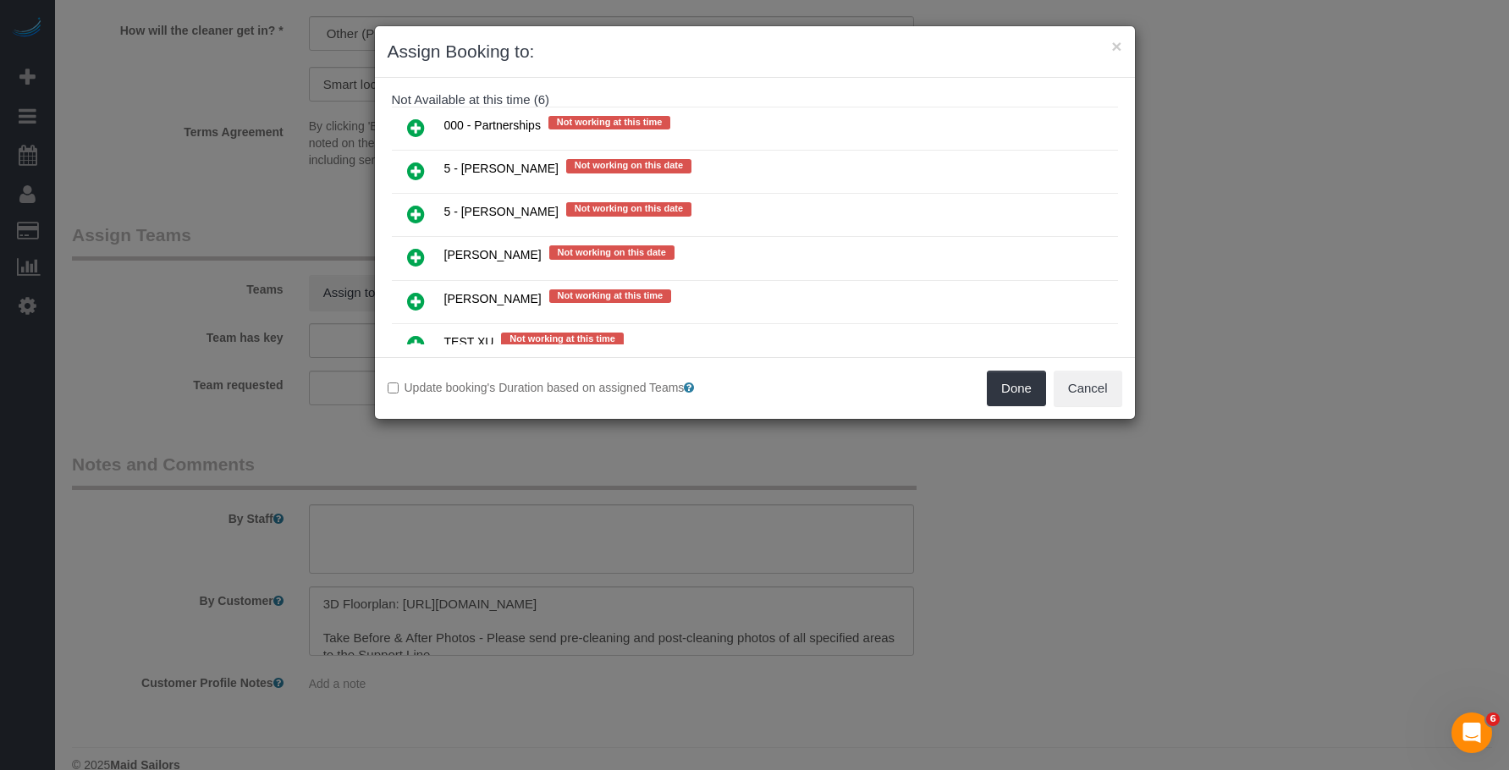
click at [419, 216] on icon at bounding box center [416, 214] width 18 height 20
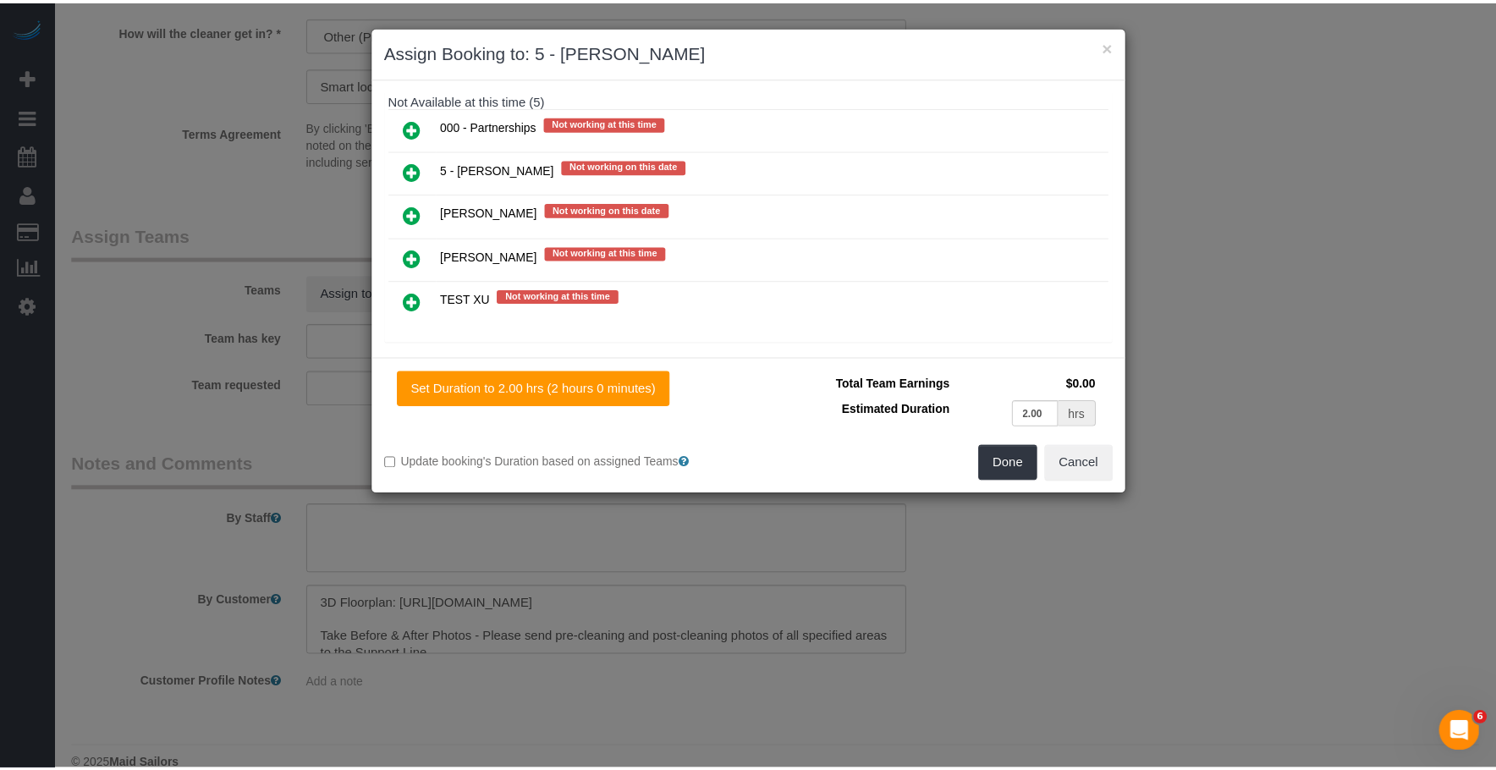
scroll to position [0, 0]
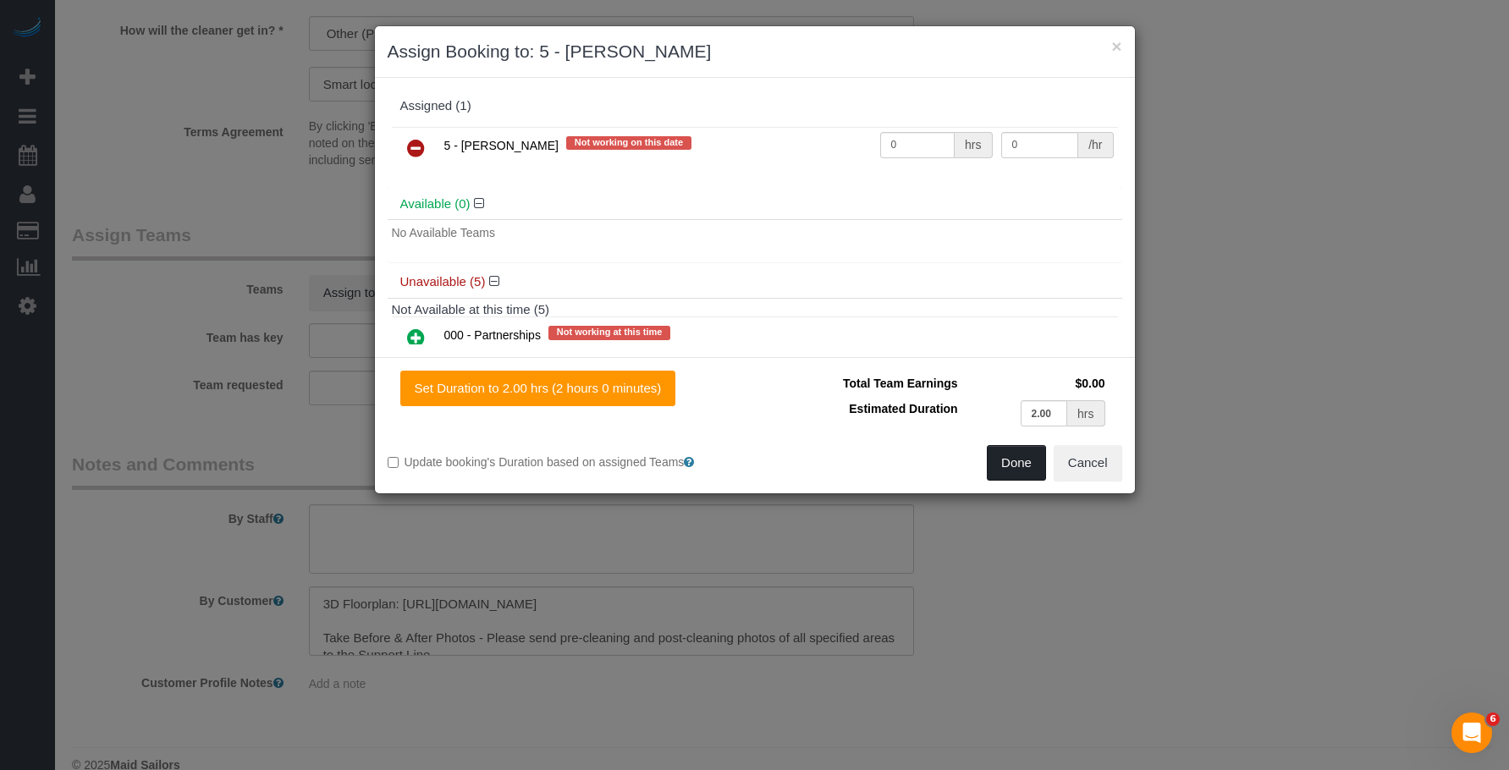
click at [1019, 452] on button "Done" at bounding box center [1016, 463] width 59 height 36
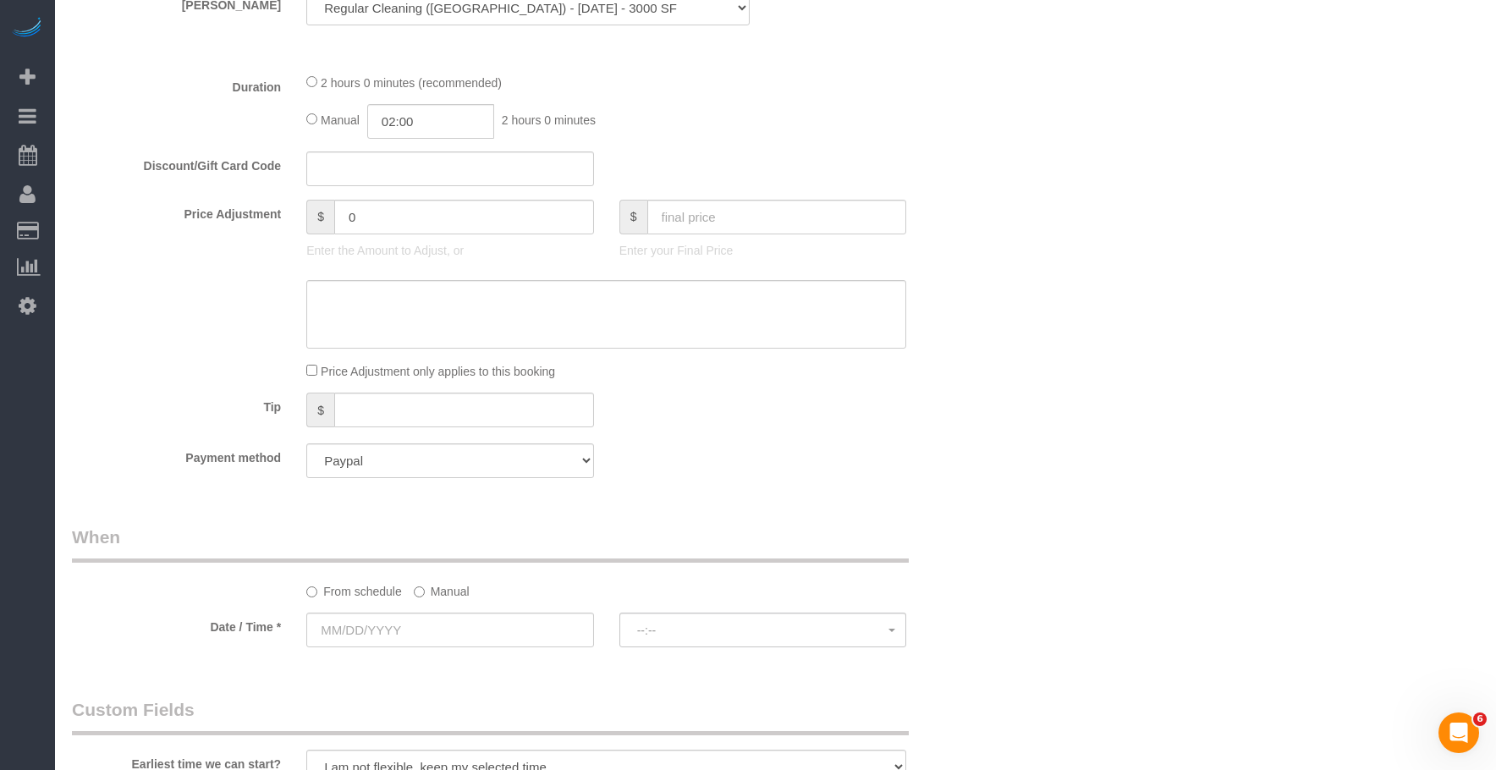
scroll to position [959, 0]
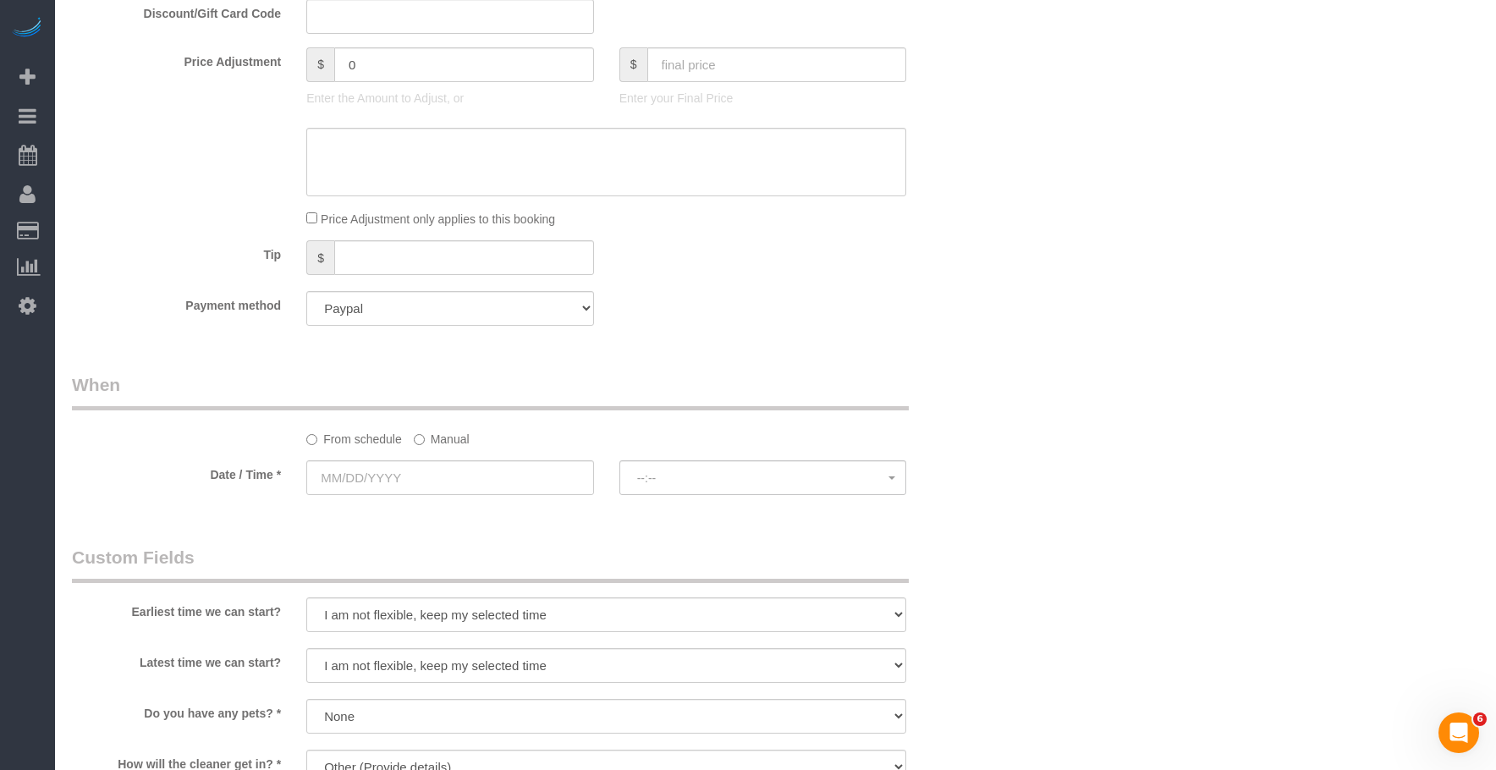
click at [439, 440] on label "Manual" at bounding box center [442, 436] width 56 height 23
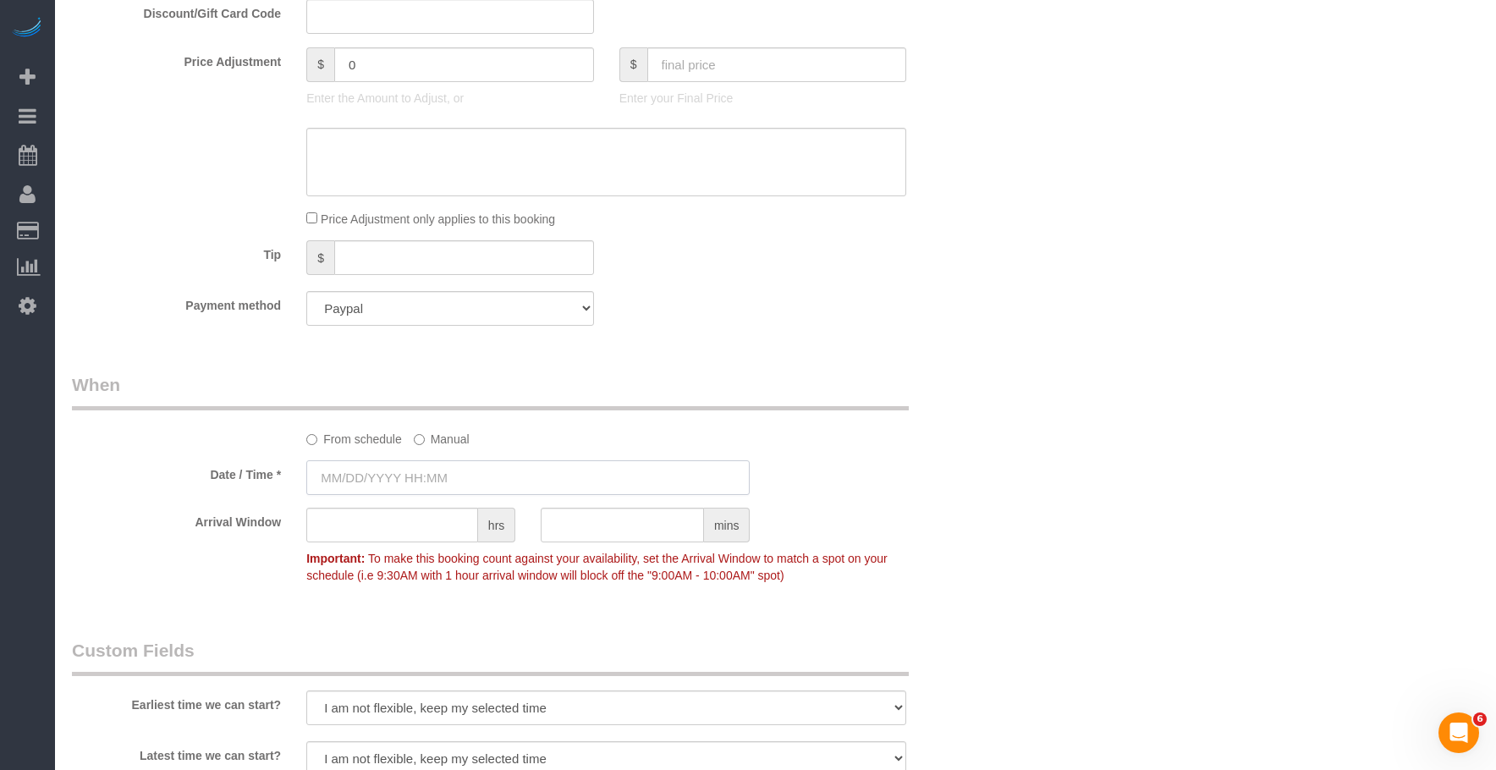
click at [498, 476] on input "text" at bounding box center [527, 477] width 443 height 35
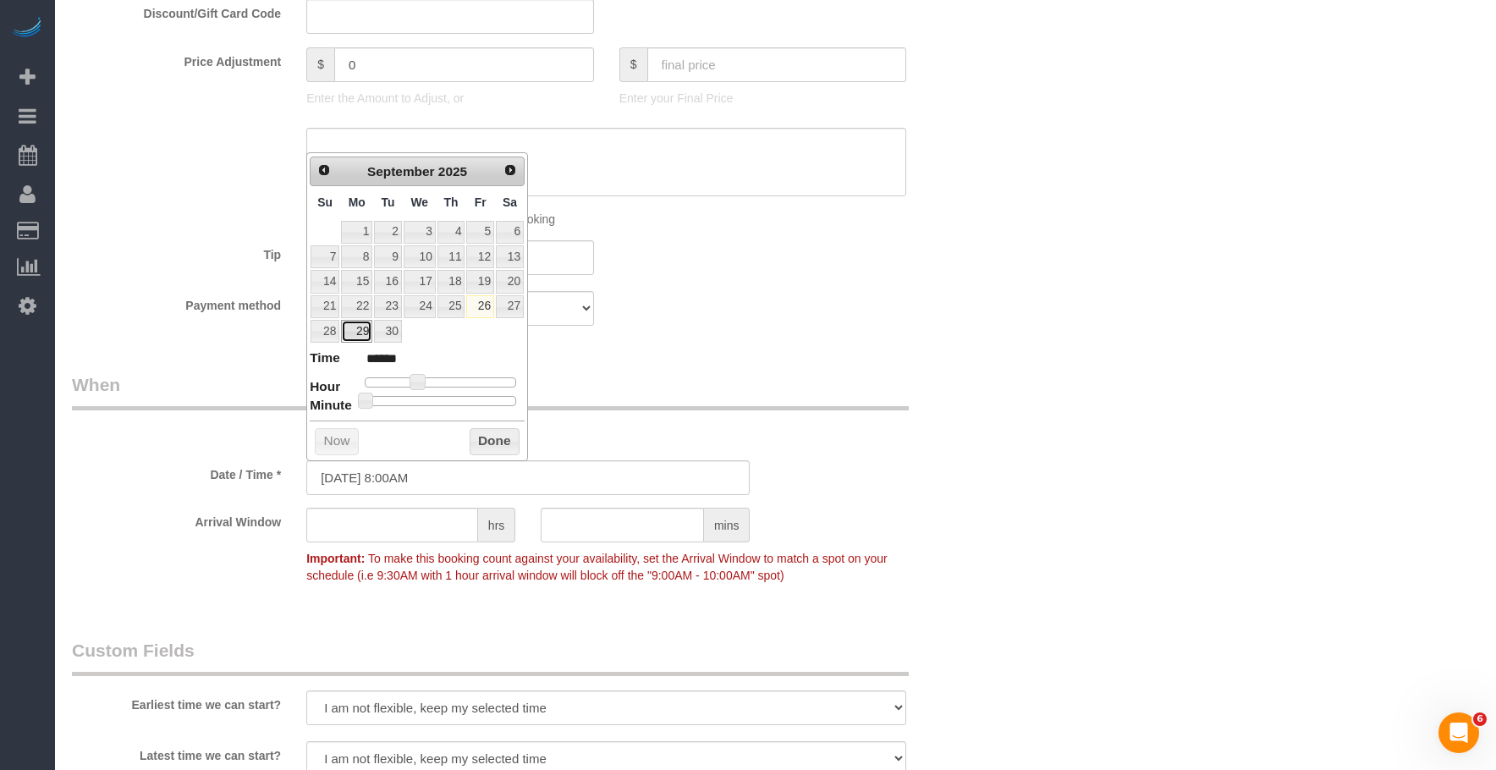
click at [360, 329] on link "29" at bounding box center [356, 331] width 31 height 23
type input "09/29/2025 9:00AM"
type input "******"
type input "09/29/2025 10:00AM"
type input "*******"
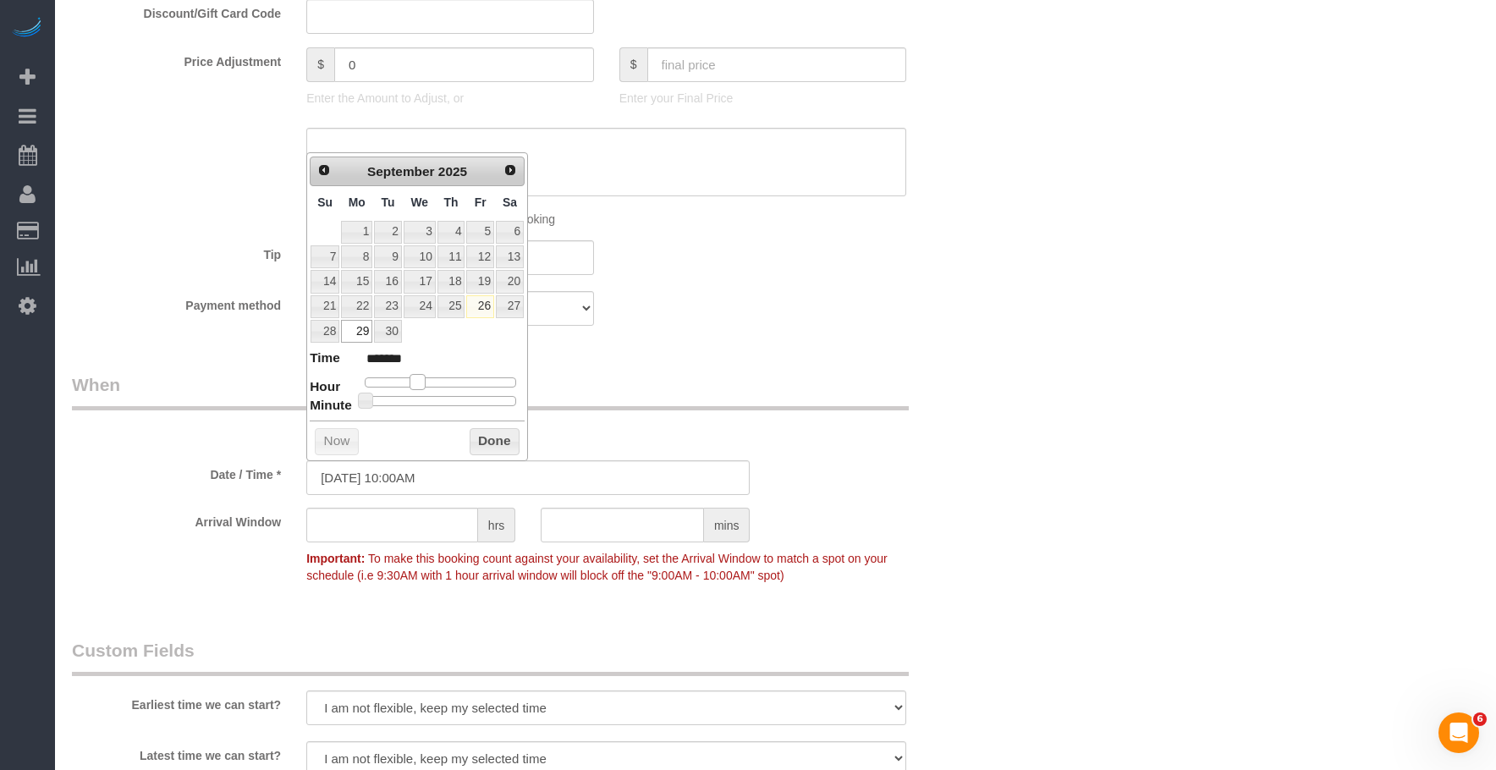
type input "09/29/2025 11:00AM"
type input "*******"
type input "09/29/2025 12:00PM"
type input "*******"
drag, startPoint x: 424, startPoint y: 383, endPoint x: 450, endPoint y: 387, distance: 26.5
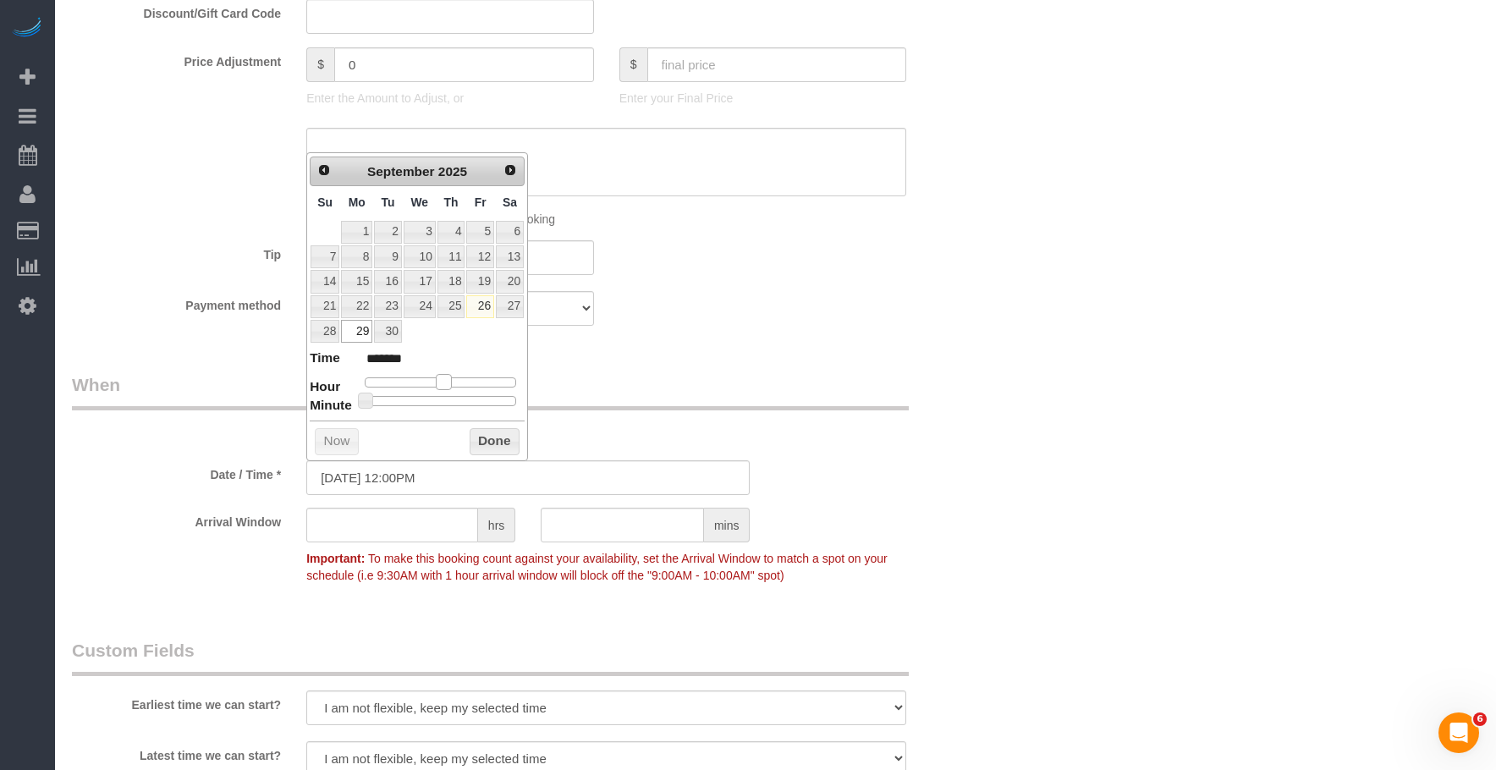
click at [450, 387] on span at bounding box center [443, 381] width 15 height 15
click at [1187, 389] on div "Who Email [EMAIL_ADDRESS][DOMAIN_NAME] Name * [GEOGRAPHIC_DATA] Living Where Ad…" at bounding box center [775, 334] width 1407 height 2463
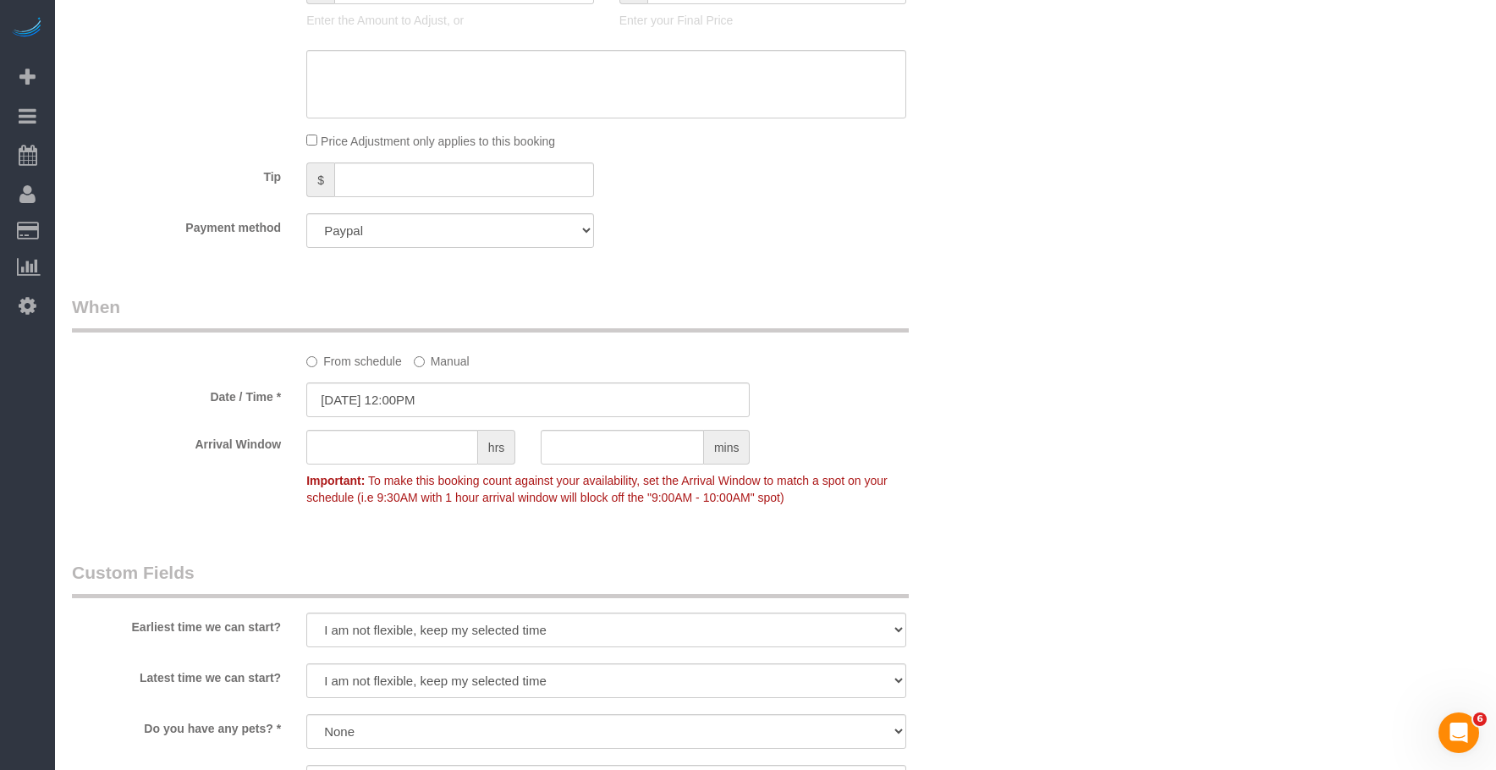
scroll to position [1100, 0]
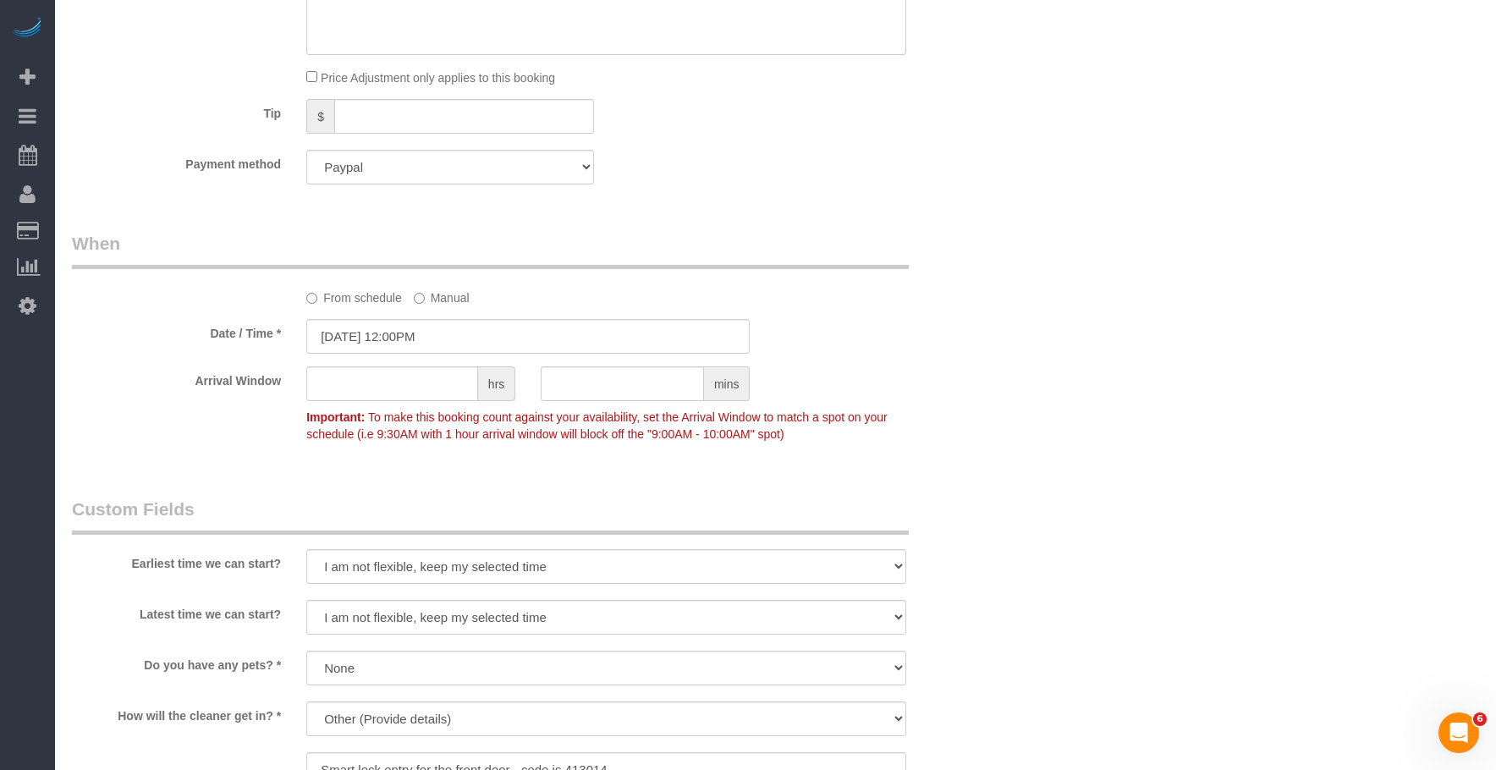
click at [906, 218] on div "Who Email [EMAIL_ADDRESS][DOMAIN_NAME] Name * [GEOGRAPHIC_DATA] Living Where Ad…" at bounding box center [528, 193] width 939 height 2463
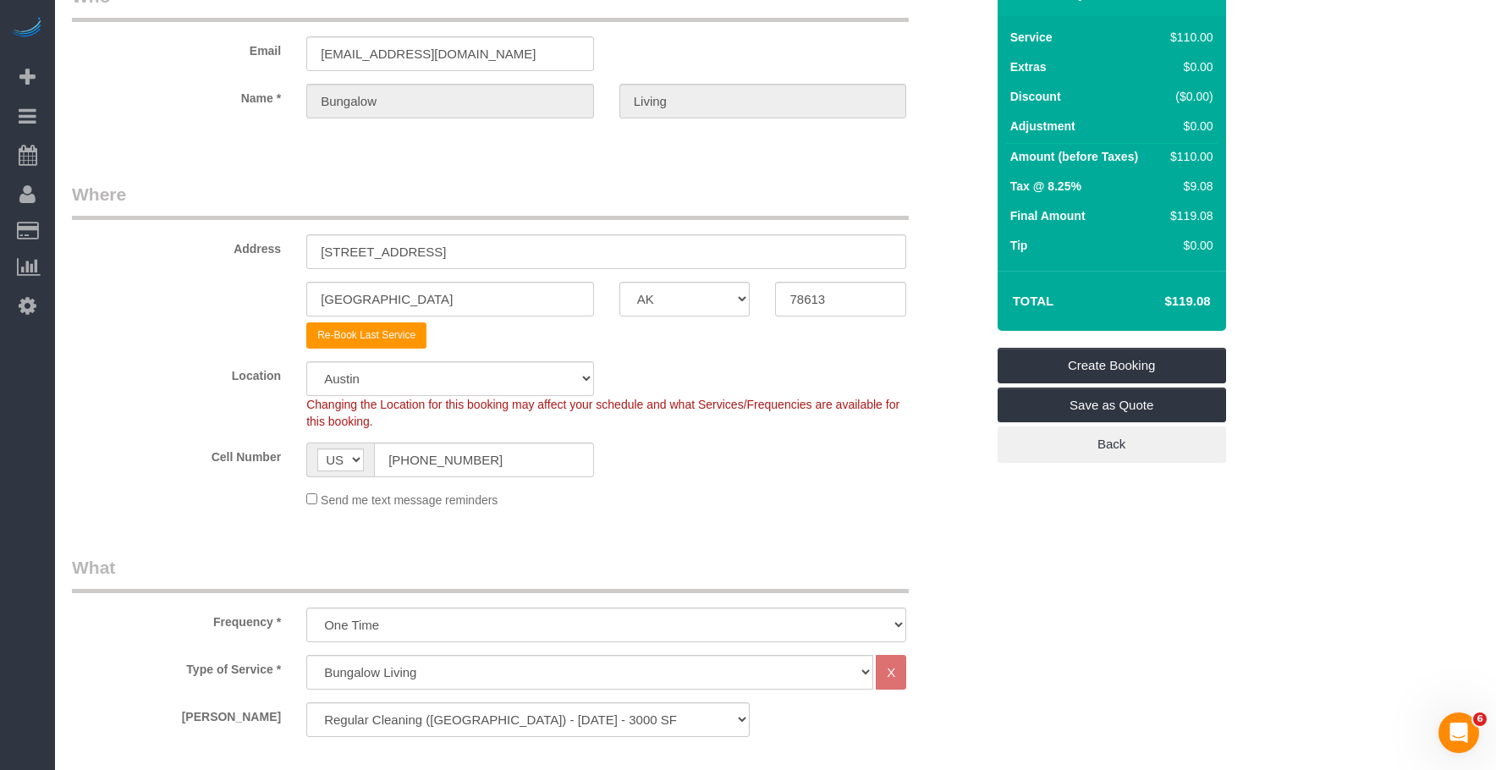
scroll to position [0, 0]
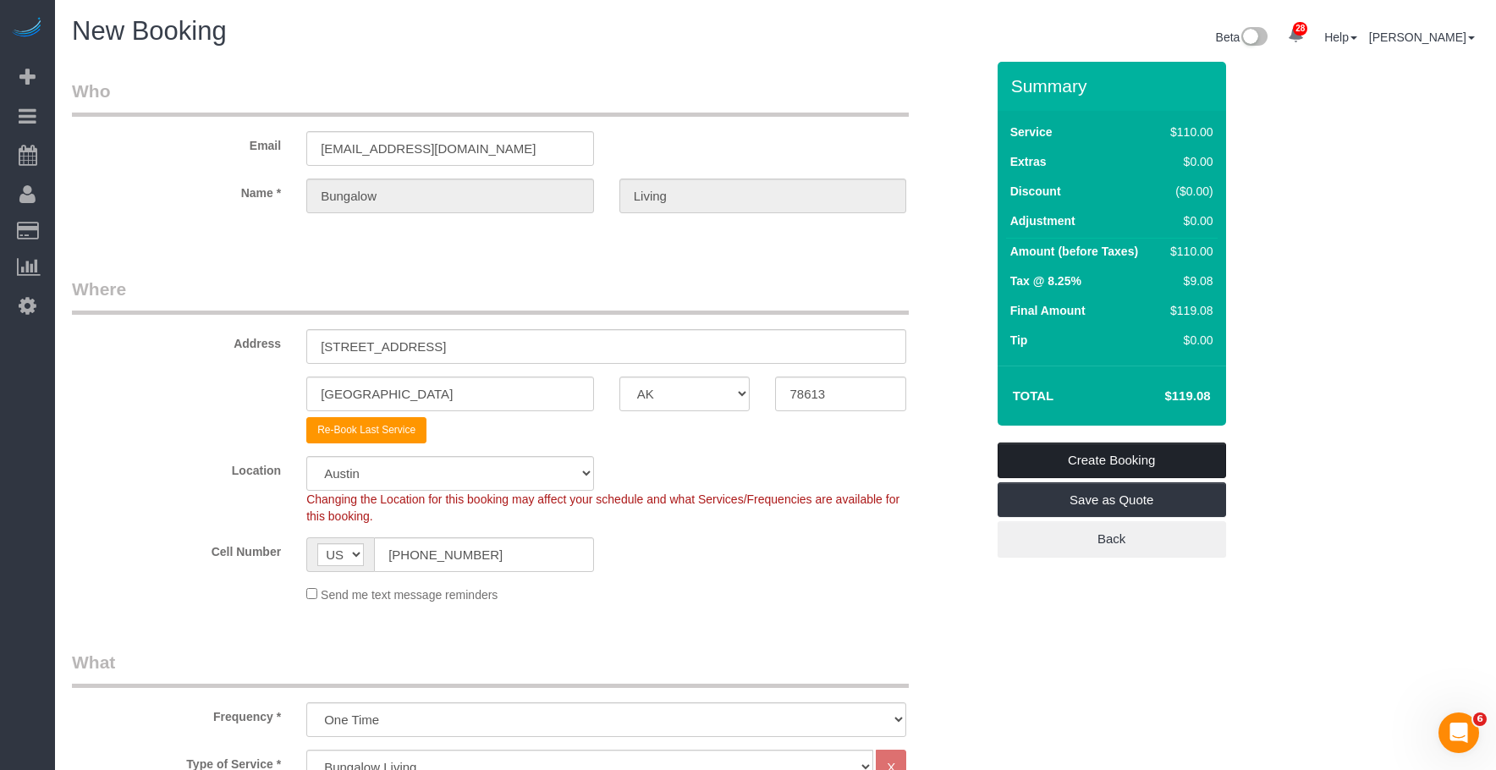
click at [1191, 462] on link "Create Booking" at bounding box center [1112, 461] width 229 height 36
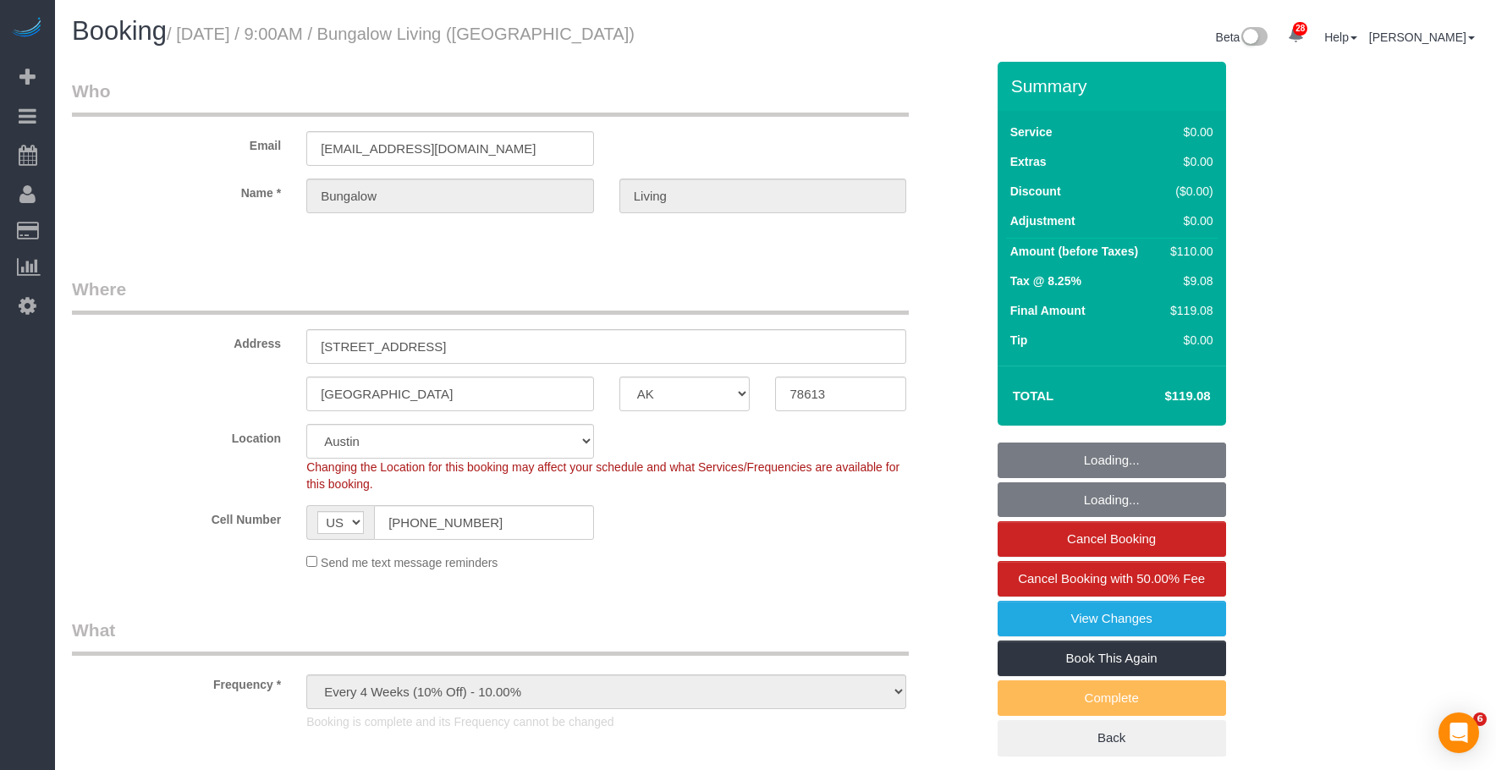
select select "[GEOGRAPHIC_DATA]"
select select "spot1"
select select "number:89"
select select "number:90"
select select "number:15"
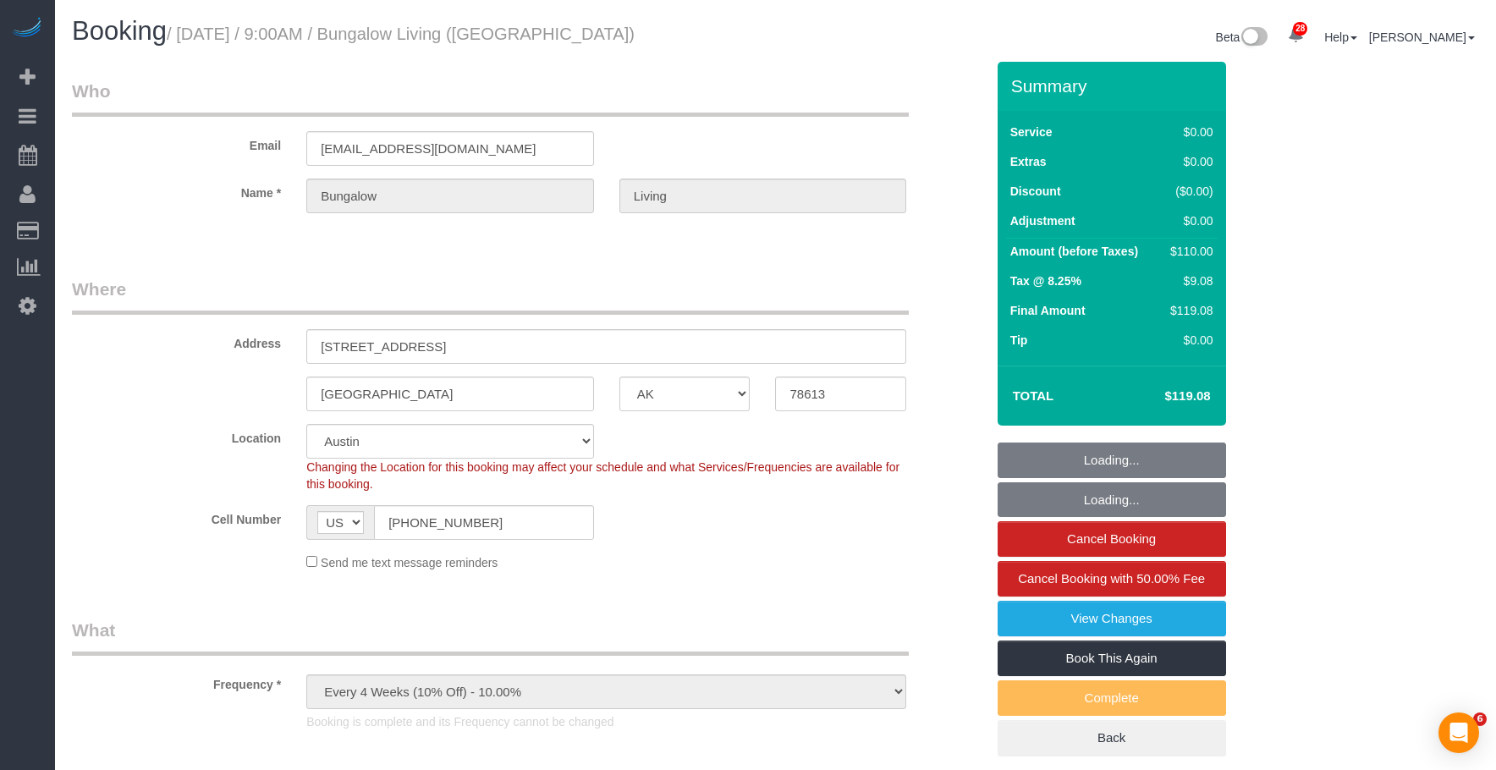
select select "number:7"
select select "object:1095"
select select "6"
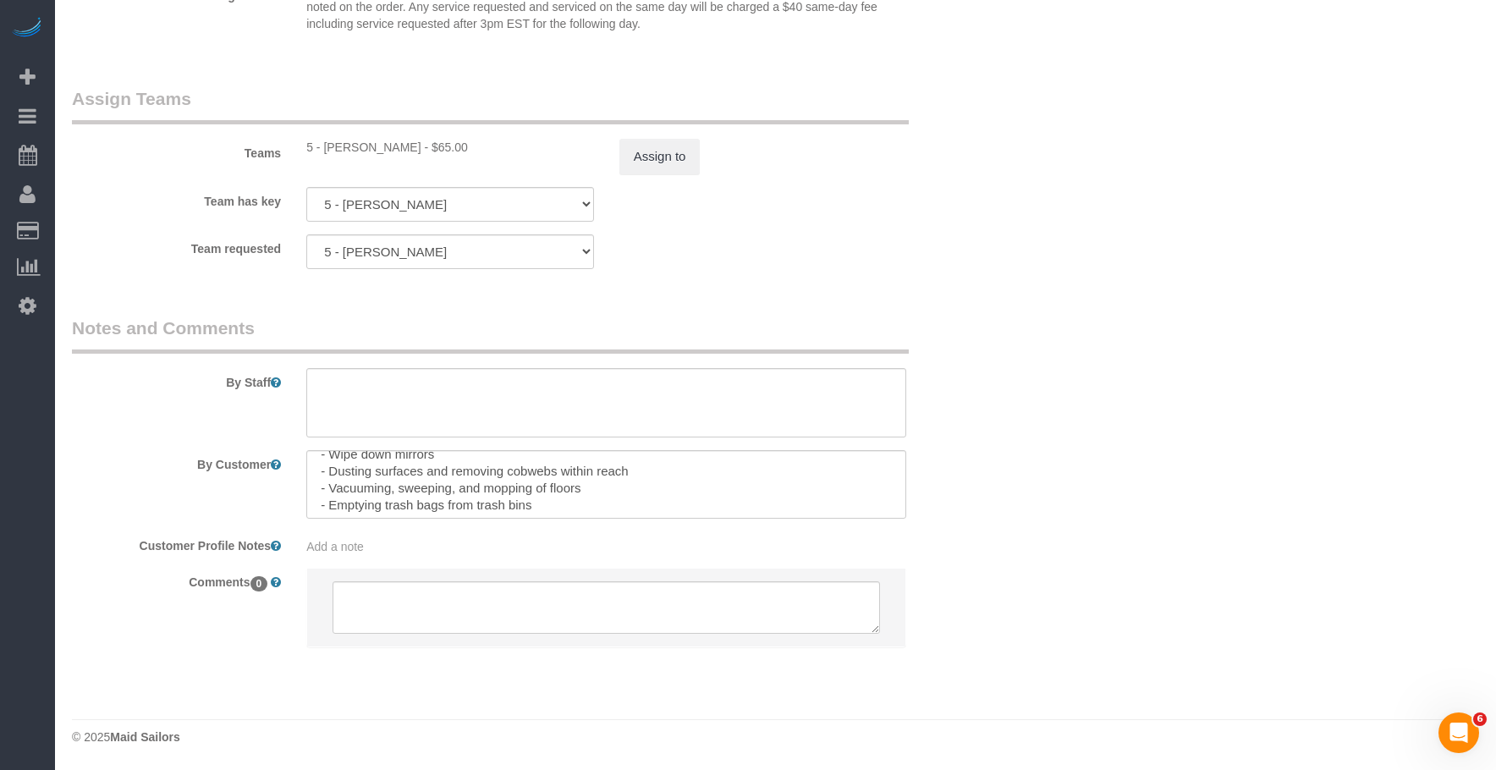
scroll to position [236, 0]
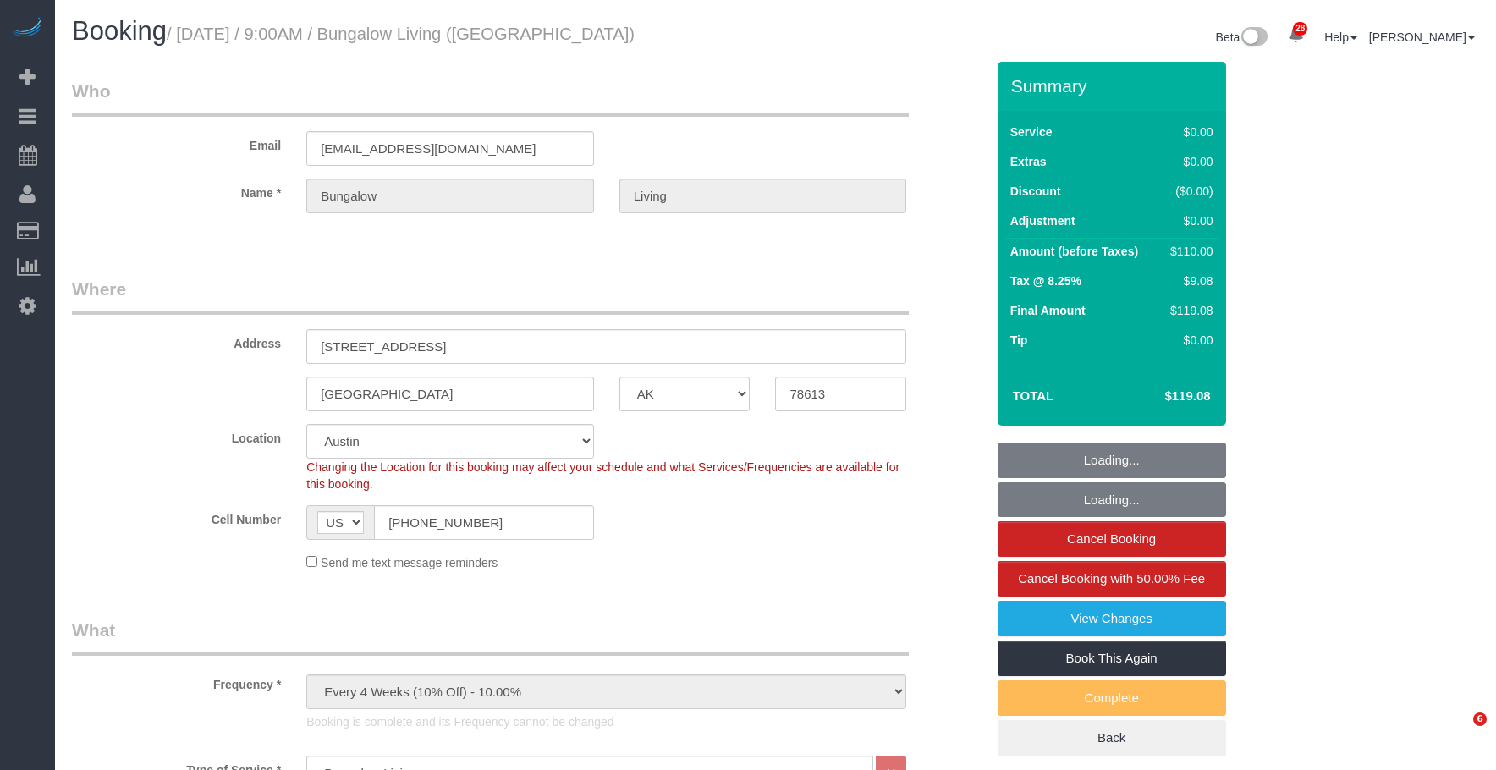
select select "[GEOGRAPHIC_DATA]"
select select "6"
select select "spot1"
select select "number:89"
select select "number:90"
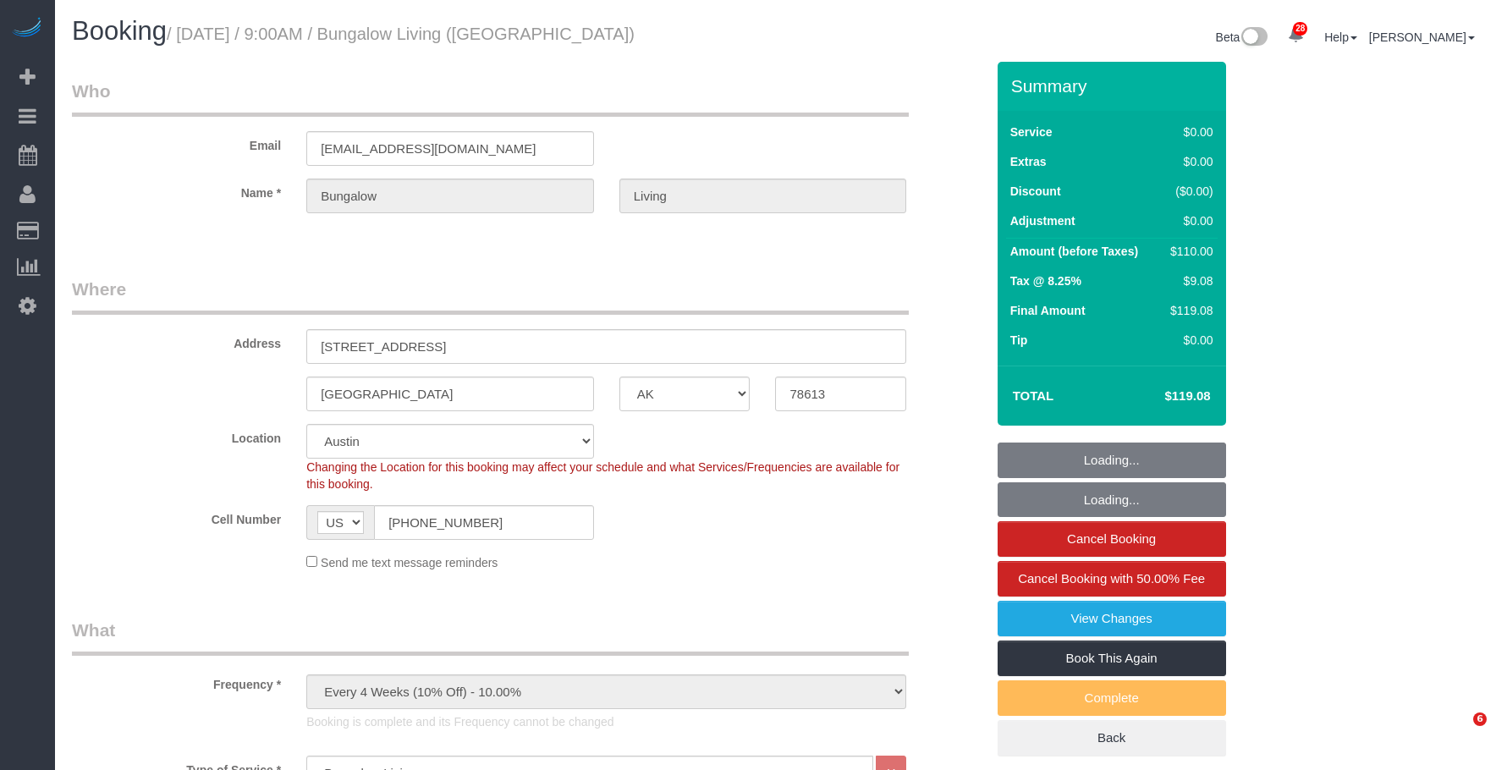
select select "number:15"
select select "number:7"
click at [725, 300] on legend "Where" at bounding box center [490, 296] width 837 height 38
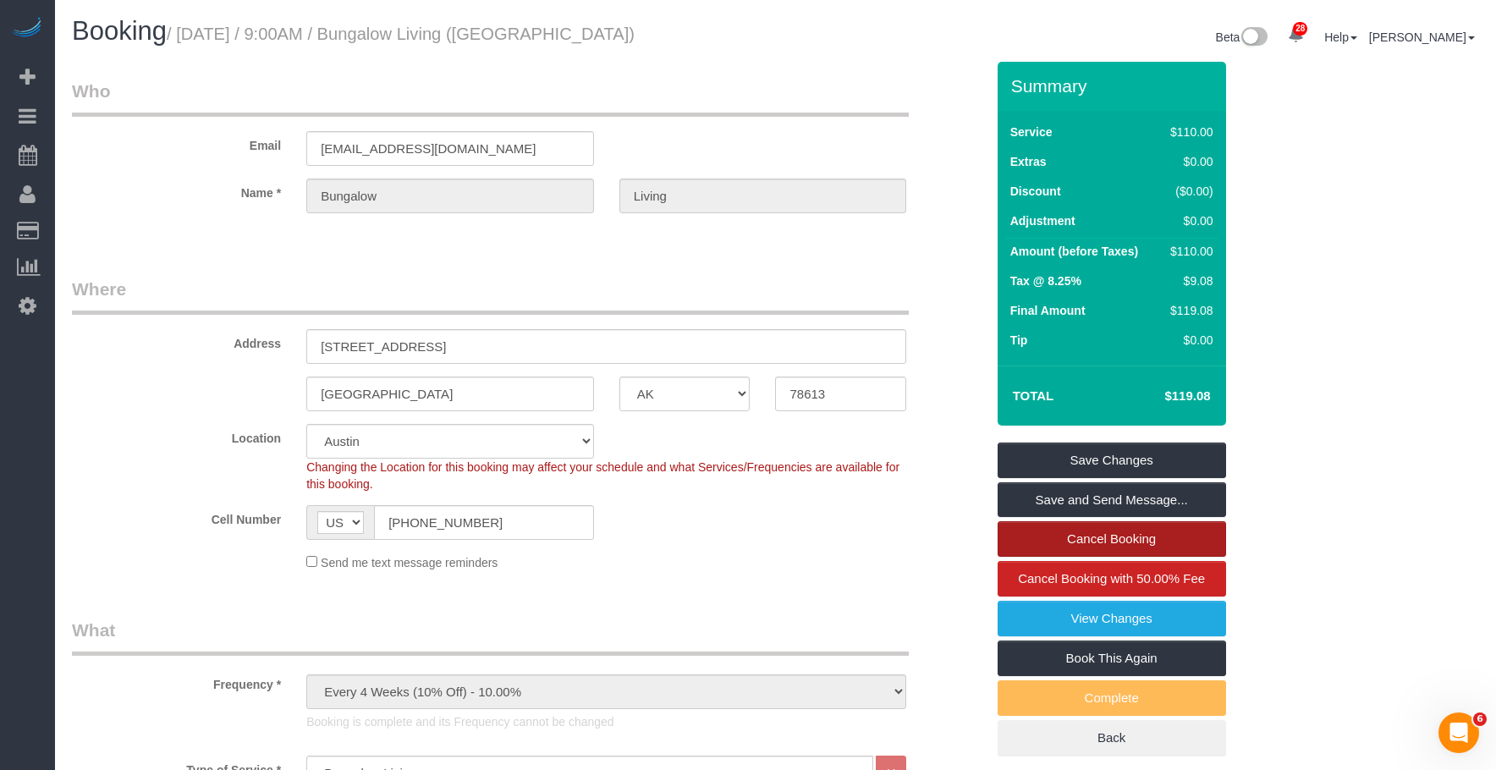
click at [1105, 533] on link "Cancel Booking" at bounding box center [1112, 539] width 229 height 36
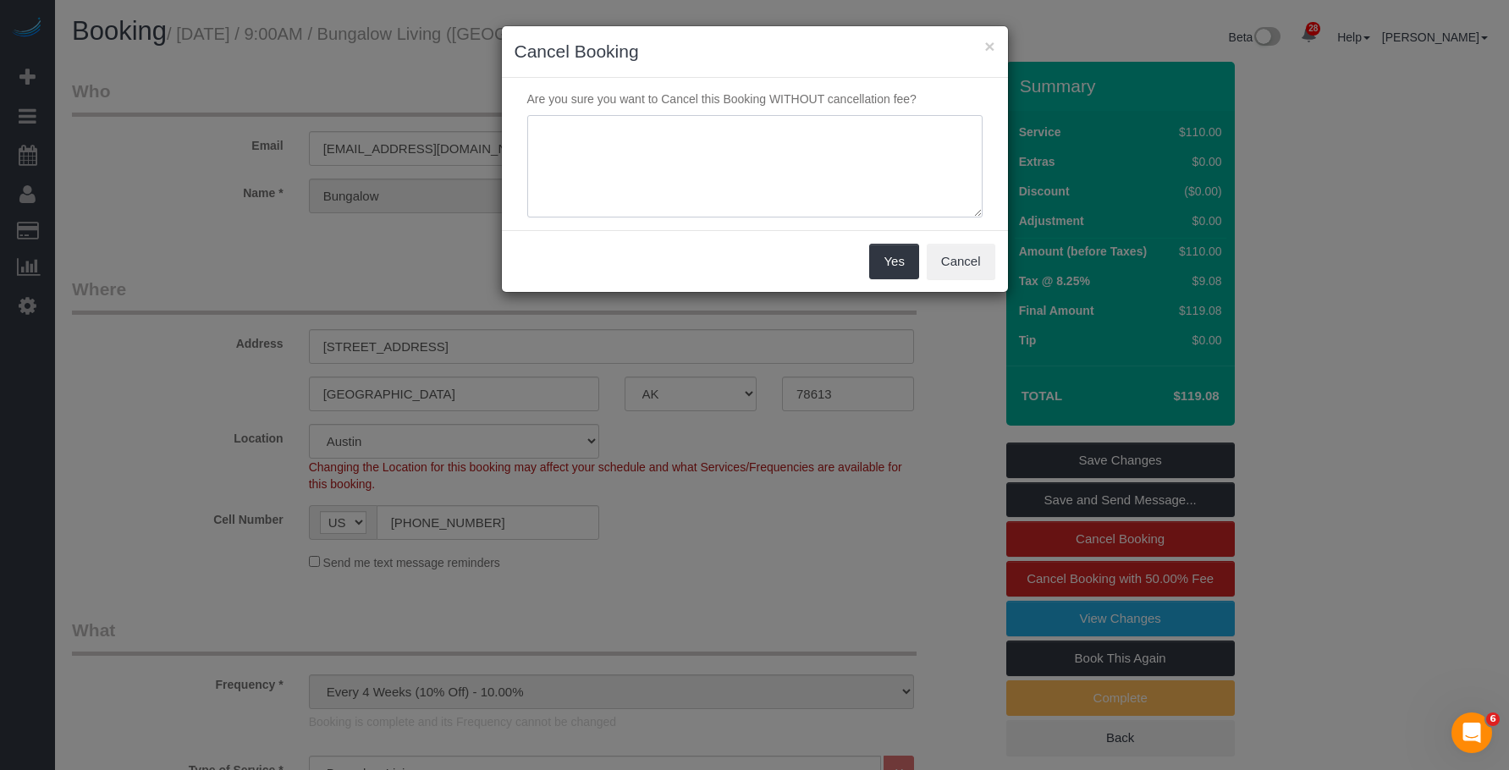
click at [677, 173] on textarea at bounding box center [754, 166] width 455 height 103
drag, startPoint x: 604, startPoint y: 143, endPoint x: 490, endPoint y: 120, distance: 116.5
click at [486, 122] on div "× Cancel Booking Are you sure you want to Cancel this Booking WITHOUT cancellat…" at bounding box center [754, 385] width 1509 height 770
click at [600, 135] on textarea "To enrich screen reader interactions, please activate Accessibility in Grammarl…" at bounding box center [754, 166] width 455 height 103
click at [746, 141] on textarea "To enrich screen reader interactions, please activate Accessibility in Grammarl…" at bounding box center [754, 166] width 455 height 103
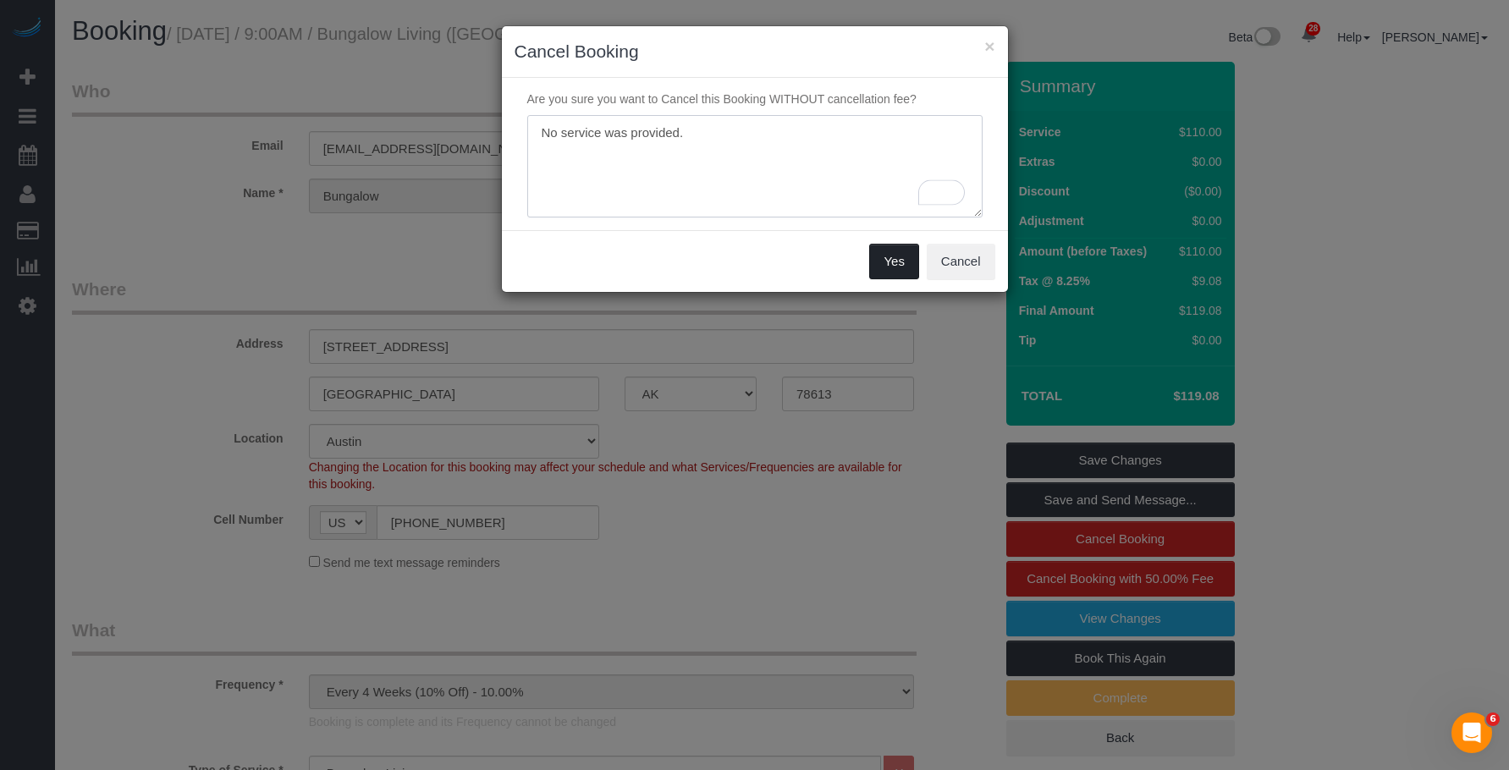
type textarea "No service was provided."
click at [886, 260] on button "Yes" at bounding box center [893, 262] width 49 height 36
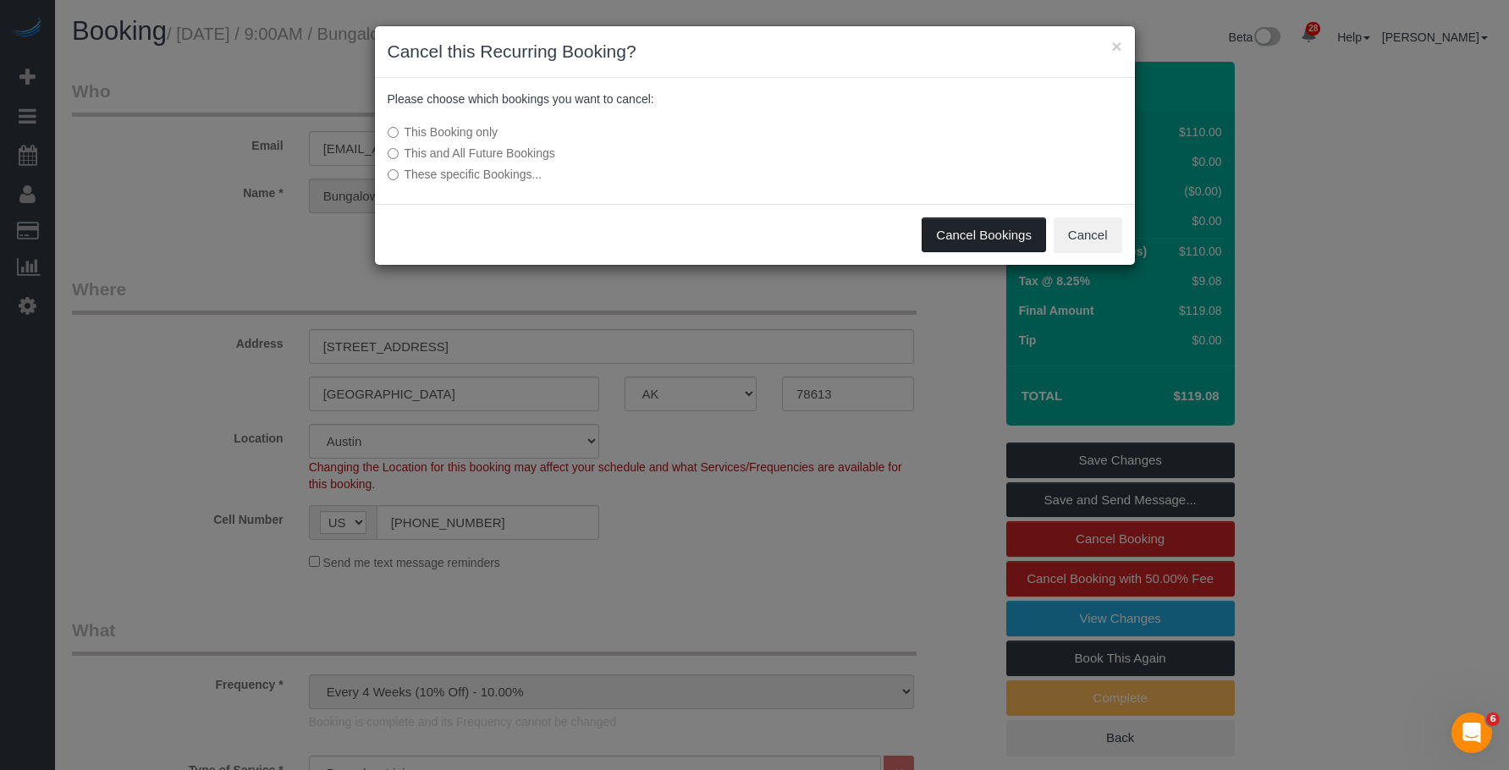
click at [989, 223] on button "Cancel Bookings" at bounding box center [984, 236] width 124 height 36
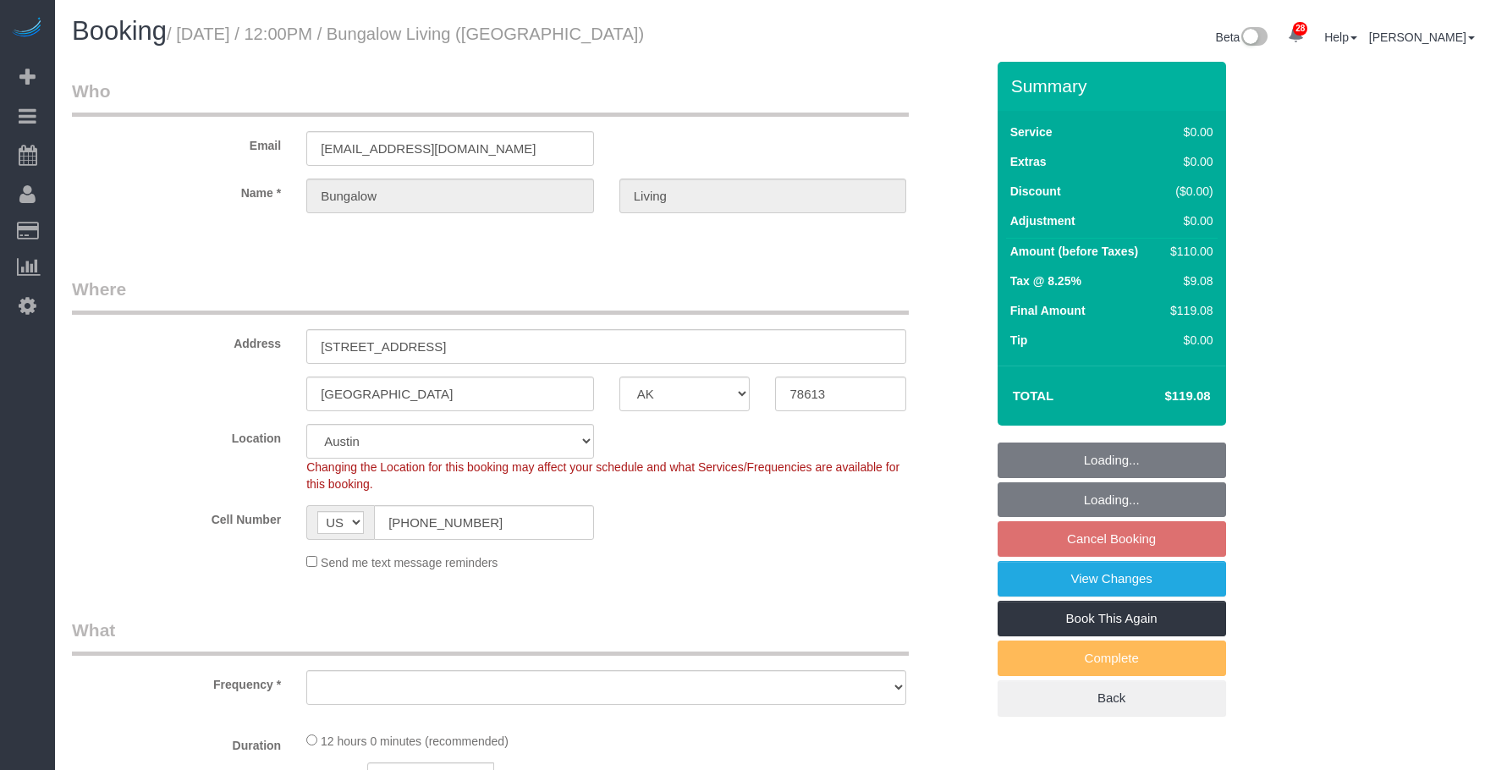
select select "[GEOGRAPHIC_DATA]"
select select "number:89"
select select "number:90"
select select "number:15"
select select "number:7"
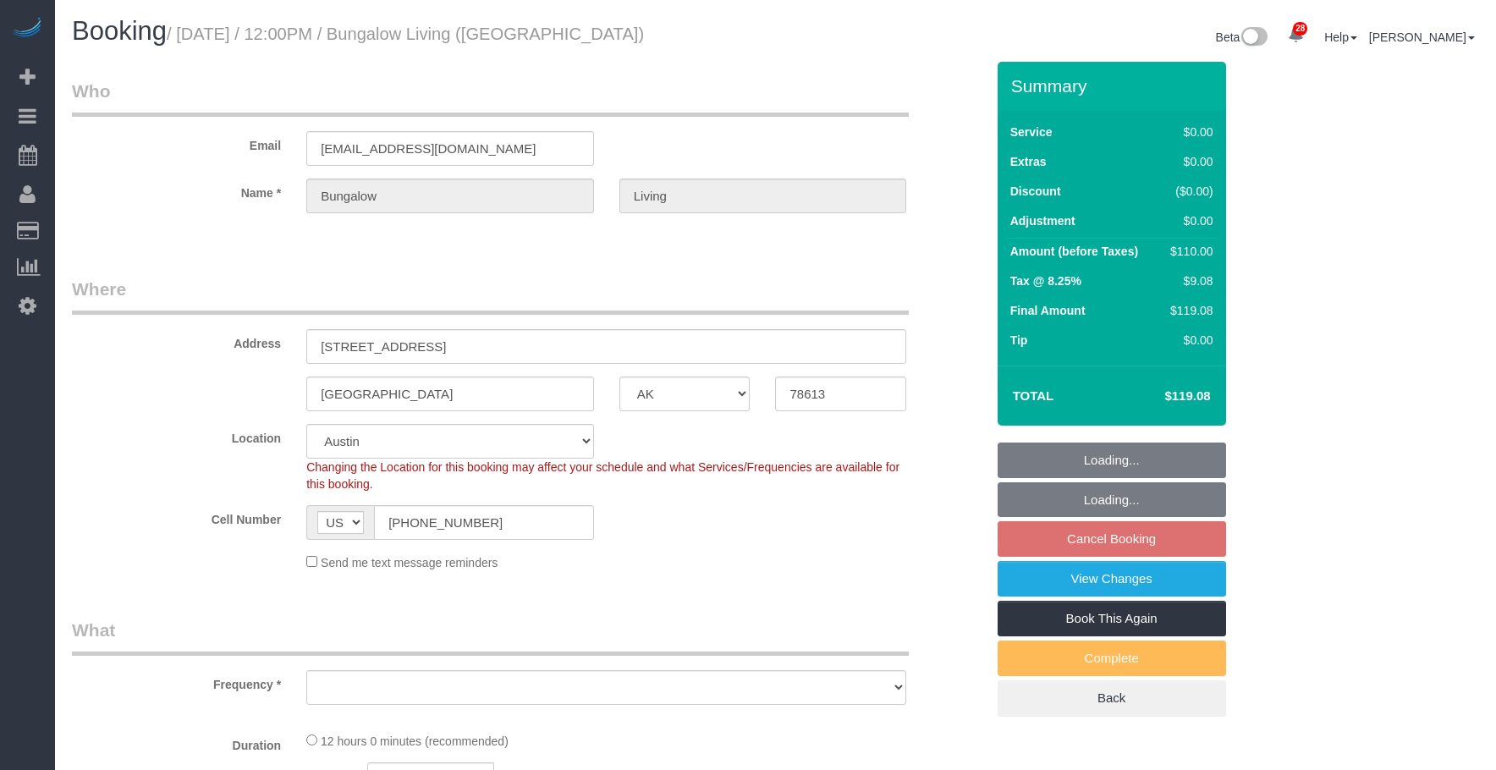
select select "object:1081"
select select "spot5"
select select "6"
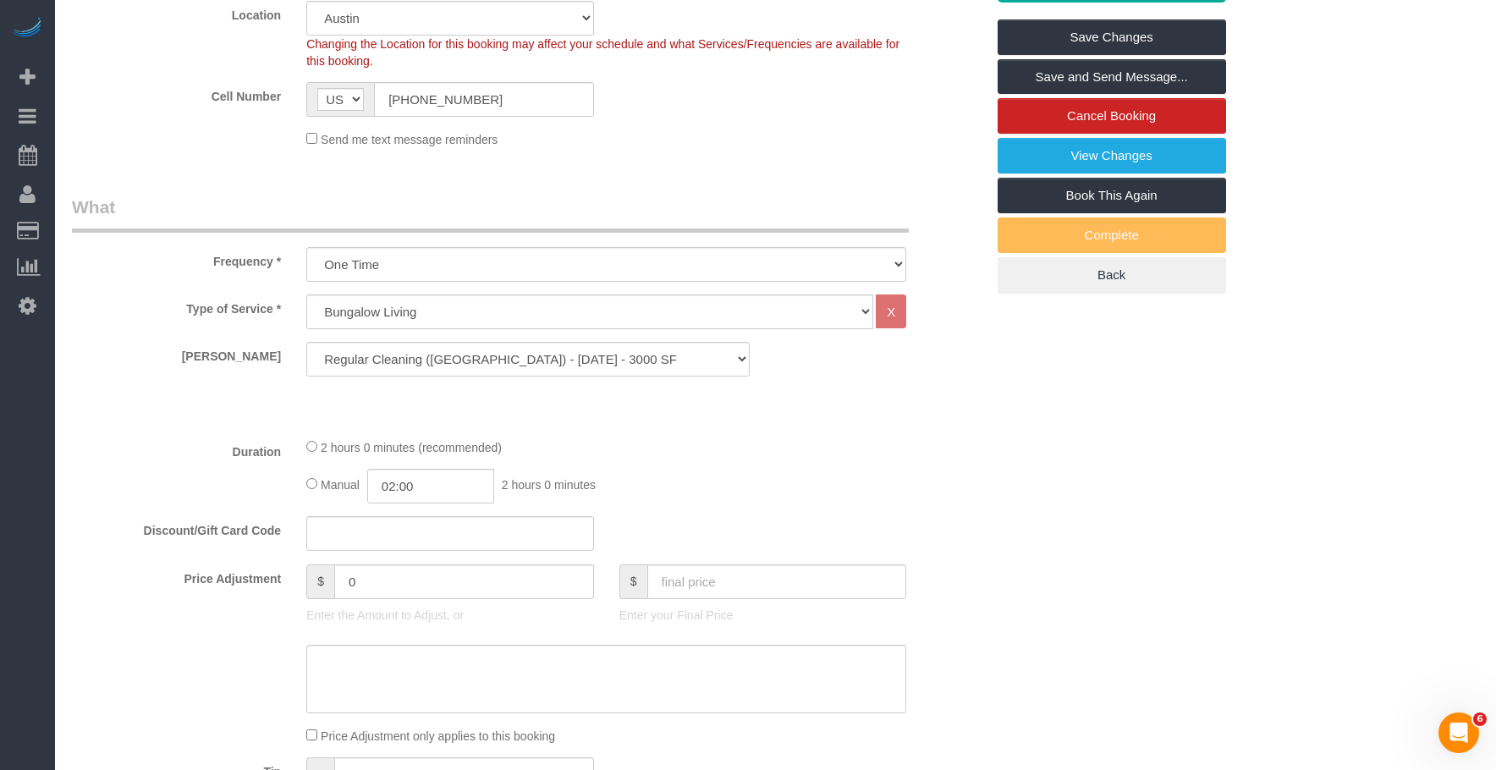
scroll to position [677, 0]
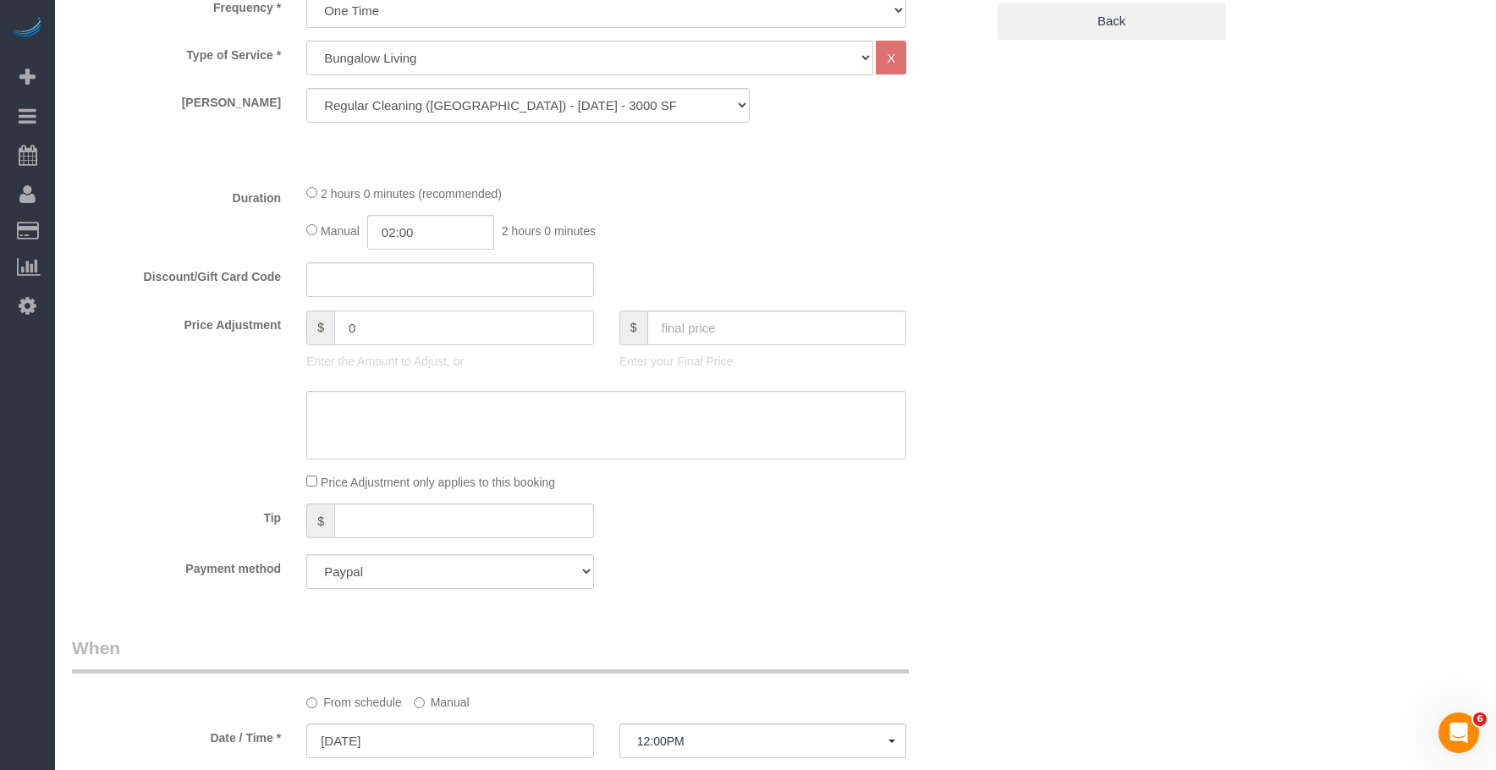
drag, startPoint x: 295, startPoint y: 337, endPoint x: 247, endPoint y: 326, distance: 49.5
click at [247, 329] on div "Price Adjustment $ 0 Enter the Amount to Adjust, or $ Enter your Final Price" at bounding box center [528, 345] width 939 height 68
type input "-110"
click at [415, 420] on textarea at bounding box center [606, 425] width 600 height 69
paste textarea "[URL][DOMAIN_NAME]"
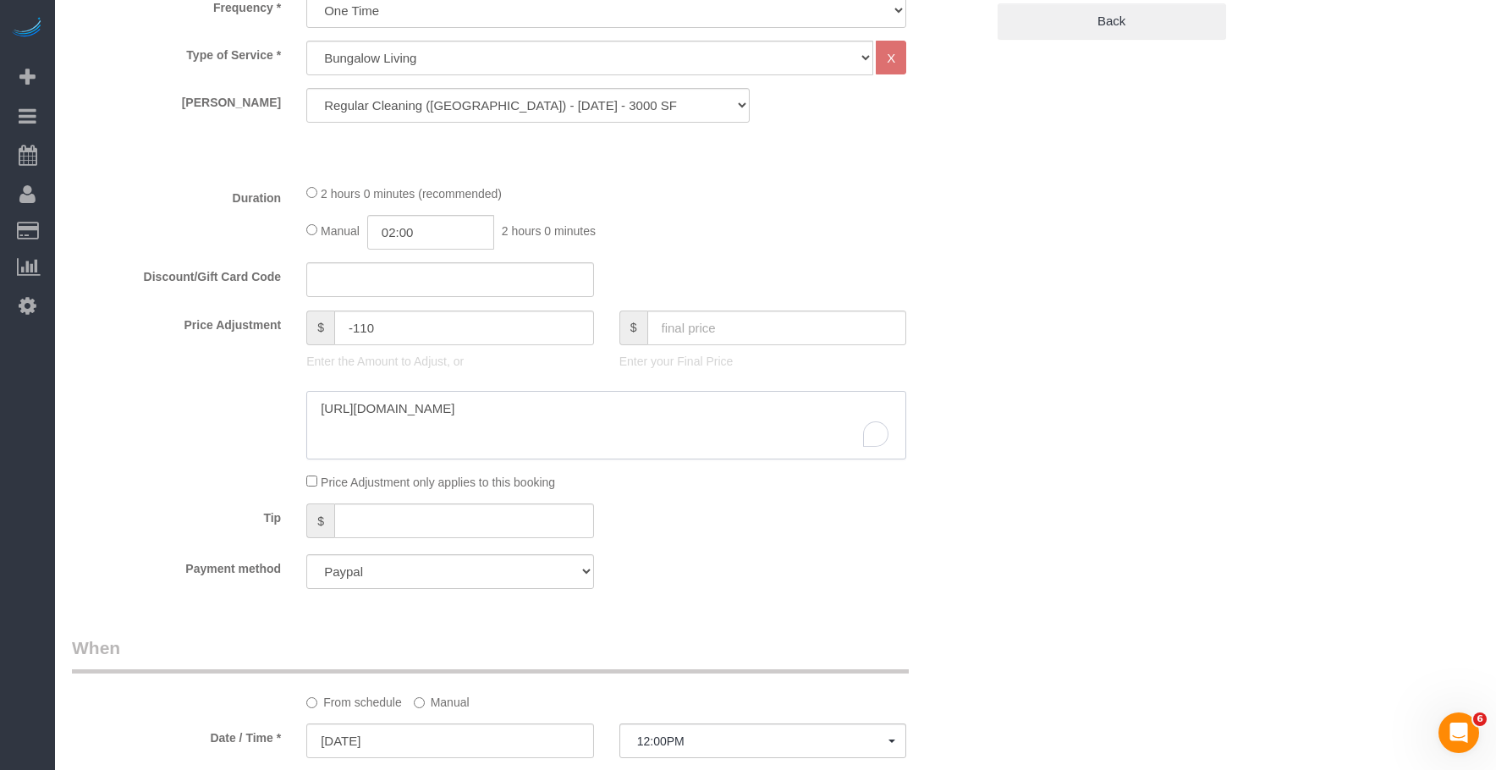
type textarea "[URL][DOMAIN_NAME]"
click at [1082, 256] on div "Who Email [EMAIL_ADDRESS][DOMAIN_NAME] Name * [GEOGRAPHIC_DATA] Living Where Ad…" at bounding box center [775, 615] width 1407 height 2460
drag, startPoint x: 719, startPoint y: 405, endPoint x: 299, endPoint y: 350, distance: 424.3
click at [128, 341] on sui-booking-price-adjustment "Price Adjustment $ -110 Enter the Amount to Adjust, or $ Enter your Final Price…" at bounding box center [528, 401] width 913 height 181
paste textarea "[URL][DOMAIN_NAME]"
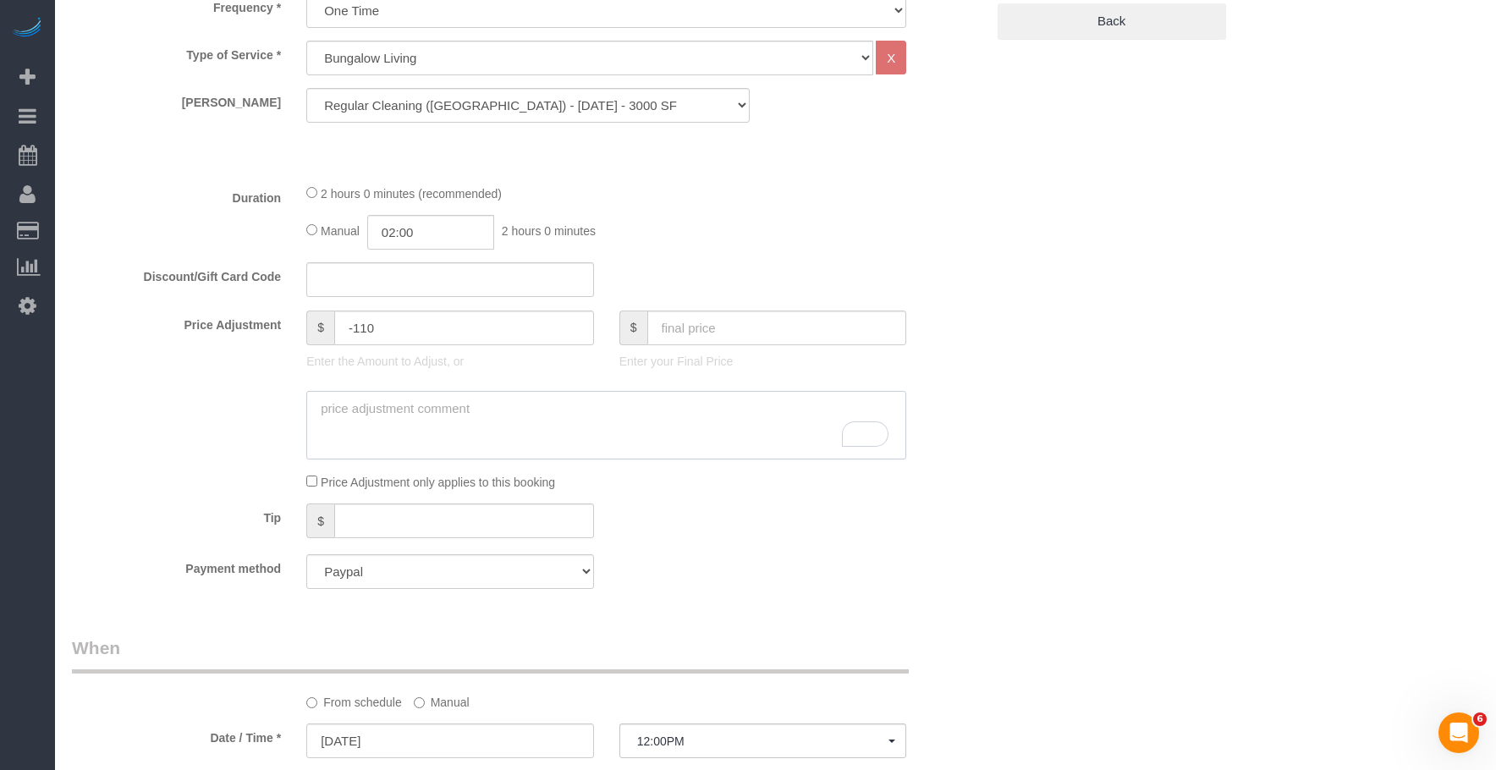
type textarea "[URL][DOMAIN_NAME]"
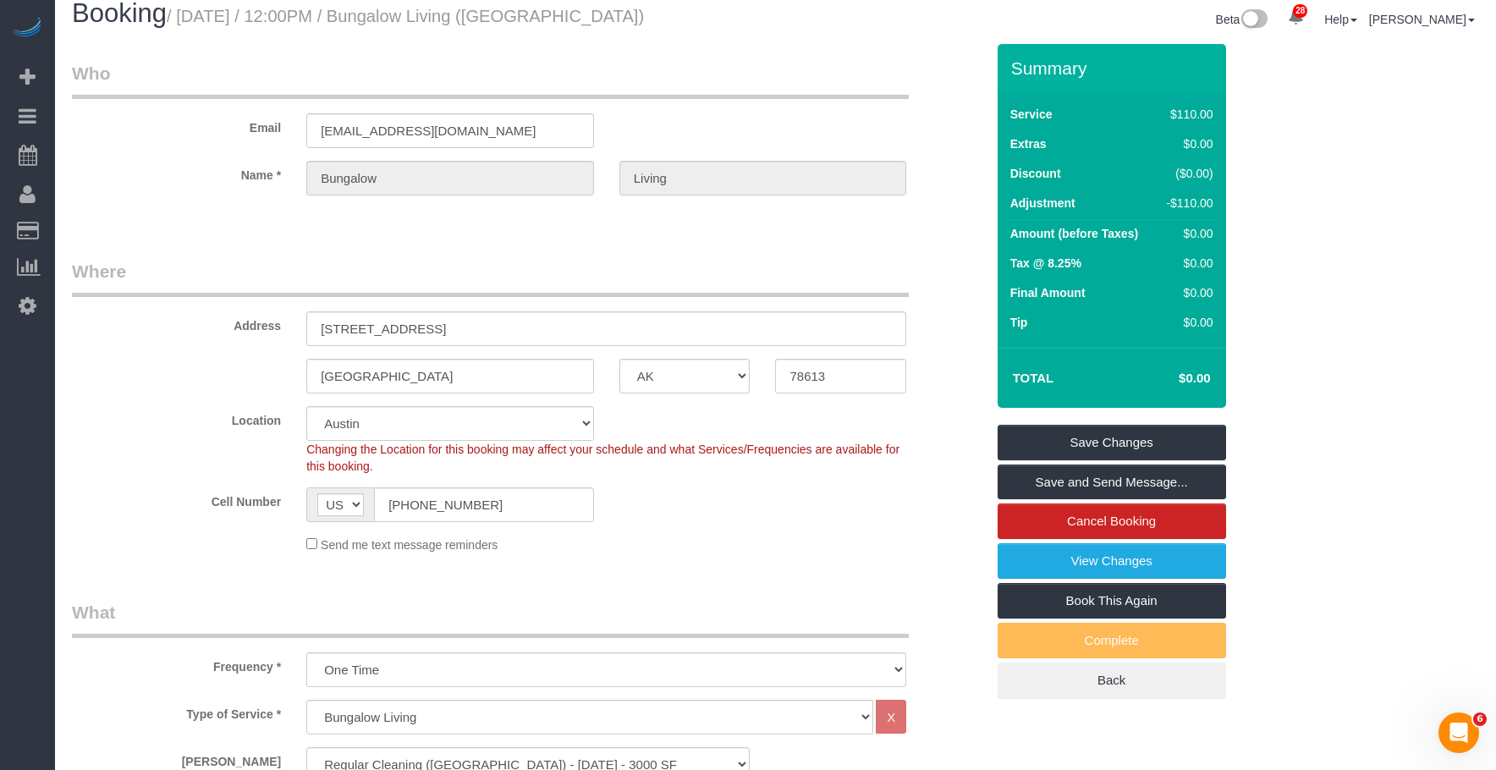
scroll to position [0, 0]
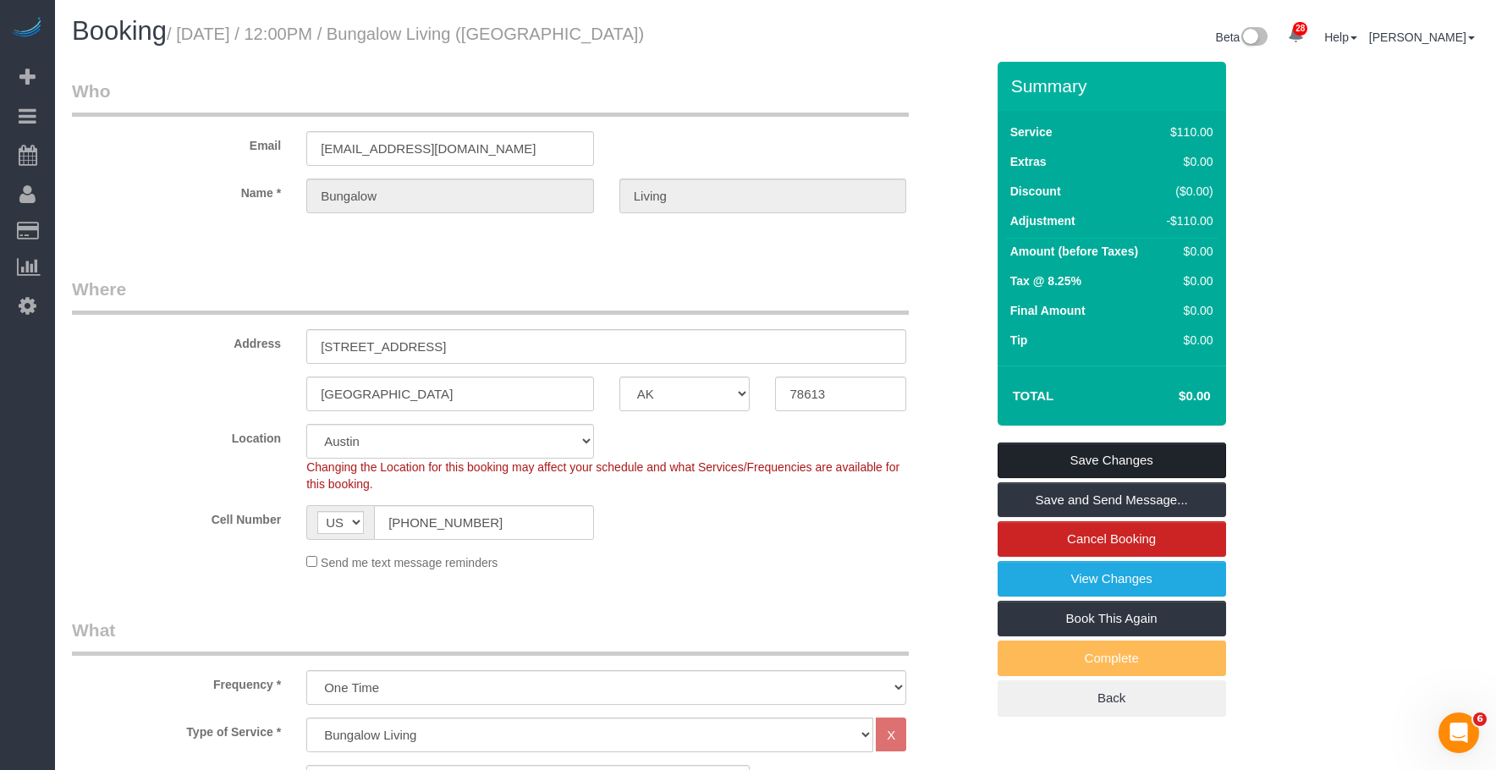
click at [1118, 463] on link "Save Changes" at bounding box center [1112, 461] width 229 height 36
